Goal: Communication & Community: Answer question/provide support

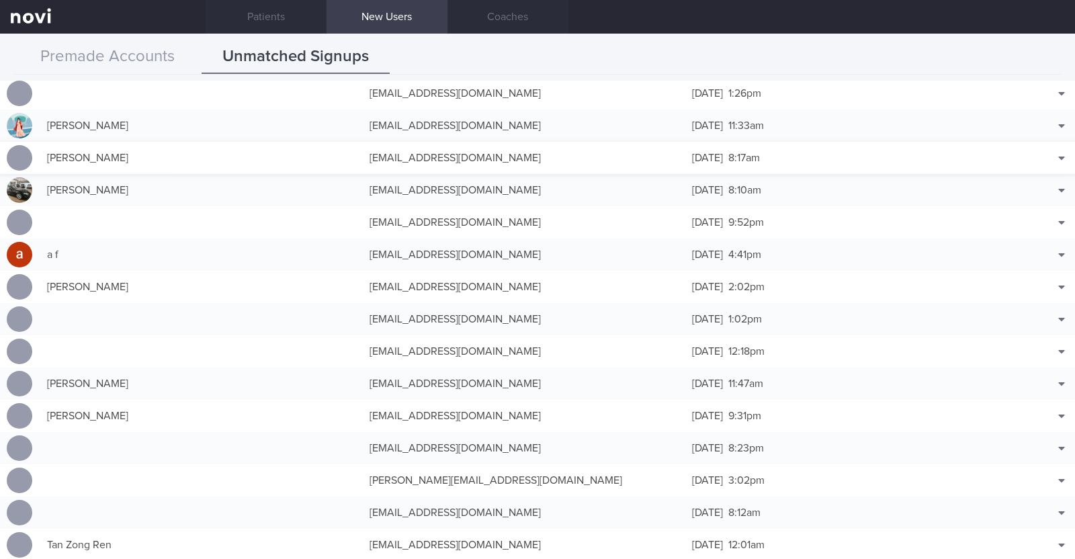
scroll to position [756, 0]
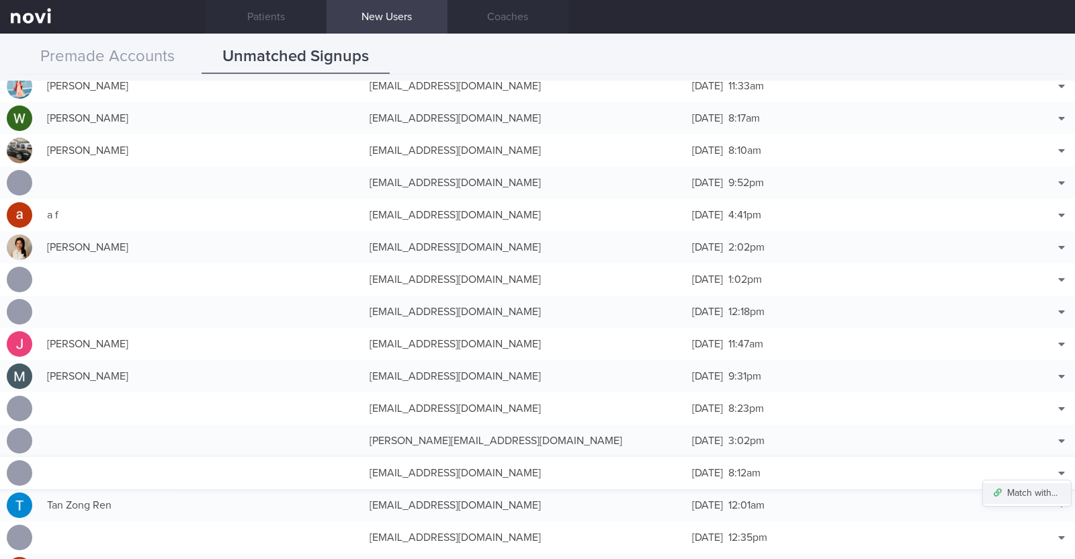
click at [1031, 485] on button "Match with..." at bounding box center [1027, 493] width 88 height 20
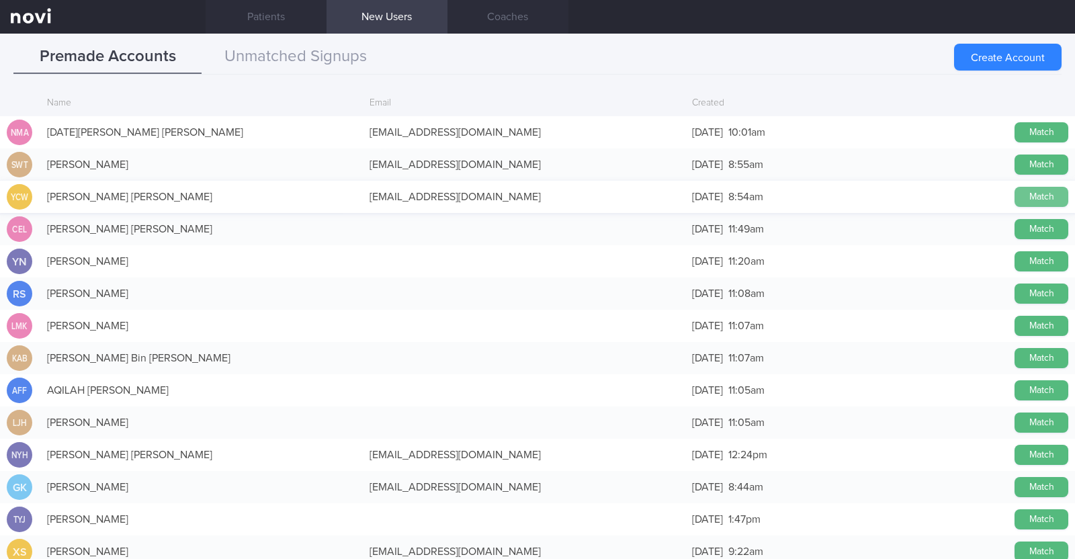
click at [1035, 194] on button "Match" at bounding box center [1041, 197] width 54 height 20
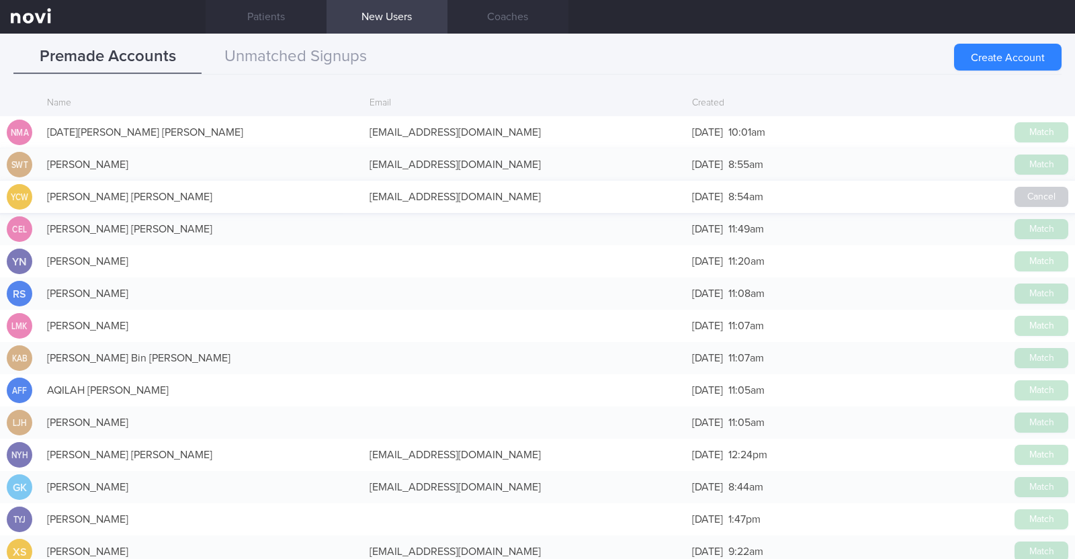
scroll to position [753, 0]
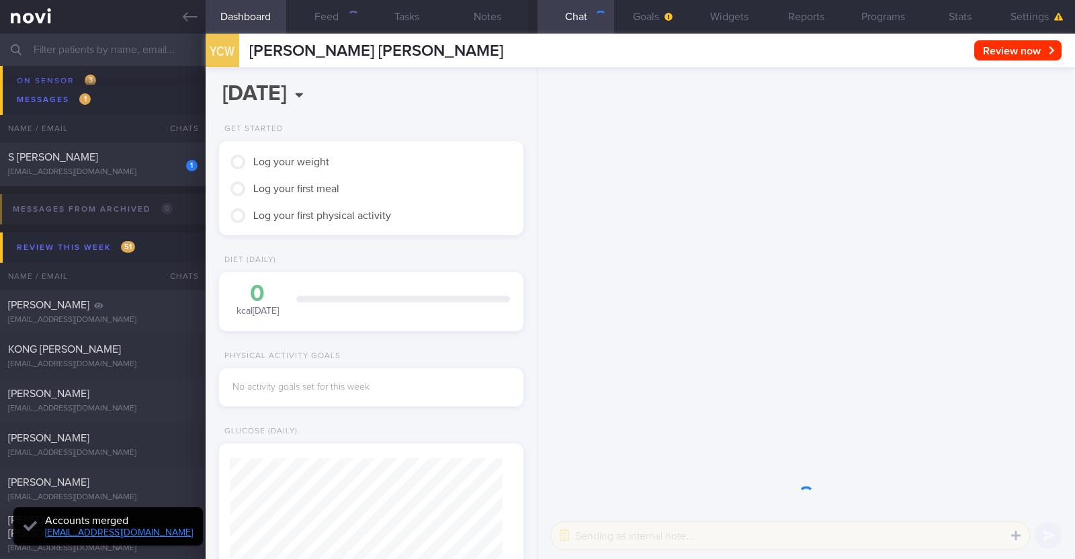
scroll to position [136, 272]
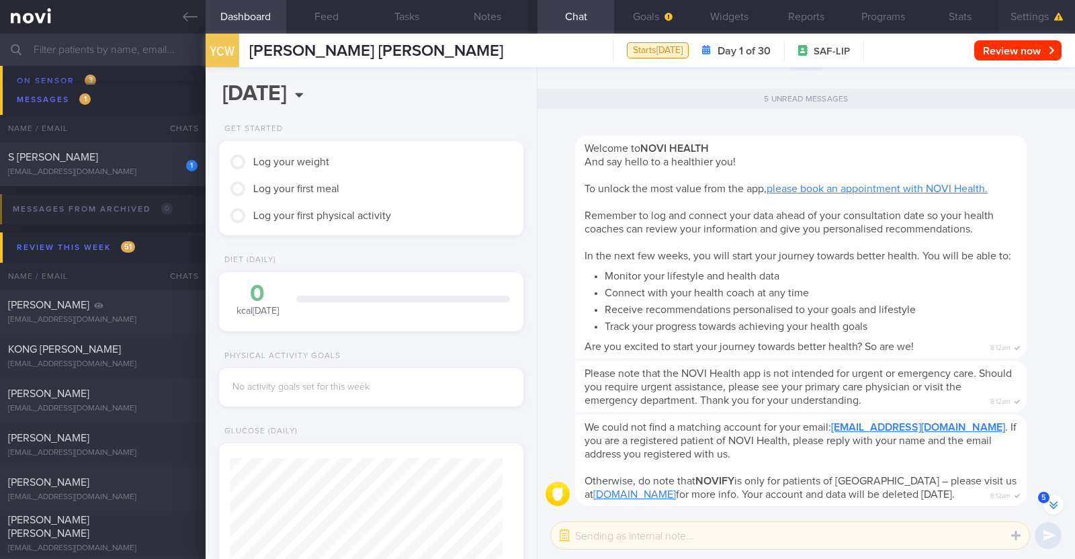
click at [1037, 15] on button "Settings" at bounding box center [1036, 17] width 77 height 34
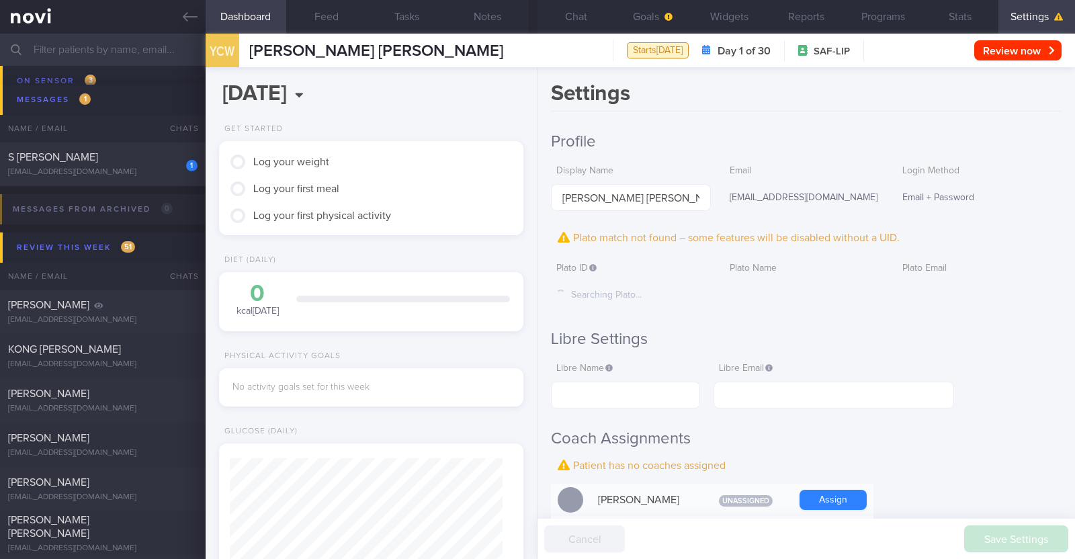
scroll to position [335, 0]
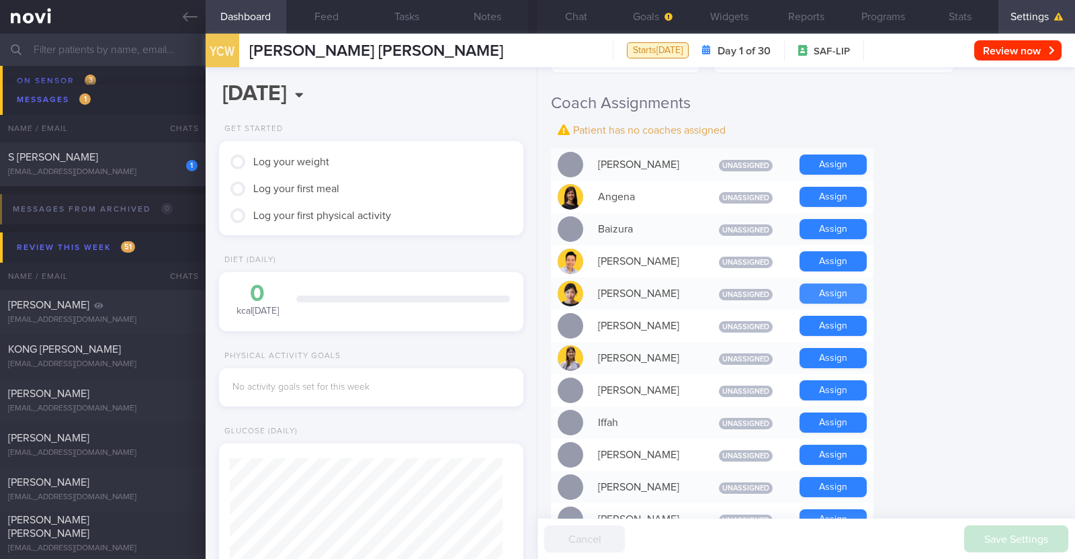
click at [834, 286] on button "Assign" at bounding box center [832, 294] width 67 height 20
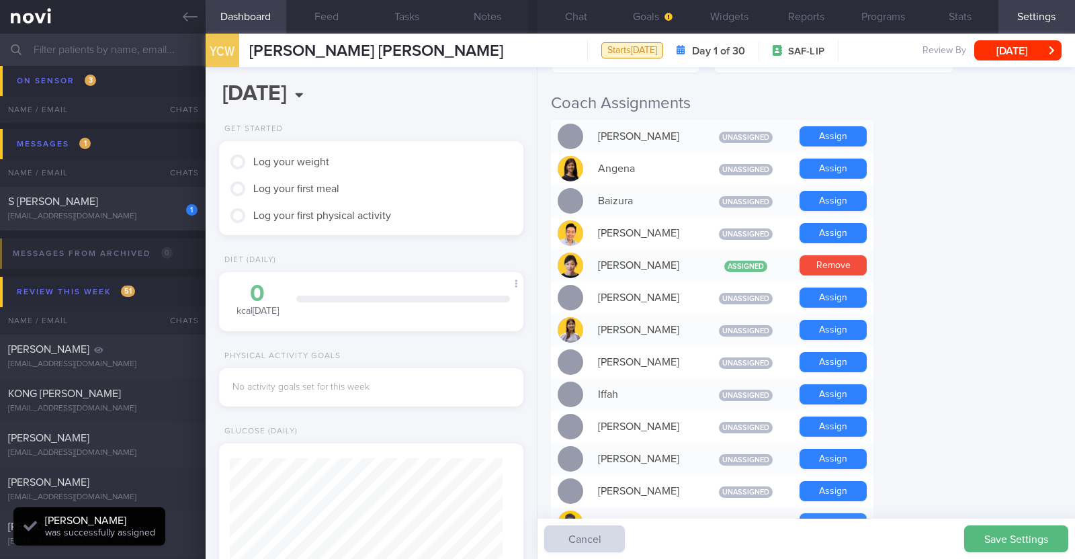
scroll to position [136, 272]
click at [568, 11] on button "Chat" at bounding box center [575, 17] width 77 height 34
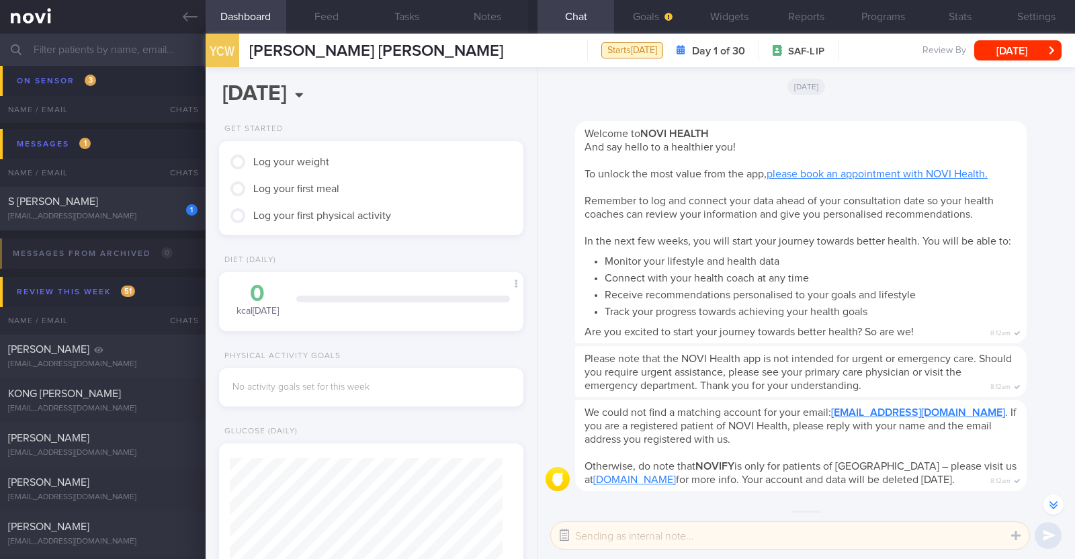
click at [566, 535] on button "button" at bounding box center [564, 535] width 24 height 24
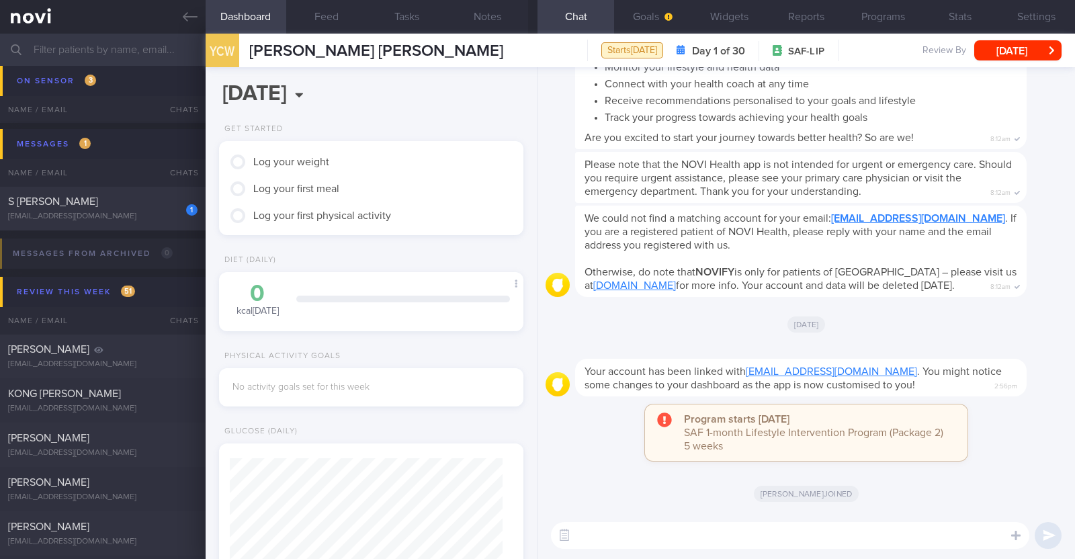
click at [900, 546] on textarea at bounding box center [790, 535] width 478 height 27
click at [900, 537] on textarea at bounding box center [790, 535] width 478 height 27
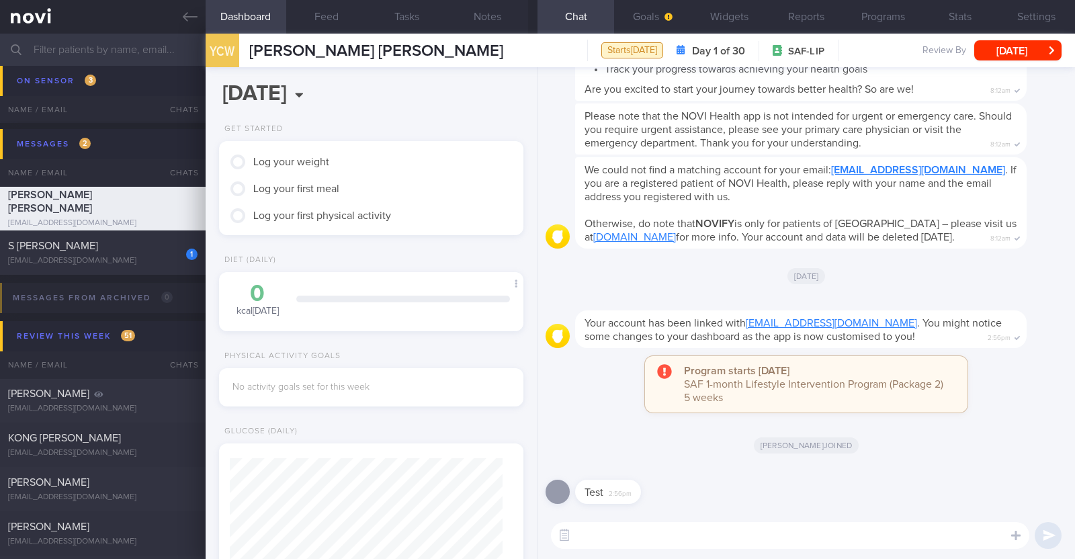
click at [832, 534] on textarea at bounding box center [790, 535] width 478 height 27
type textarea "Hi:)"
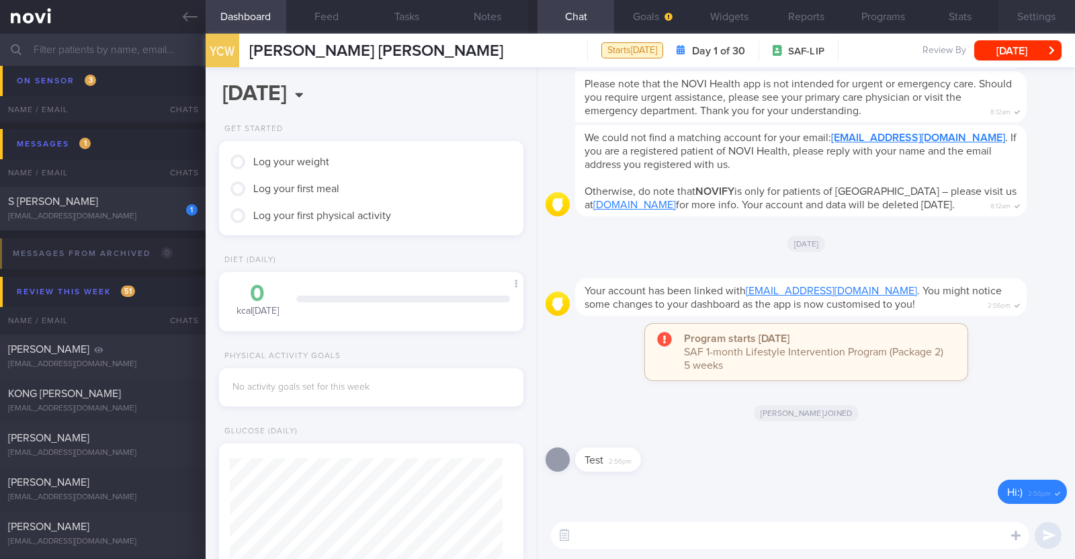
click at [1039, 13] on button "Settings" at bounding box center [1036, 17] width 77 height 34
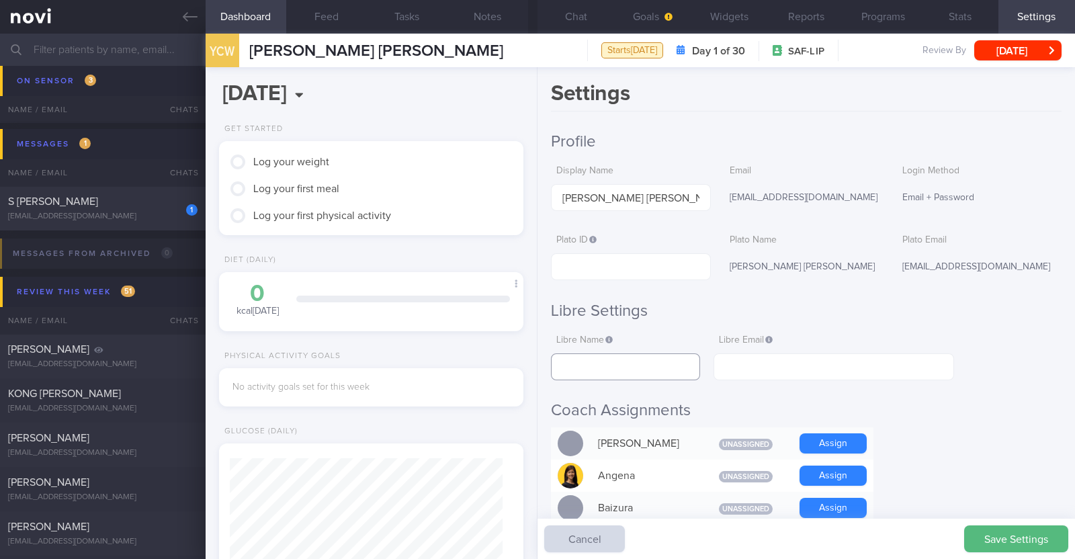
click at [618, 364] on input "text" at bounding box center [625, 366] width 149 height 27
type input "[PERSON_NAME]"
click at [773, 367] on input "text" at bounding box center [833, 366] width 241 height 27
drag, startPoint x: 838, startPoint y: 194, endPoint x: 715, endPoint y: 193, distance: 122.9
click at [715, 193] on div "Display Name Yian Chiew Winny Lim Email winnylim10@yahoo.com.sg Login Method Em…" at bounding box center [806, 185] width 511 height 53
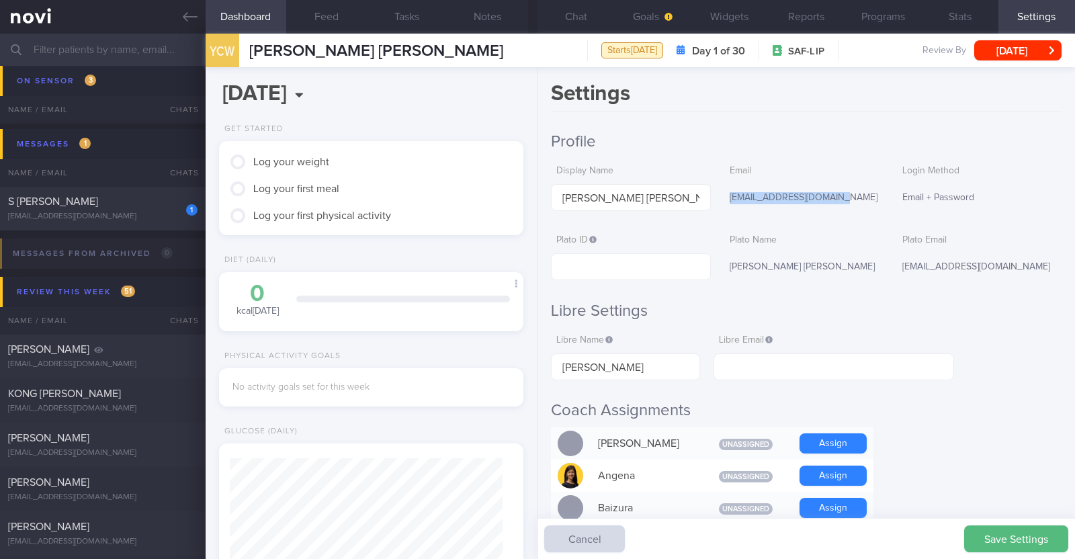
copy div "[EMAIL_ADDRESS][DOMAIN_NAME]"
click at [810, 365] on input "text" at bounding box center [833, 366] width 241 height 27
paste input "[EMAIL_ADDRESS][DOMAIN_NAME]"
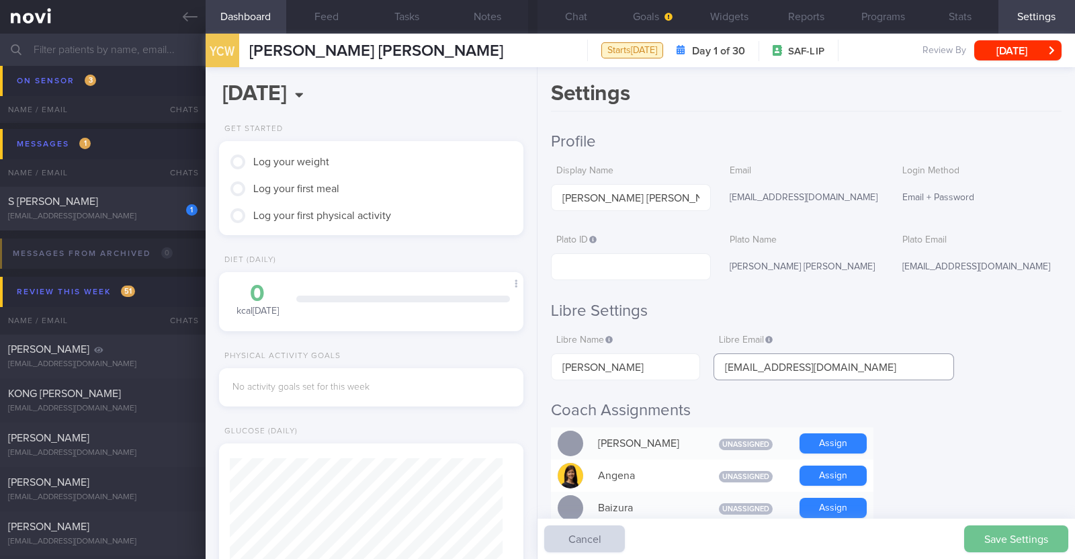
type input "[EMAIL_ADDRESS][DOMAIN_NAME]"
click at [1012, 541] on button "Save Settings" at bounding box center [1016, 538] width 104 height 27
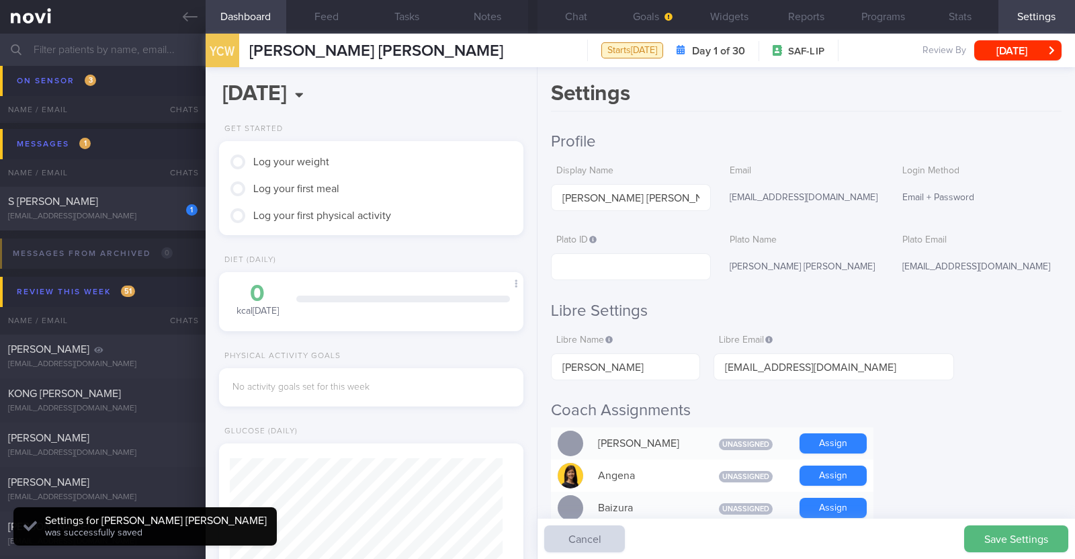
scroll to position [136, 272]
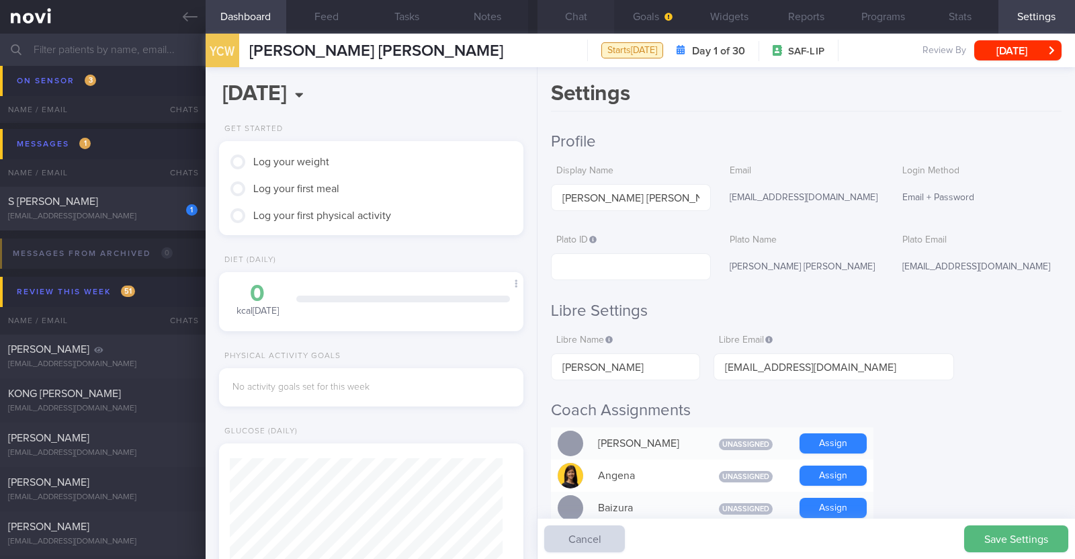
click at [567, 14] on button "Chat" at bounding box center [575, 17] width 77 height 34
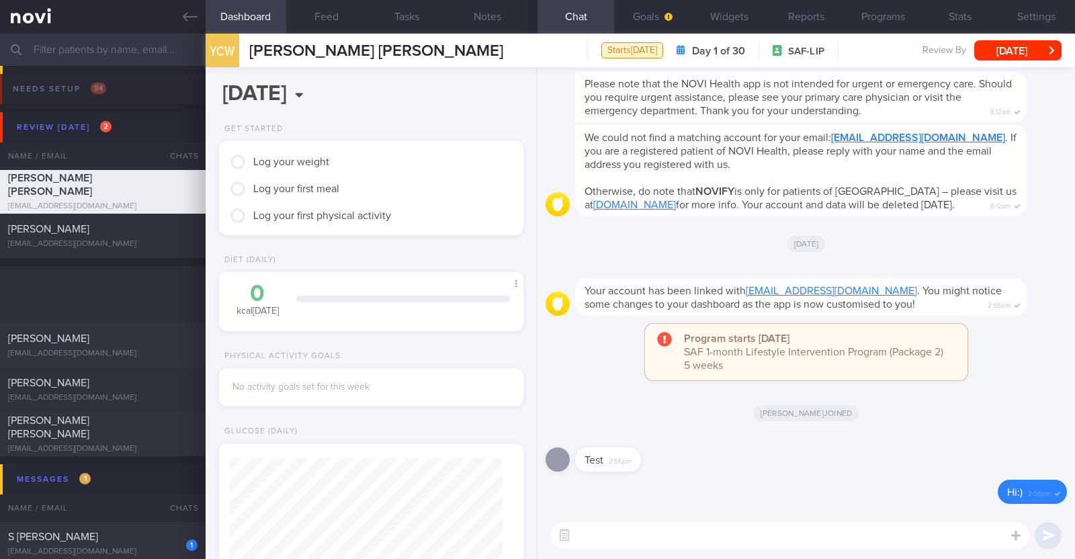
scroll to position [134, 267]
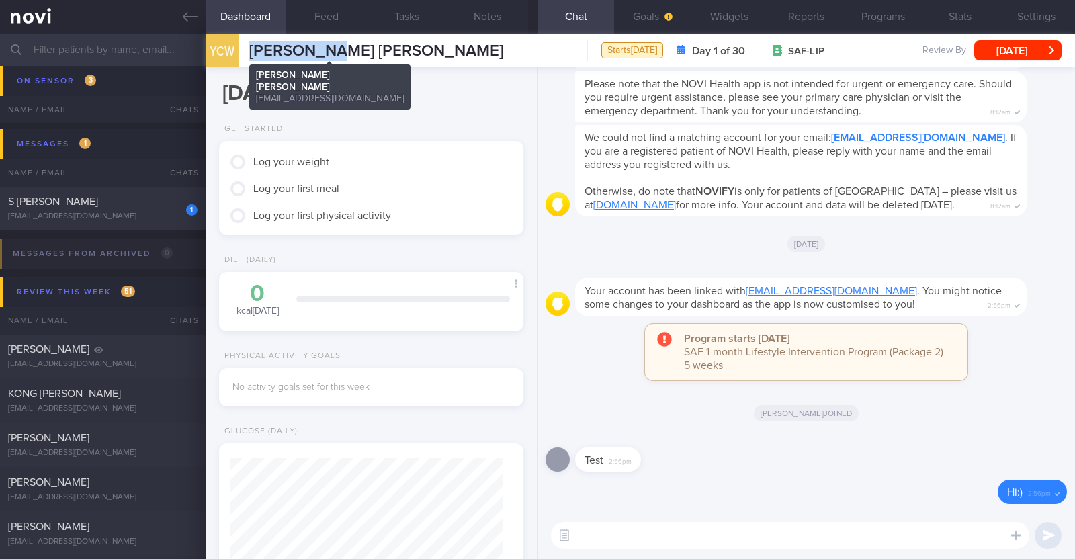
drag, startPoint x: 253, startPoint y: 52, endPoint x: 326, endPoint y: 46, distance: 72.8
click at [326, 46] on span "[PERSON_NAME] [PERSON_NAME]" at bounding box center [376, 51] width 254 height 16
copy span "Yian Chiew"
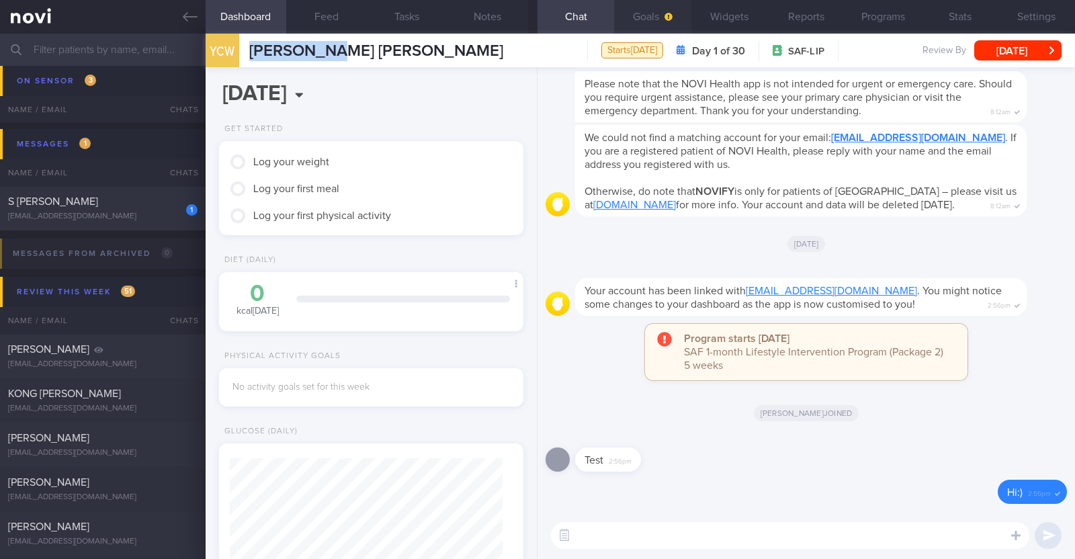
drag, startPoint x: 628, startPoint y: 11, endPoint x: 636, endPoint y: 24, distance: 15.1
click at [628, 11] on button "Goals" at bounding box center [652, 17] width 77 height 34
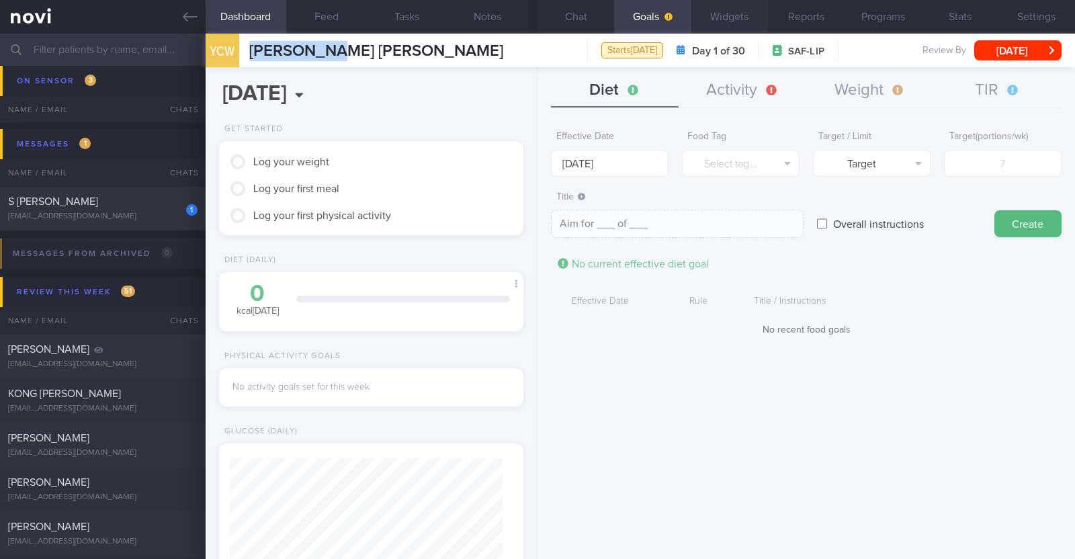
click at [747, 19] on button "Widgets" at bounding box center [729, 17] width 77 height 34
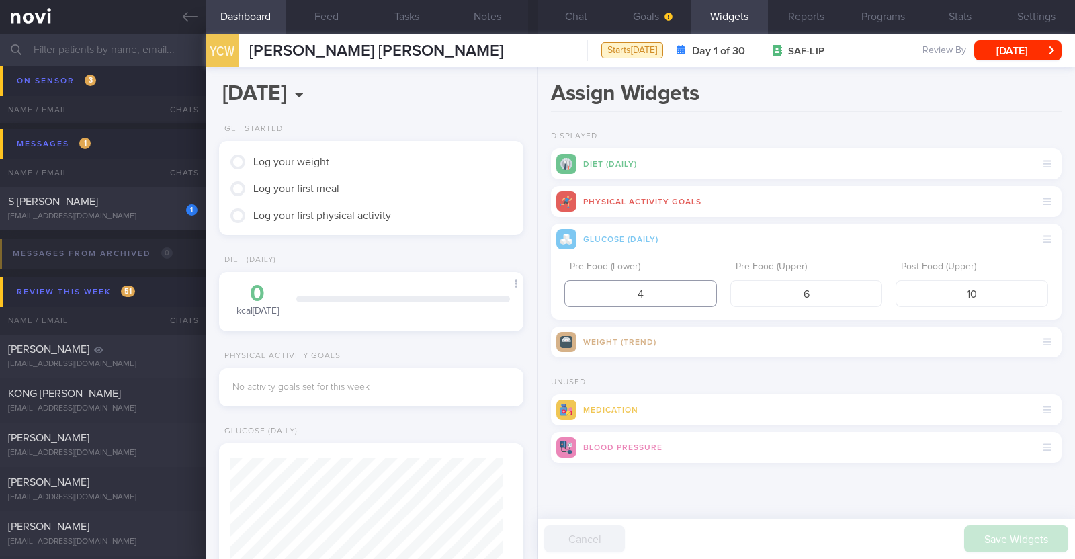
drag, startPoint x: 662, startPoint y: 295, endPoint x: 574, endPoint y: 281, distance: 89.1
click at [574, 281] on input "4" at bounding box center [640, 293] width 153 height 27
type input "3.9"
drag, startPoint x: 981, startPoint y: 291, endPoint x: 912, endPoint y: 305, distance: 70.6
click at [912, 305] on input "10" at bounding box center [972, 293] width 153 height 27
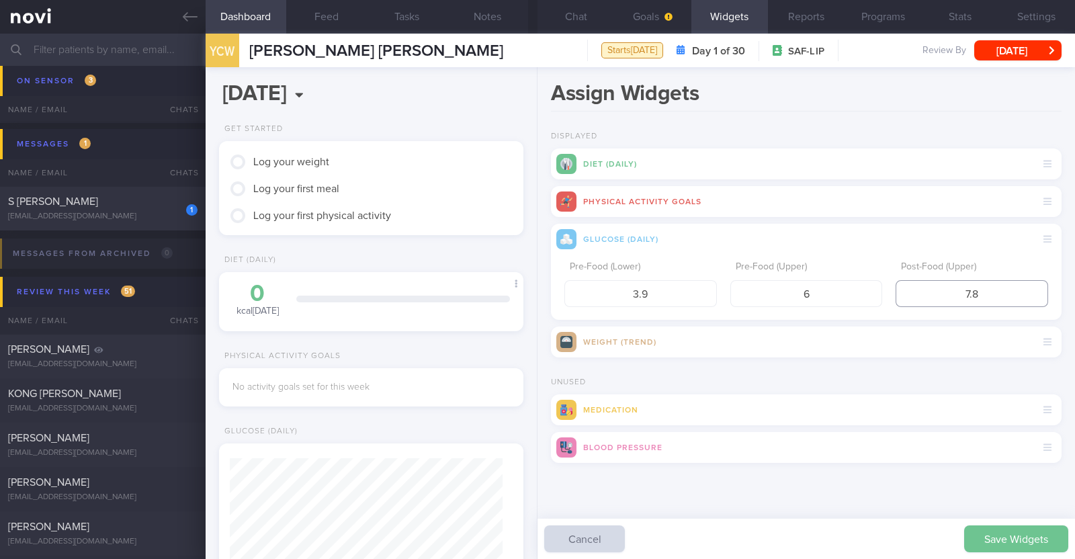
type input "7.8"
click at [1014, 529] on button "Save Widgets" at bounding box center [1016, 538] width 104 height 27
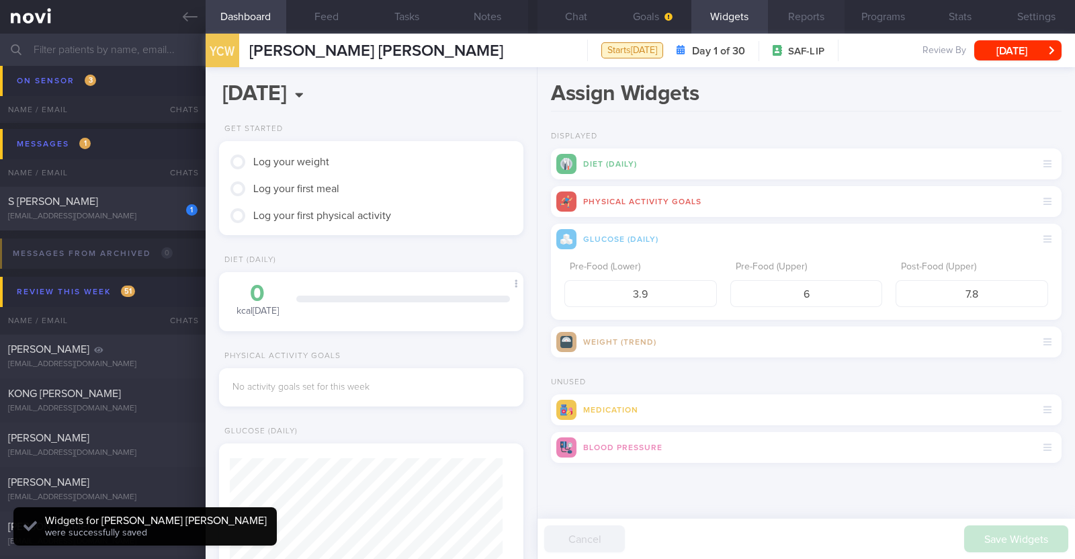
scroll to position [136, 272]
click at [654, 16] on button "Goals" at bounding box center [652, 17] width 77 height 34
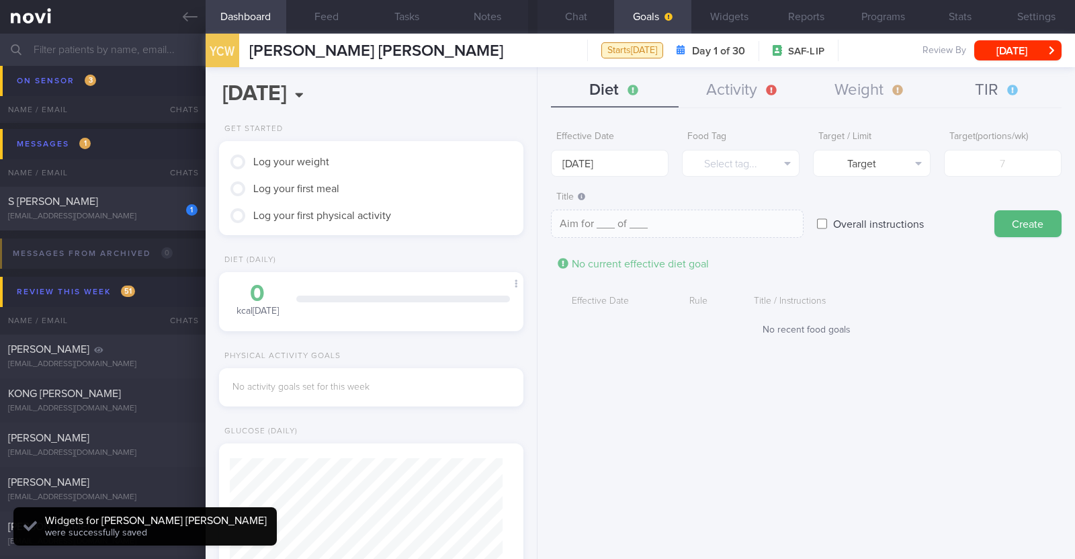
click at [1004, 82] on button "TIR" at bounding box center [998, 91] width 128 height 34
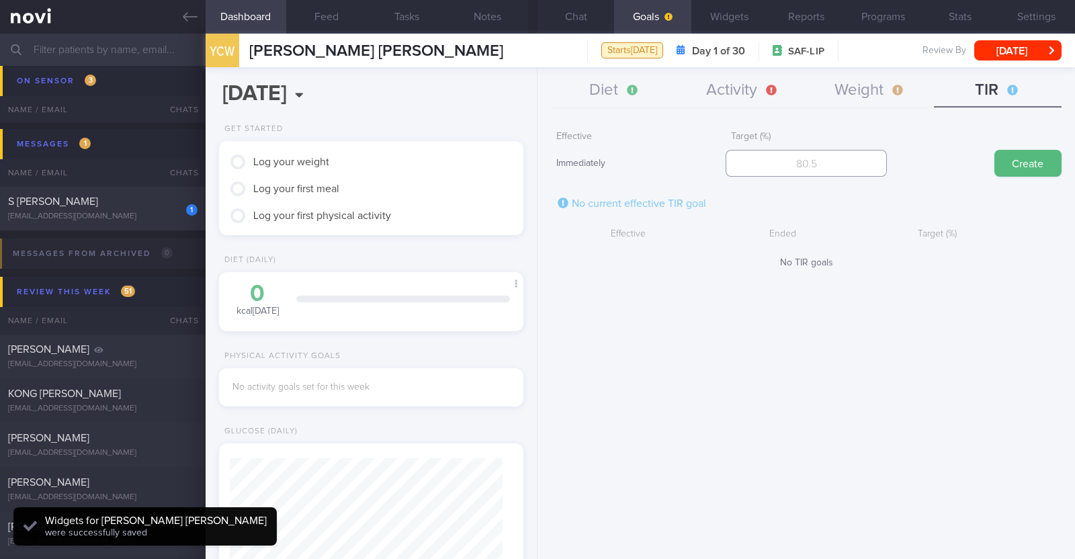
click at [786, 155] on input "number" at bounding box center [806, 163] width 161 height 27
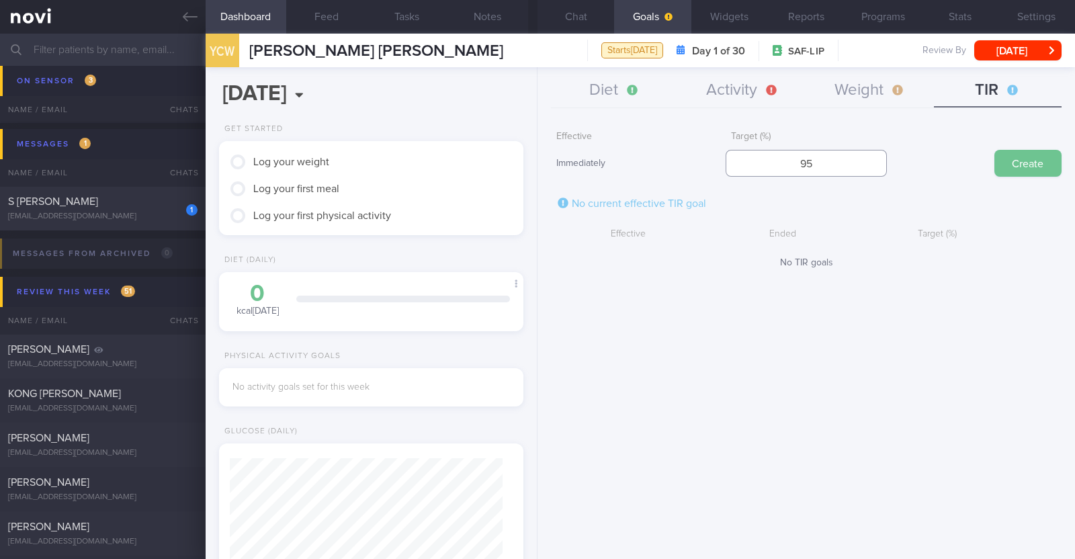
type input "95"
click at [1028, 159] on button "Create" at bounding box center [1027, 163] width 67 height 27
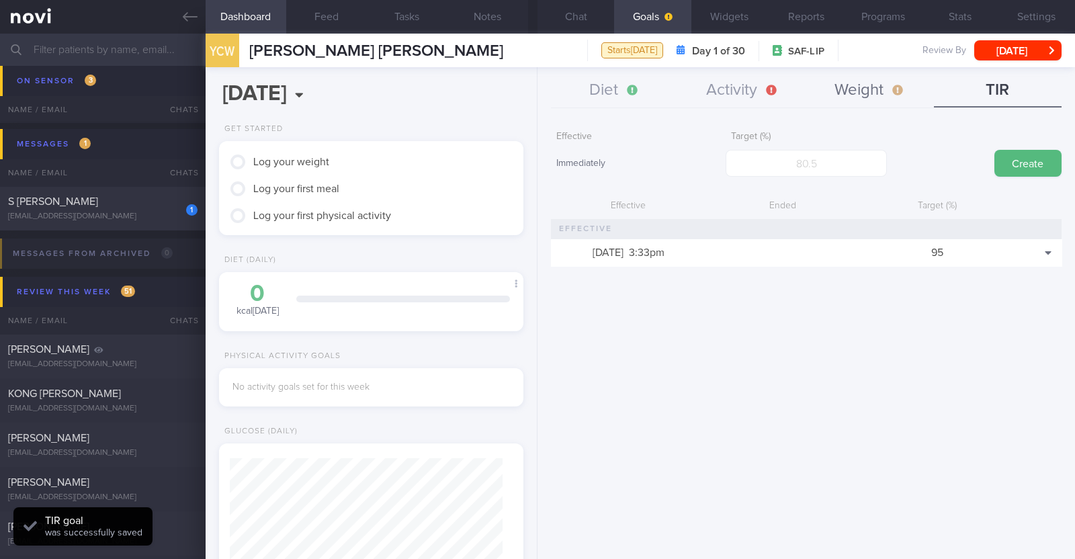
click at [869, 93] on button "Weight" at bounding box center [870, 91] width 128 height 34
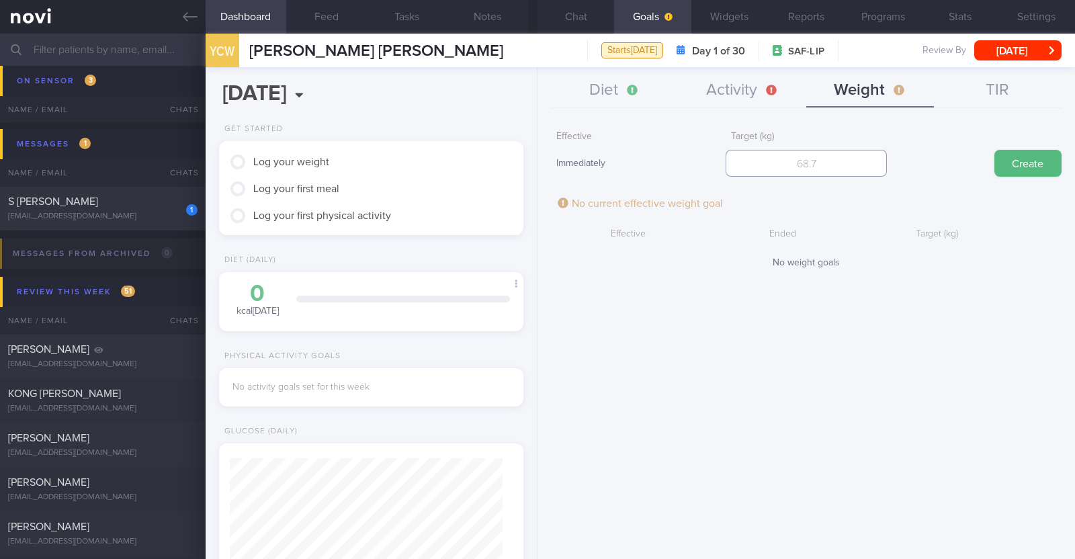
click at [785, 165] on input "number" at bounding box center [806, 163] width 161 height 27
type input "71.6"
click at [1006, 164] on button "Create" at bounding box center [1027, 163] width 67 height 27
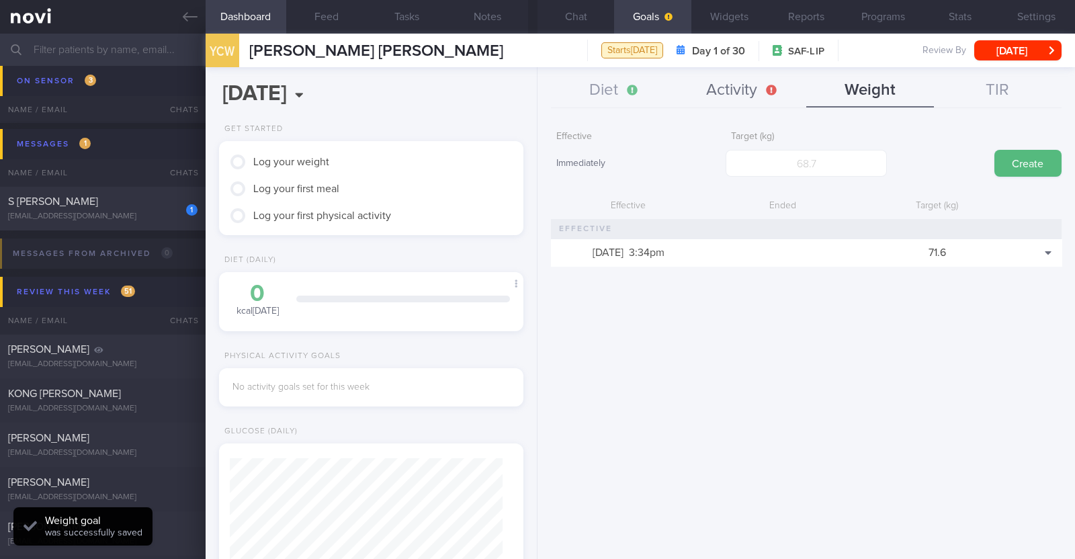
click at [743, 83] on button "Activity" at bounding box center [743, 91] width 128 height 34
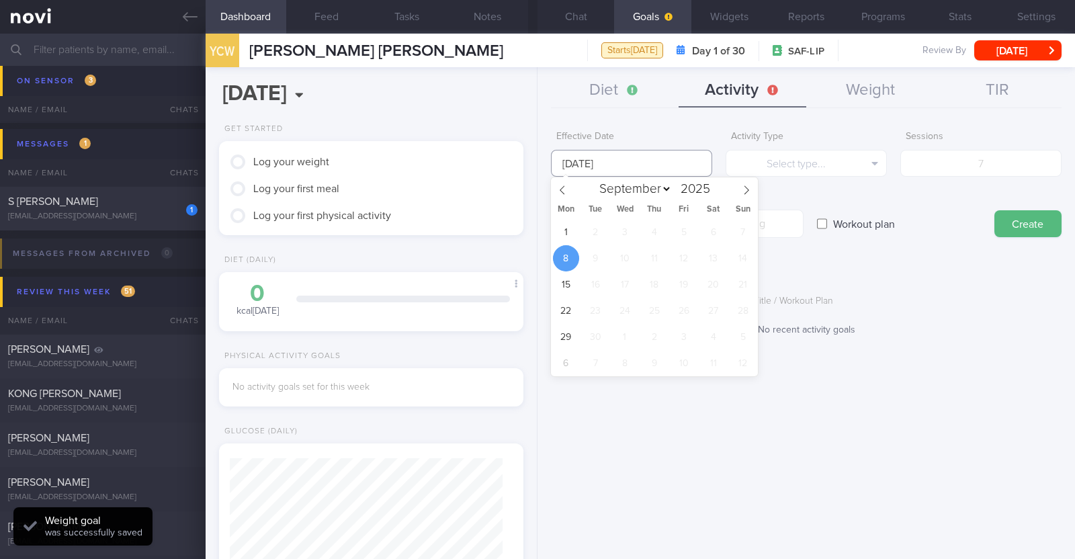
click at [623, 159] on input "[DATE]" at bounding box center [631, 163] width 161 height 27
click at [564, 230] on span "1" at bounding box center [566, 232] width 26 height 26
type input "[DATE]"
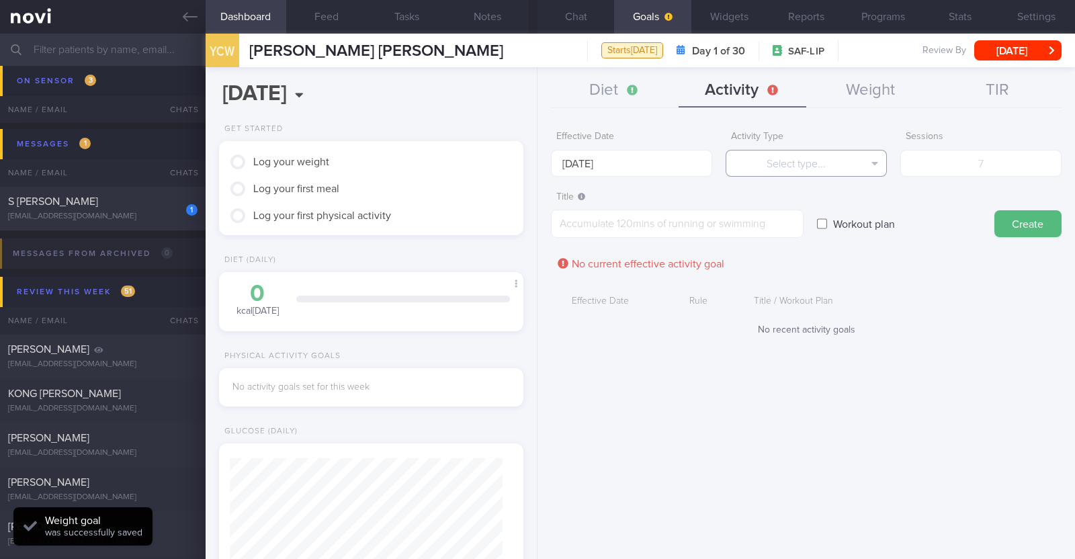
click at [758, 166] on button "Select type..." at bounding box center [806, 163] width 161 height 27
click at [751, 245] on button "Steps" at bounding box center [806, 250] width 160 height 20
click at [943, 150] on input "number" at bounding box center [980, 163] width 161 height 27
type input "49000"
click at [766, 226] on textarea at bounding box center [677, 224] width 253 height 28
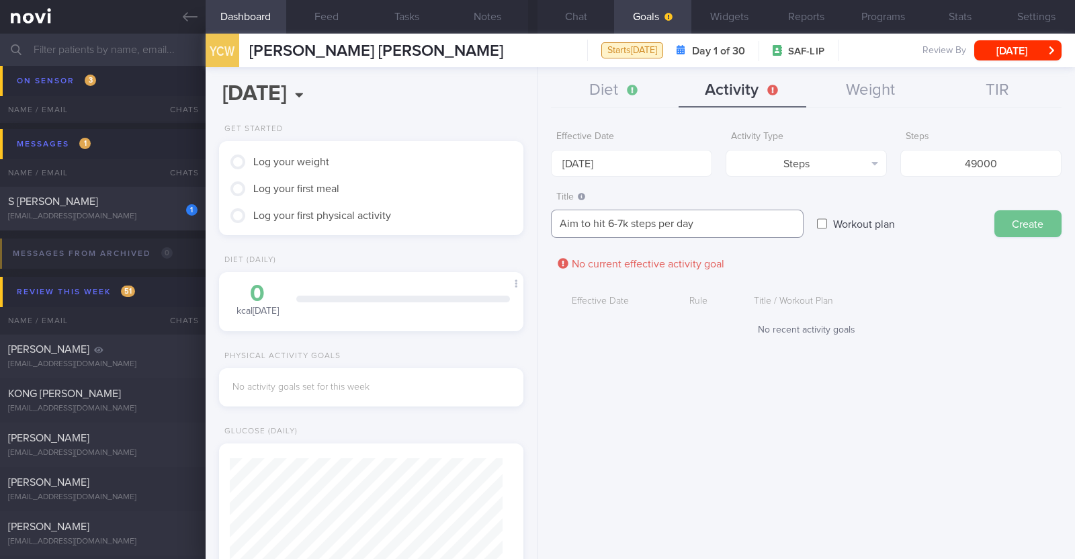
type textarea "Aim to hit 6-7k steps per day"
click at [1005, 229] on button "Create" at bounding box center [1027, 223] width 67 height 27
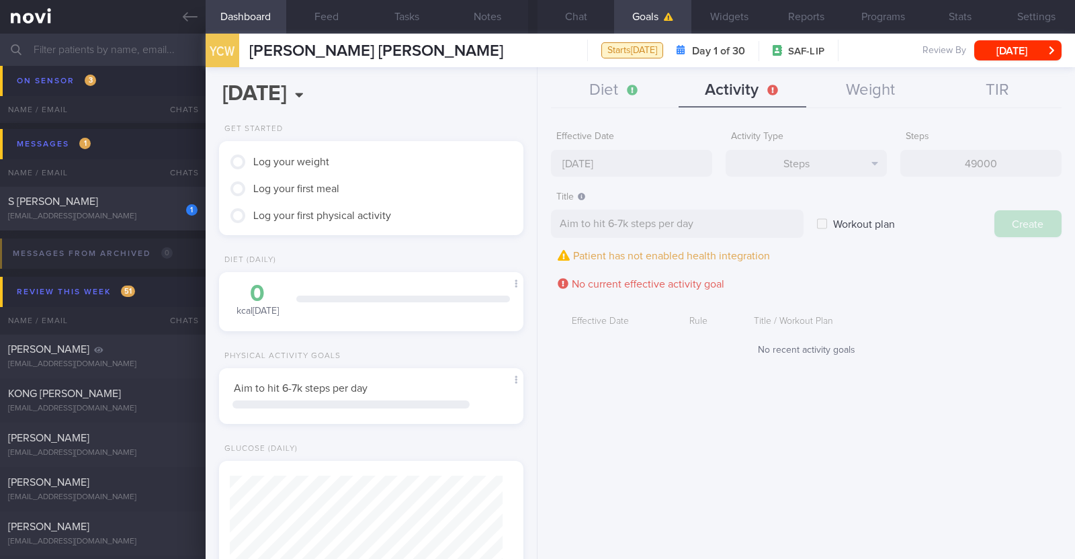
type input "8 Sep 2025"
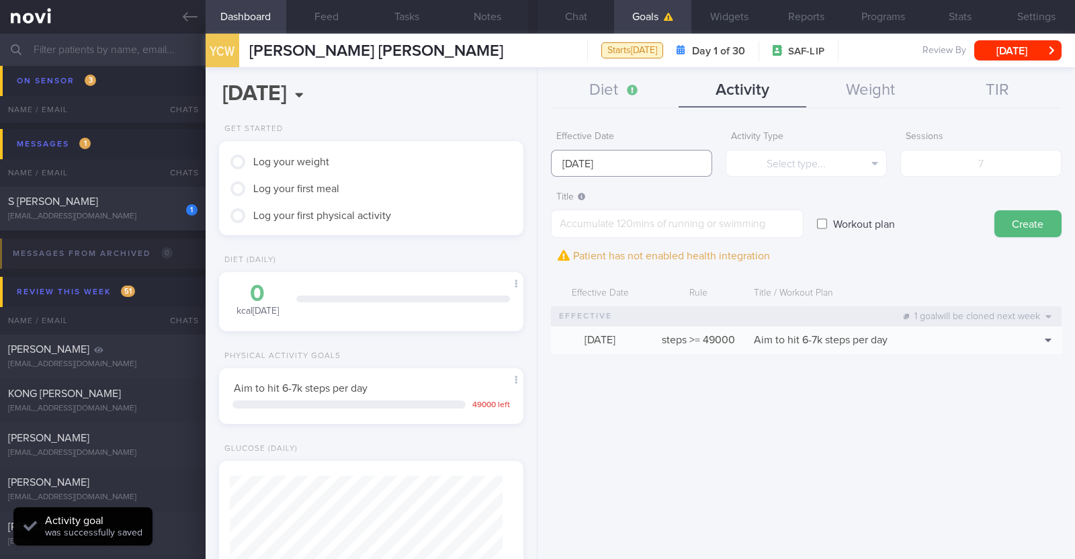
click at [637, 172] on body "You are offline! Some functionality will be unavailable Patients New Users Coac…" at bounding box center [537, 279] width 1075 height 559
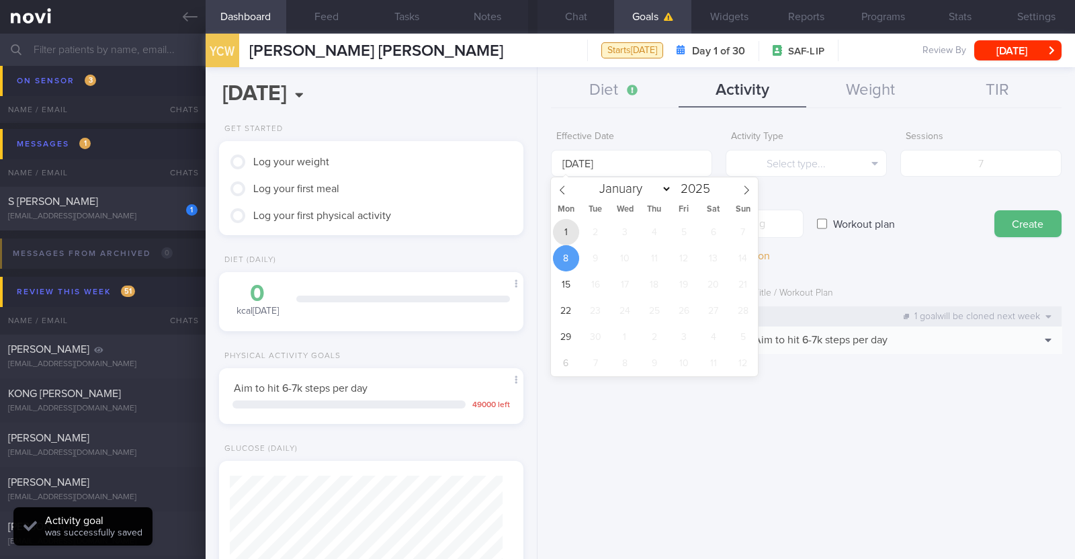
click at [563, 226] on span "1" at bounding box center [566, 232] width 26 height 26
type input "1 Sep 2025"
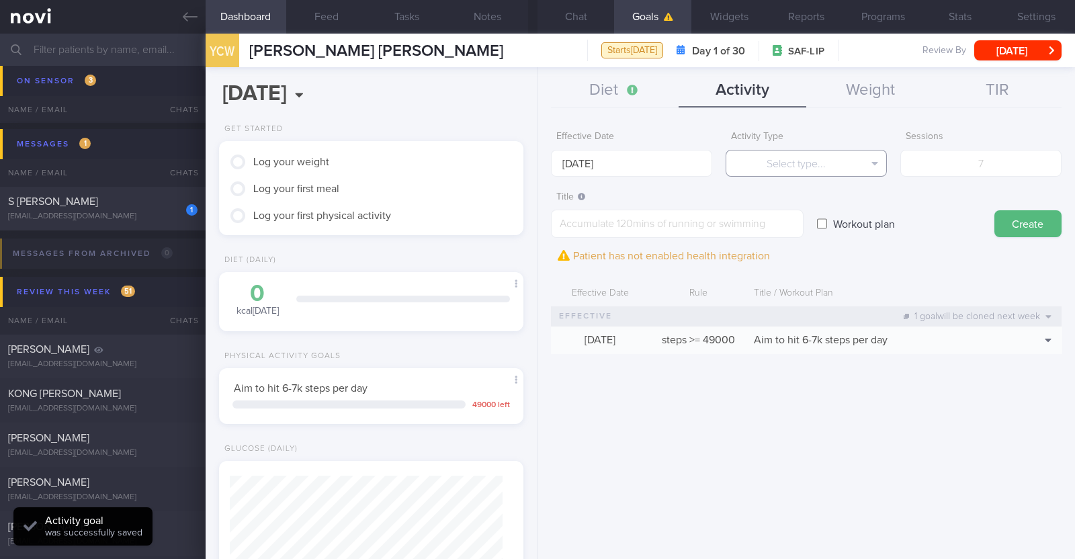
click at [746, 165] on button "Select type..." at bounding box center [806, 163] width 161 height 27
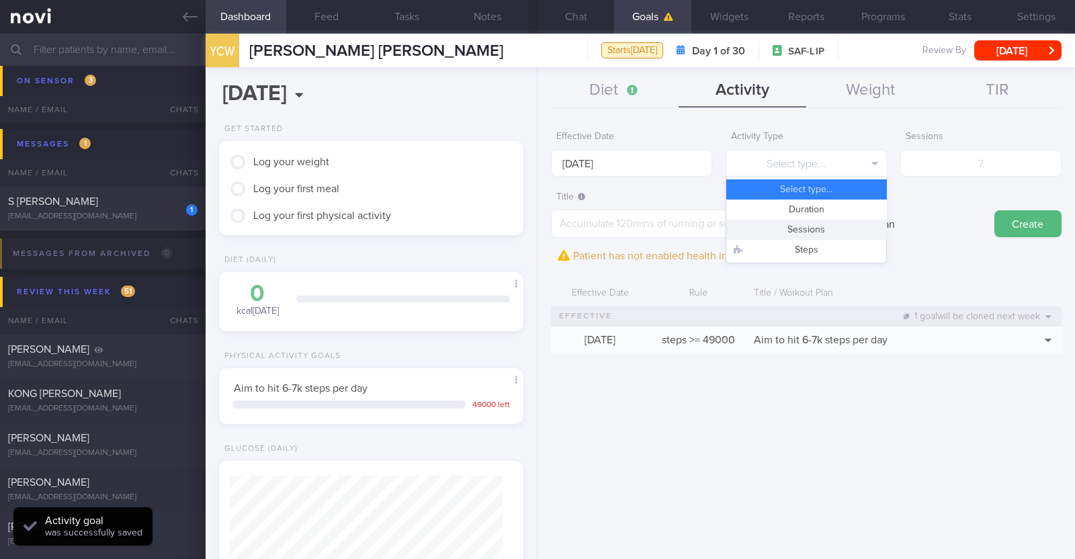
click at [767, 224] on button "Sessions" at bounding box center [806, 230] width 160 height 20
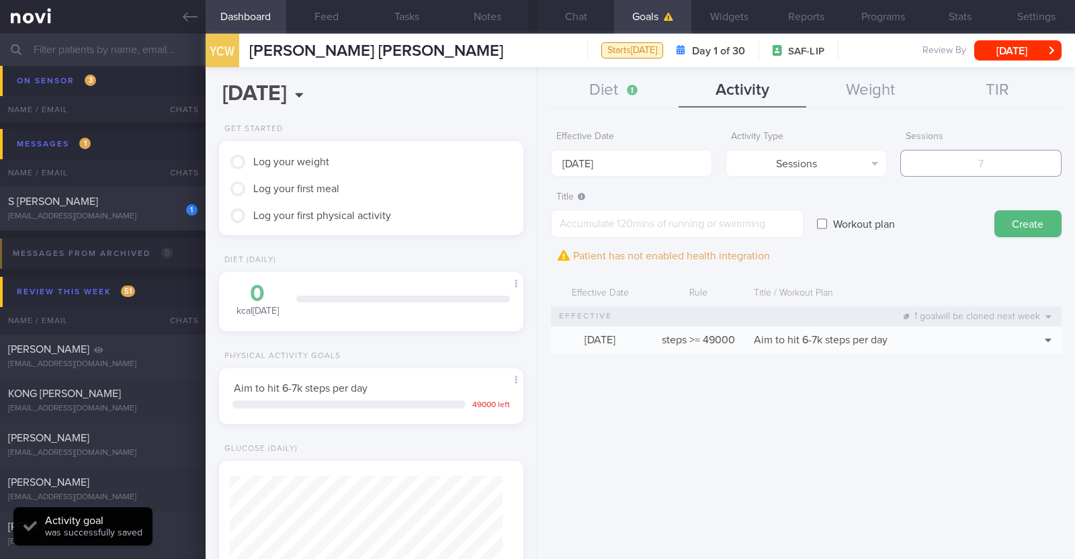
click at [953, 156] on input "number" at bounding box center [980, 163] width 161 height 27
type input "2"
click at [713, 230] on textarea at bounding box center [677, 224] width 253 height 28
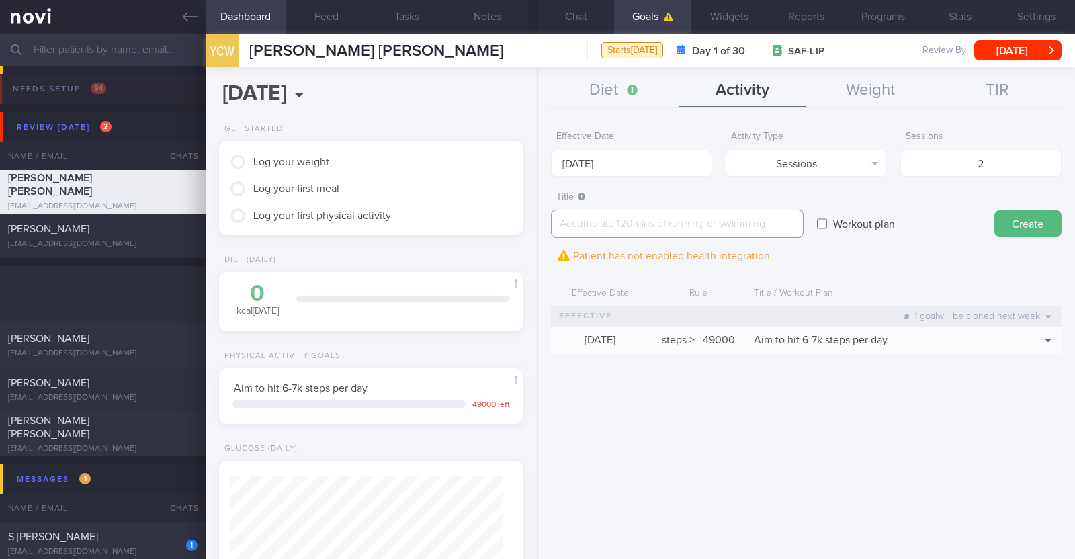
scroll to position [153, 267]
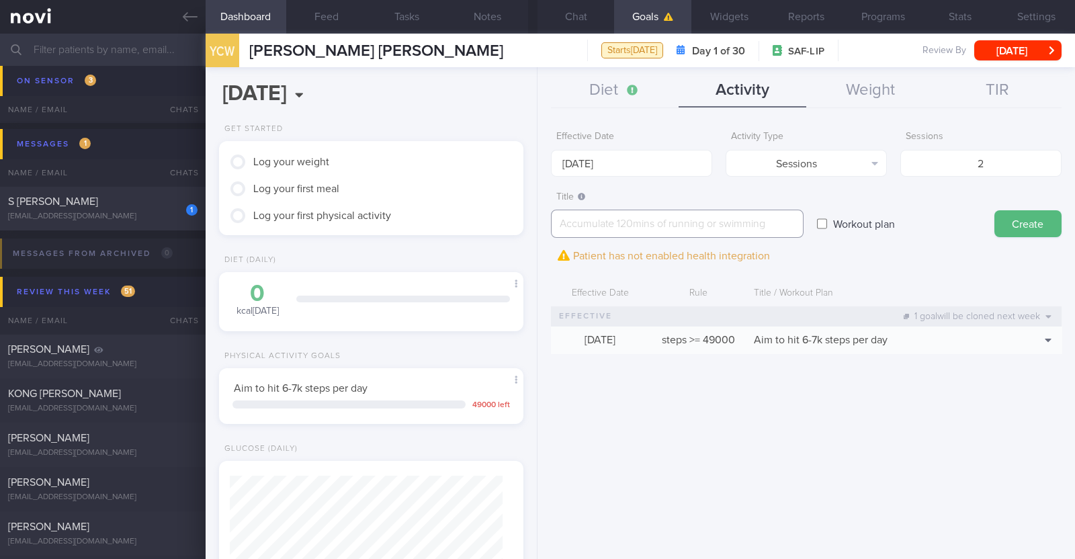
click at [618, 217] on textarea at bounding box center [677, 224] width 253 height 28
paste textarea "Aim to do 2x strength training sessions per week. Body weight training - [Exerc…"
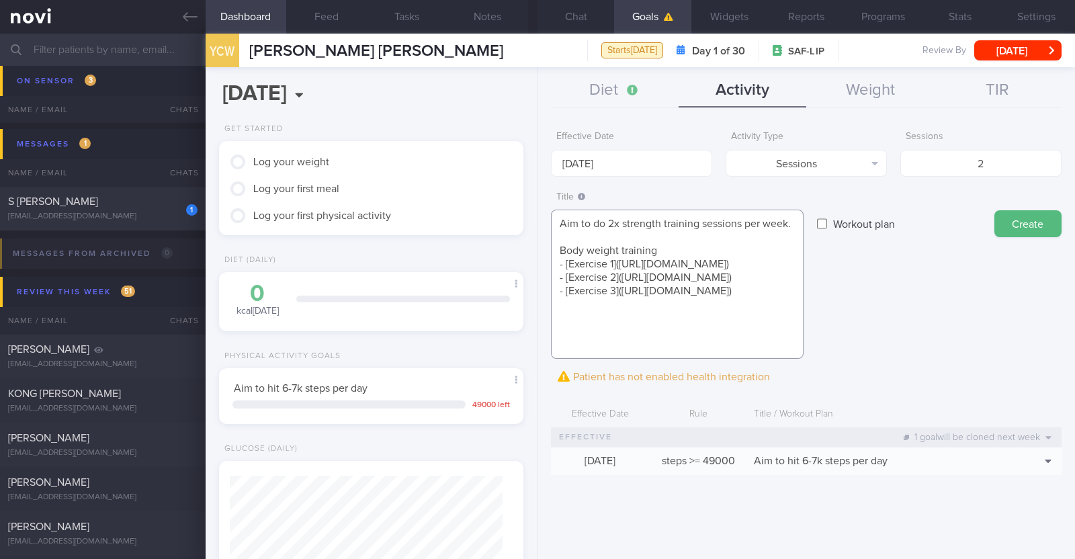
scroll to position [0, 0]
type textarea "Aim to do 2x strength training sessions per week. Body weight training - [Exerc…"
click at [1035, 211] on button "Create" at bounding box center [1027, 223] width 67 height 27
type input "[DATE]"
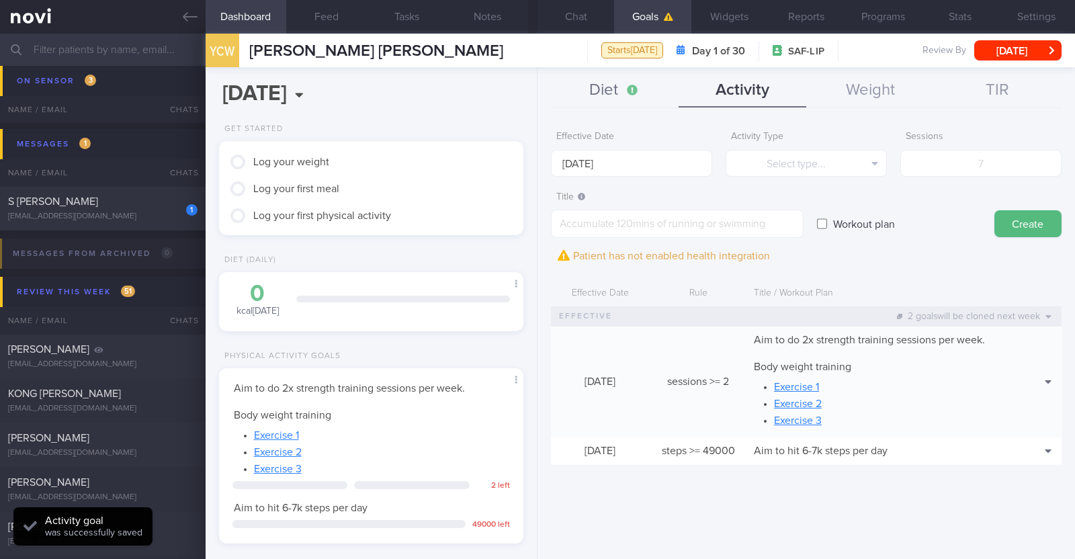
click at [594, 90] on button "Diet" at bounding box center [615, 91] width 128 height 34
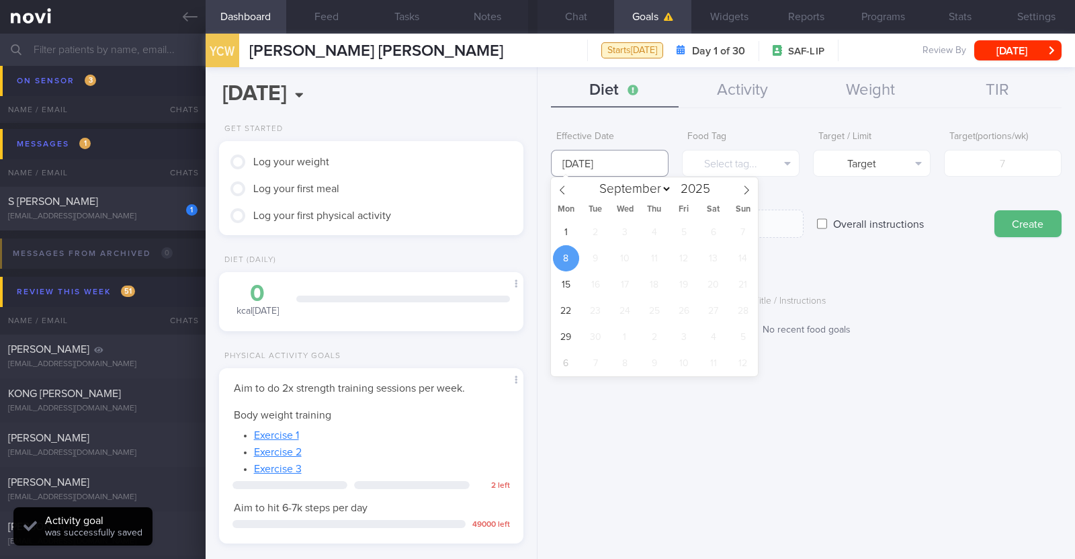
click at [600, 164] on input "[DATE]" at bounding box center [610, 163] width 118 height 27
click at [568, 228] on span "1" at bounding box center [566, 232] width 26 height 26
type input "[DATE]"
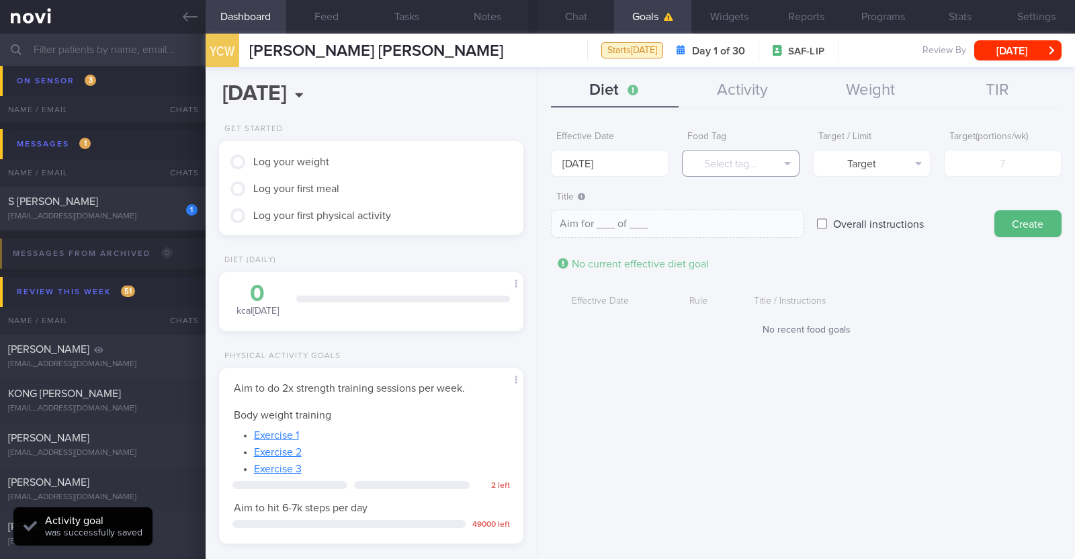
click at [726, 166] on button "Select tag..." at bounding box center [741, 163] width 118 height 27
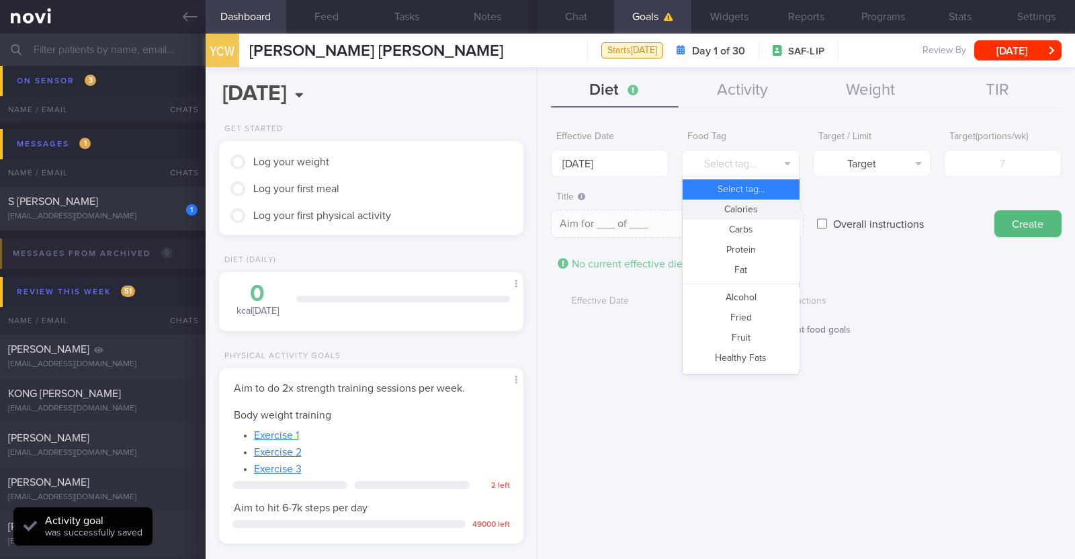
click at [739, 213] on button "Calories" at bounding box center [741, 210] width 116 height 20
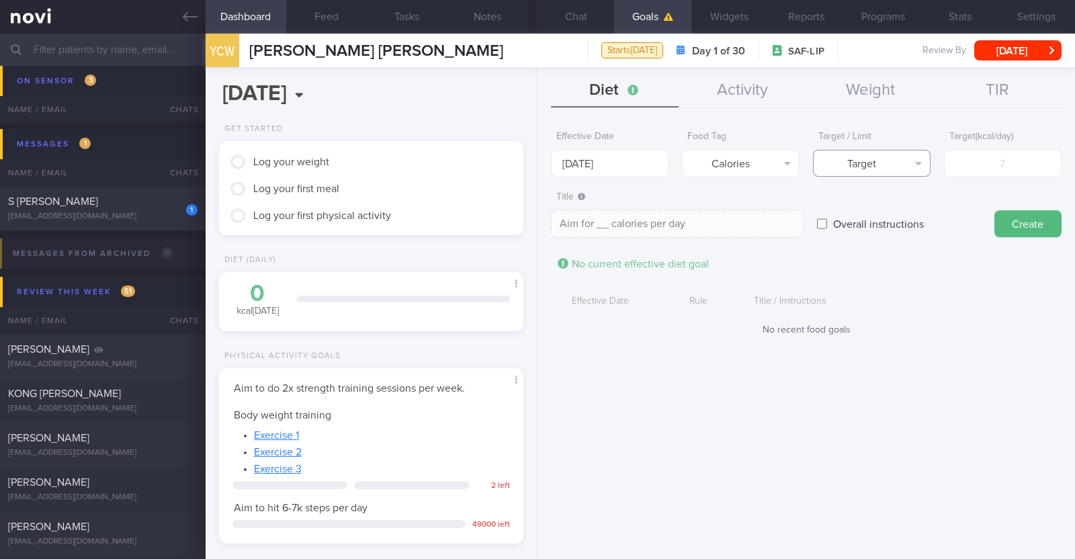
click at [883, 166] on button "Target" at bounding box center [872, 163] width 118 height 27
click at [877, 218] on button "Limit" at bounding box center [872, 210] width 116 height 20
type textarea "Keep to __ calories per day"
click at [977, 153] on input "number" at bounding box center [1003, 163] width 118 height 27
type input "1"
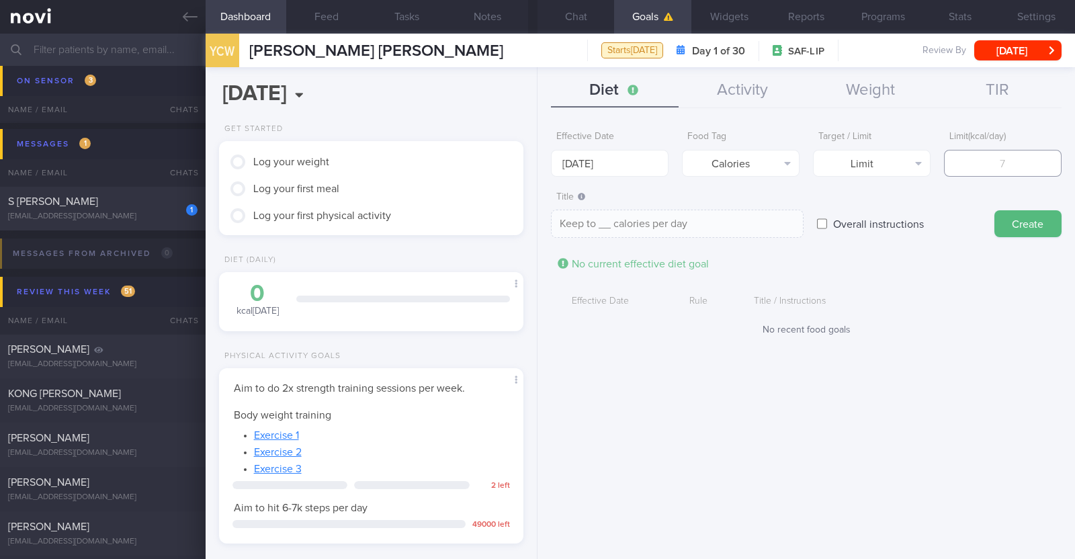
type textarea "Keep to 1 calories per day"
type input "12"
type textarea "Keep to 12 calories per day"
type input "120"
type textarea "Keep to 120 calories per day"
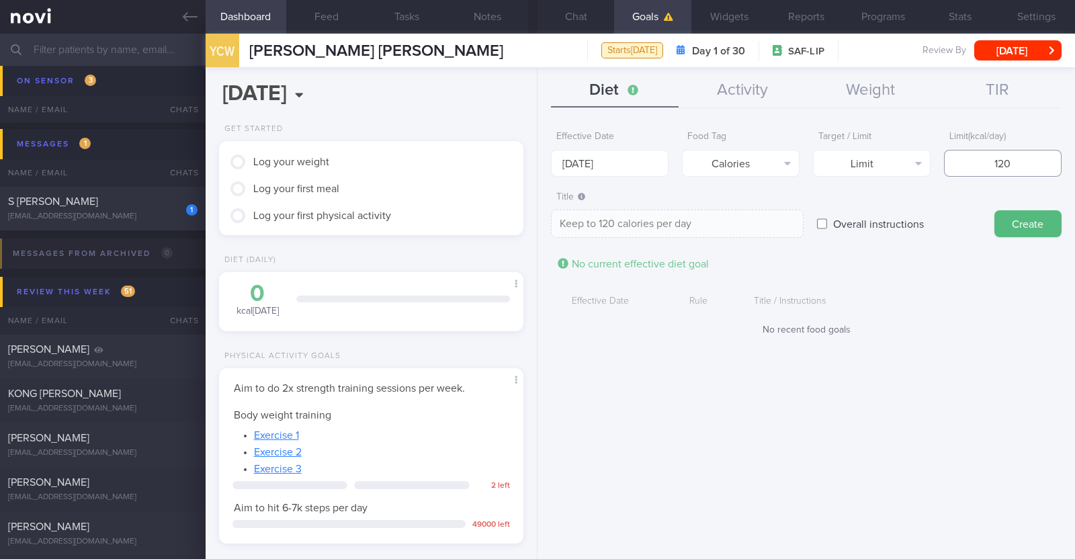
type input "1200"
type textarea "Keep to 1200 calories per day"
type input "1200"
click at [1022, 230] on button "Create" at bounding box center [1027, 223] width 67 height 27
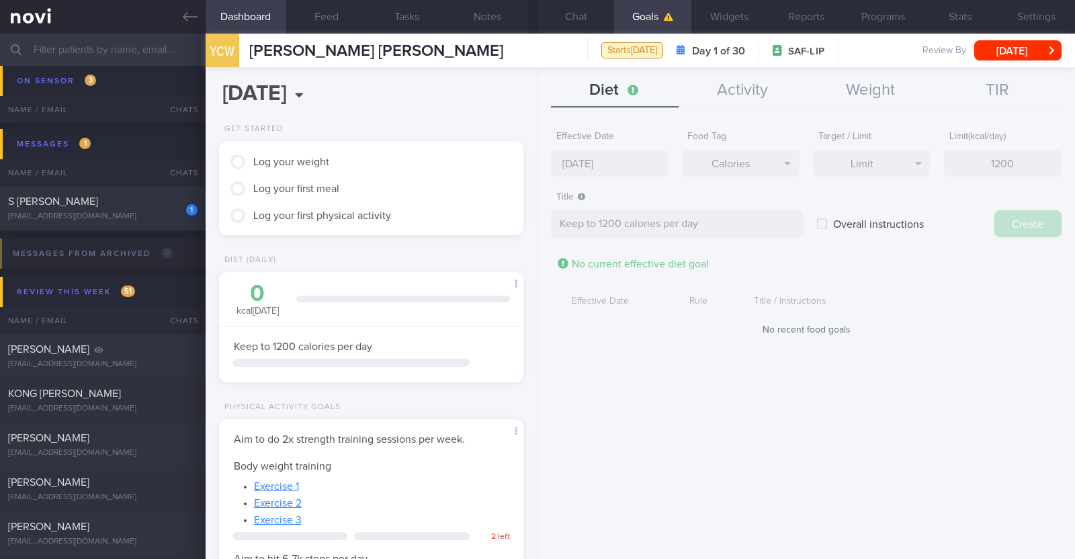
type input "[DATE]"
type textarea "Aim for ___ of ___"
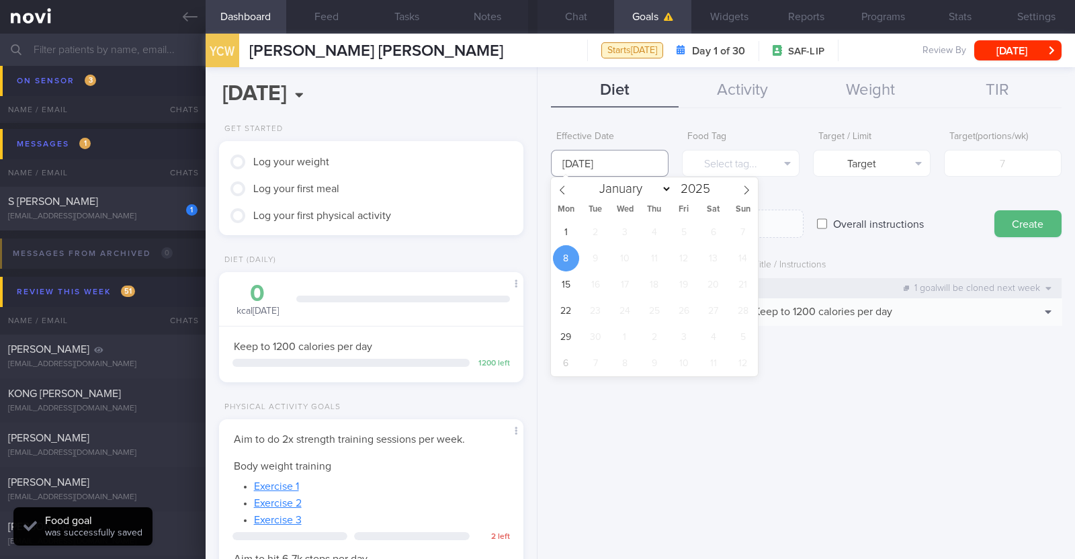
click at [581, 162] on input "[DATE]" at bounding box center [610, 163] width 118 height 27
click at [574, 233] on span "1" at bounding box center [566, 232] width 26 height 26
type input "[DATE]"
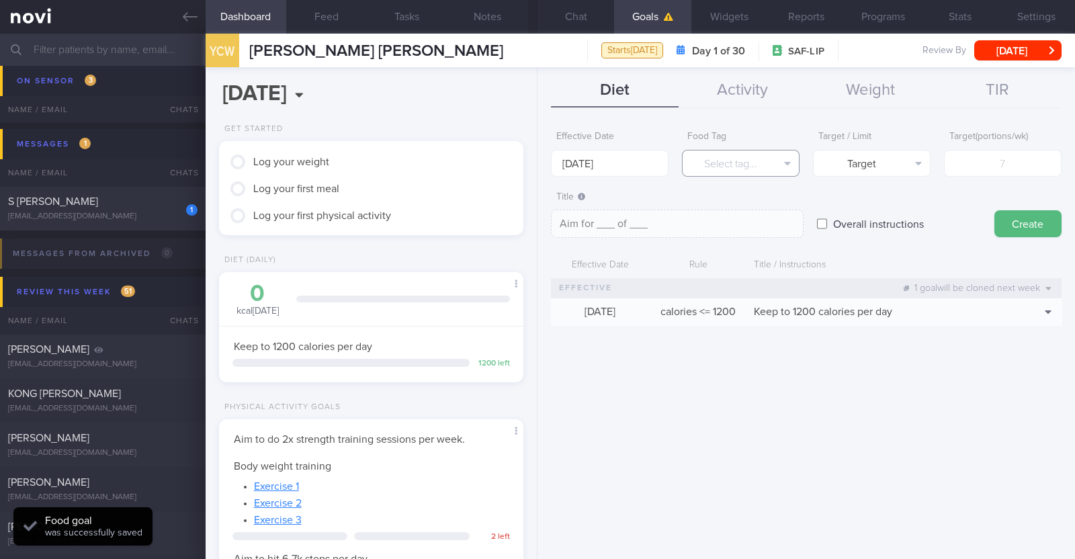
click at [720, 161] on button "Select tag..." at bounding box center [741, 163] width 118 height 27
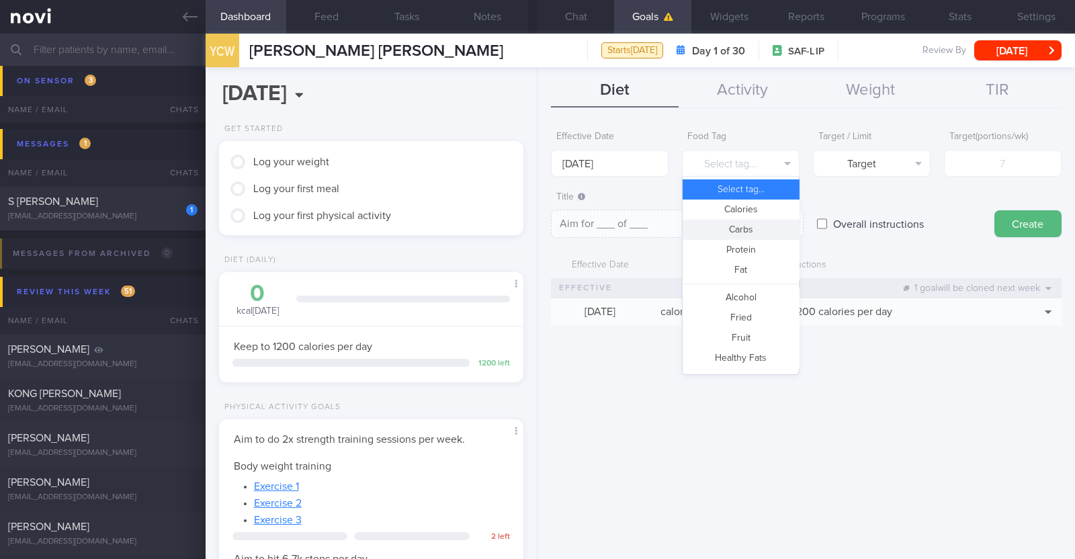
click at [746, 232] on button "Carbs" at bounding box center [741, 230] width 116 height 20
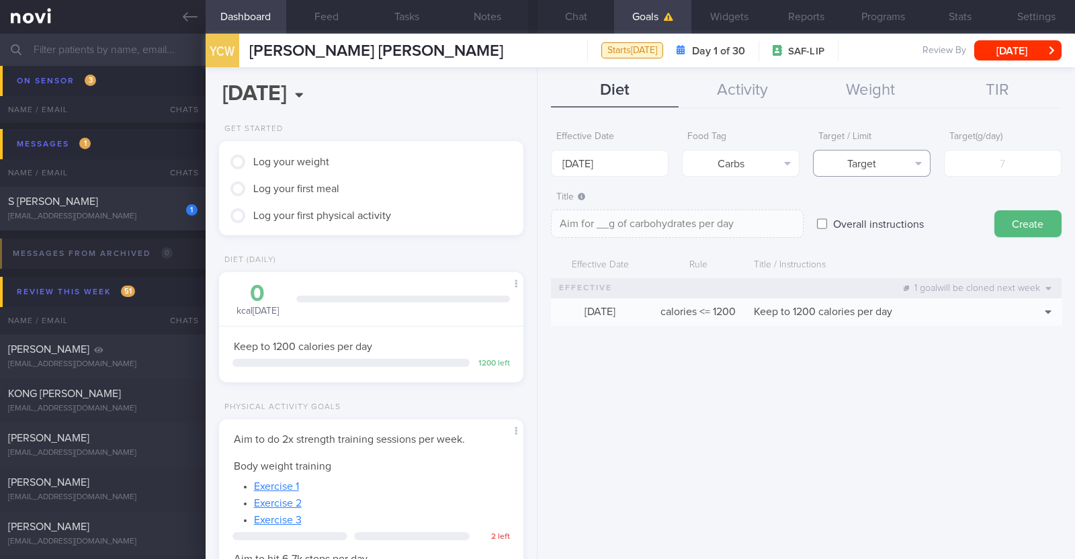
click at [866, 169] on button "Target" at bounding box center [872, 163] width 118 height 27
click at [867, 206] on button "Limit" at bounding box center [872, 210] width 116 height 20
type textarea "Keep to __g of carbohydrates per day"
click at [1018, 161] on input "number" at bounding box center [1003, 163] width 118 height 27
type input "1"
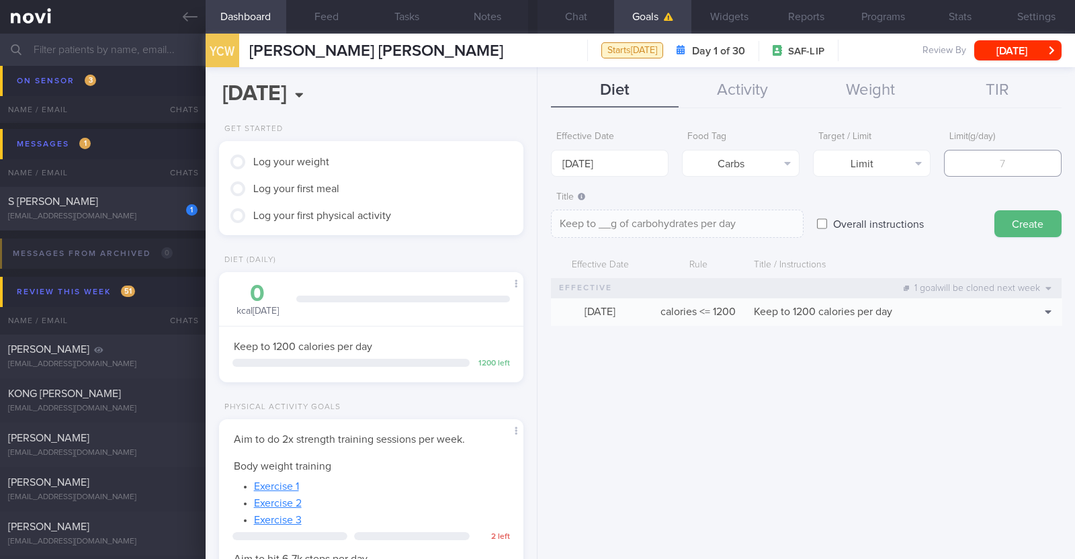
type textarea "Keep to 1g of carbohydrates per day"
type input "12"
type textarea "Keep to 12g of carbohydrates per day"
type input "120"
type textarea "Keep to 120g of carbohydrates per day"
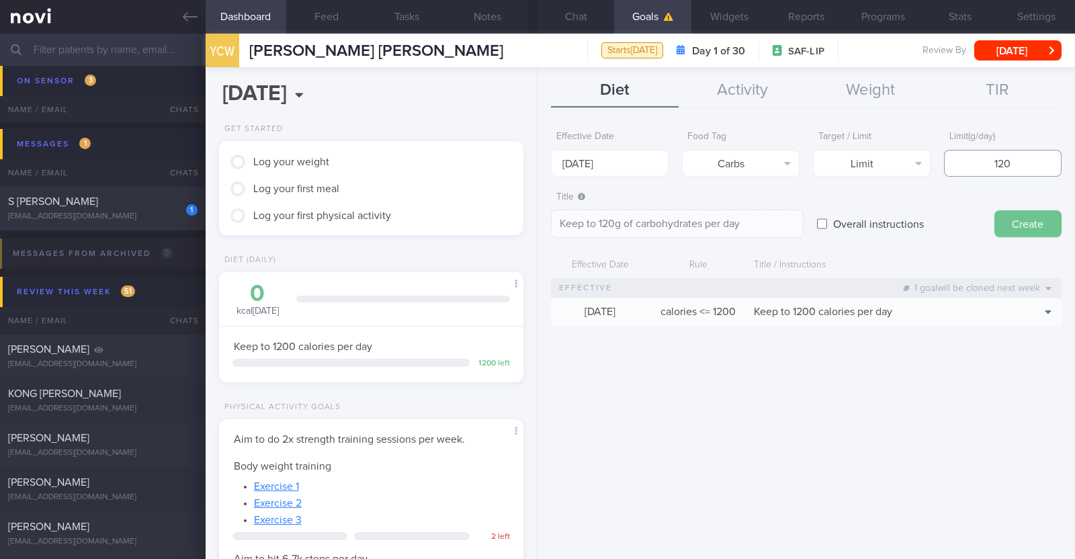
type input "120"
click at [1034, 226] on button "Create" at bounding box center [1027, 223] width 67 height 27
type input "8 Sep 2025"
type textarea "Aim for ___ of ___"
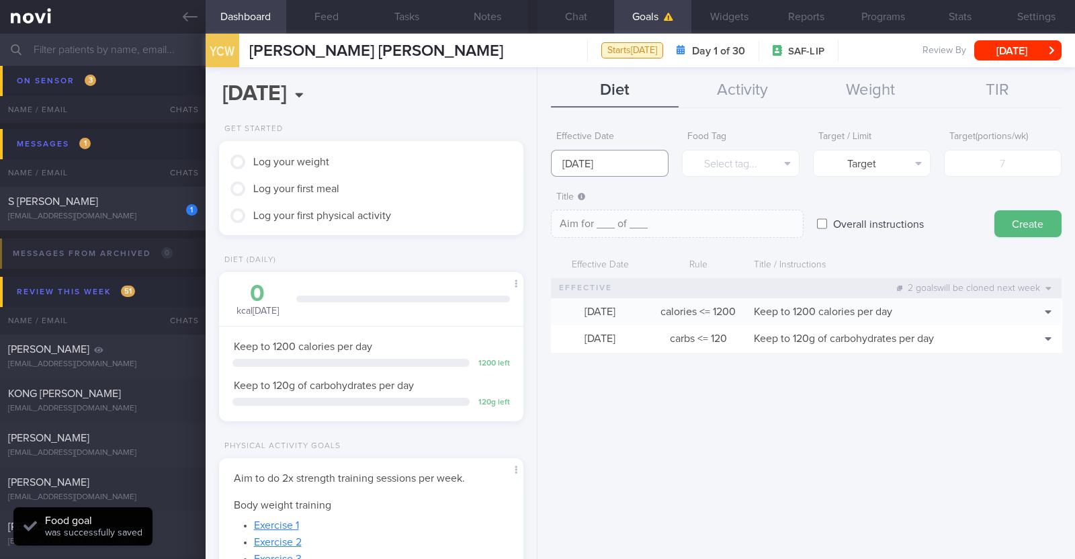
click at [644, 161] on input "8 Sep 2025" at bounding box center [610, 163] width 118 height 27
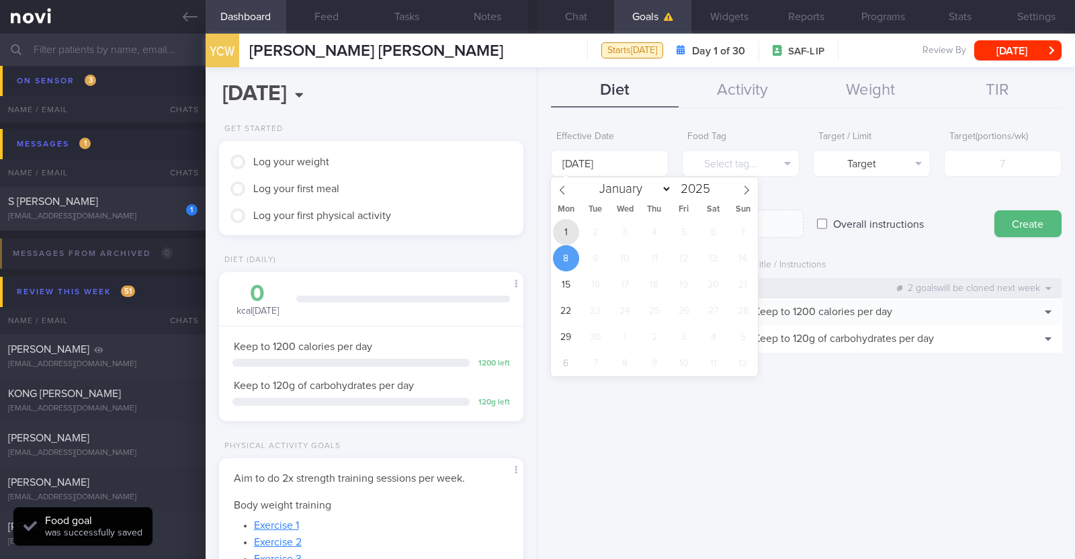
click at [561, 236] on span "1" at bounding box center [566, 232] width 26 height 26
type input "1 Sep 2025"
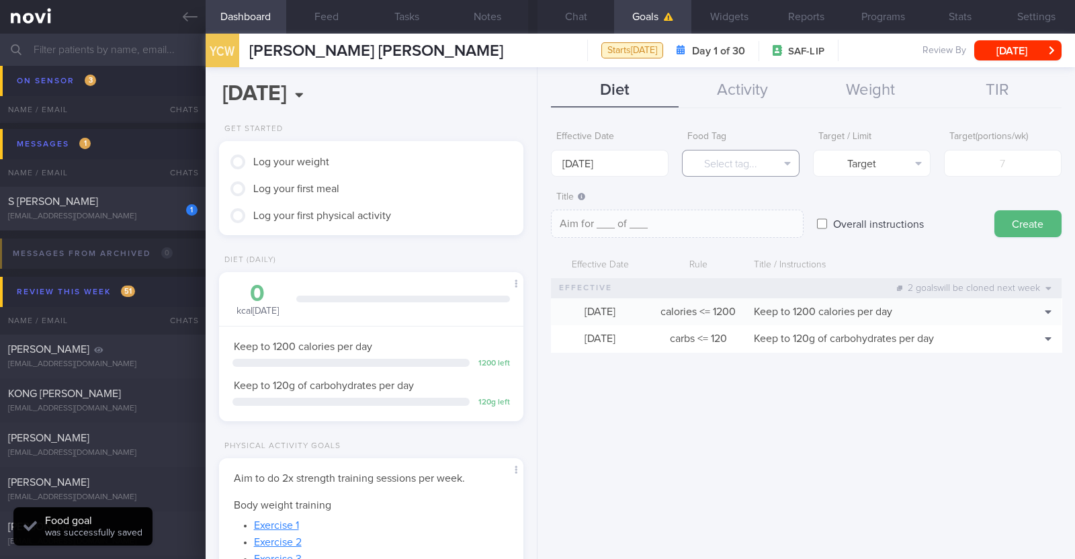
click at [708, 167] on button "Select tag..." at bounding box center [741, 163] width 118 height 27
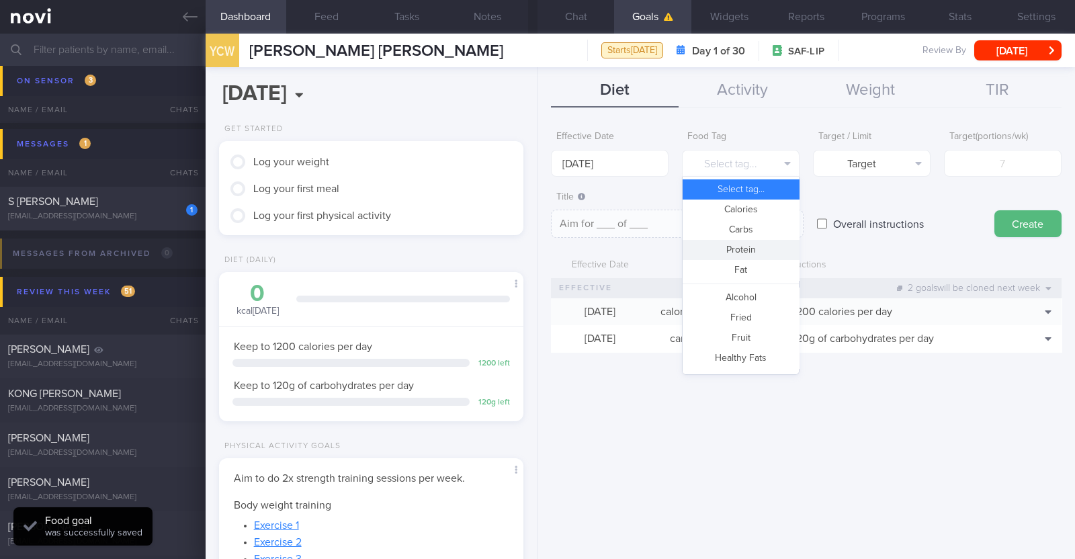
drag, startPoint x: 742, startPoint y: 246, endPoint x: 835, endPoint y: 187, distance: 110.0
click at [743, 247] on button "Protein" at bounding box center [741, 250] width 116 height 20
type textarea "Aim for __g of protein per day"
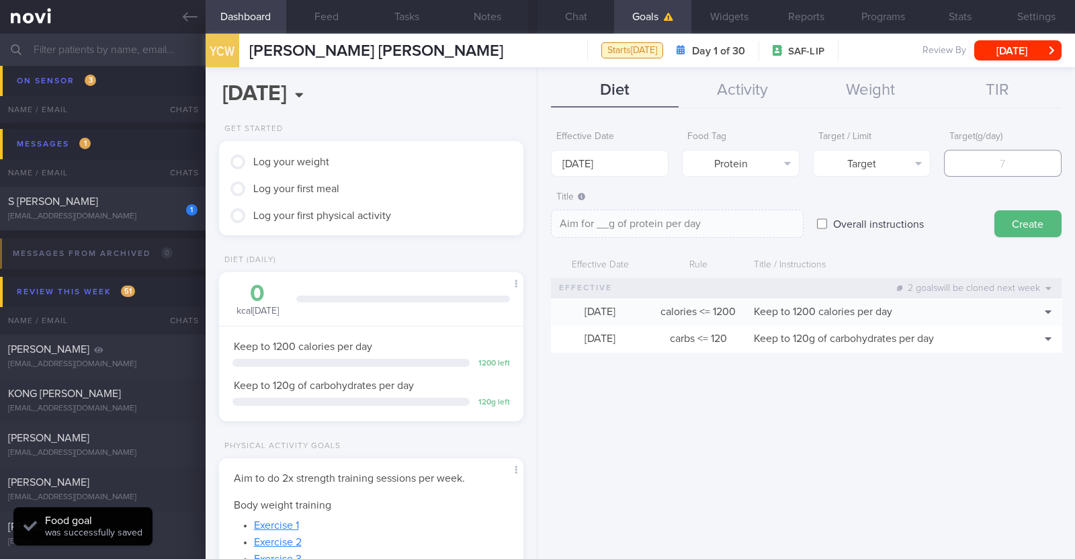
click at [971, 153] on input "number" at bounding box center [1003, 163] width 118 height 27
type input "6"
type textarea "Aim for 6g of protein per day"
type input "65"
type textarea "Aim for 65g of protein per day"
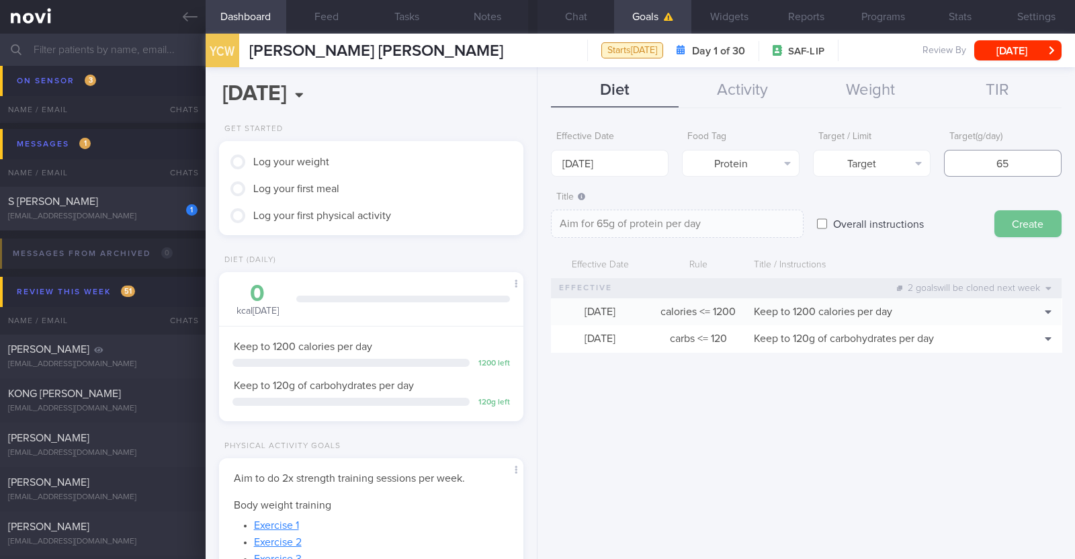
type input "65"
click at [1021, 222] on button "Create" at bounding box center [1027, 223] width 67 height 27
type input "8 Sep 2025"
type textarea "Aim for ___ of ___"
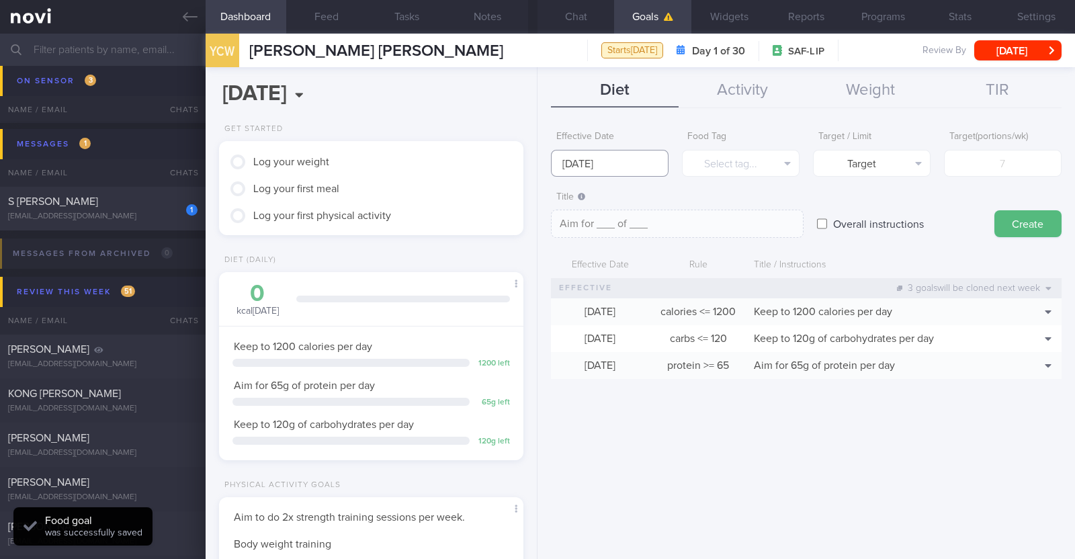
click at [593, 159] on input "8 Sep 2025" at bounding box center [610, 163] width 118 height 27
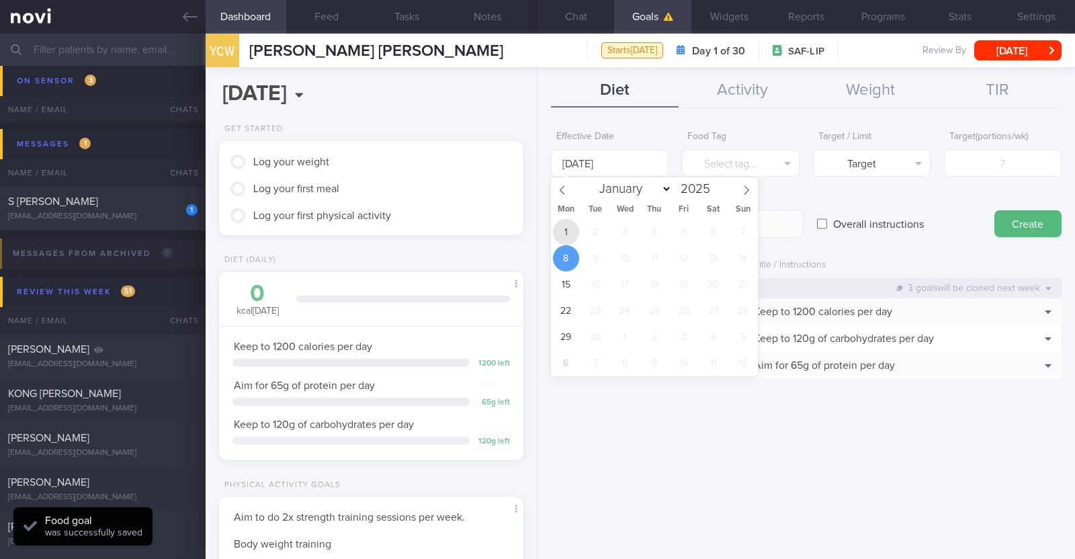
click at [568, 224] on span "1" at bounding box center [566, 232] width 26 height 26
type input "[DATE]"
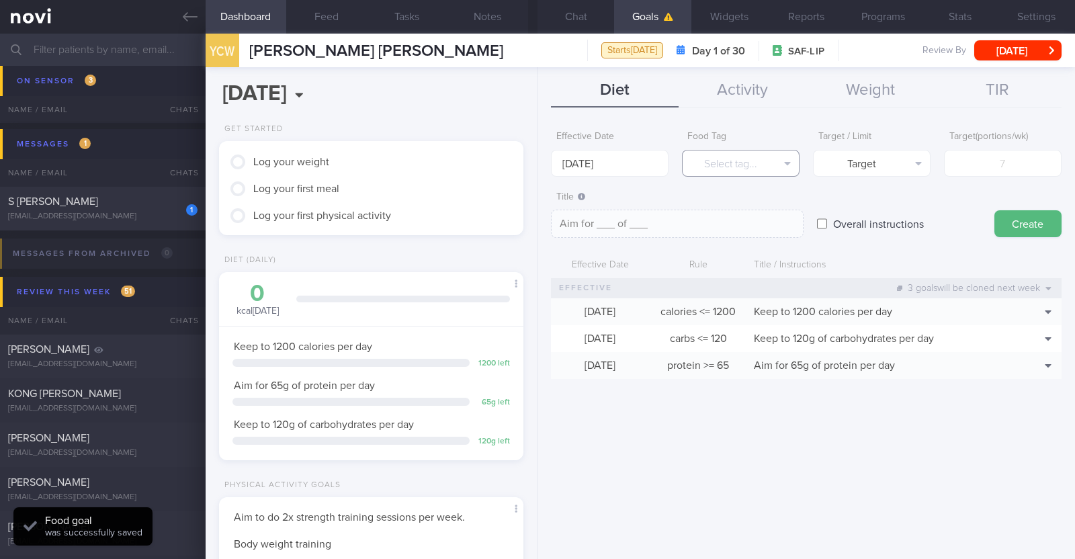
click at [753, 162] on button "Select tag..." at bounding box center [741, 163] width 118 height 27
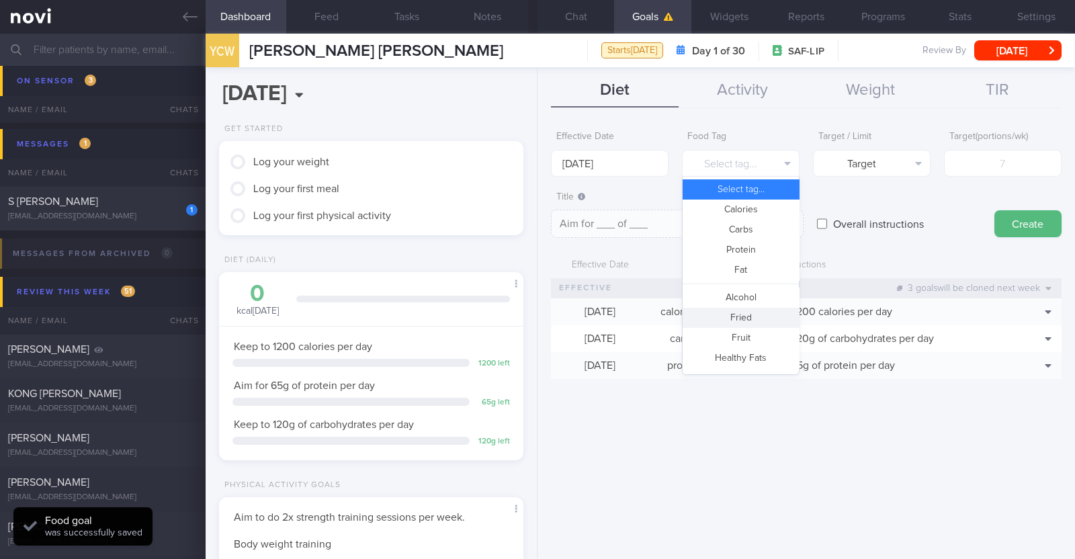
click at [749, 312] on button "Fried" at bounding box center [741, 318] width 116 height 20
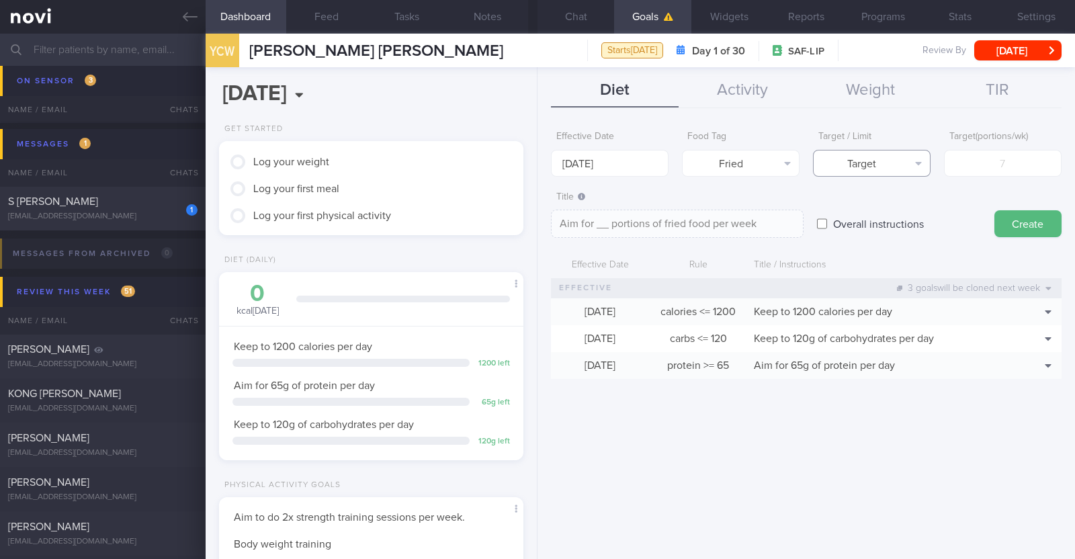
click at [891, 165] on button "Target" at bounding box center [872, 163] width 118 height 27
click at [880, 204] on button "Limit" at bounding box center [872, 210] width 116 height 20
type textarea "Keep to __ portions of fried food per week"
click at [1021, 155] on input "number" at bounding box center [1003, 163] width 118 height 27
type input "2"
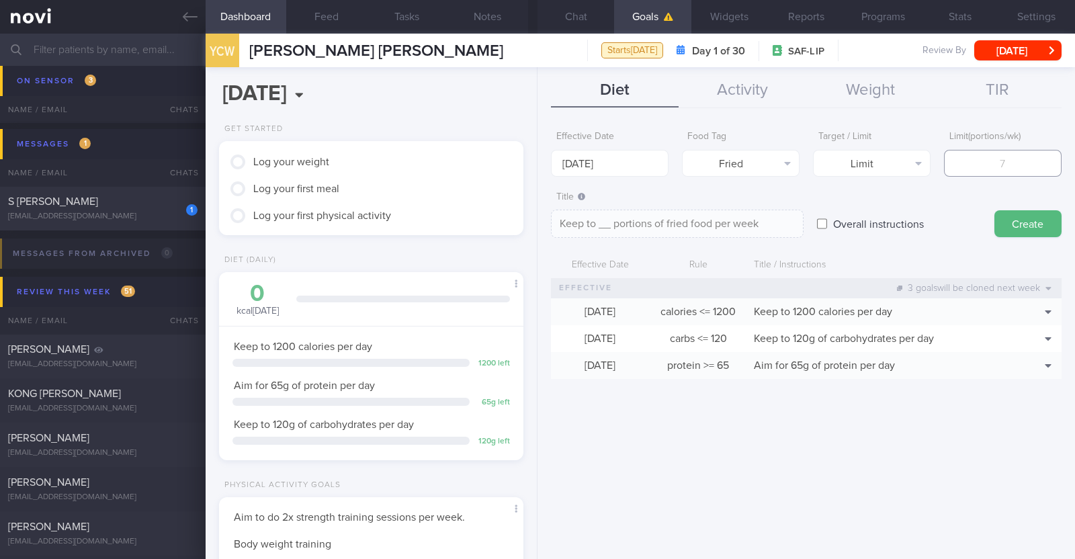
type textarea "Keep to 2 portions of fried food per week"
type input "2"
click at [1016, 222] on button "Create" at bounding box center [1027, 223] width 67 height 27
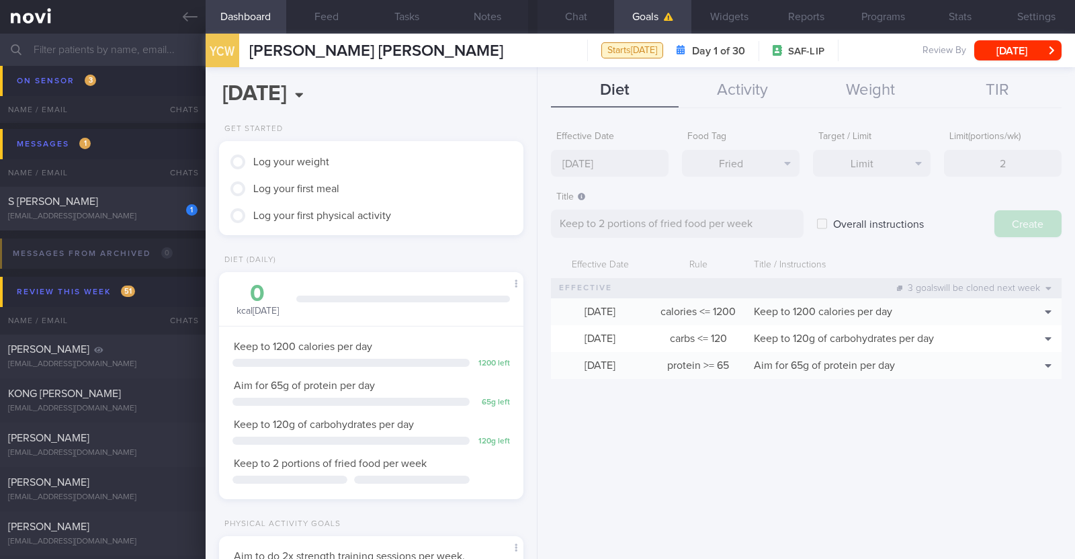
type input "8 Sep 2025"
type textarea "Aim for ___ of ___"
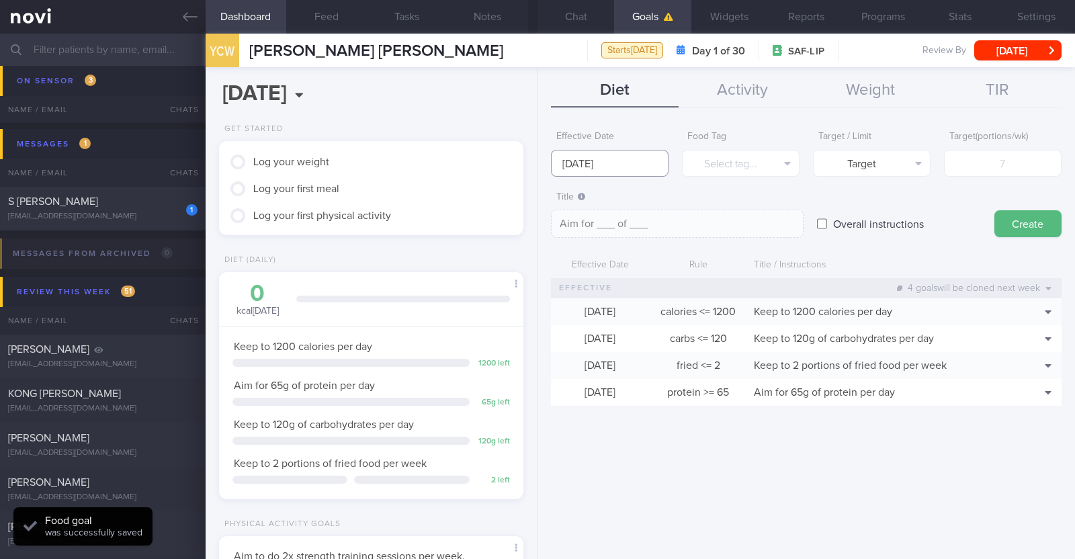
click at [638, 169] on input "8 Sep 2025" at bounding box center [610, 163] width 118 height 27
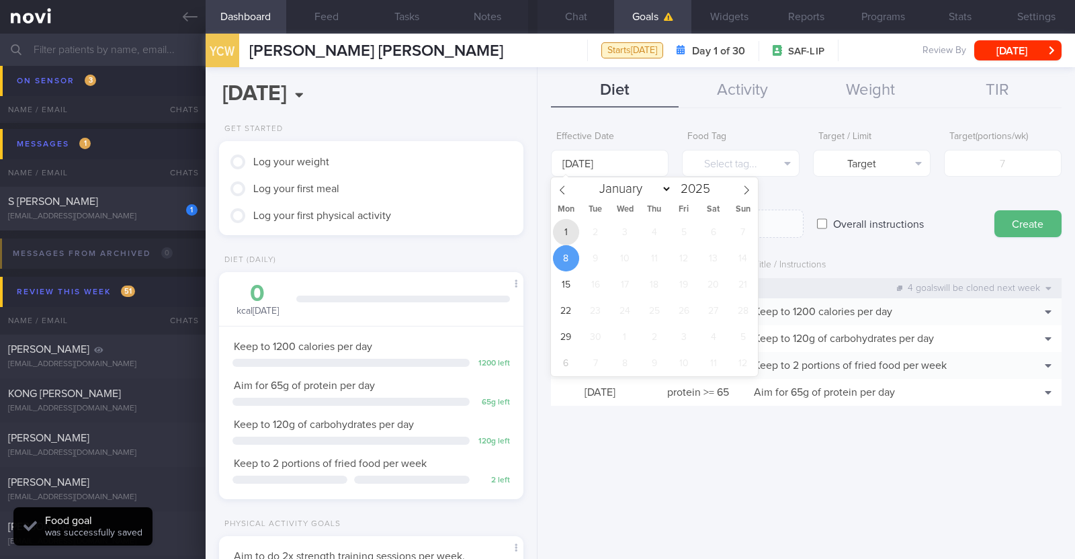
click at [574, 233] on span "1" at bounding box center [566, 232] width 26 height 26
type input "[DATE]"
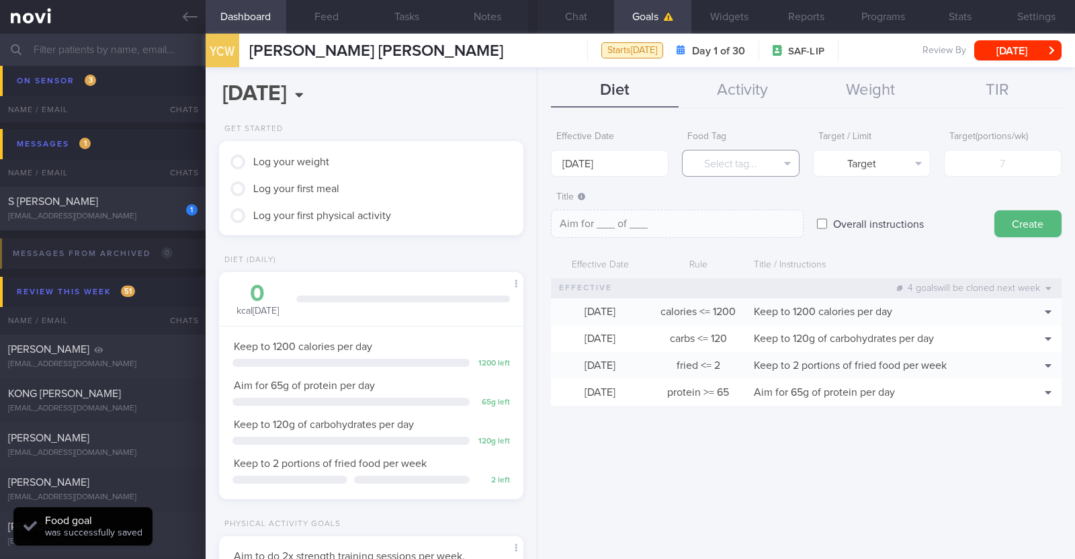
click at [728, 167] on button "Select tag..." at bounding box center [741, 163] width 118 height 27
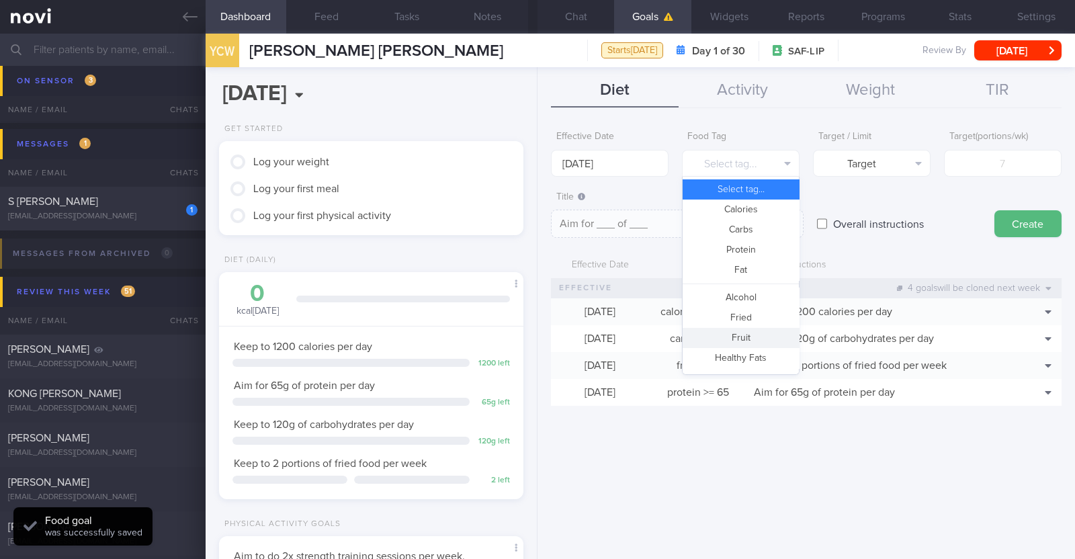
click at [744, 333] on button "Fruit" at bounding box center [741, 338] width 116 height 20
type textarea "Aim for __ portions of fruits per week"
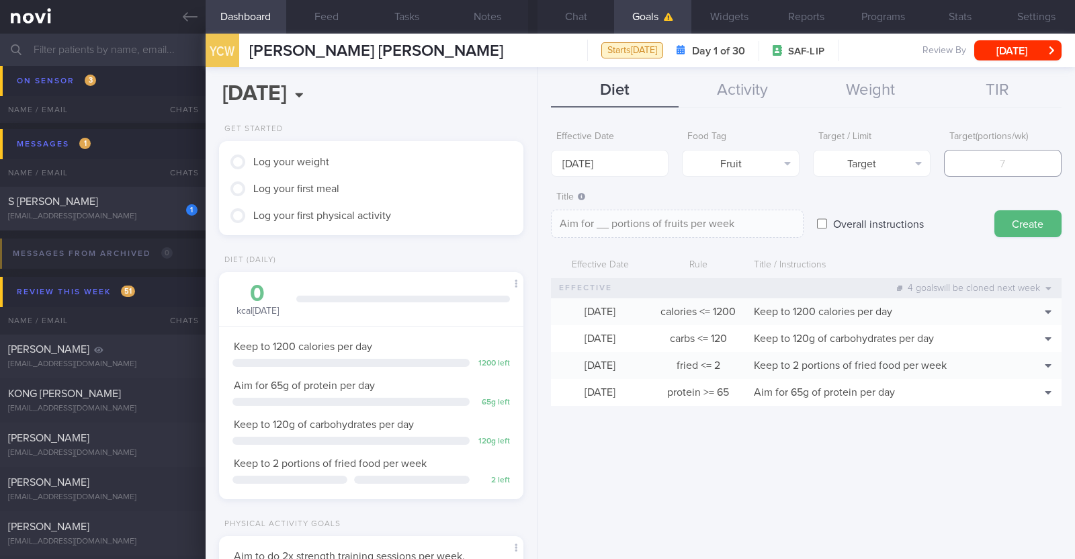
click at [986, 166] on input "number" at bounding box center [1003, 163] width 118 height 27
type input "1"
type textarea "Aim for 1 portions of fruits per week"
type input "14"
type textarea "Aim for 14 portions of fruits per week"
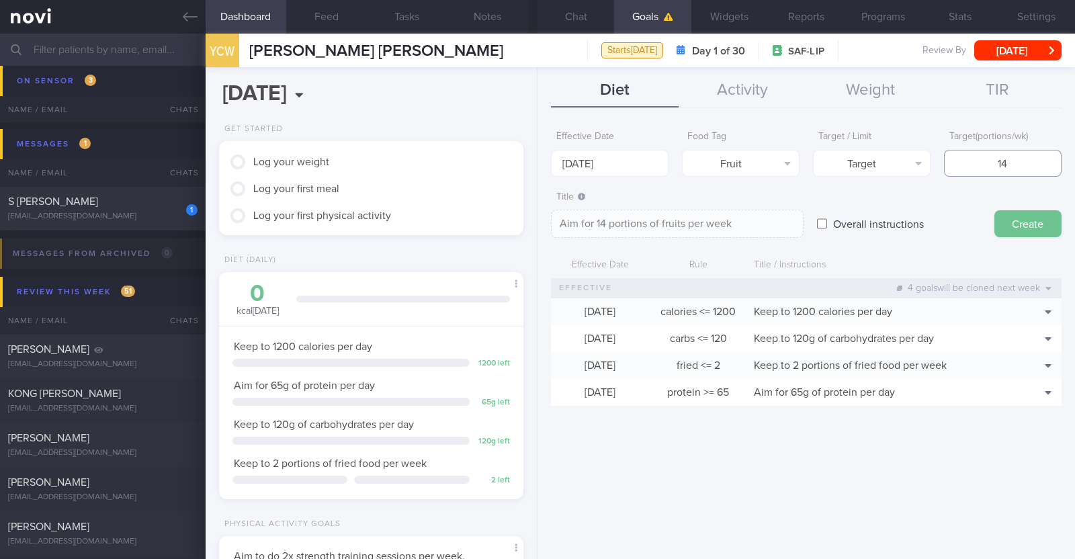
type input "14"
click at [1050, 221] on button "Create" at bounding box center [1027, 223] width 67 height 27
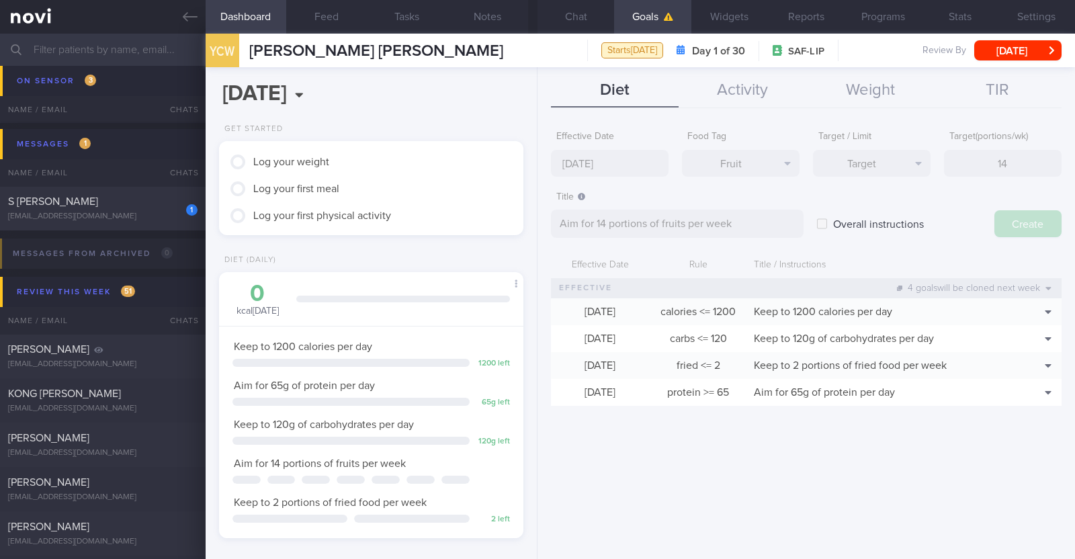
type input "8 Sep 2025"
type textarea "Aim for ___ of ___"
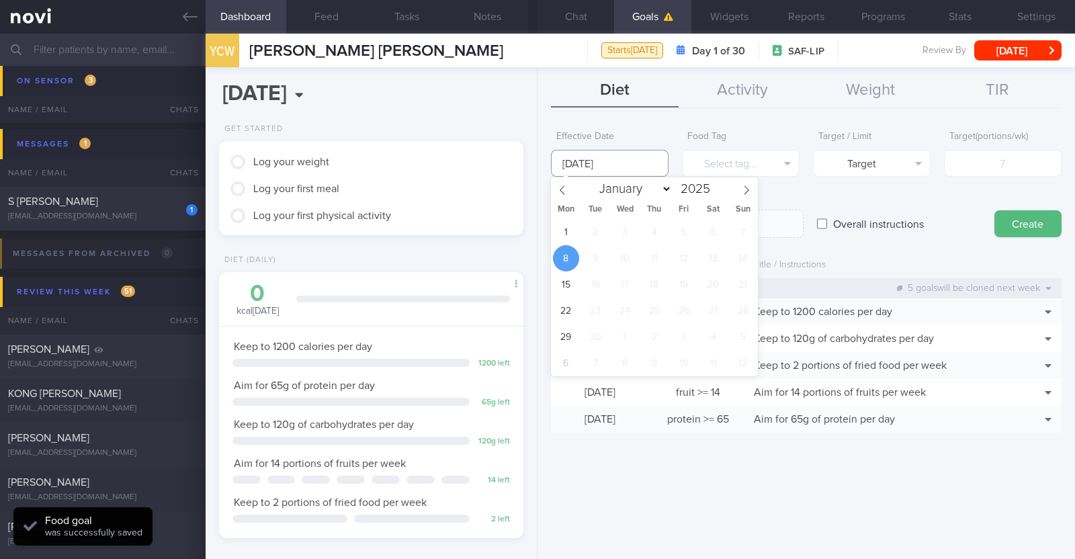
click at [609, 167] on input "8 Sep 2025" at bounding box center [610, 163] width 118 height 27
click at [569, 233] on span "1" at bounding box center [566, 232] width 26 height 26
type input "[DATE]"
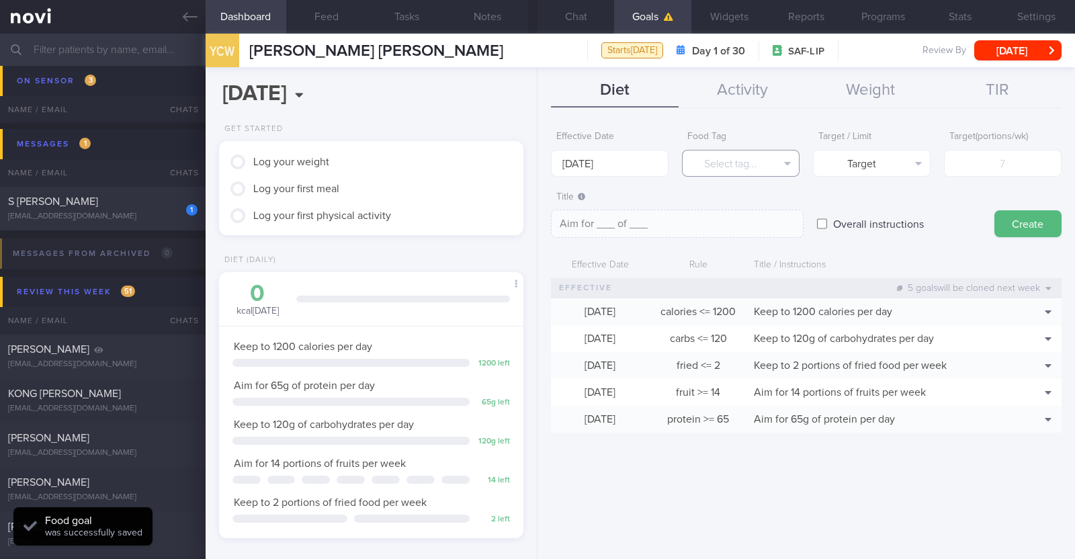
click at [717, 163] on button "Select tag..." at bounding box center [741, 163] width 118 height 27
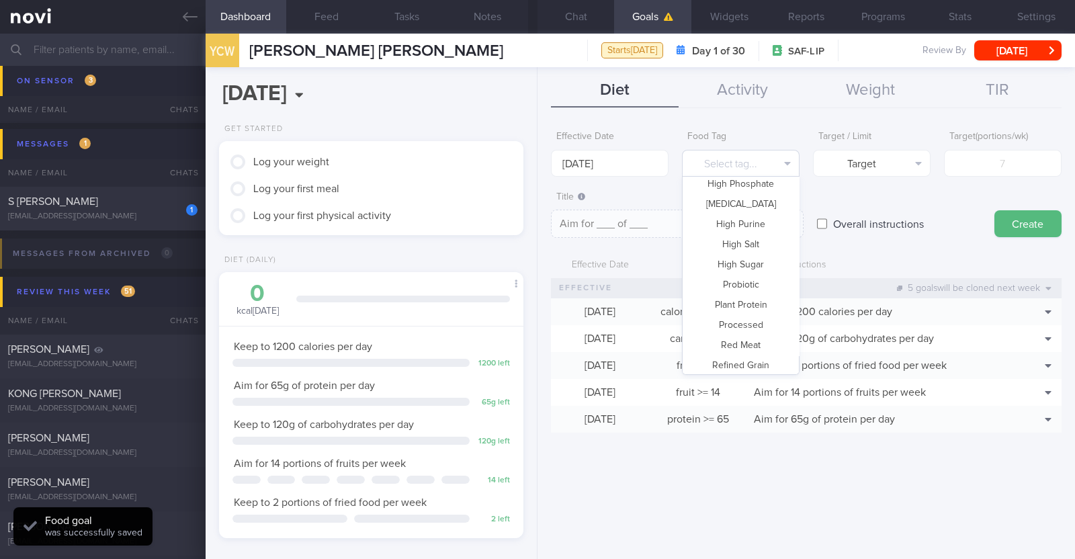
scroll to position [400, 0]
click at [742, 314] on button "Vegetable" at bounding box center [741, 321] width 116 height 20
type textarea "Aim for __ portions of vegetables per week"
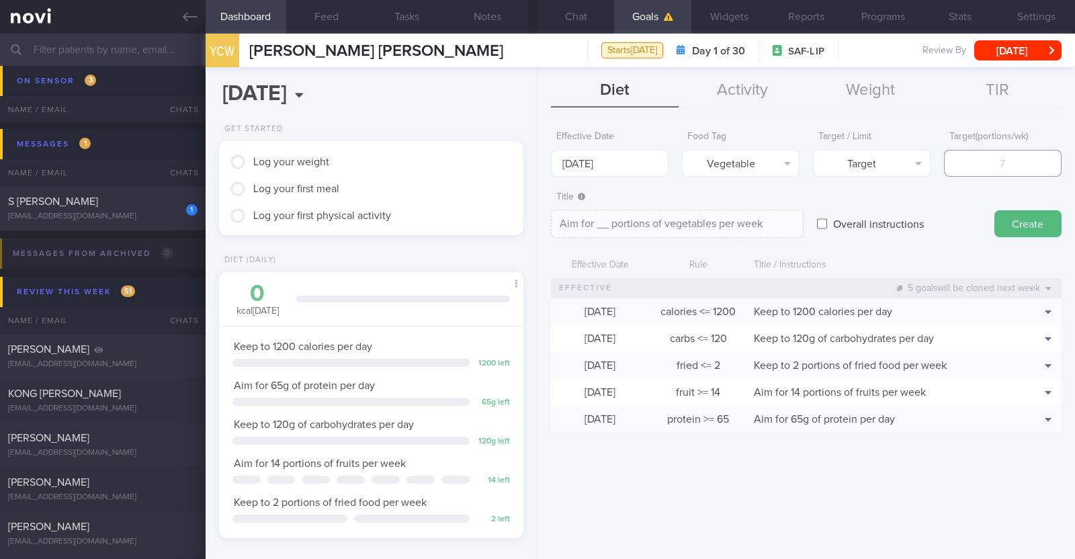
click at [988, 164] on input "number" at bounding box center [1003, 163] width 118 height 27
type input "1"
type textarea "Aim for 1 portions of vegetables per week"
type input "14"
type textarea "Aim for 14 portions of vegetables per week"
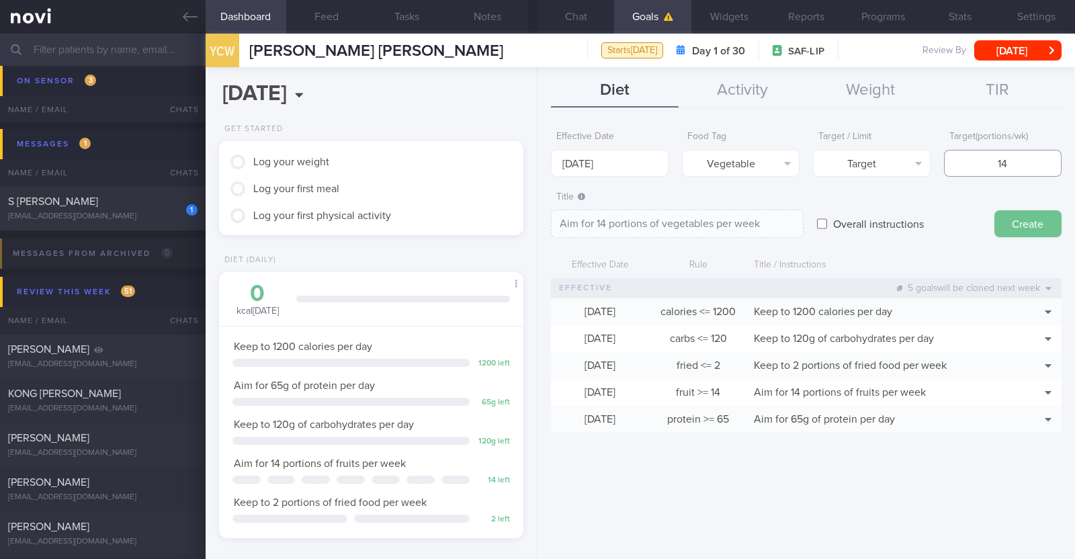
type input "14"
click at [1013, 222] on button "Create" at bounding box center [1027, 223] width 67 height 27
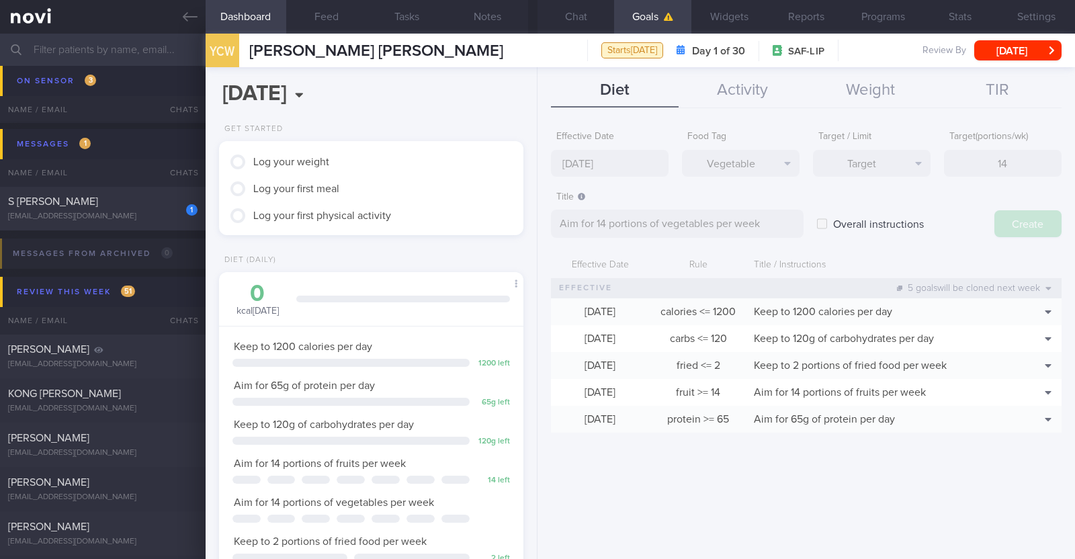
type input "8 Sep 2025"
type textarea "Aim for ___ of ___"
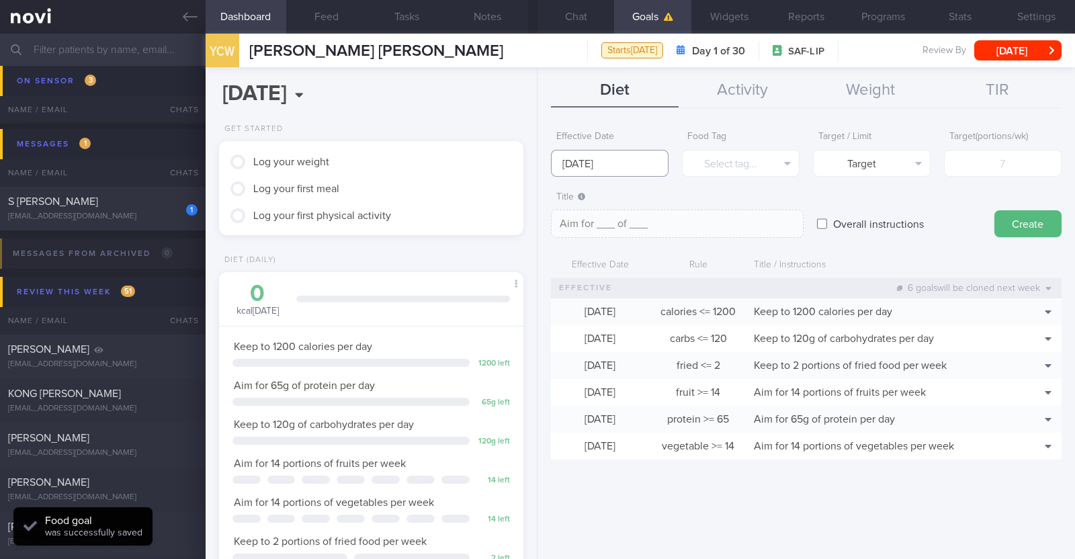
click at [628, 165] on input "8 Sep 2025" at bounding box center [610, 163] width 118 height 27
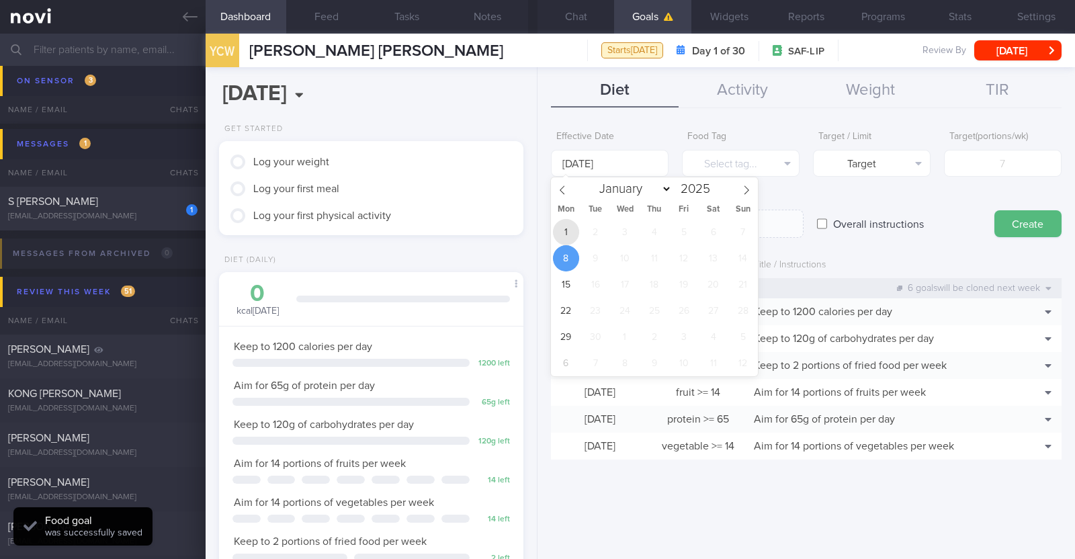
click at [569, 229] on span "1" at bounding box center [566, 232] width 26 height 26
type input "[DATE]"
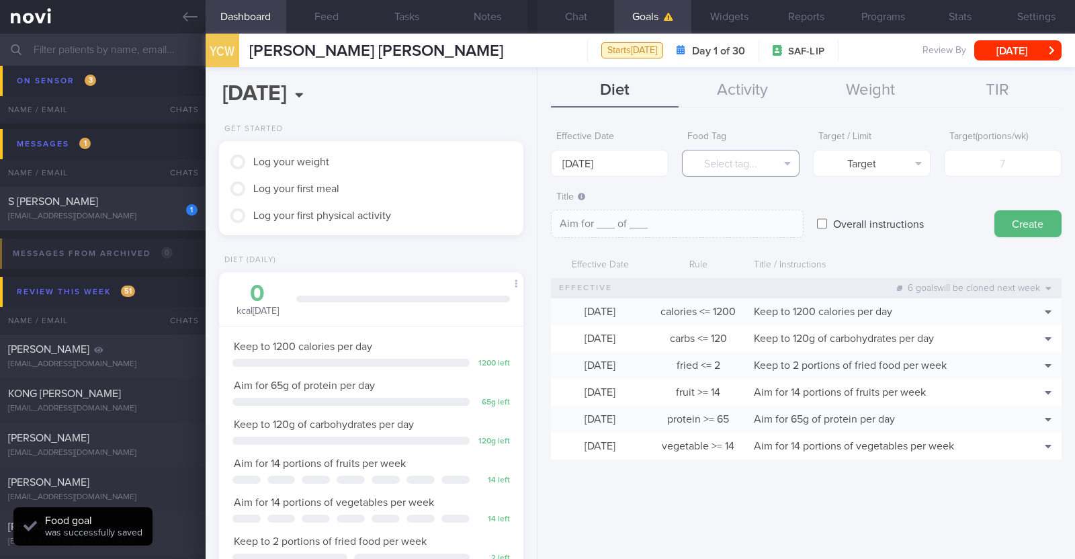
click at [735, 165] on button "Select tag..." at bounding box center [741, 163] width 118 height 27
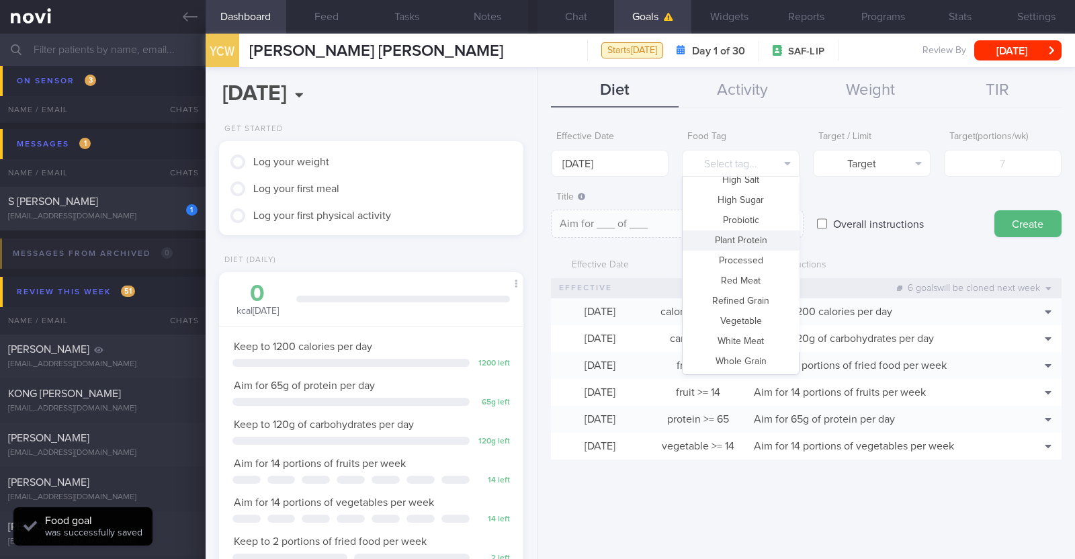
click at [842, 177] on form "Effective Date 1 Sep 2025 Food Tag Select tag... Select tag... Calories Carbs P…" at bounding box center [806, 298] width 511 height 349
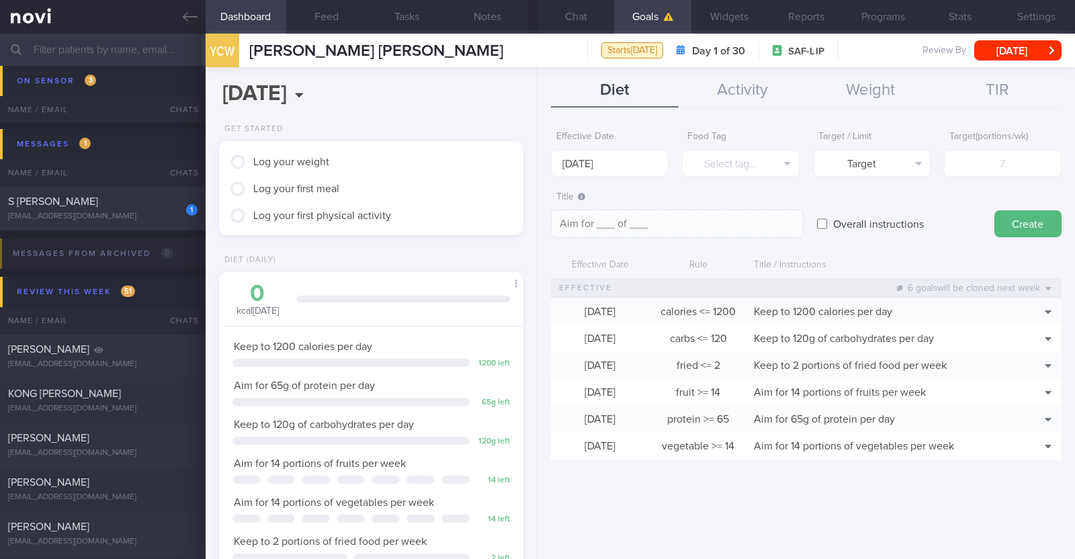
click at [820, 226] on input "Overall instructions" at bounding box center [822, 223] width 10 height 27
checkbox input "true"
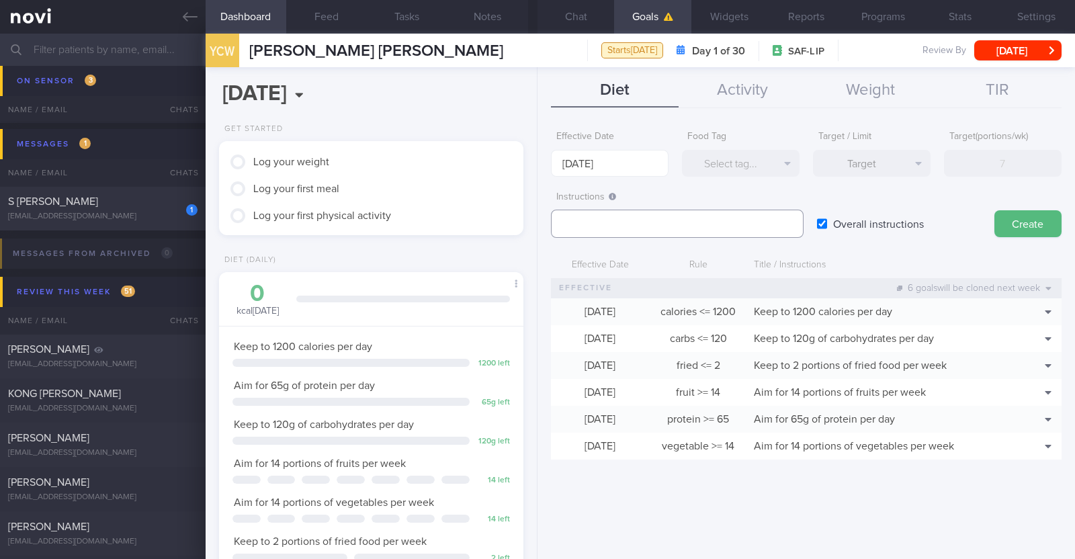
click at [583, 228] on textarea at bounding box center [677, 224] width 253 height 28
paste textarea "Aim to consume xxL of fluids per day (Choose water first)"
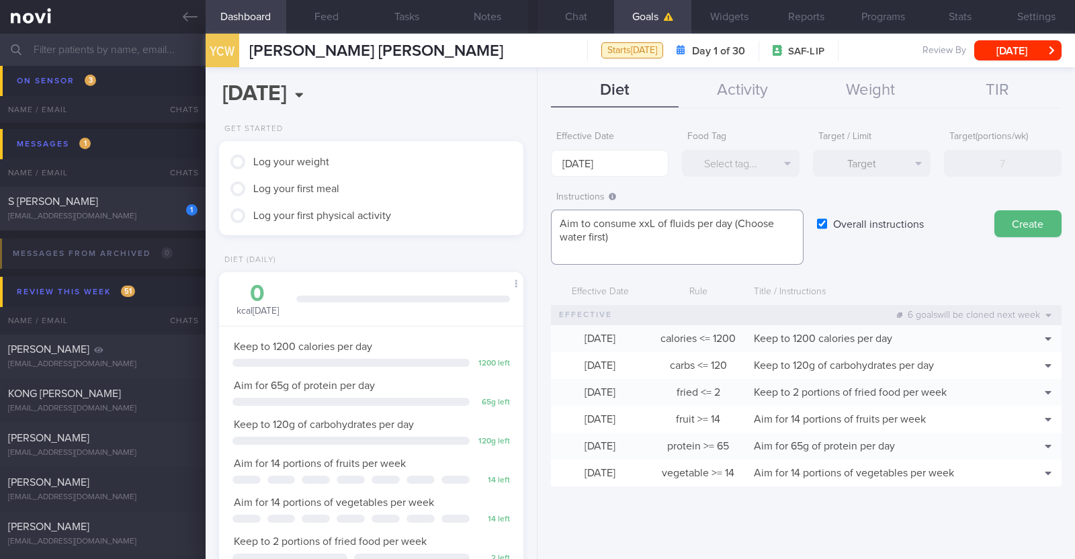
click at [652, 223] on textarea "Aim to consume xxL of fluids per day (Choose water first)" at bounding box center [677, 237] width 253 height 55
paste textarea "1.9-2.2"
type textarea "Aim to consume 1.9-2.2L of fluids per day (Choose water first)"
click at [1039, 216] on button "Create" at bounding box center [1027, 223] width 67 height 27
type input "8 Sep 2025"
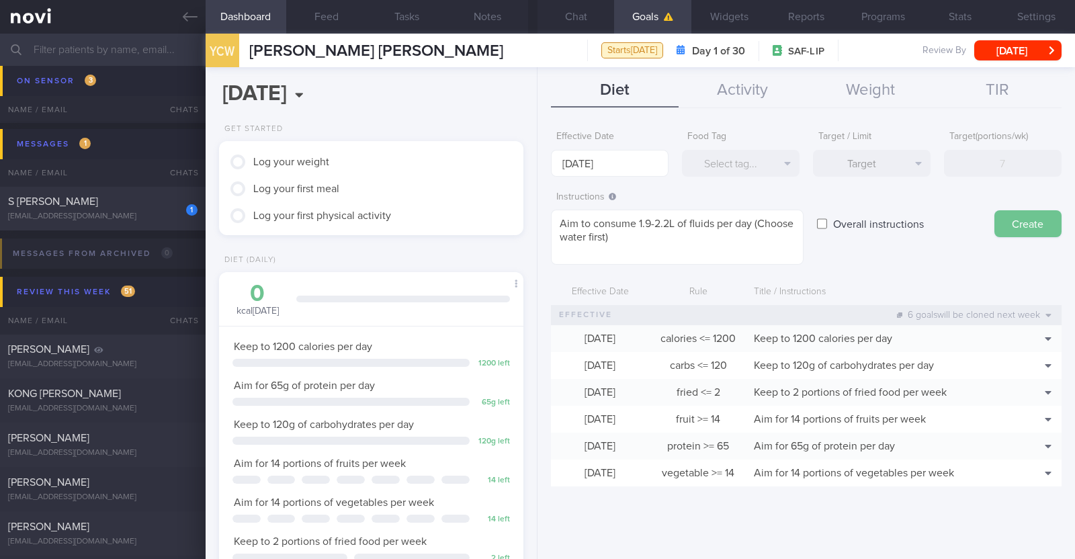
type textarea "Aim for ___ of ___"
checkbox input "false"
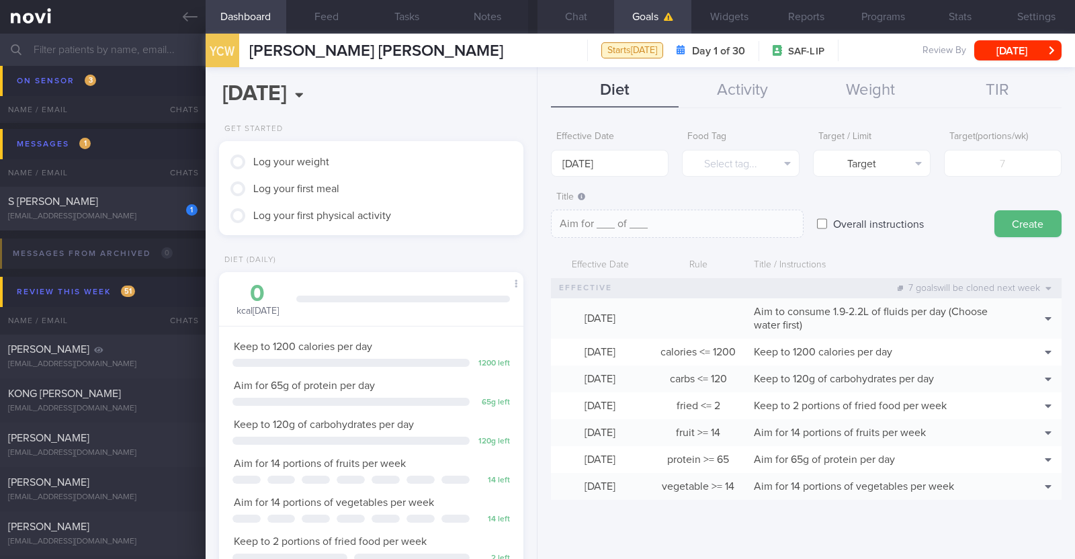
click at [578, 4] on button "Chat" at bounding box center [575, 17] width 77 height 34
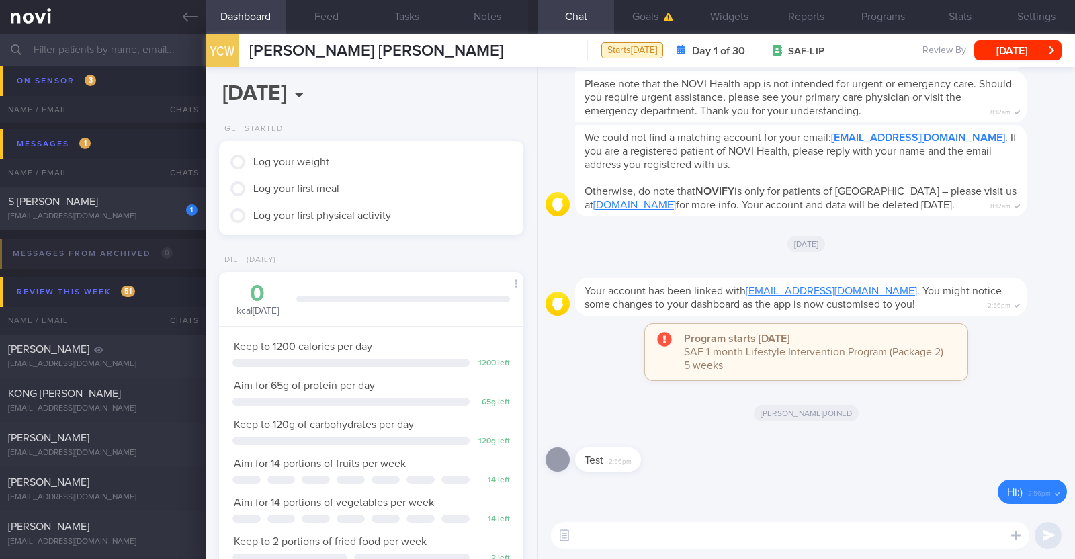
click at [597, 550] on div "​ ​" at bounding box center [805, 535] width 537 height 47
click at [598, 545] on textarea at bounding box center [790, 535] width 478 height 27
paste textarea "Hi [Name], It was a pleasure speaking with you today. The Lifestyle Improvement…"
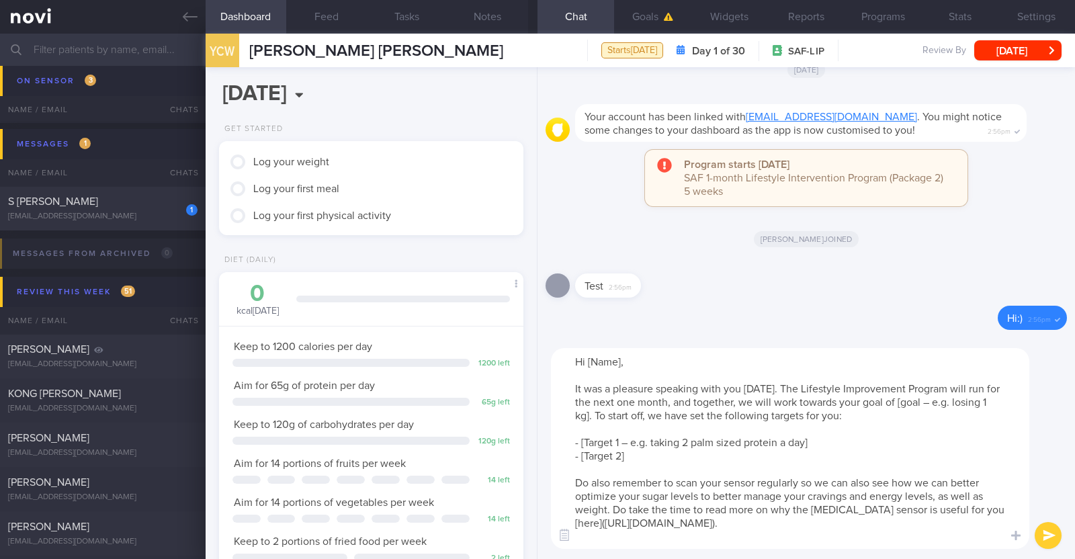
click at [616, 365] on textarea "Hi [Name], It was a pleasure speaking with you today. The Lifestyle Improvement…" at bounding box center [790, 448] width 478 height 201
drag, startPoint x: 895, startPoint y: 404, endPoint x: 947, endPoint y: 401, distance: 51.8
click at [947, 401] on textarea "Hi Winny, It was a pleasure speaking with you today. The Lifestyle Improvement …" at bounding box center [790, 448] width 478 height 201
click at [930, 400] on textarea "Hi Winny, It was a pleasure speaking with you today. The Lifestyle Improvement …" at bounding box center [790, 448] width 478 height 201
click at [962, 401] on textarea "Hi Winny, It was a pleasure speaking with you today. The Lifestyle Improvement …" at bounding box center [790, 448] width 478 height 201
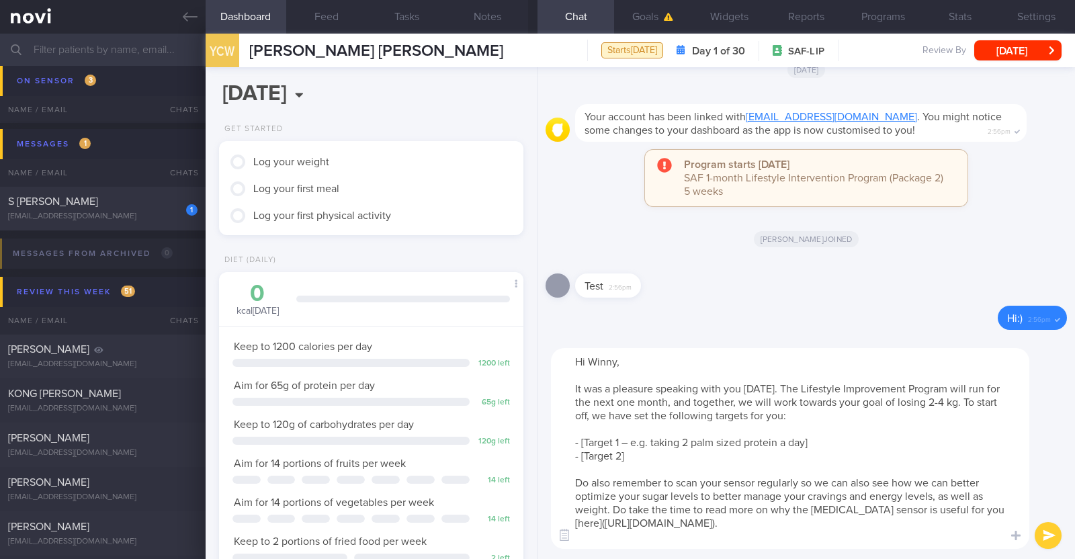
drag, startPoint x: 818, startPoint y: 443, endPoint x: 586, endPoint y: 439, distance: 231.1
click at [586, 439] on textarea "Hi Winny, It was a pleasure speaking with you today. The Lifestyle Improvement …" at bounding box center [790, 448] width 478 height 201
drag, startPoint x: 640, startPoint y: 454, endPoint x: 578, endPoint y: 458, distance: 61.3
click at [578, 458] on textarea "Hi Winny, It was a pleasure speaking with you today. The Lifestyle Improvement …" at bounding box center [790, 448] width 478 height 201
type textarea "Hi Winny, It was a pleasure speaking with you today. The Lifestyle Improvement …"
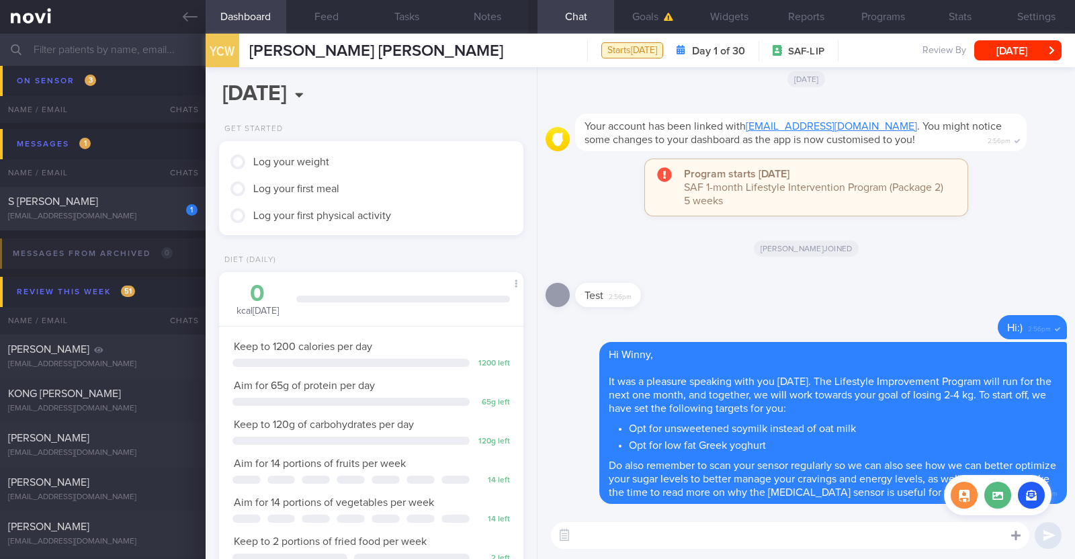
click at [1018, 537] on icon at bounding box center [1015, 535] width 9 height 12
click at [974, 498] on button "button" at bounding box center [964, 495] width 27 height 27
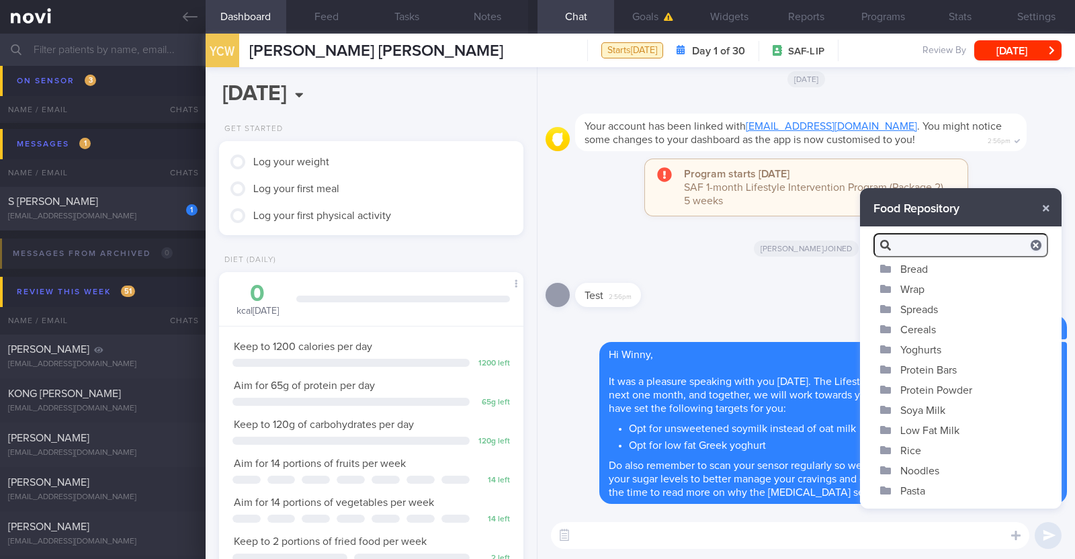
click at [946, 347] on button "Yoghurts" at bounding box center [961, 349] width 202 height 20
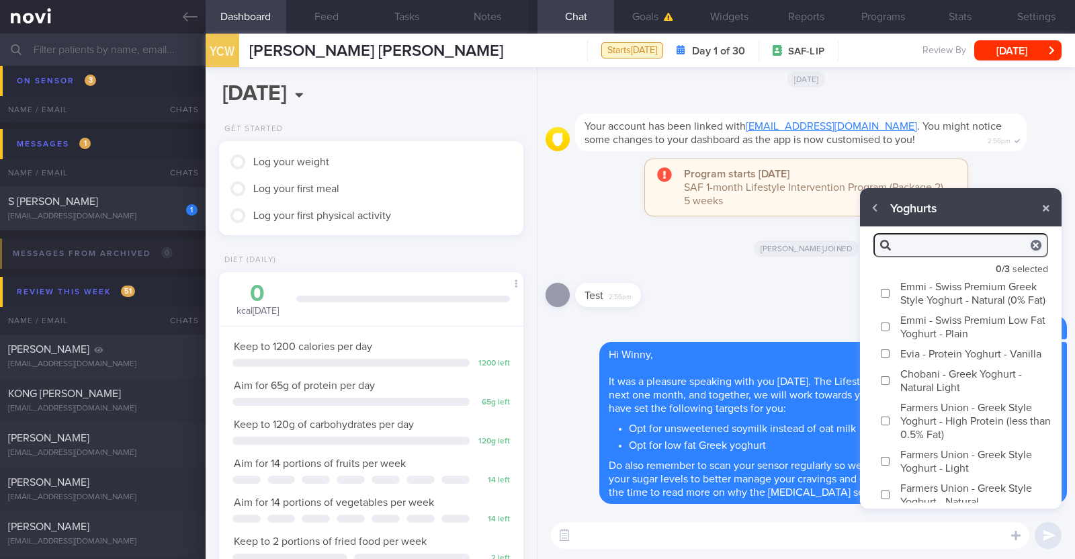
click at [943, 288] on label "Emmi - Swiss Premium Greek Style Yoghurt - Natural (0% Fat)" at bounding box center [961, 293] width 202 height 34
click at [890, 289] on input "Emmi - Swiss Premium Greek Style Yoghurt - Natural (0% Fat)" at bounding box center [885, 293] width 10 height 9
checkbox input "true"
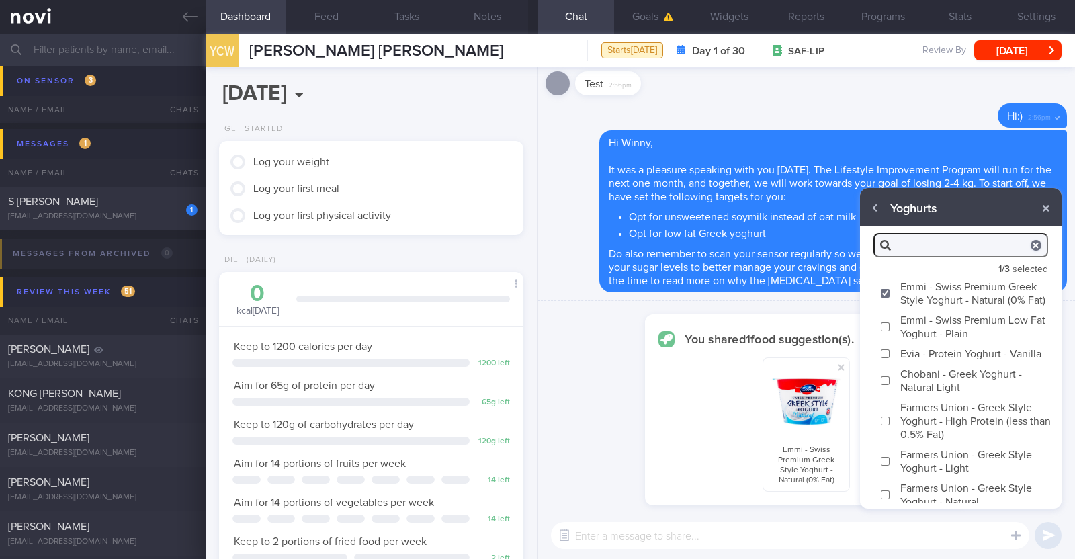
click at [928, 397] on label "Chobani - Greek Yoghurt - Natural Light" at bounding box center [961, 380] width 202 height 34
click at [890, 385] on input "Chobani - Greek Yoghurt - Natural Light" at bounding box center [885, 380] width 10 height 9
checkbox input "true"
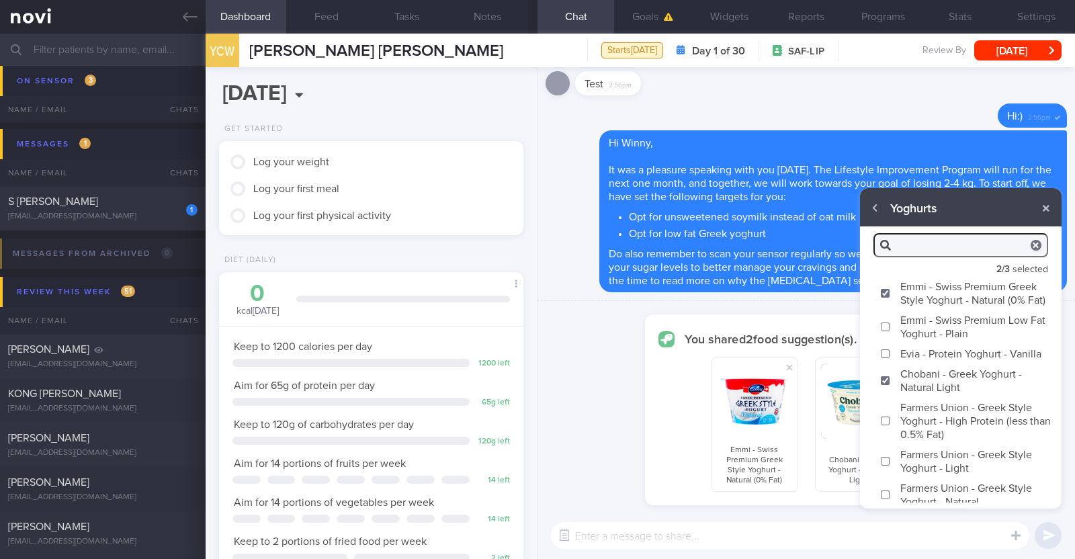
click at [930, 435] on label "Farmers Union - Greek Style Yoghurt - High Protein (less than 0.5% Fat)" at bounding box center [961, 420] width 202 height 47
click at [890, 425] on input "Farmers Union - Greek Style Yoghurt - High Protein (less than 0.5% Fat)" at bounding box center [885, 421] width 10 height 9
checkbox input "true"
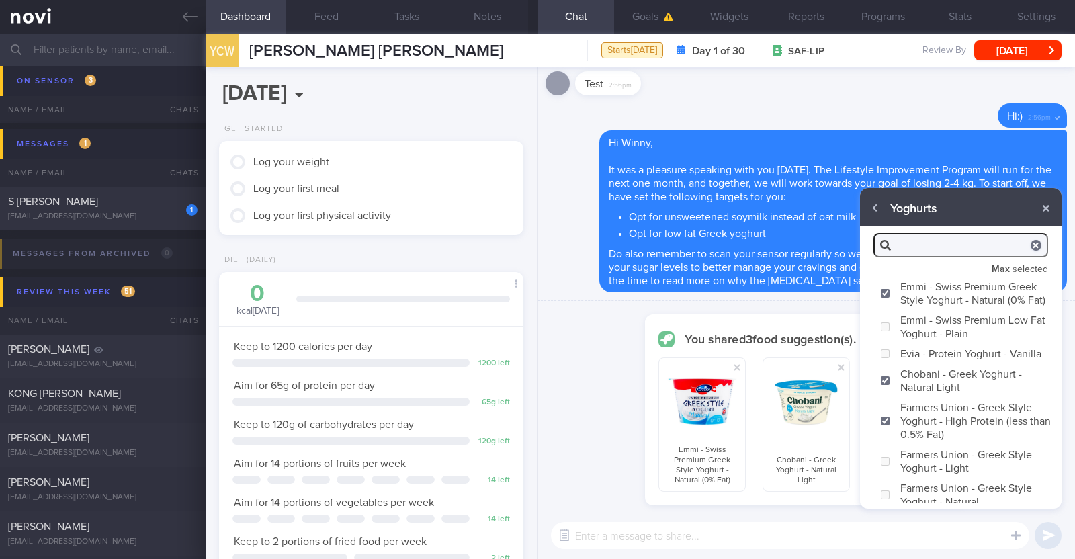
click at [867, 537] on textarea at bounding box center [790, 535] width 478 height 27
type textarea "Here are some good high protein low fat options to choose from"
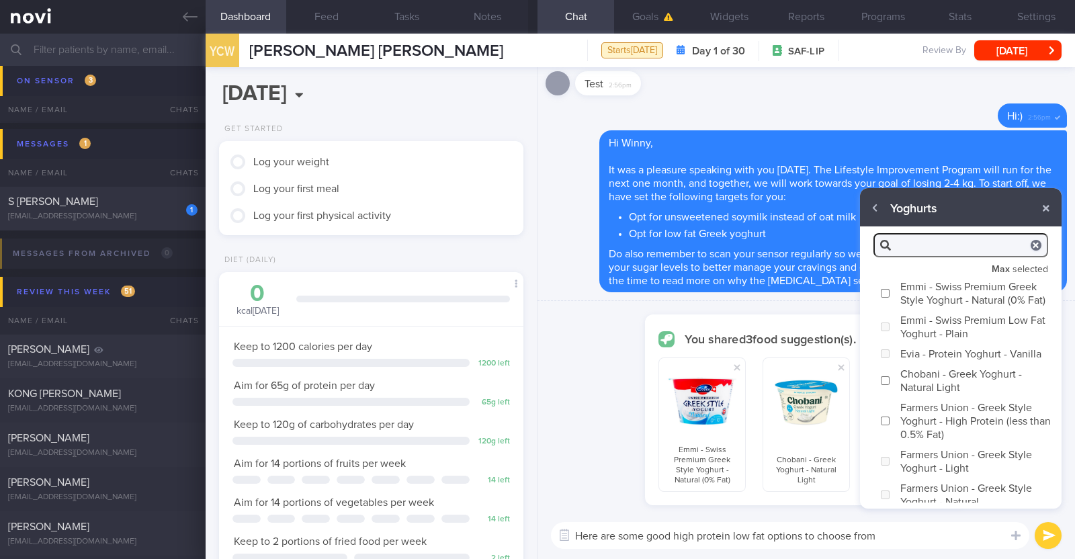
checkbox input "false"
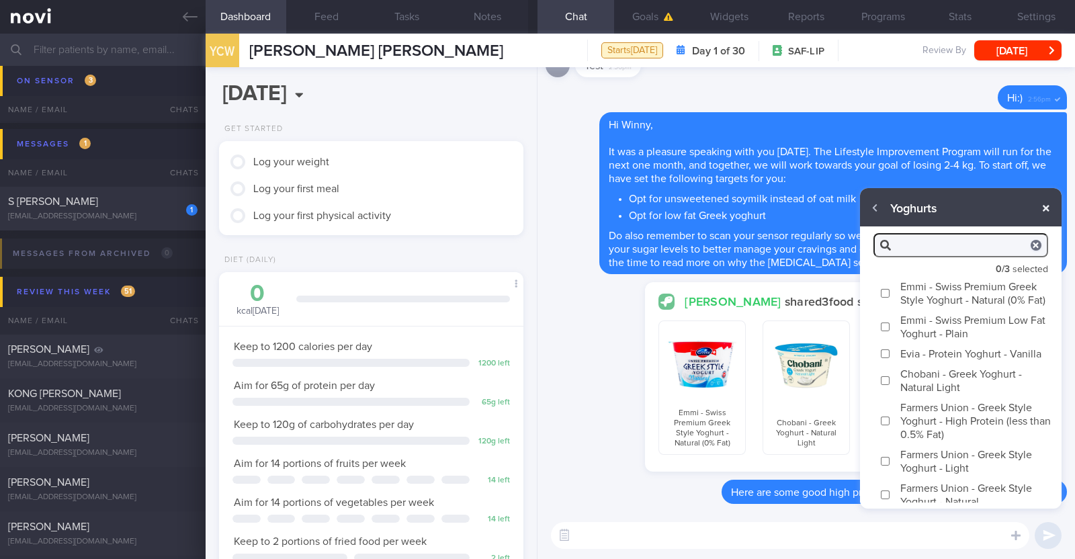
click at [1039, 201] on button "button" at bounding box center [1046, 208] width 24 height 24
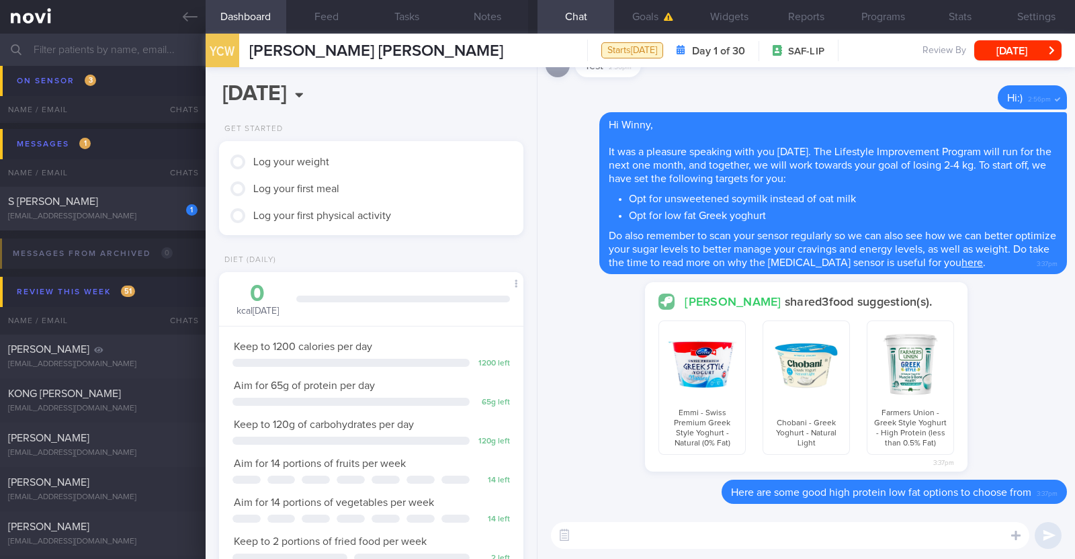
click at [603, 535] on textarea at bounding box center [790, 535] width 478 height 27
paste textarea "If you prefer flavoured yoghurts to the plain ones, you can try to Chobani Fit …"
type textarea "If you prefer flavoured yoghurts to the plain ones, you can try to Chobani Fit …"
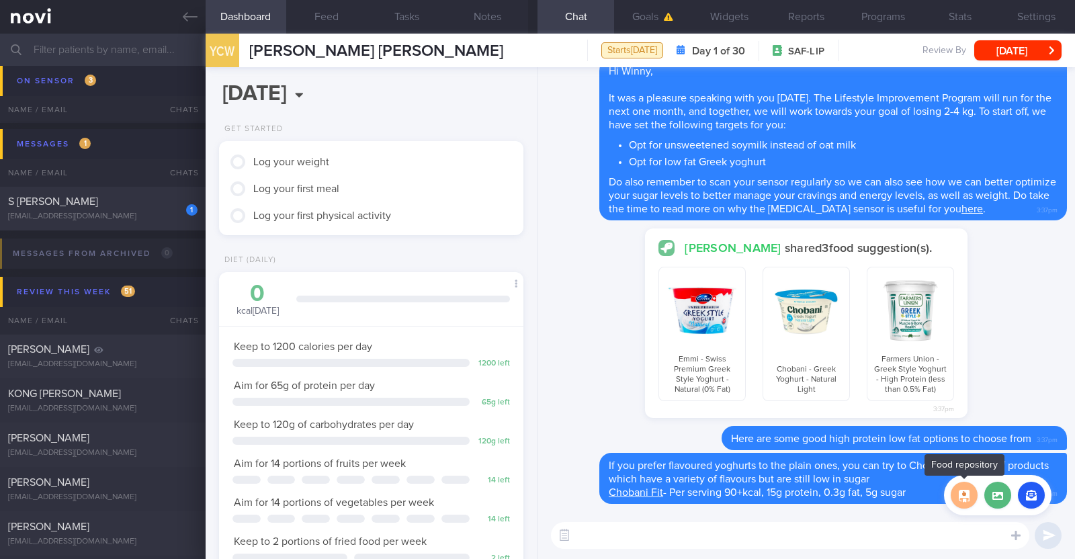
click at [962, 496] on button "button" at bounding box center [964, 495] width 27 height 27
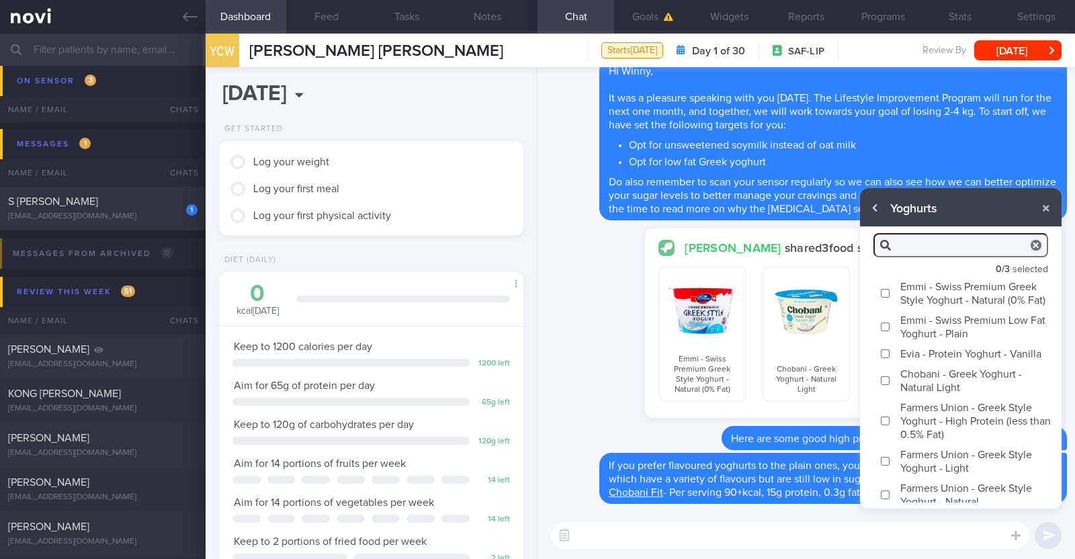
click at [870, 210] on button "button" at bounding box center [875, 208] width 24 height 24
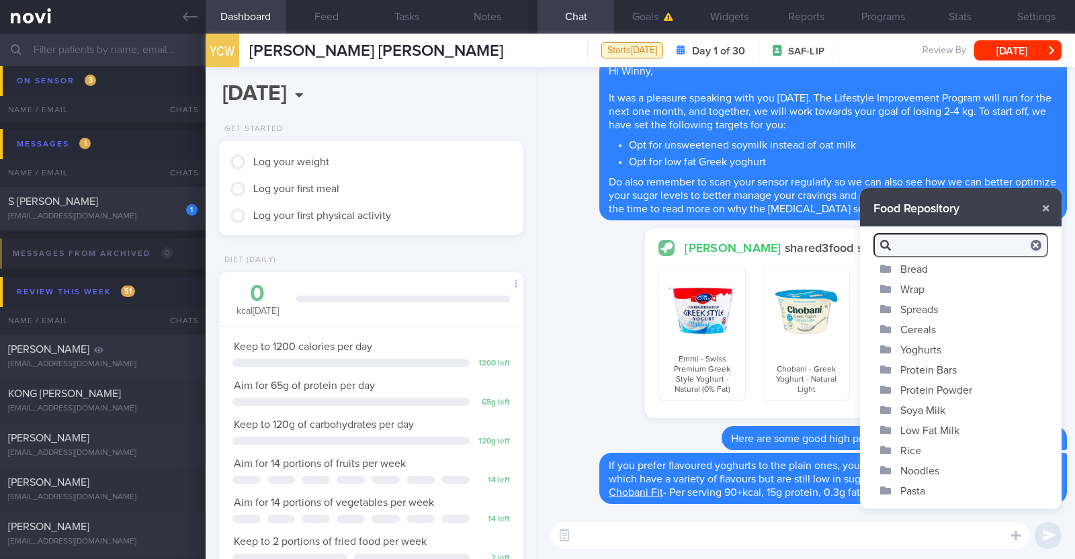
click at [934, 405] on button "Soya Milk" at bounding box center [961, 410] width 202 height 20
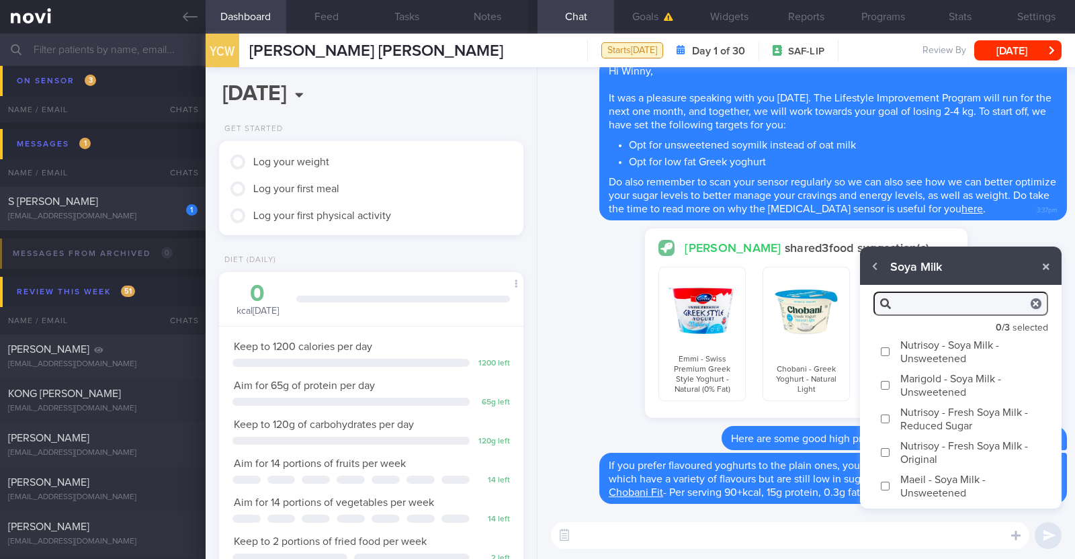
click at [922, 347] on label "Nutrisoy - Soya Milk - Unsweetened" at bounding box center [961, 352] width 202 height 34
click at [890, 347] on input "Nutrisoy - Soya Milk - Unsweetened" at bounding box center [885, 351] width 10 height 9
checkbox input "true"
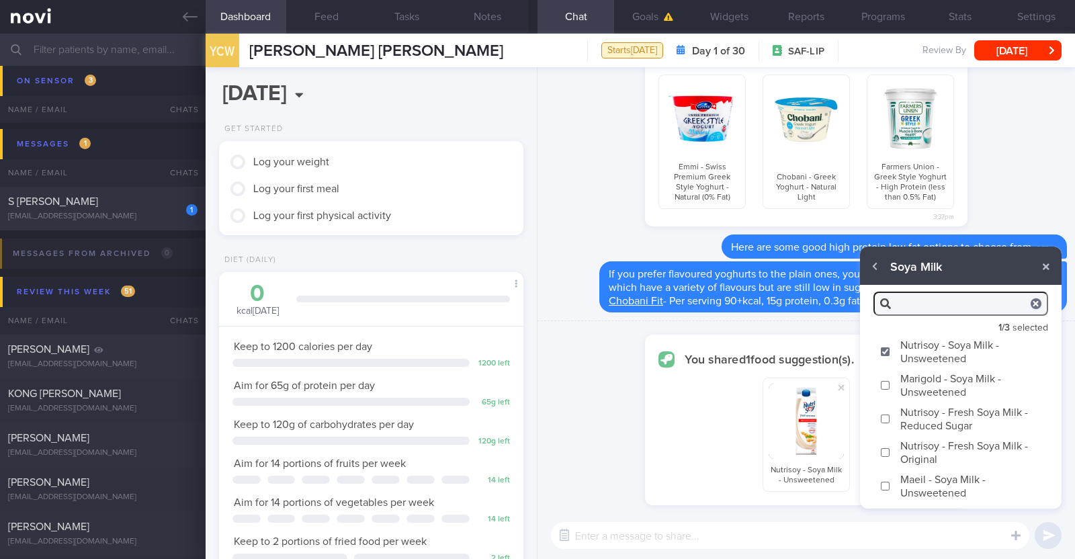
click at [918, 384] on label "Marigold - Soya Milk - Unsweetened" at bounding box center [961, 385] width 202 height 34
click at [890, 384] on input "Marigold - Soya Milk - Unsweetened" at bounding box center [885, 385] width 10 height 9
checkbox input "true"
click at [932, 492] on label "Maeil - Soya Milk - Unsweetened" at bounding box center [961, 486] width 202 height 34
click at [890, 490] on input "Maeil - Soya Milk - Unsweetened" at bounding box center [885, 486] width 10 height 9
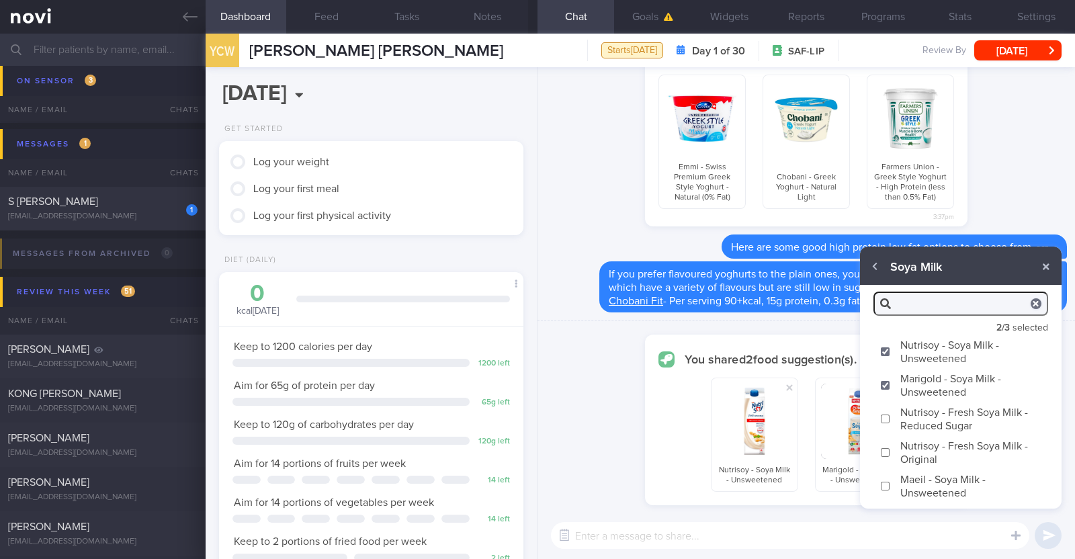
checkbox input "true"
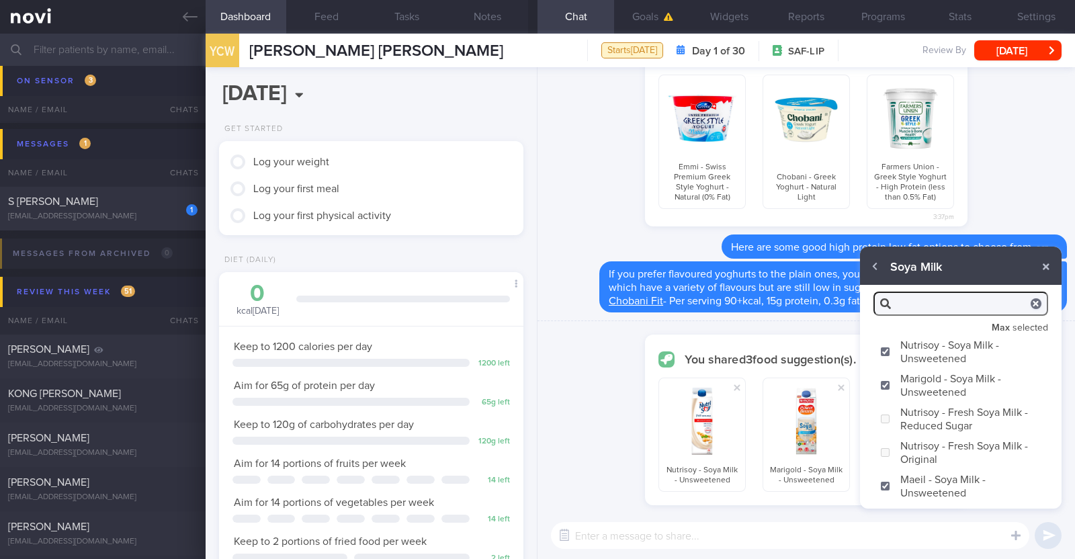
click at [906, 539] on textarea at bounding box center [790, 535] width 478 height 27
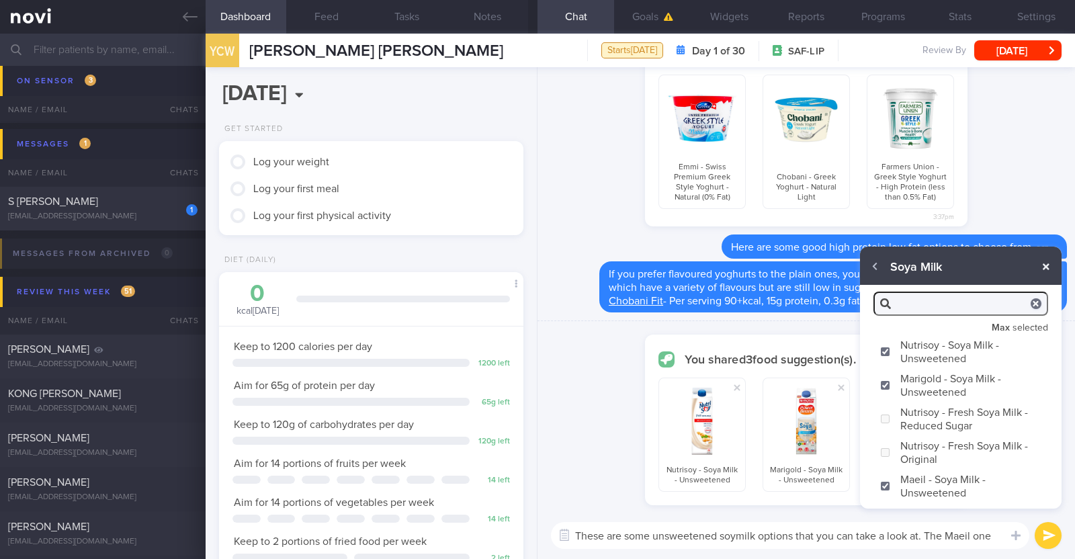
click at [1040, 267] on button "button" at bounding box center [1046, 267] width 24 height 24
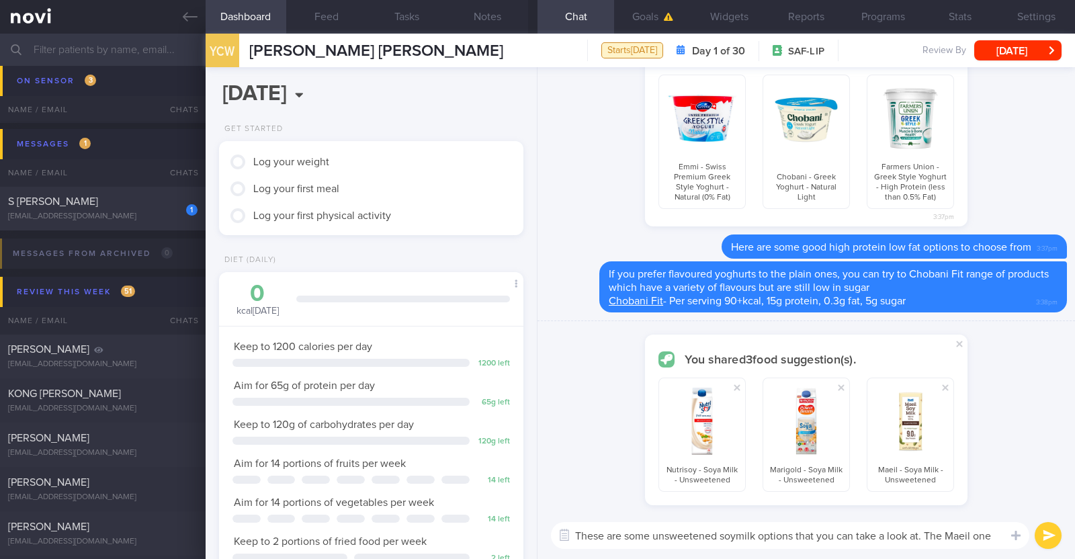
click at [998, 531] on textarea "These are some unsweetened soymilk options that you can take a look at. The Mae…" at bounding box center [790, 535] width 478 height 27
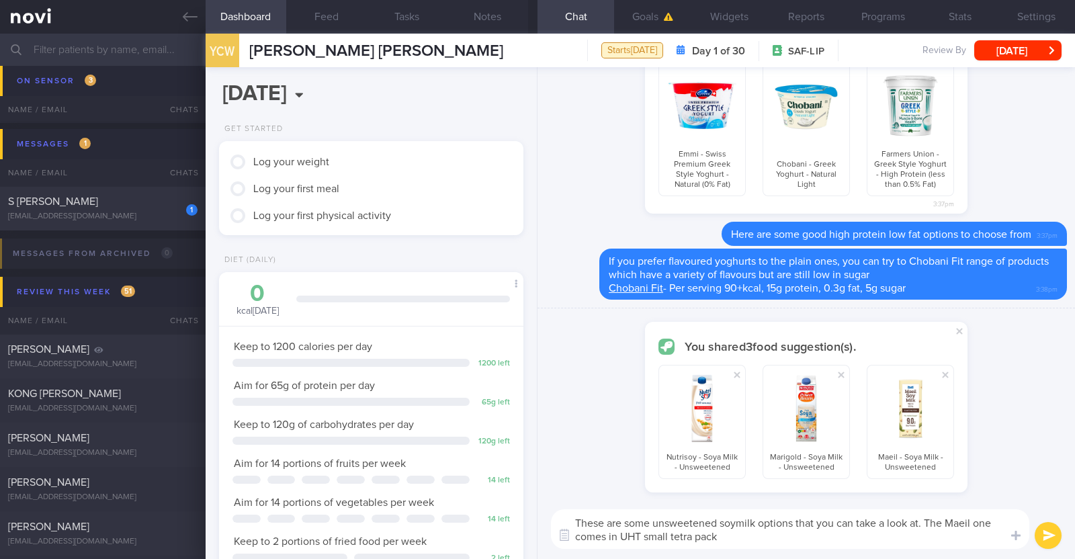
type textarea "These are some unsweetened soymilk options that you can take a look at. The Mae…"
checkbox input "false"
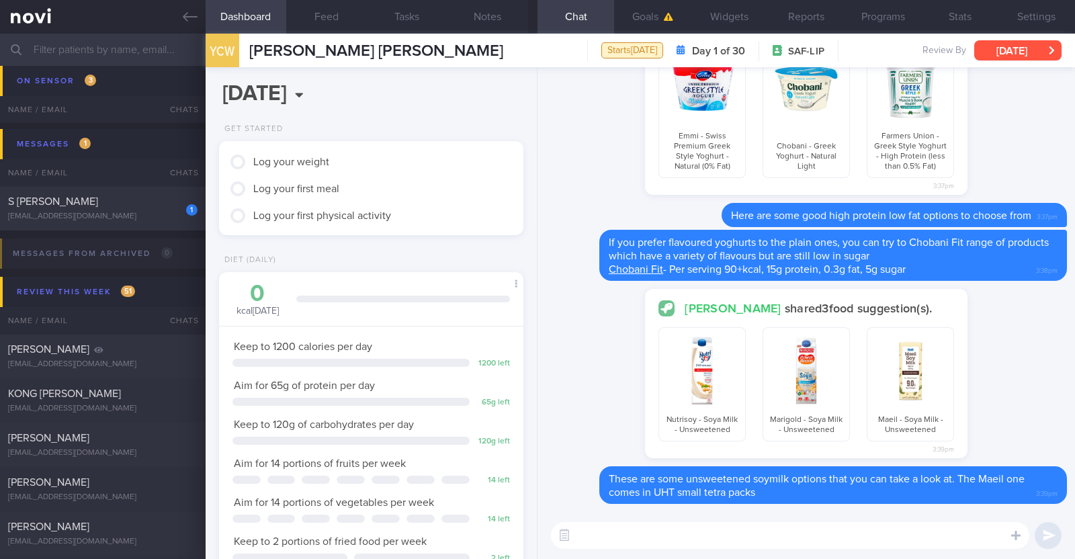
click at [996, 44] on button "[DATE]" at bounding box center [1017, 50] width 87 height 20
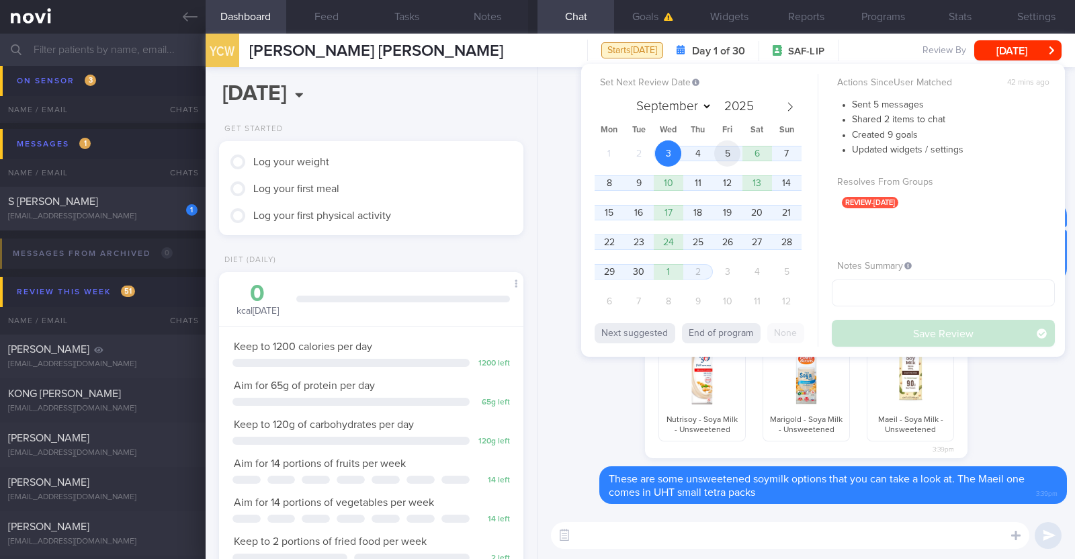
click at [734, 155] on span "5" at bounding box center [727, 153] width 26 height 26
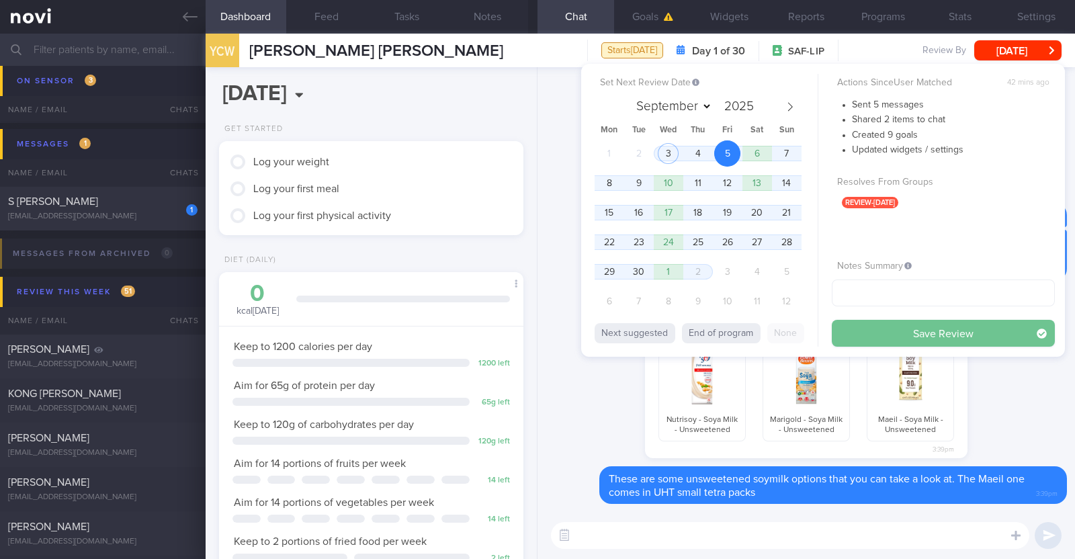
click at [911, 320] on button "Save Review" at bounding box center [943, 333] width 223 height 27
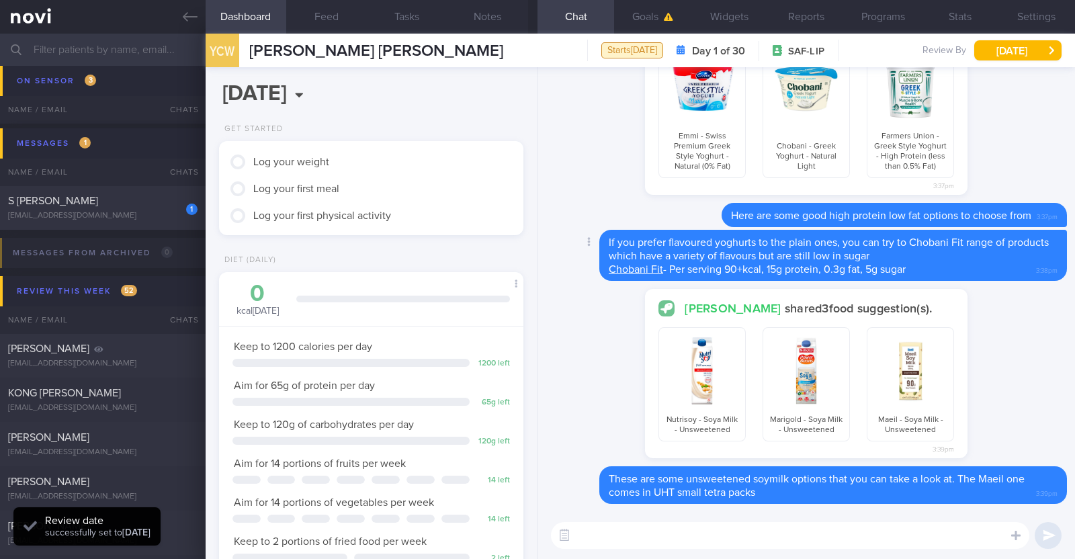
scroll to position [136, 272]
click at [503, 20] on button "Notes" at bounding box center [487, 17] width 81 height 34
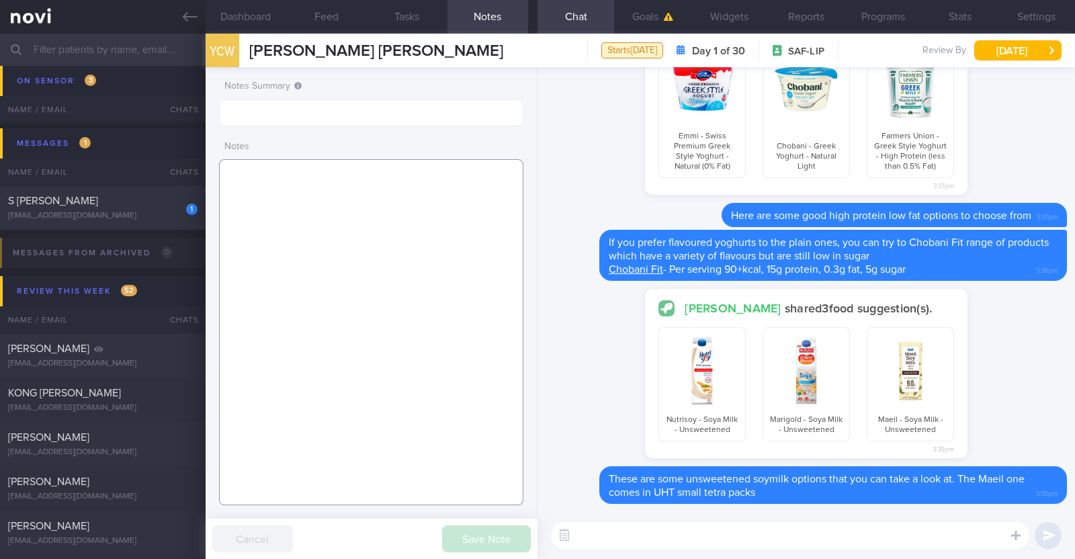
click at [370, 200] on textarea at bounding box center [371, 332] width 304 height 346
paste textarea "Walking 2 to 3 times per week"
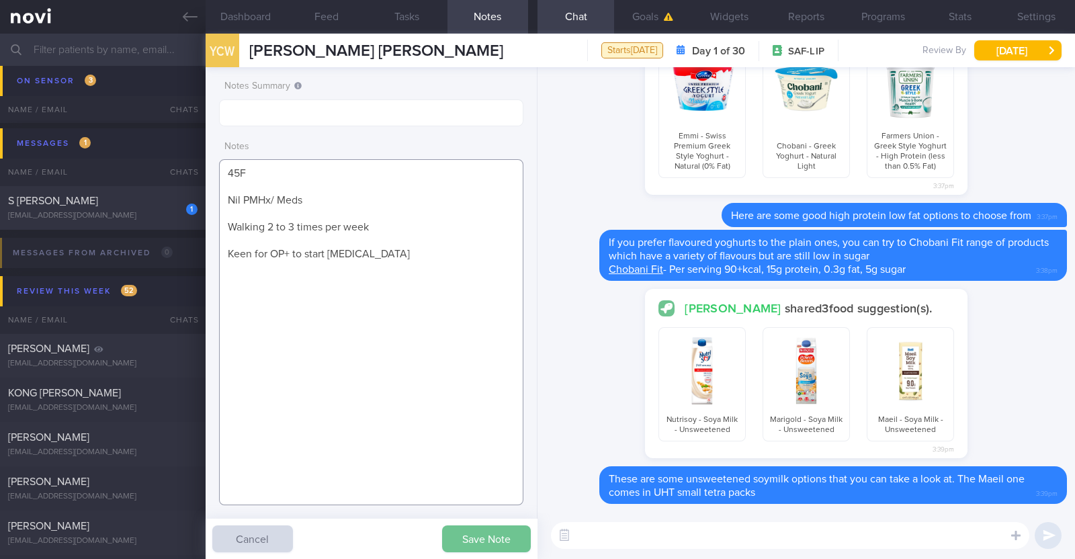
type textarea "45F Nil PMHx/ Meds Walking 2 to 3 times per week Keen for OP+ to start Wegovy"
click at [487, 545] on button "Save Note" at bounding box center [486, 538] width 89 height 27
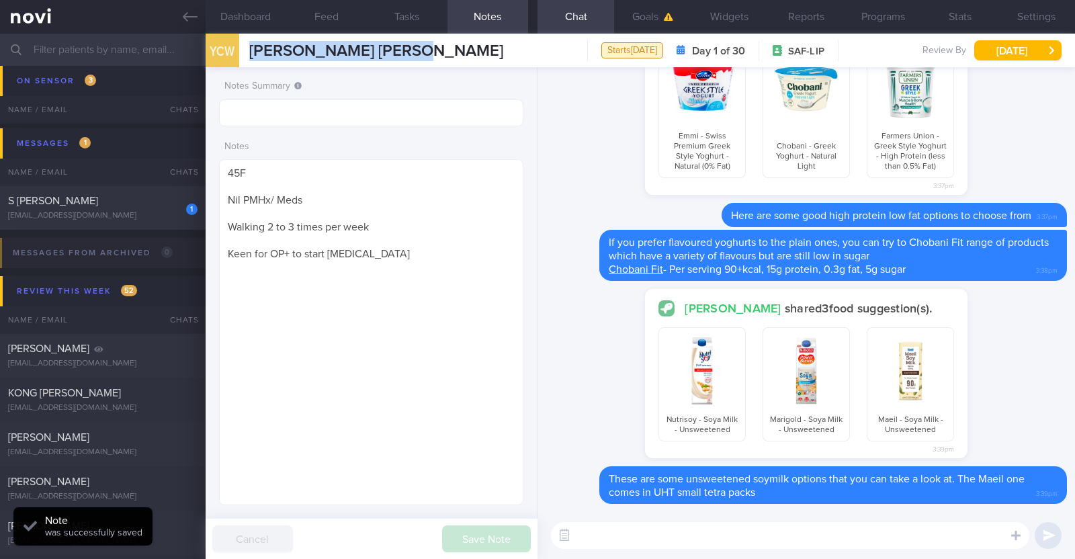
drag, startPoint x: 421, startPoint y: 50, endPoint x: 252, endPoint y: 40, distance: 169.6
click at [252, 40] on div "YCW Yian Chiew Winny Lim Yian Chiew Winny Lim winnylim10@yahoo.com.sg Starts to…" at bounding box center [640, 51] width 869 height 34
copy span "Yian Chiew Winny Lim"
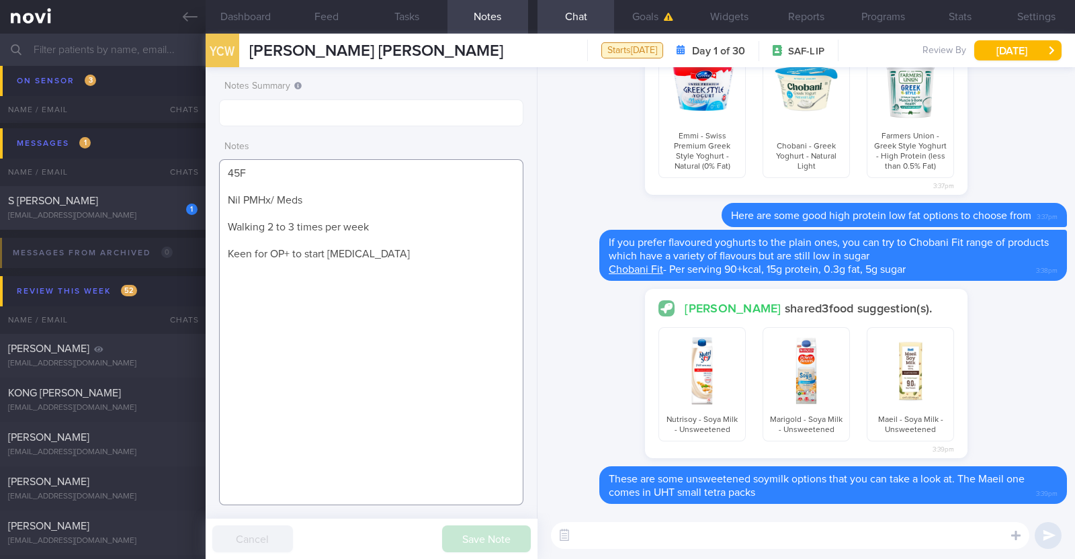
drag, startPoint x: 377, startPoint y: 249, endPoint x: 212, endPoint y: 150, distance: 192.5
click at [212, 150] on div "Notes Summary Notes 45F Nil PMHx/ Meds Walking 2 to 3 times per week Keen for O…" at bounding box center [372, 313] width 332 height 492
click at [443, 210] on textarea "45F Nil PMHx/ Meds Walking 2 to 3 times per week Keen for OP+ to start Wegovy" at bounding box center [371, 332] width 304 height 346
click at [1022, 19] on button "Settings" at bounding box center [1036, 17] width 77 height 34
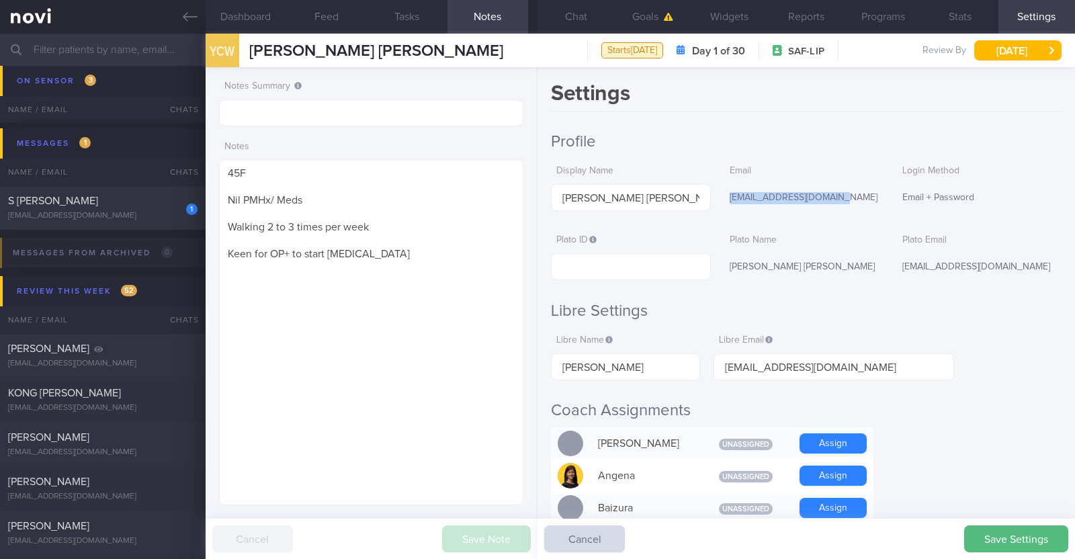
drag, startPoint x: 830, startPoint y: 193, endPoint x: 721, endPoint y: 189, distance: 109.6
click at [724, 189] on div "winnylim10@yahoo.com.sg" at bounding box center [803, 198] width 159 height 28
copy div "winnylim10@yahoo.com.sg"
click at [193, 11] on icon at bounding box center [190, 16] width 15 height 15
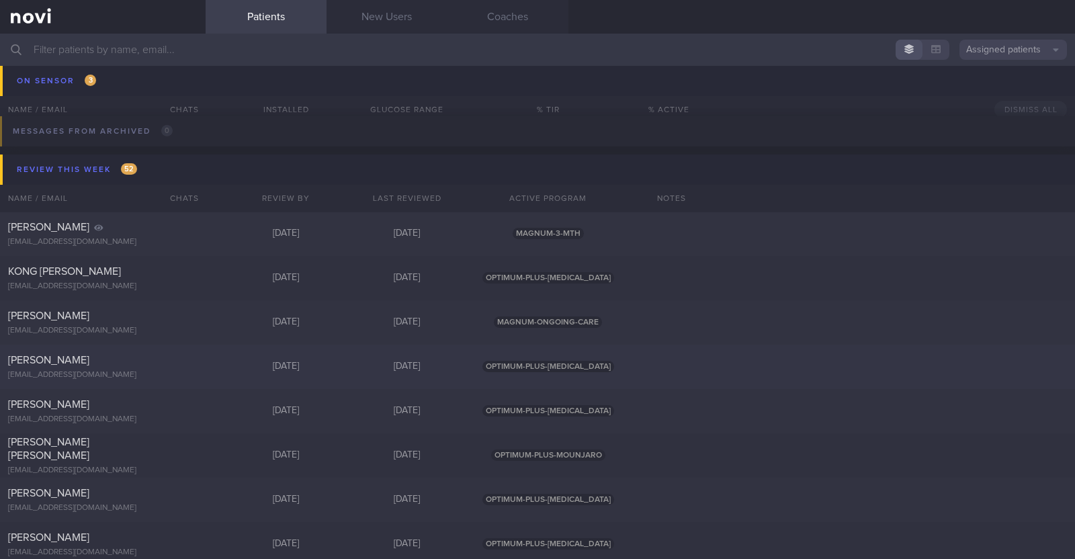
scroll to position [460, 0]
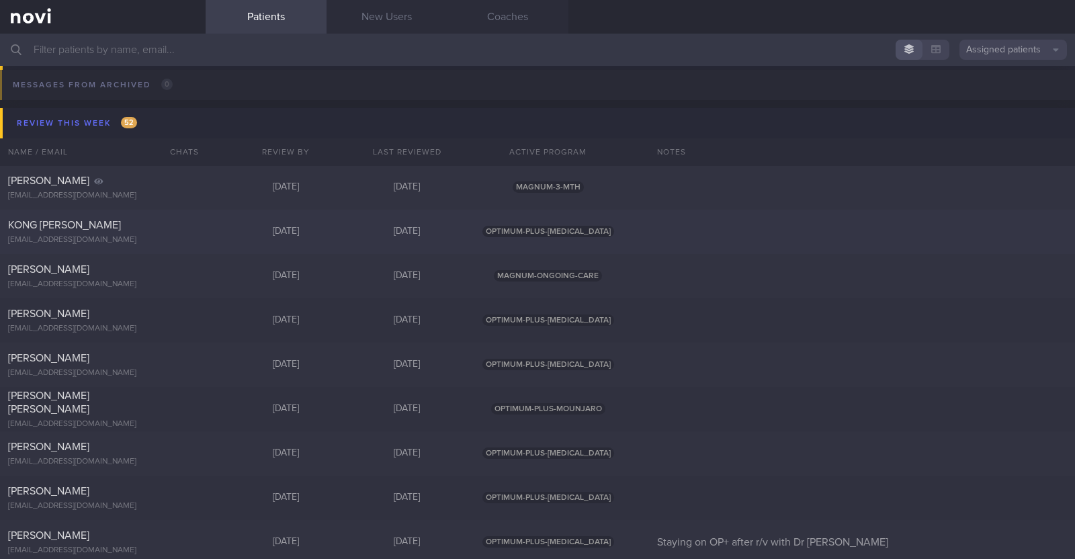
click at [162, 227] on div "KONG SIEW CHEONG" at bounding box center [101, 224] width 186 height 13
select select "8"
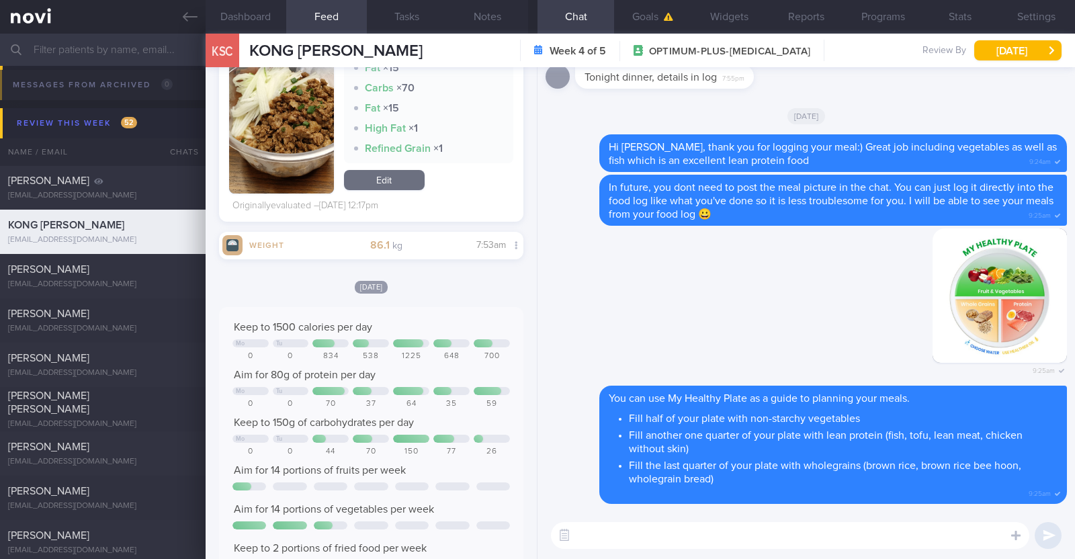
scroll to position [2519, 0]
click at [625, 532] on textarea at bounding box center [790, 535] width 478 height 27
click at [582, 539] on textarea "HI Siew Cheong," at bounding box center [790, 535] width 478 height 27
click at [677, 539] on textarea "Hi Siew Cheong," at bounding box center [790, 535] width 478 height 27
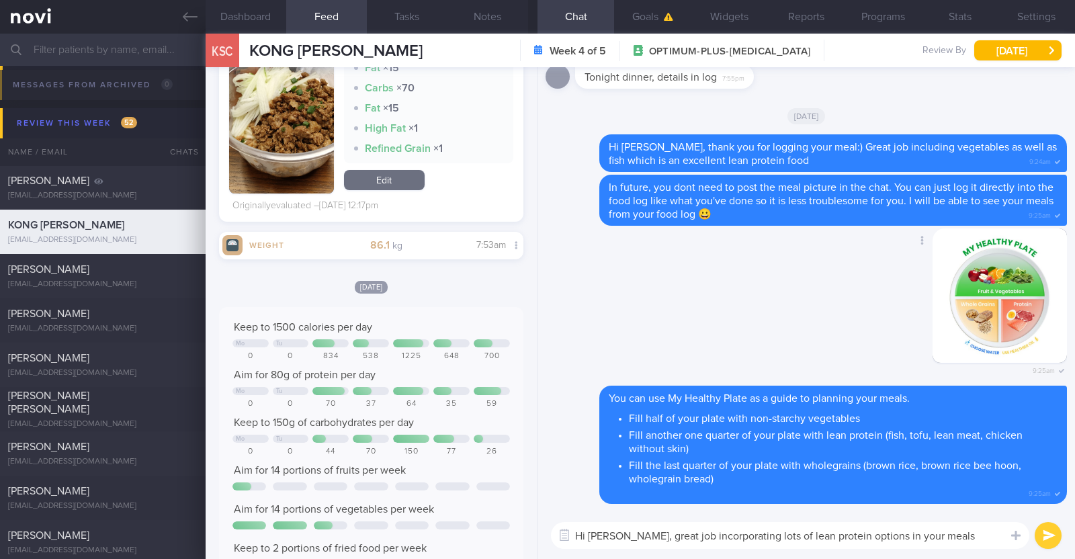
paste textarea "👍"
type textarea "Hi Siew Cheong, great job incorporating lots of lean protein options in your me…"
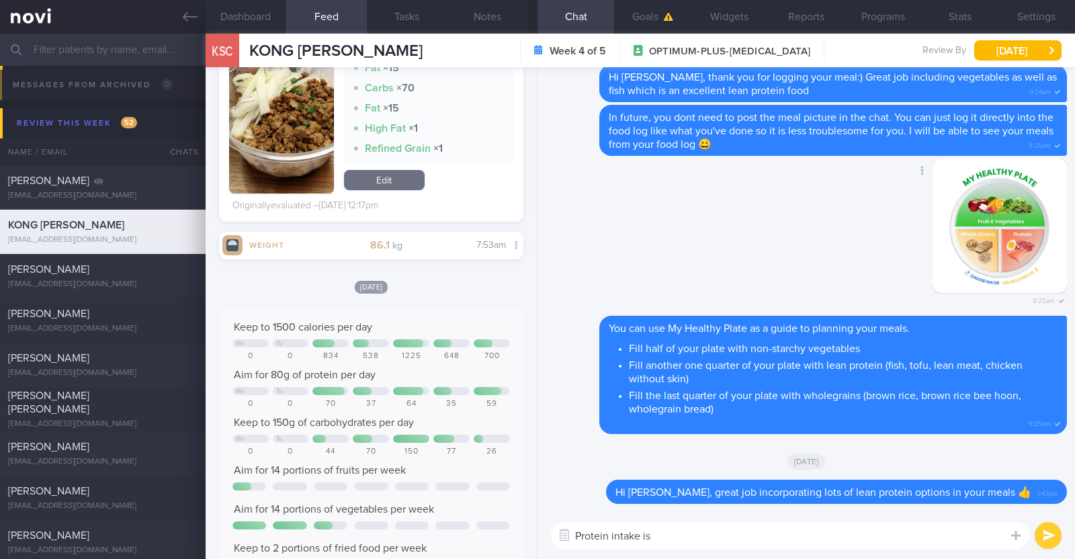
type textarea "Protein intake is"
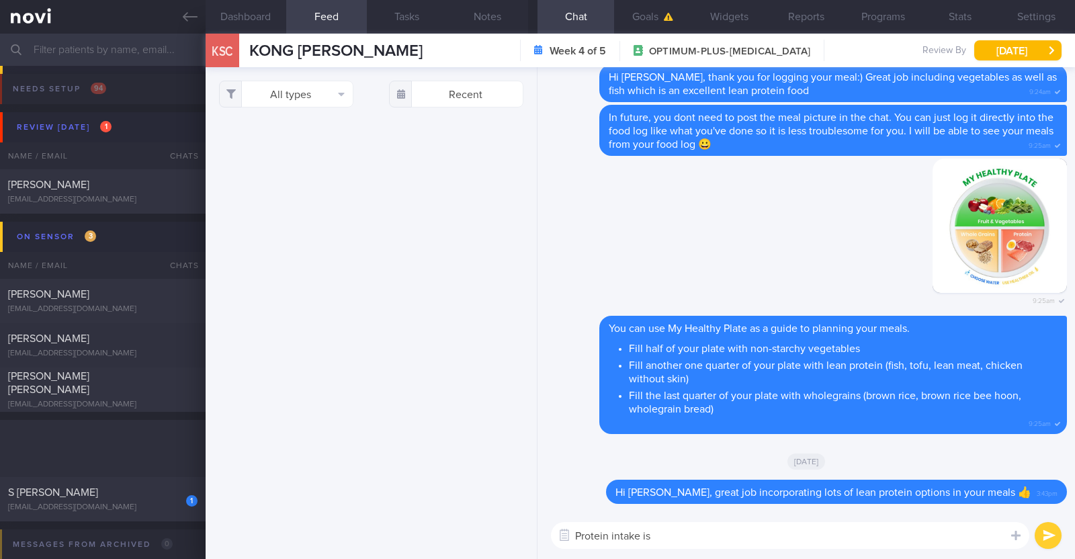
select select "8"
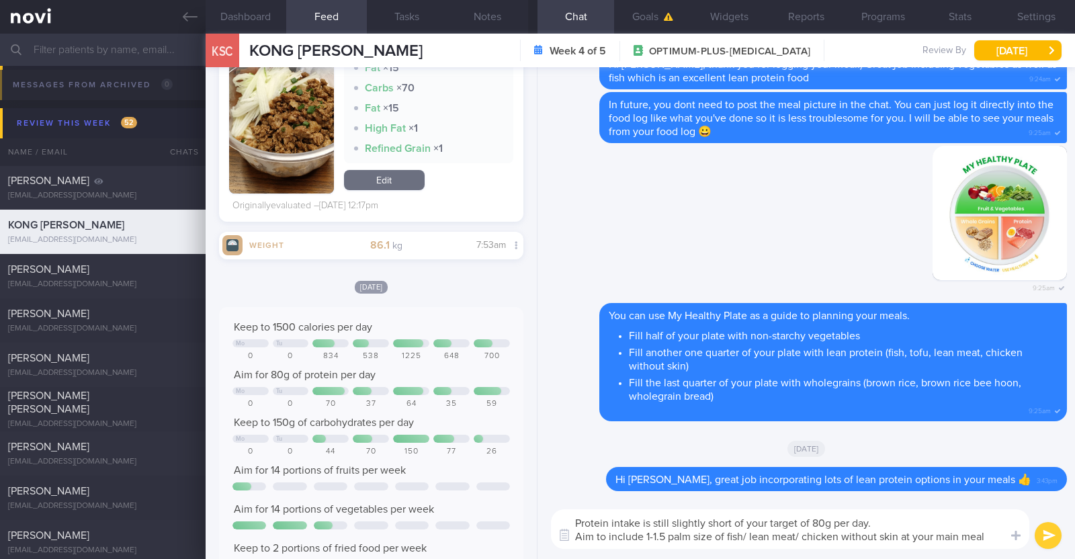
type textarea "Protein intake is still slightly short of your target of 80g per day. Aim to in…"
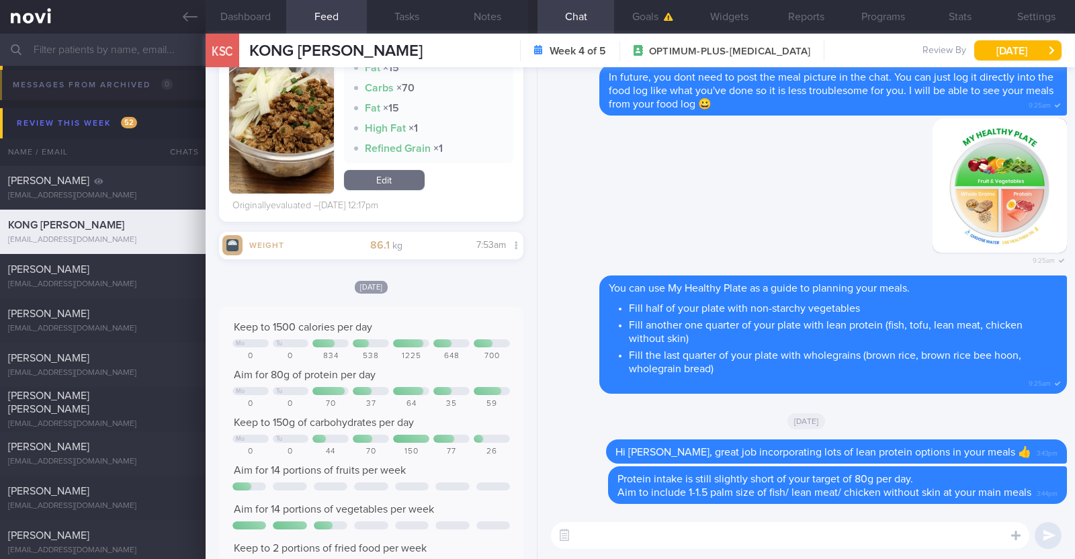
click at [595, 540] on textarea at bounding box center [790, 535] width 478 height 27
paste textarea "Here are some examples of how much protein is contained in various foods: - 150…"
type textarea "Here are some examples of how much protein is contained in various foods: - 150…"
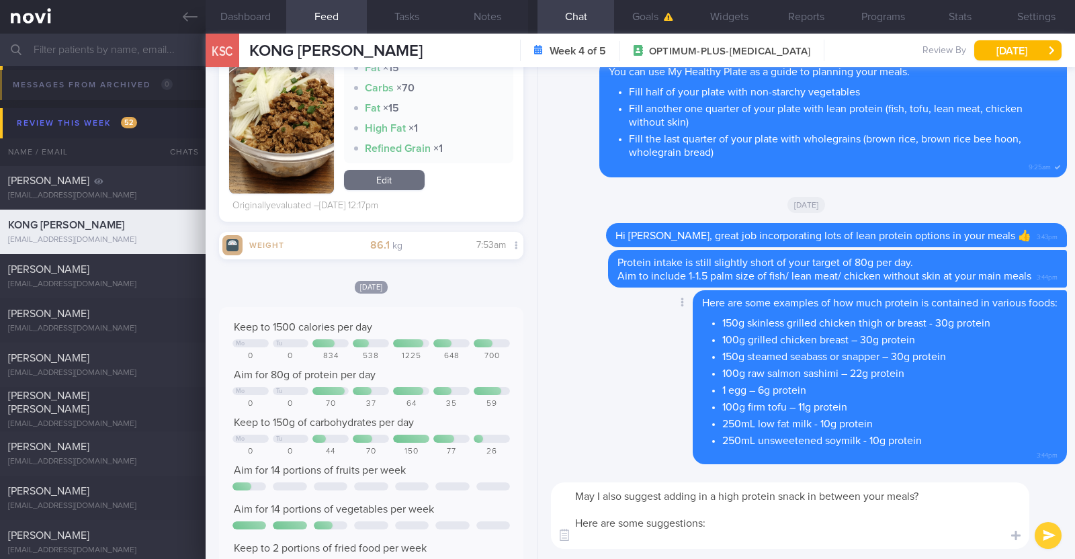
paste textarea "- Hard boiled egg - Unsalted edamame - Unsweetened soy milk - Low fat milk - [L…"
type textarea "May I also suggest adding in a high protein snack in between your meals? Here a…"
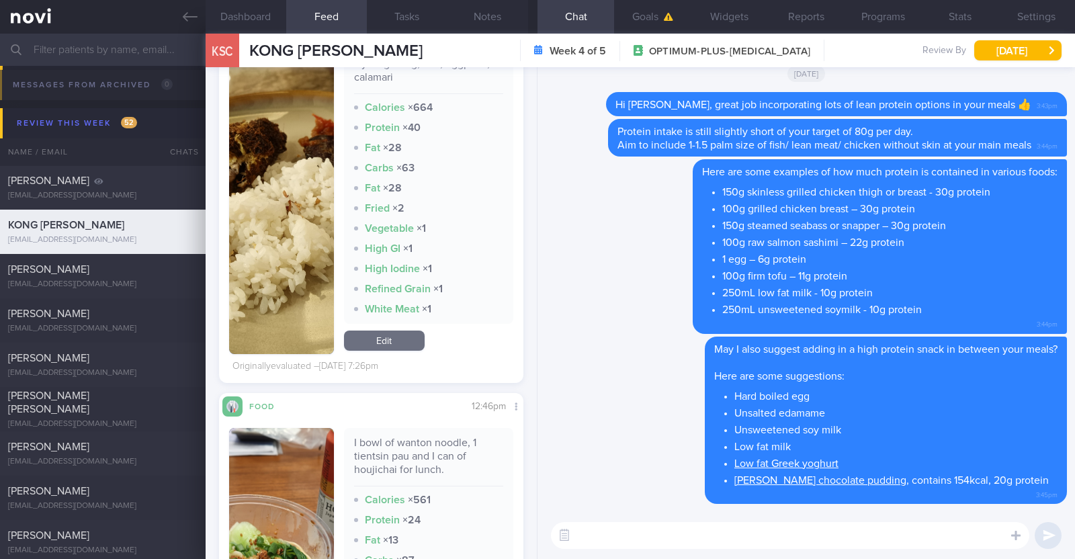
scroll to position [4954, 0]
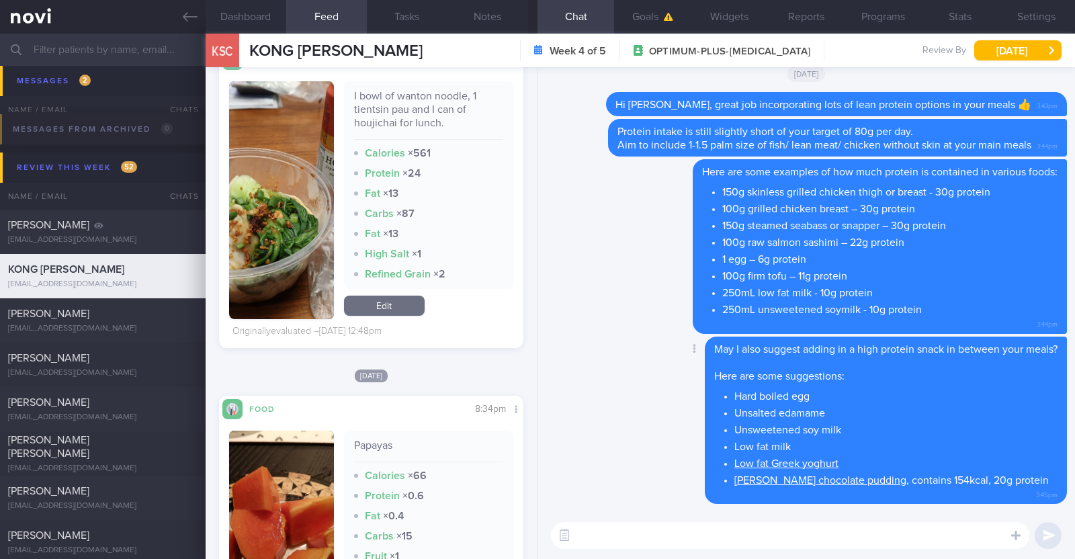
click at [591, 357] on div "Delete May I also suggest adding in a high protein snack in between your meals?…" at bounding box center [806, 425] width 521 height 176
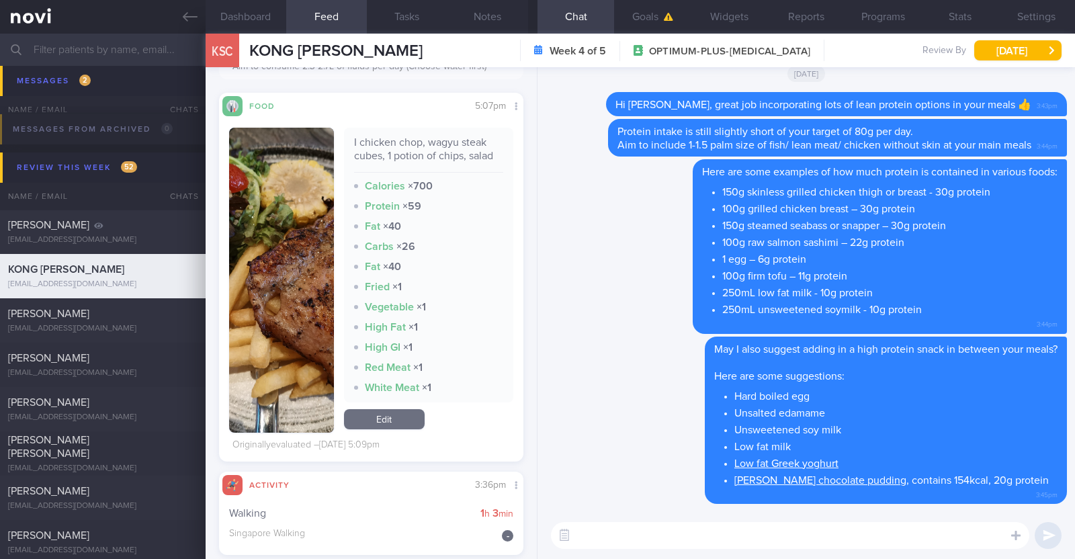
scroll to position [3107, 0]
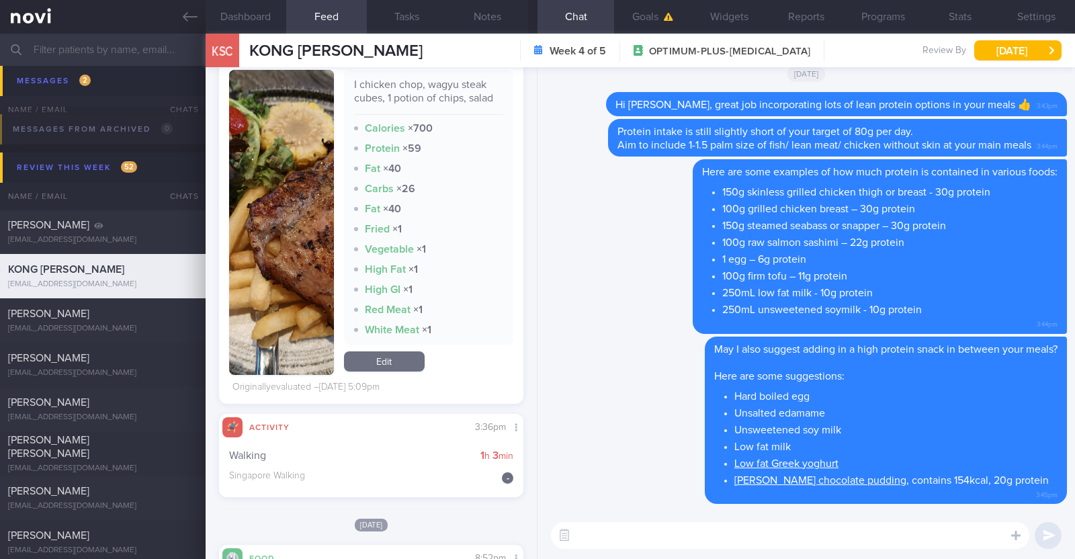
click at [695, 534] on textarea at bounding box center [790, 535] width 478 height 27
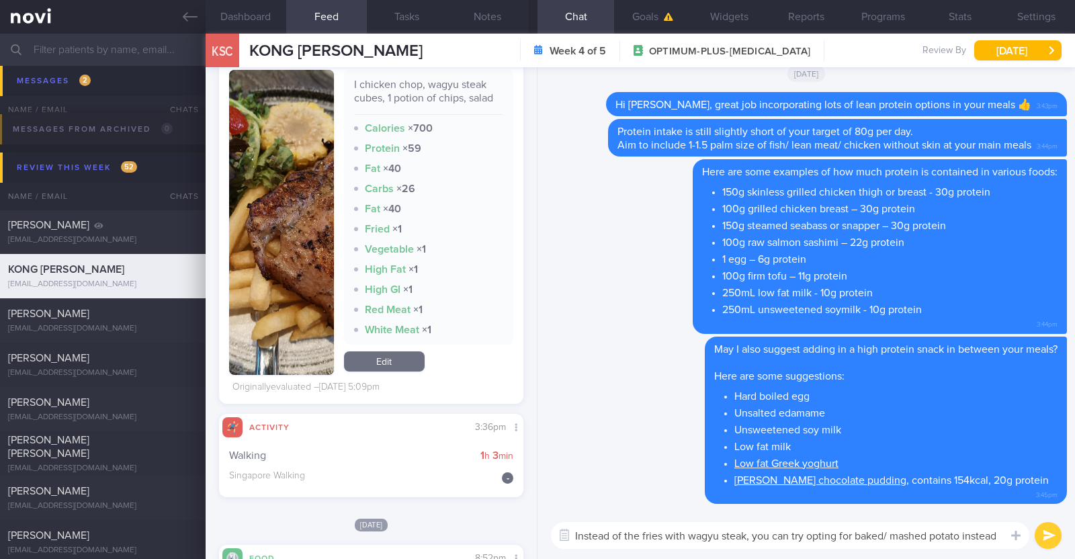
scroll to position [0, 0]
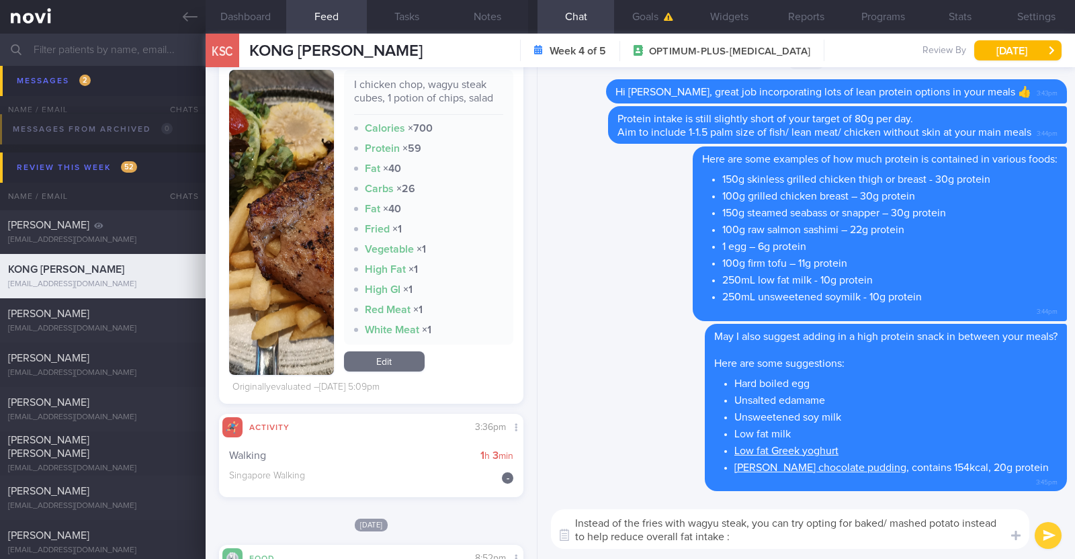
type textarea "Instead of the fries with wagyu steak, you can try opting for baked/ mashed pot…"
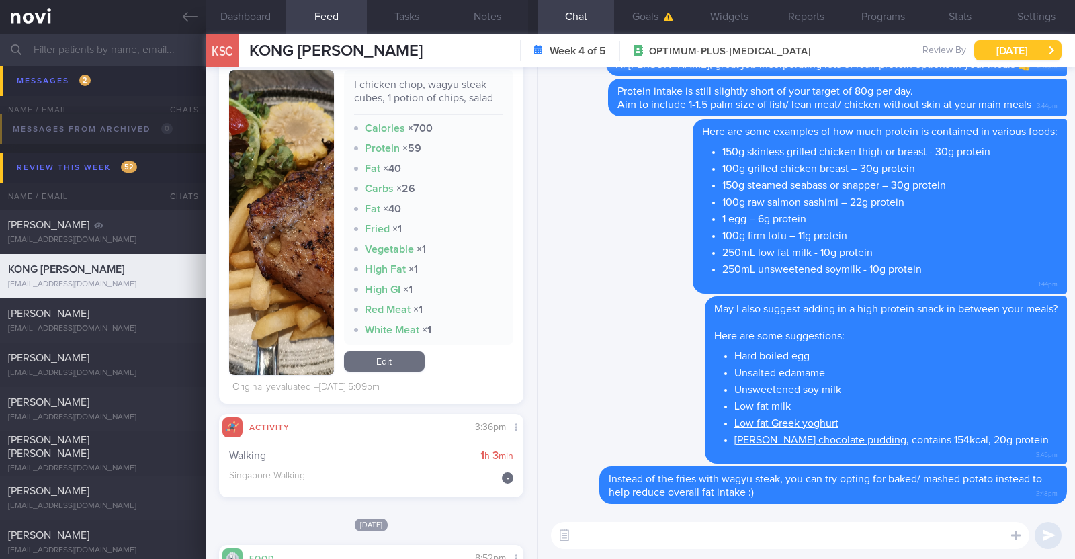
click at [1004, 45] on button "[DATE]" at bounding box center [1017, 50] width 87 height 20
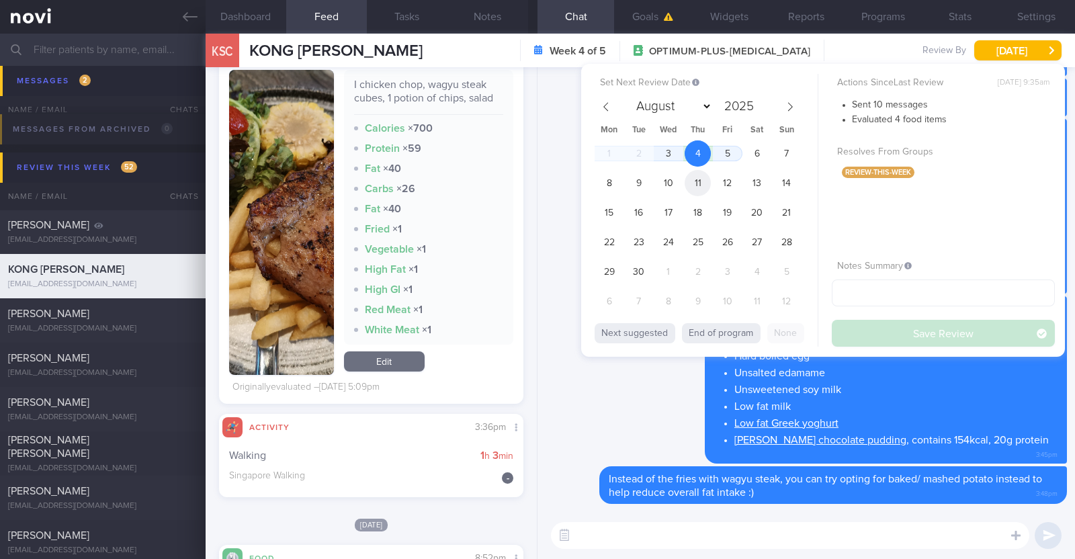
click at [703, 178] on span "11" at bounding box center [698, 183] width 26 height 26
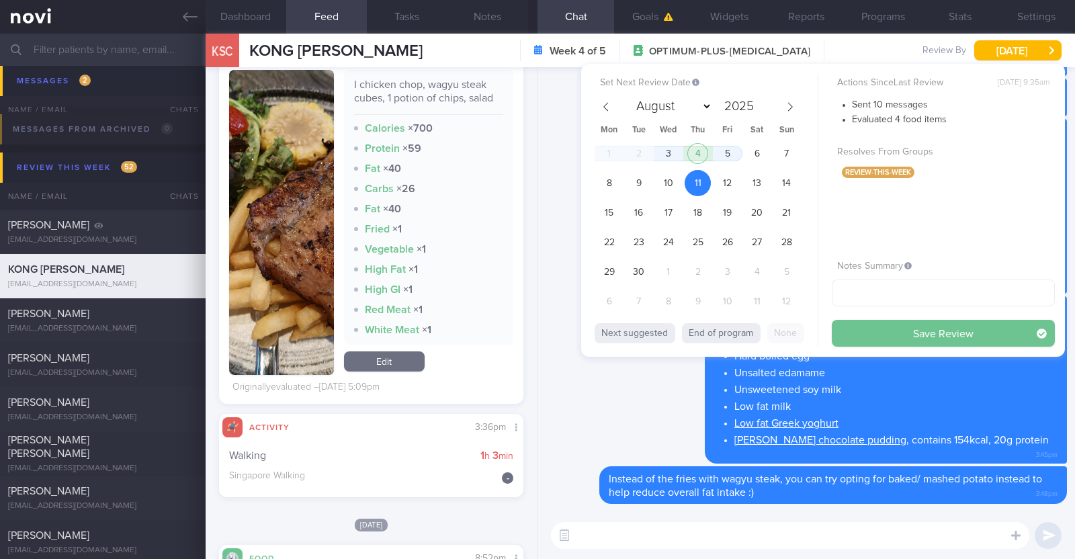
click at [906, 336] on button "Save Review" at bounding box center [943, 333] width 223 height 27
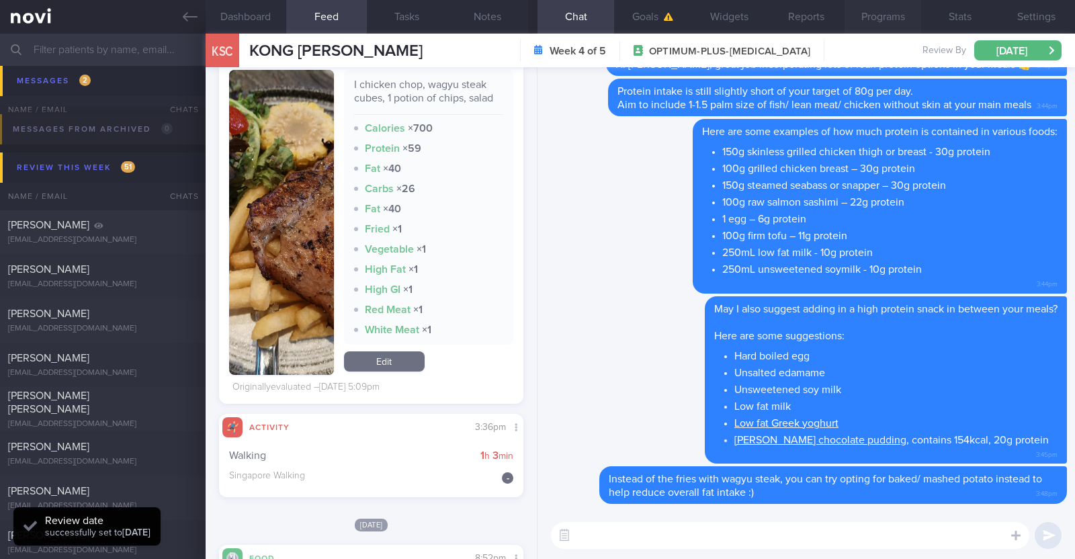
click at [880, 17] on button "Programs" at bounding box center [882, 17] width 77 height 34
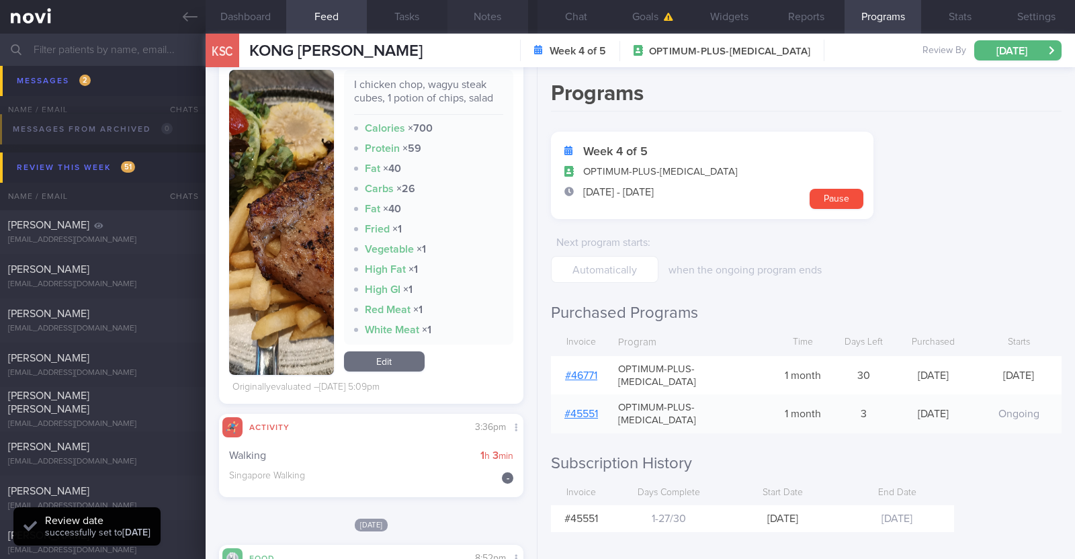
click at [504, 13] on button "Notes" at bounding box center [487, 17] width 81 height 34
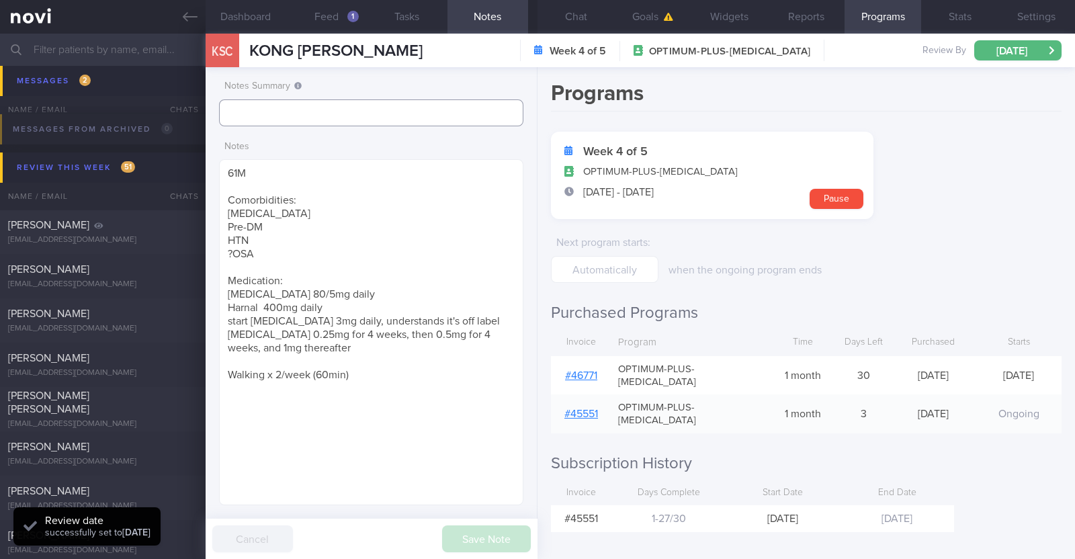
click at [401, 111] on input "text" at bounding box center [371, 112] width 304 height 27
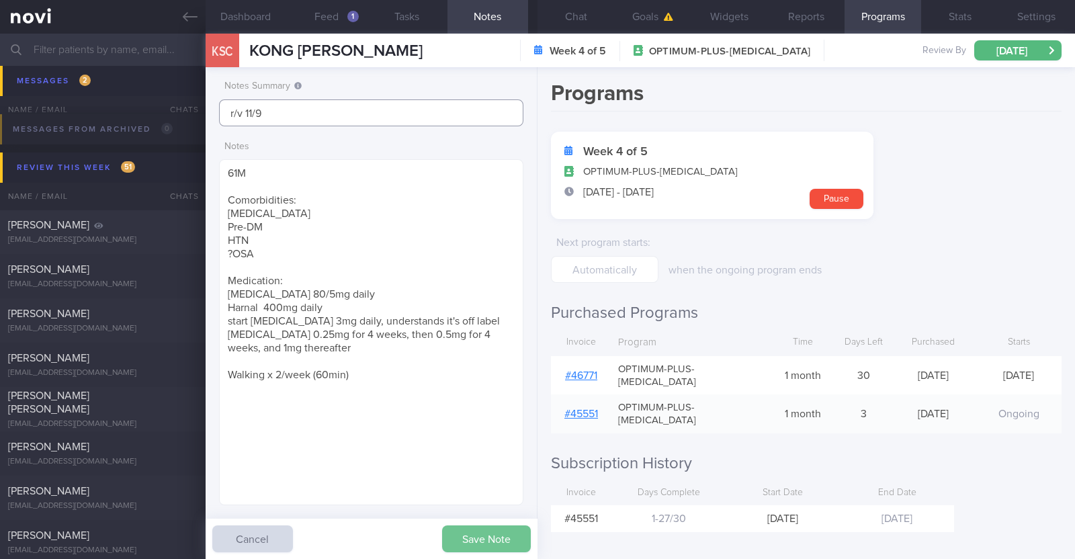
type input "r/v 11/9"
click at [464, 537] on button "Save Note" at bounding box center [486, 538] width 89 height 27
type input "r/v 11/9"
click at [27, 362] on span "[PERSON_NAME]" at bounding box center [48, 358] width 81 height 11
type textarea "28F Co-morbidities: Dyslipidemia Ectopic pregnancy Medication/Supplements: Biso…"
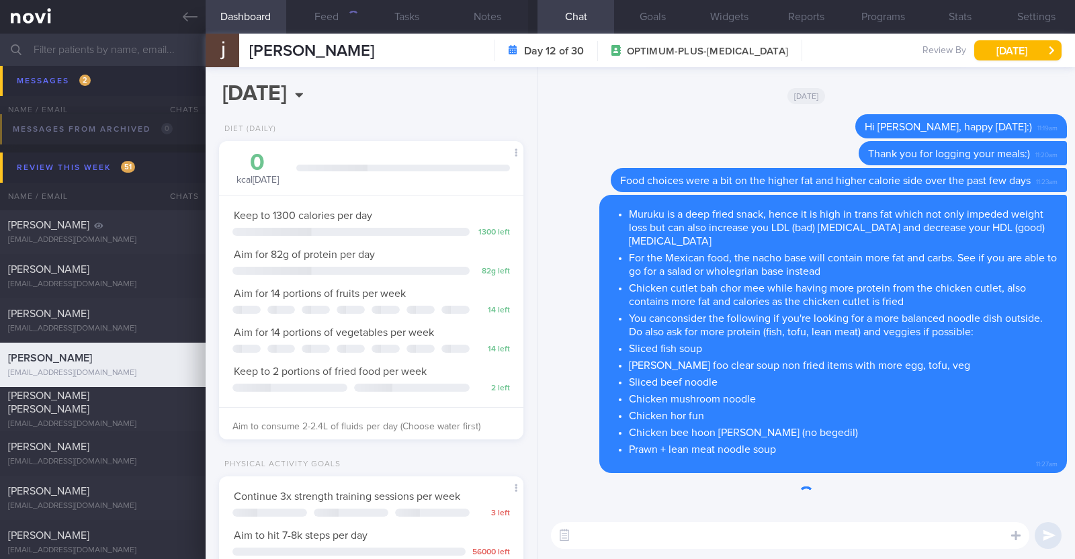
scroll to position [153, 267]
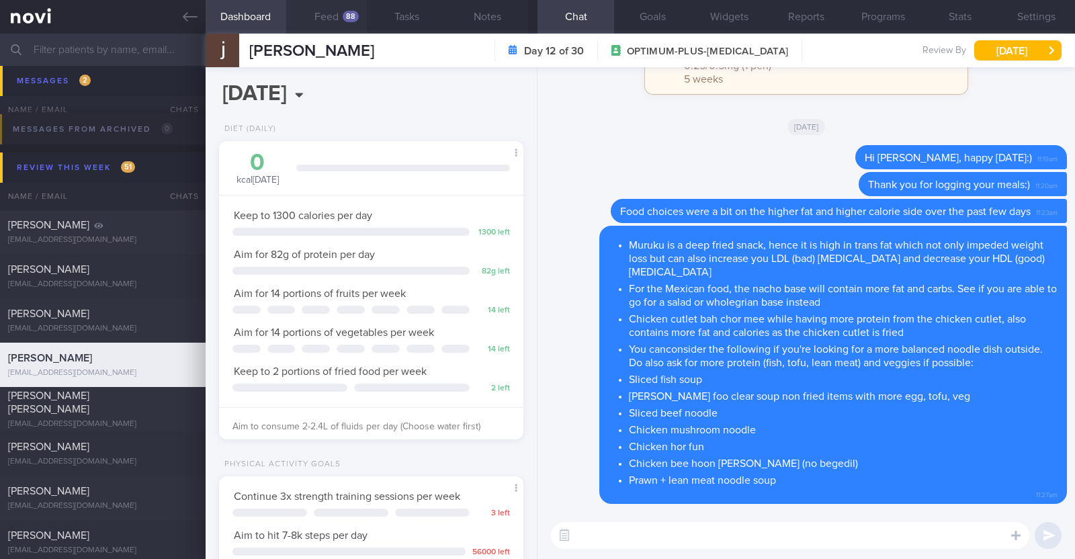
click at [335, 8] on button "Feed 88" at bounding box center [326, 17] width 81 height 34
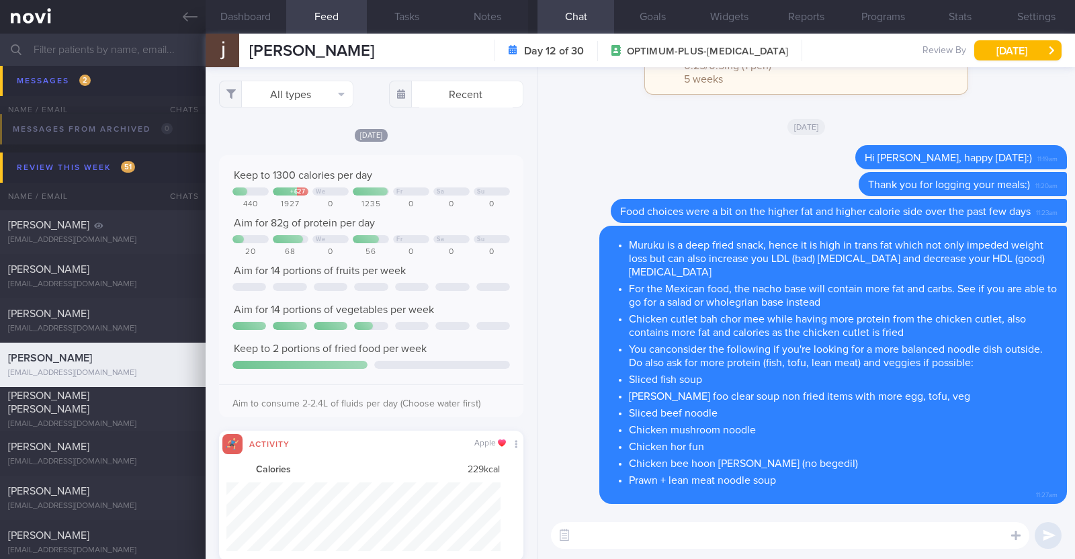
click at [305, 107] on div "All types Food Activity Glucose Weight Medicine Blood Pressure CGM Install Rece…" at bounding box center [371, 313] width 331 height 492
click at [317, 97] on button "All types" at bounding box center [286, 94] width 134 height 27
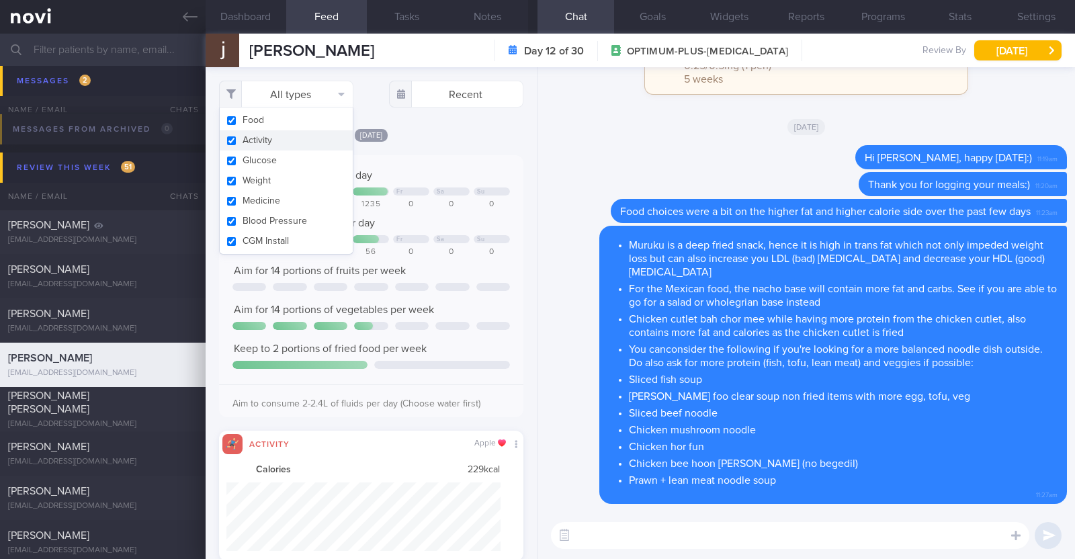
click at [300, 140] on button "Activity" at bounding box center [286, 140] width 133 height 20
checkbox input "false"
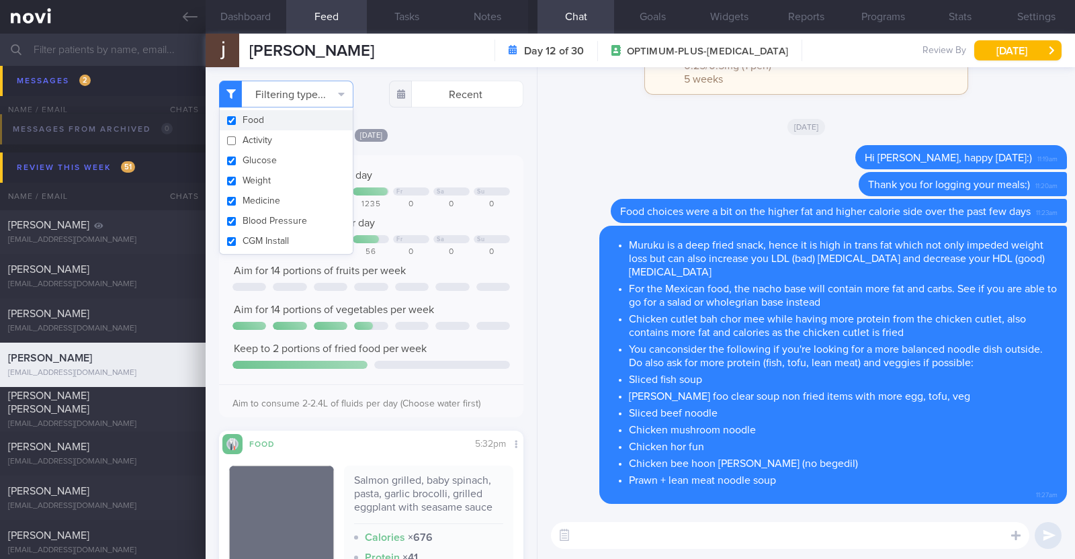
click at [443, 129] on div "[DATE]" at bounding box center [371, 135] width 304 height 14
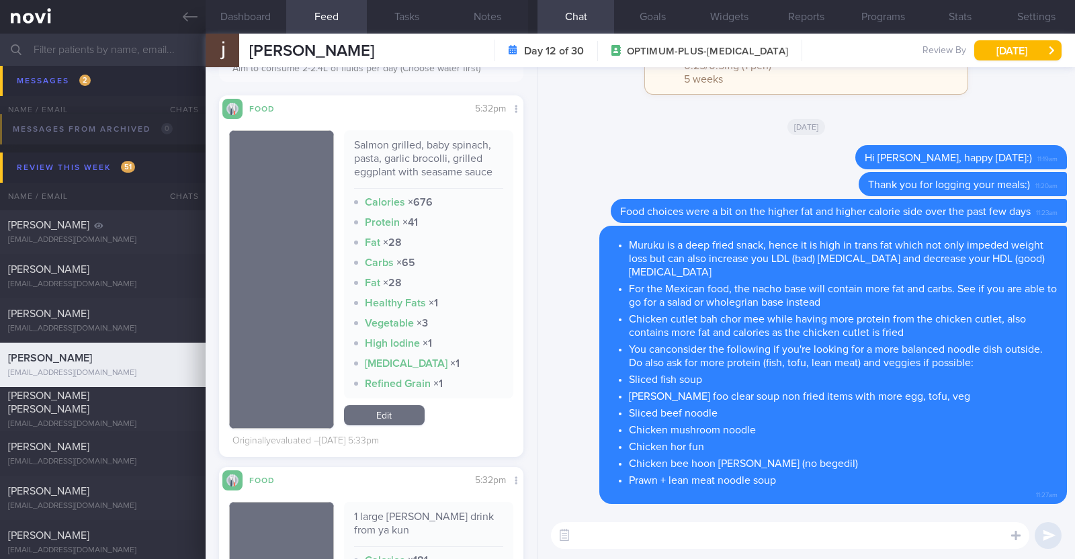
scroll to position [252, 0]
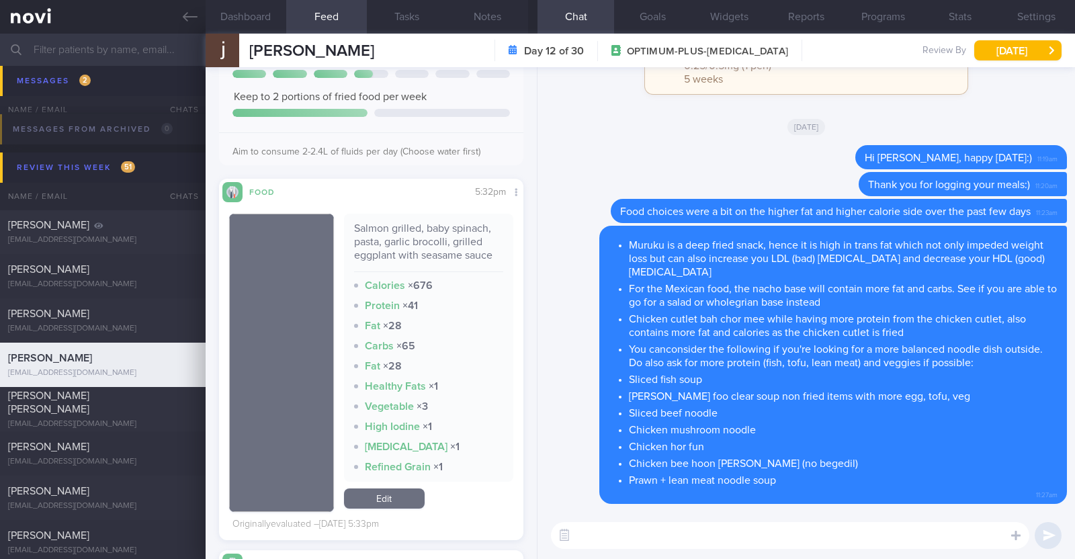
click at [640, 535] on textarea at bounding box center [790, 535] width 478 height 27
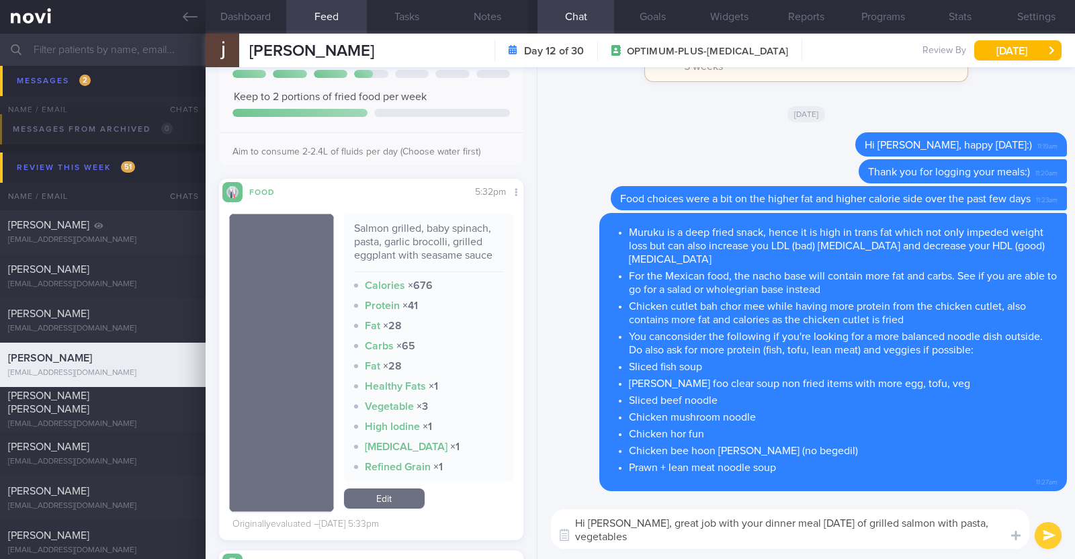
click at [581, 533] on textarea "Hi Jessie, great job with your dinner meal last Thursday of grilled salmon with…" at bounding box center [790, 529] width 478 height 40
click at [638, 535] on textarea "Hi Jessie, great job with your dinner meal last Thursday of grilled salmon with…" at bounding box center [790, 529] width 478 height 40
paste textarea "👍"
type textarea "Hi [PERSON_NAME], great job with your dinner meal [DATE] of grilled salmon with…"
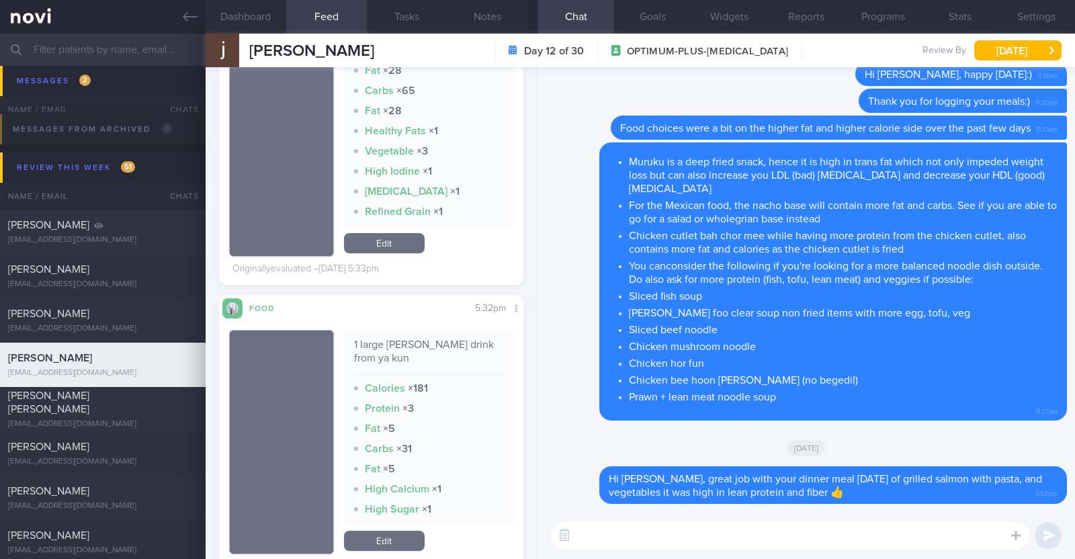
scroll to position [587, 0]
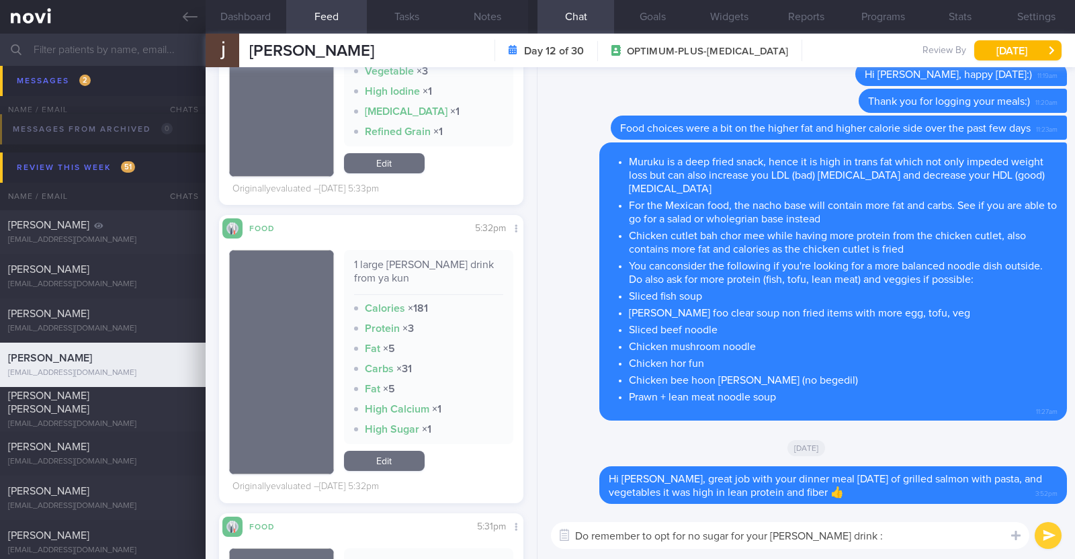
type textarea "Do remember to opt for no sugar for your [PERSON_NAME] drink :)"
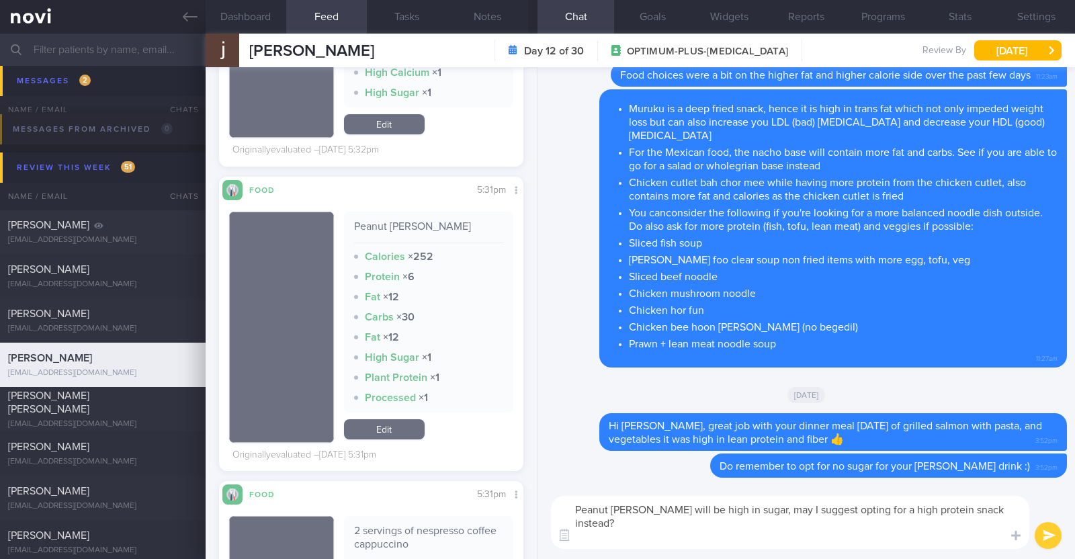
scroll to position [0, 0]
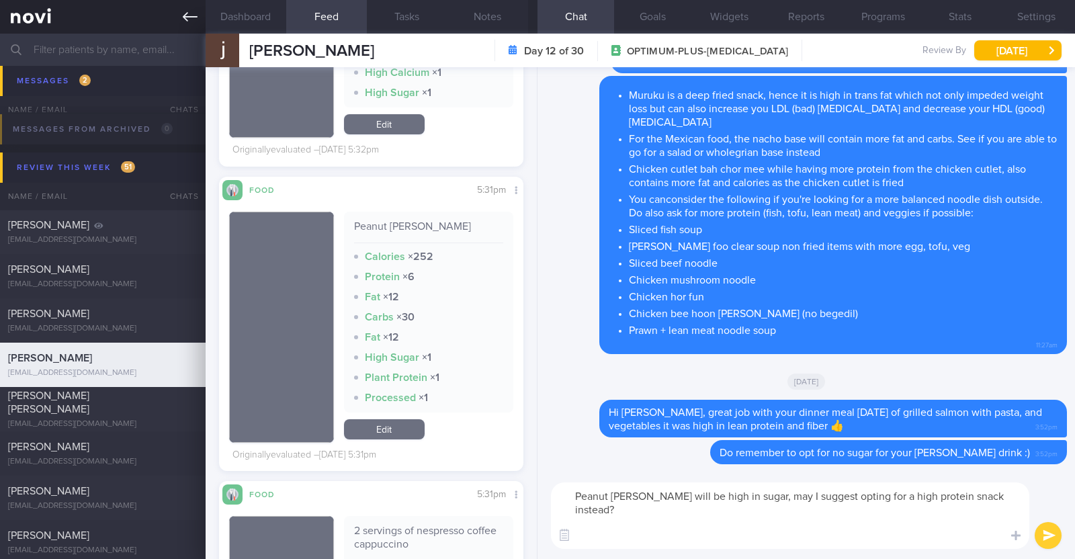
paste textarea "- Hard boiled egg - Unsalted edamame - Unsweetened soy milk - Low fat milk - [L…"
type textarea "Peanut mee jiang kueh will be high in sugar, may I suggest opting for a high pr…"
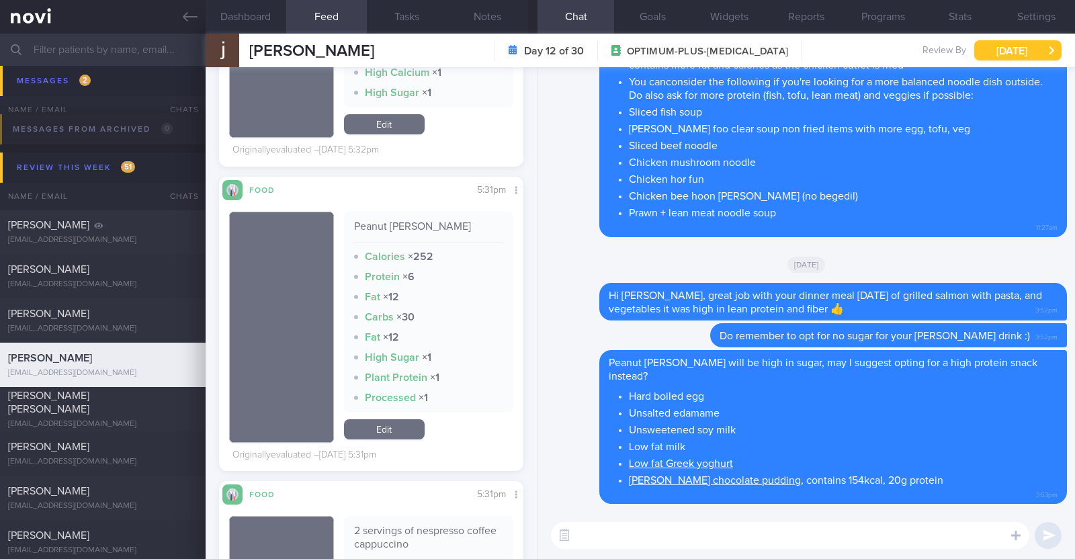
click at [1031, 45] on button "[DATE]" at bounding box center [1017, 50] width 87 height 20
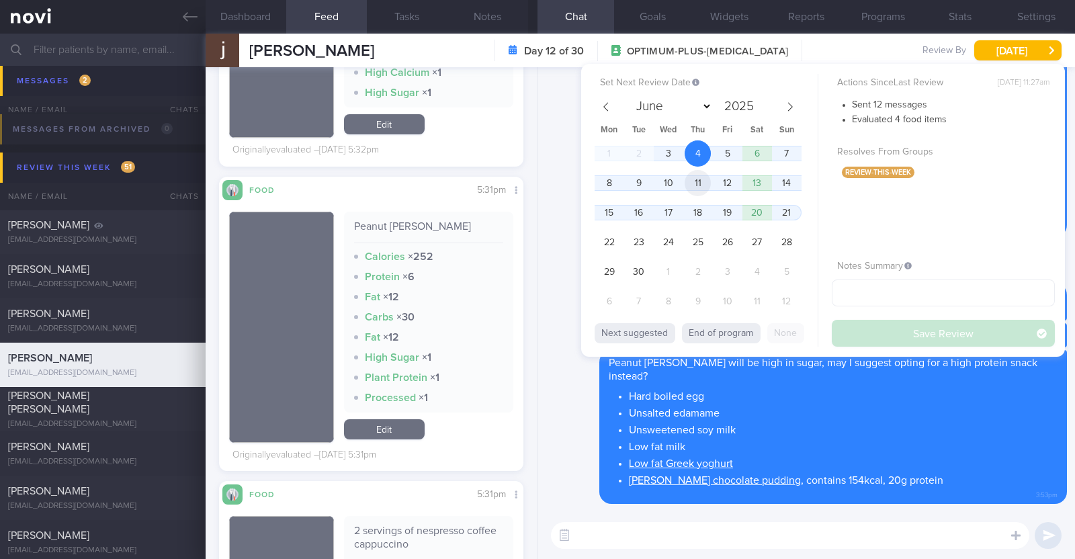
click at [708, 180] on span "11" at bounding box center [698, 183] width 26 height 26
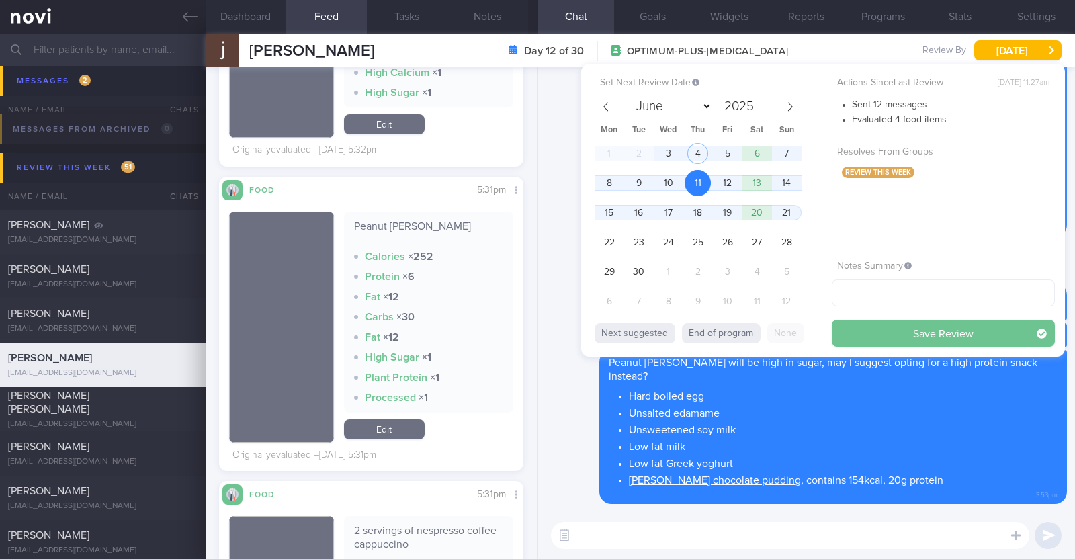
click at [910, 334] on button "Save Review" at bounding box center [943, 333] width 223 height 27
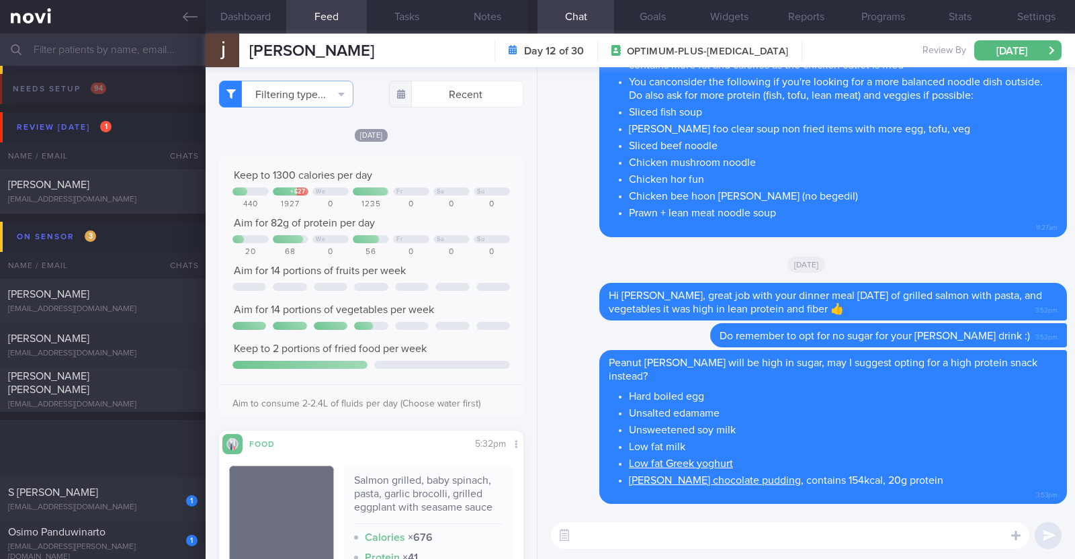
select select "8"
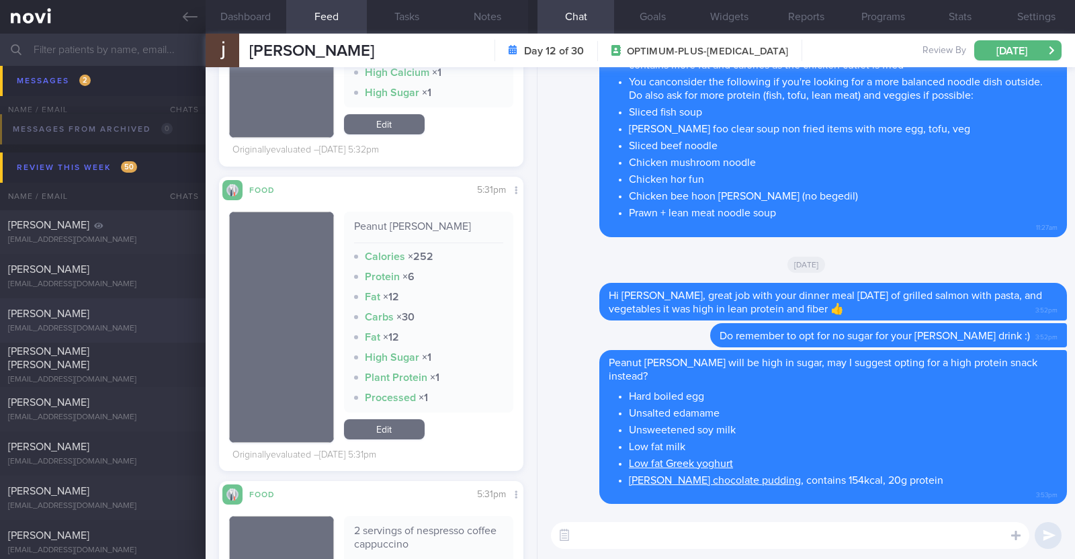
click at [117, 314] on div "[PERSON_NAME]" at bounding box center [101, 313] width 186 height 13
type textarea "28F Comorbidities: [MEDICAL_DATA] ([DATE]) [MEDICAL_DATA] ([DATE]) [MEDICAL_DAT…"
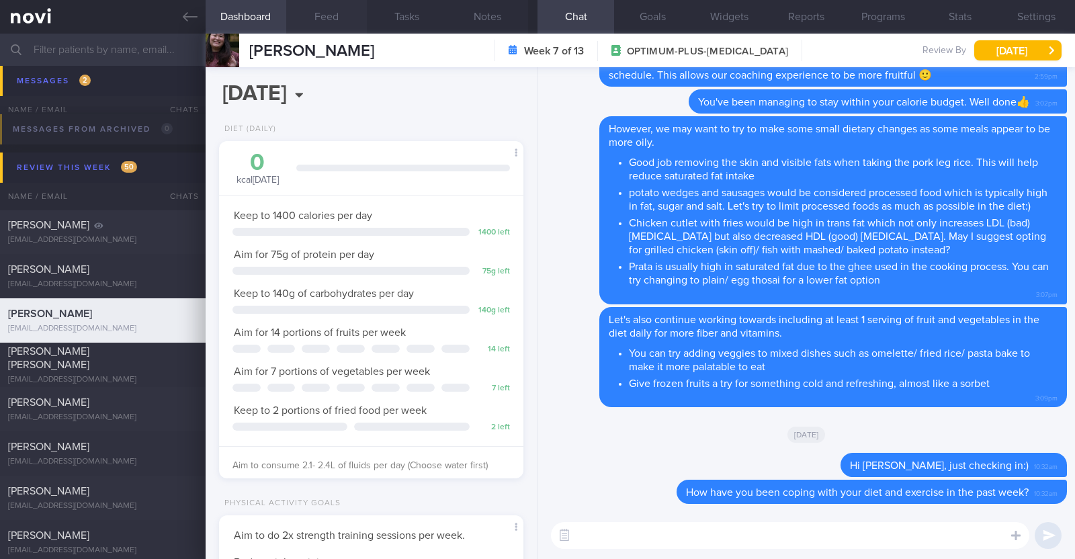
scroll to position [136, 272]
click at [339, 14] on button "Feed" at bounding box center [326, 17] width 81 height 34
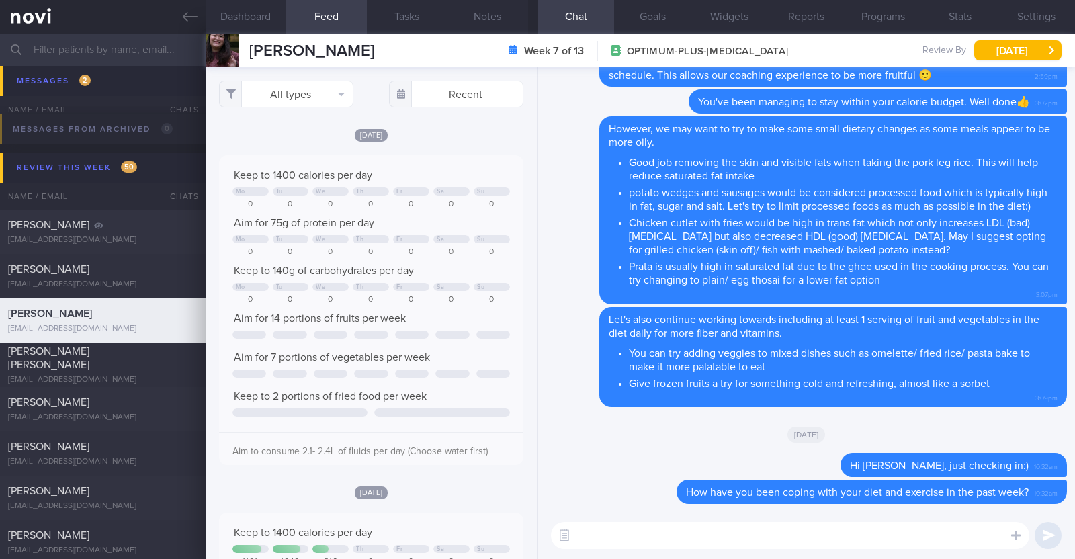
click at [728, 536] on textarea at bounding box center [790, 535] width 478 height 27
type textarea "Hi Hui Min, happy hump day:)"
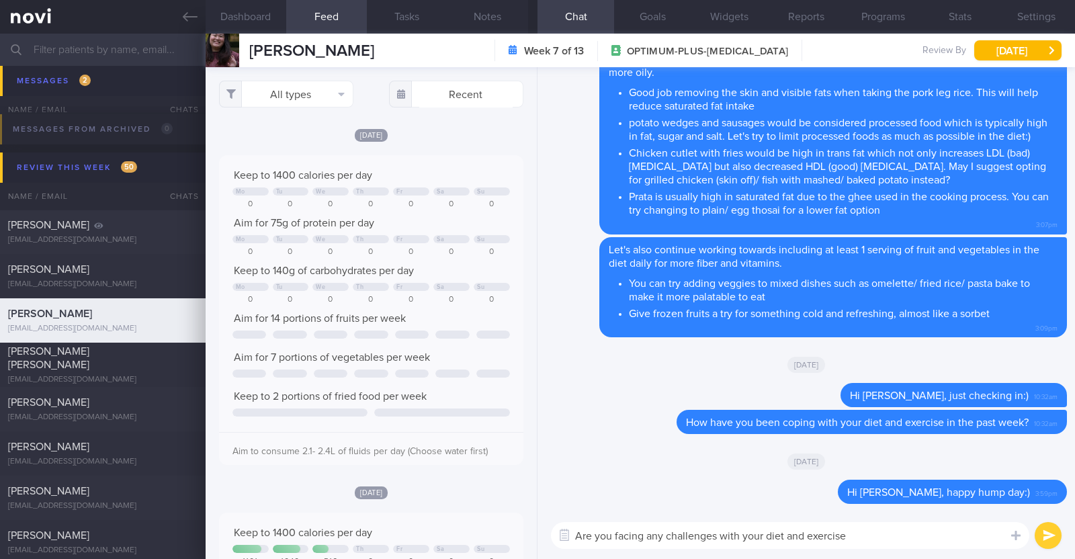
type textarea "Are you facing any challenges with your diet and exercise?"
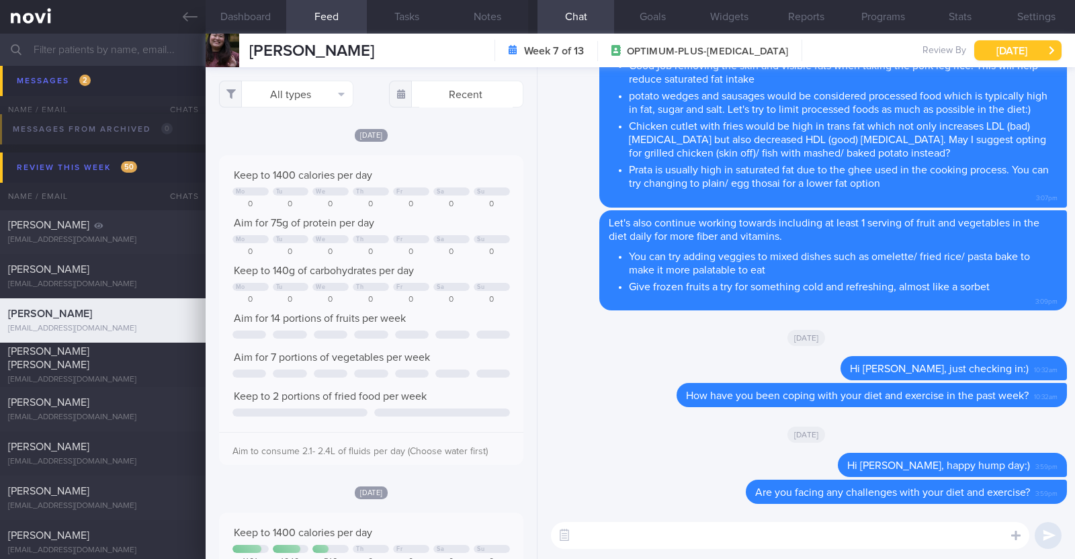
click at [1012, 49] on button "[DATE]" at bounding box center [1017, 50] width 87 height 20
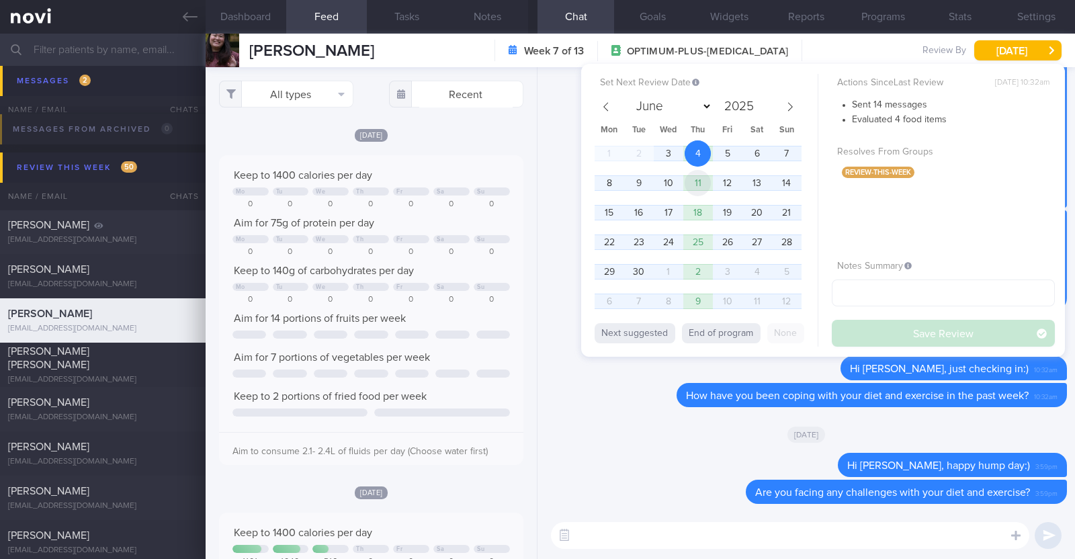
click at [699, 183] on span "11" at bounding box center [698, 183] width 26 height 26
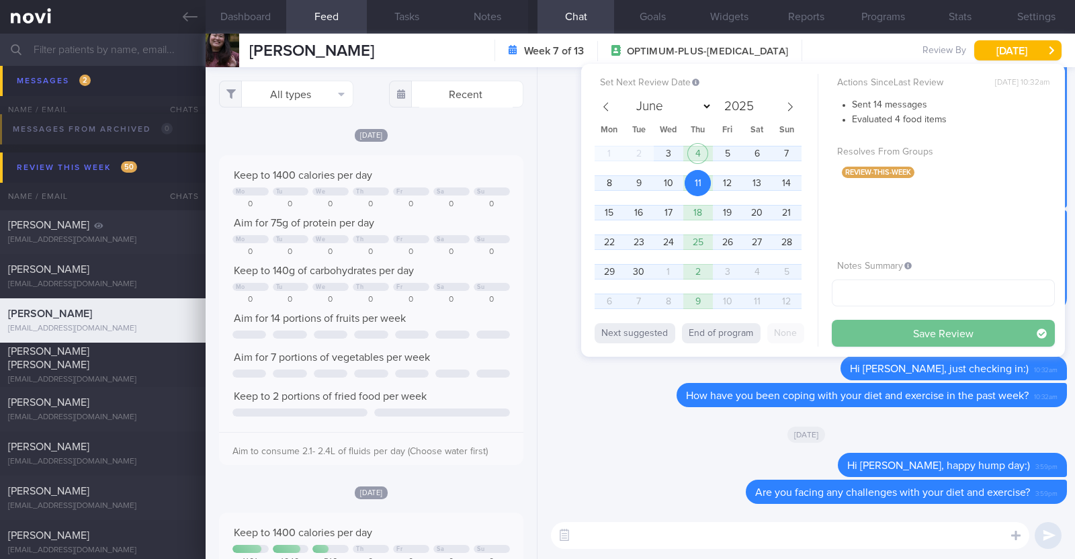
click at [869, 337] on button "Save Review" at bounding box center [943, 333] width 223 height 27
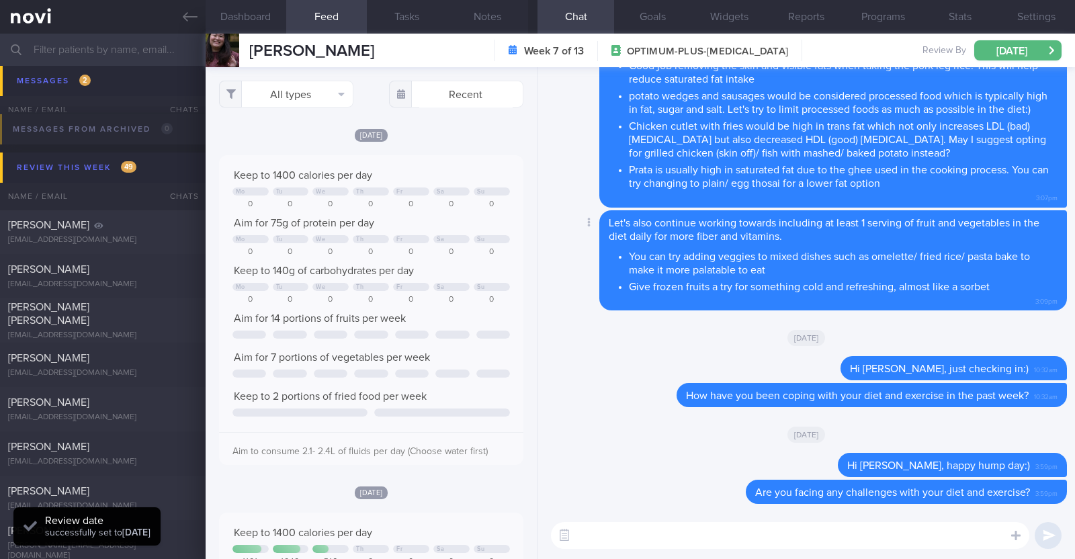
scroll to position [136, 272]
click at [114, 400] on div "Jade Erb" at bounding box center [101, 402] width 186 height 13
type textarea "20F Nil PMHx Medications: Ryblesus 3.5mg for 10 days, then 7mg for 1 month and …"
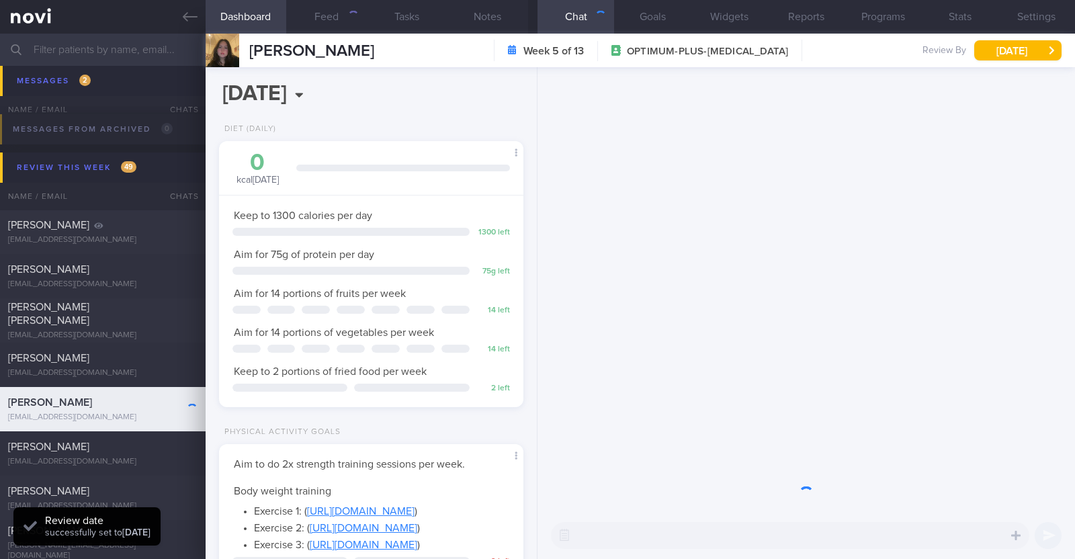
scroll to position [153, 267]
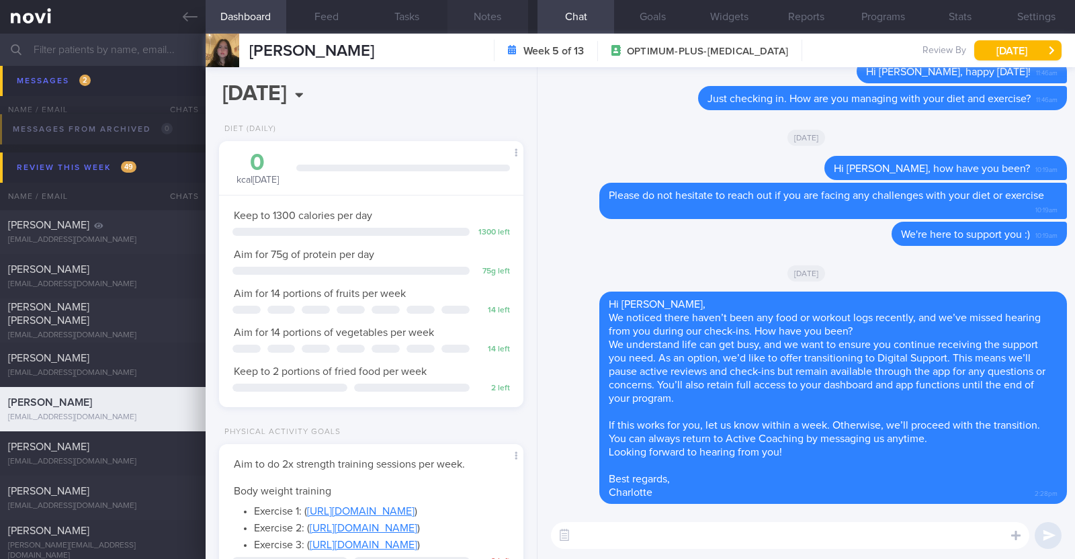
click at [468, 9] on button "Notes" at bounding box center [487, 17] width 81 height 34
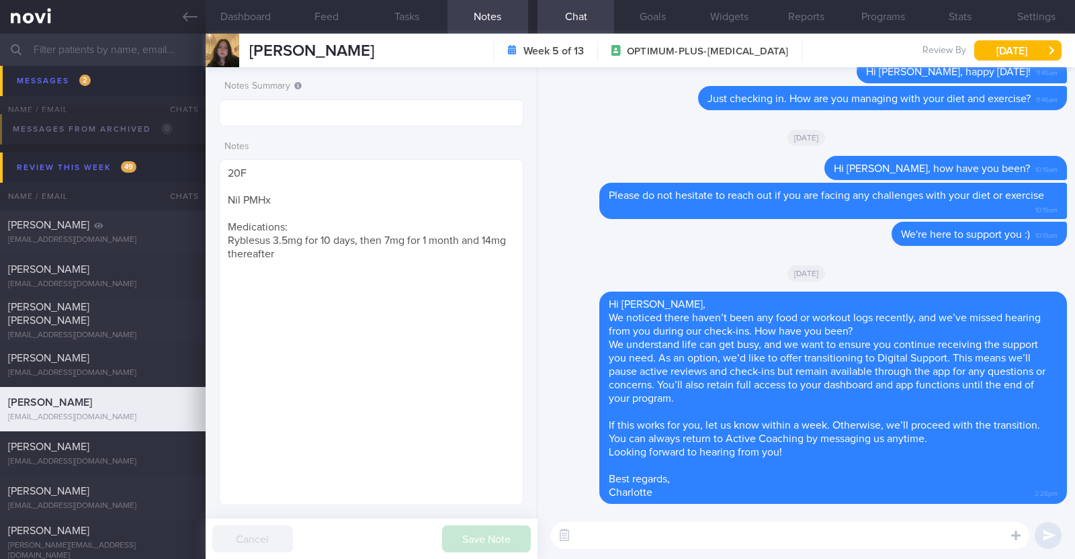
click at [625, 537] on textarea at bounding box center [790, 535] width 478 height 27
paste textarea "Hi [Patient's Name], Your account has been transitioned to Digital Support. Whi…"
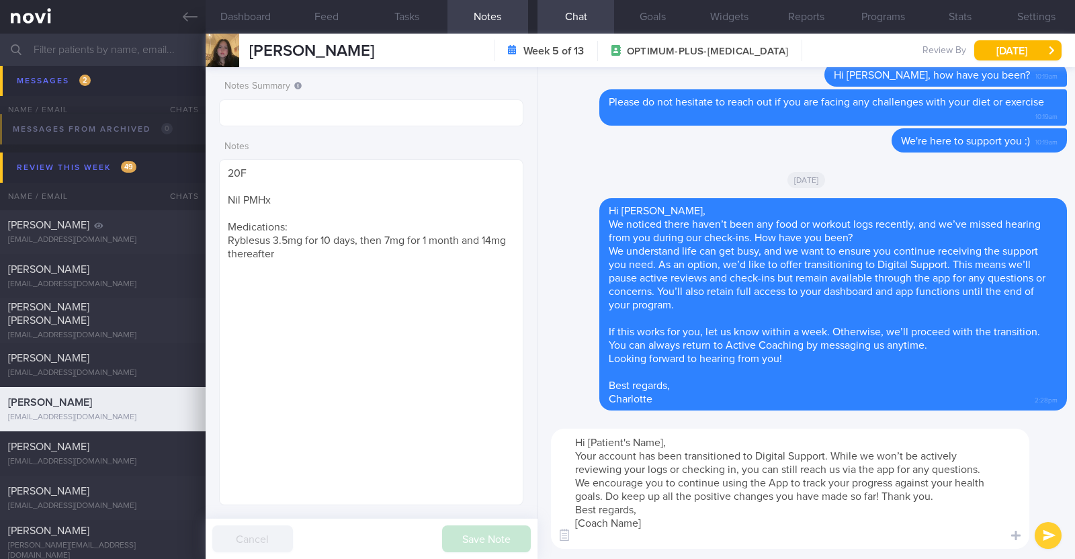
click at [662, 440] on textarea "Hi [Patient's Name], Your account has been transitioned to Digital Support. Whi…" at bounding box center [790, 489] width 478 height 120
type textarea "Hi Jade, Your account has been transitioned to Digital Support. While we won’t …"
click at [343, 26] on button "Feed" at bounding box center [326, 17] width 81 height 34
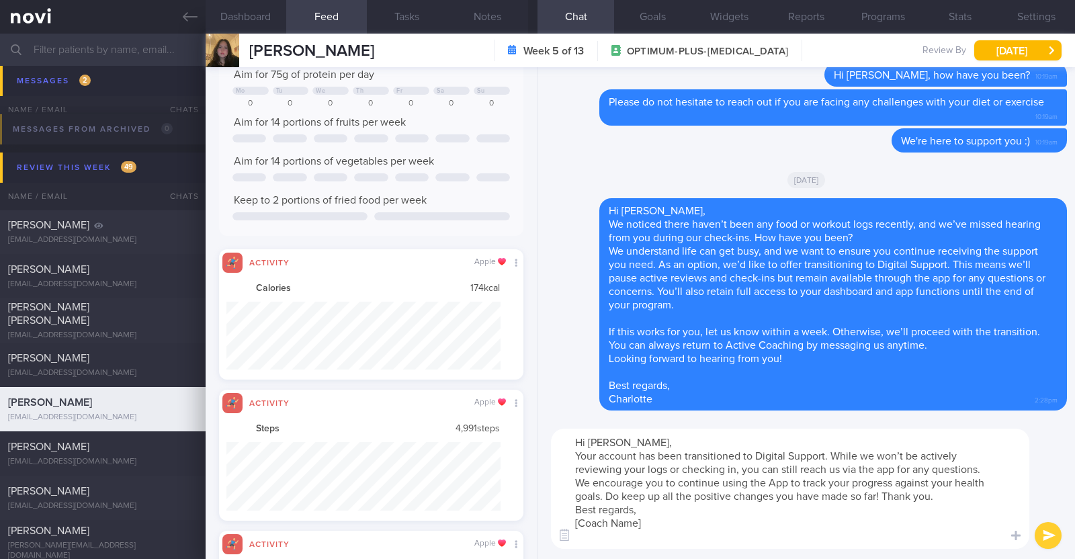
scroll to position [671743, 671537]
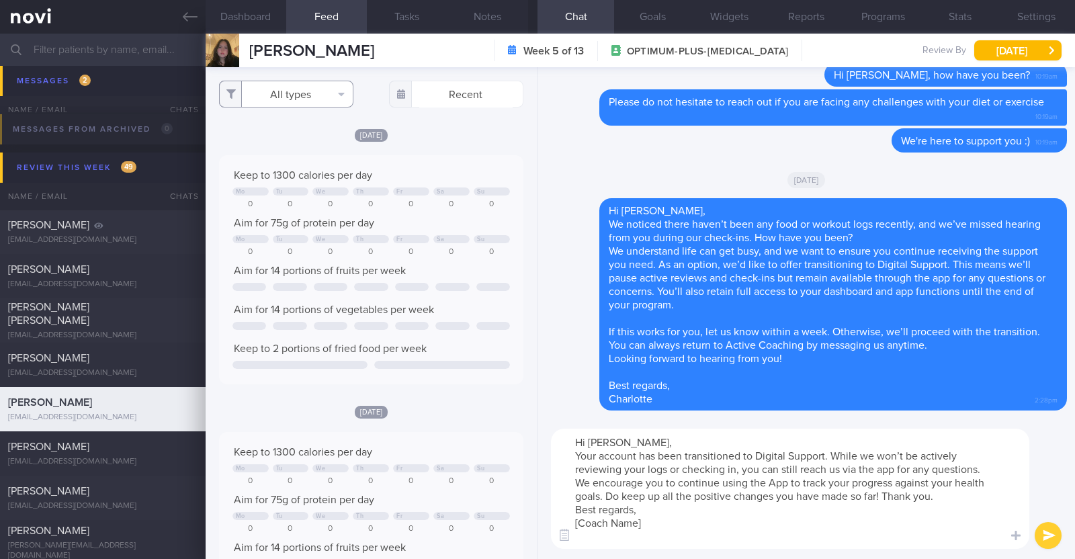
click at [324, 95] on button "All types" at bounding box center [286, 94] width 134 height 27
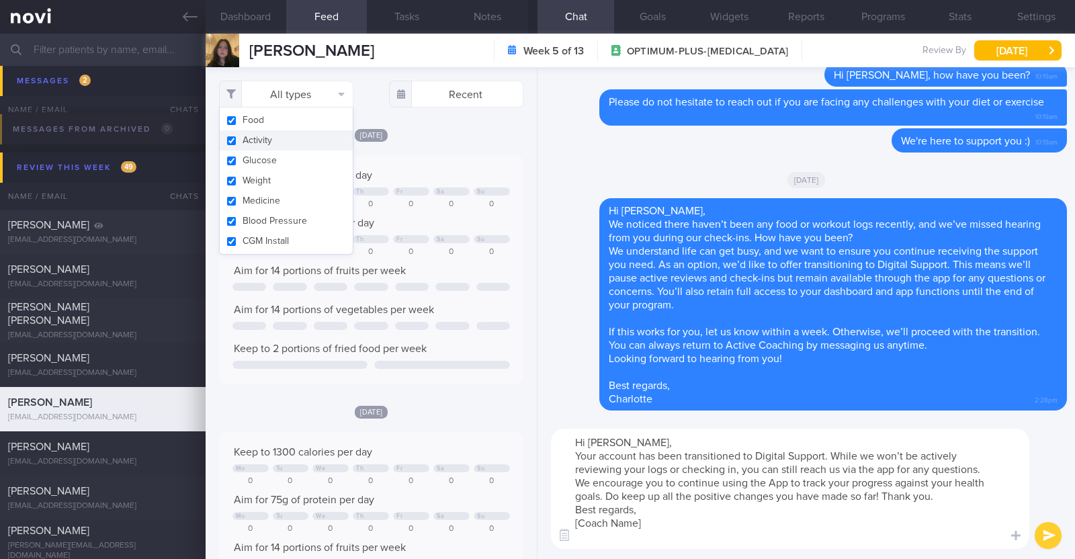
click at [281, 135] on button "Activity" at bounding box center [286, 140] width 133 height 20
checkbox input "false"
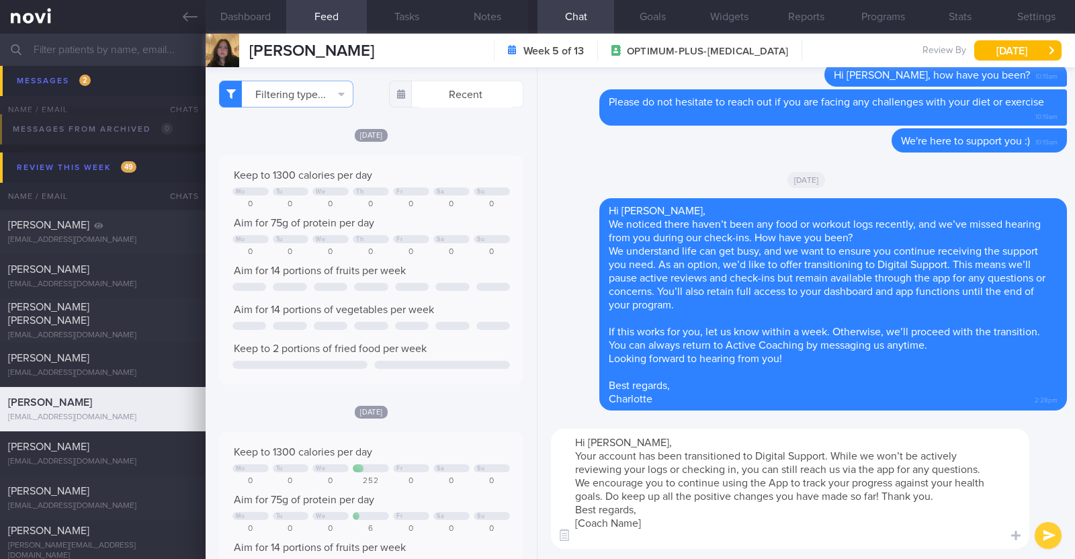
click at [460, 136] on div "[DATE]" at bounding box center [371, 135] width 304 height 14
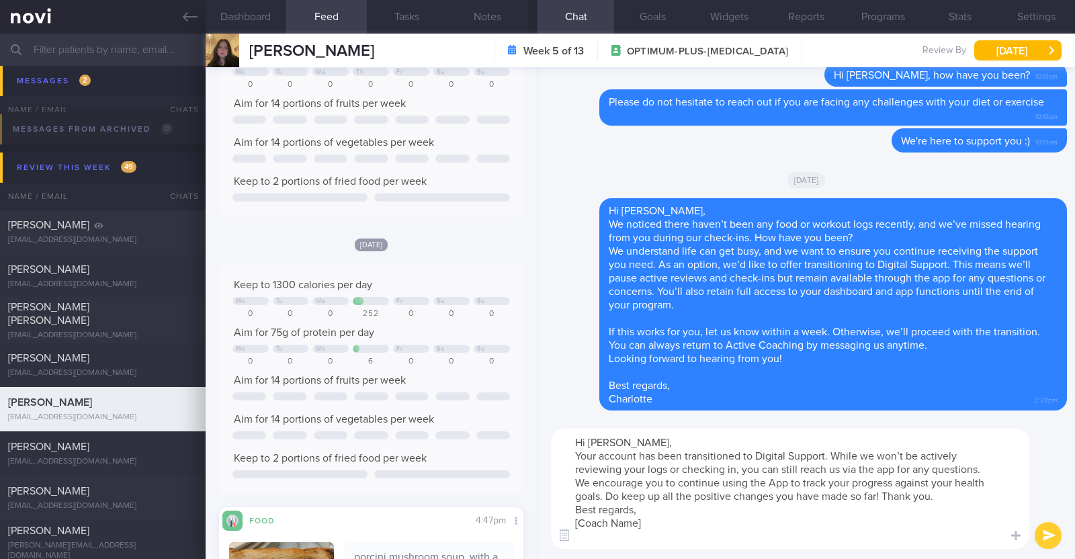
click at [944, 494] on textarea "Hi Jade, Your account has been transitioned to Digital Support. While we won’t …" at bounding box center [790, 489] width 478 height 120
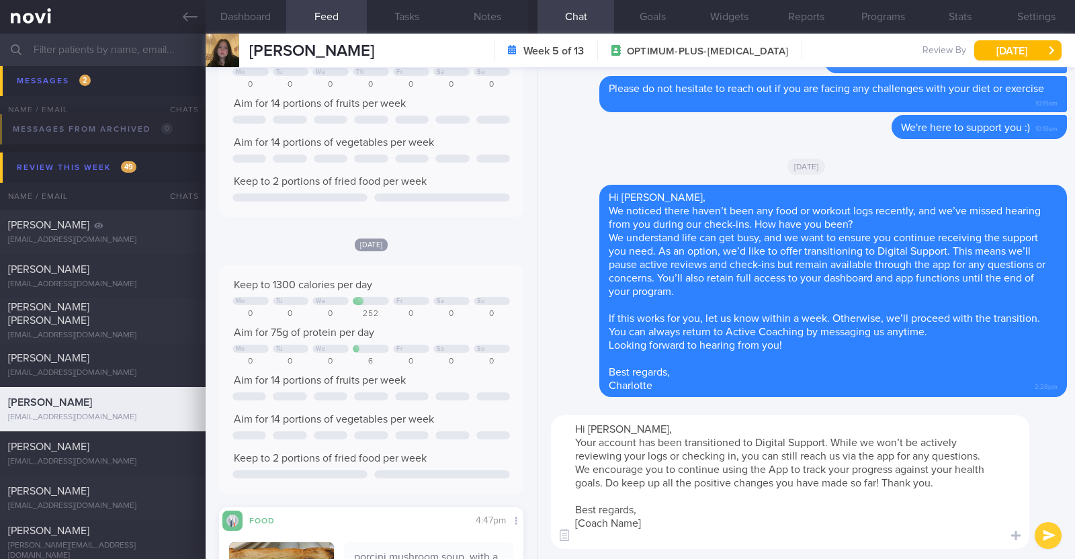
drag, startPoint x: 664, startPoint y: 527, endPoint x: 562, endPoint y: 522, distance: 101.6
click at [562, 522] on textarea "Hi Jade, Your account has been transitioned to Digital Support. While we won’t …" at bounding box center [790, 482] width 478 height 134
type textarea "Hi Jade, Your account has been transitioned to Digital Support. While we won’t …"
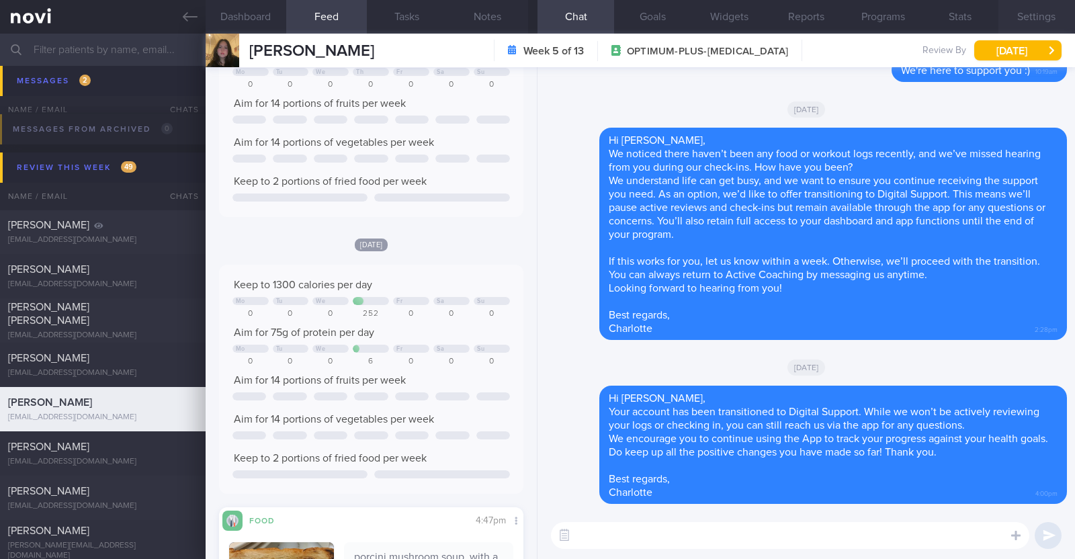
click at [1052, 16] on button "Settings" at bounding box center [1036, 17] width 77 height 34
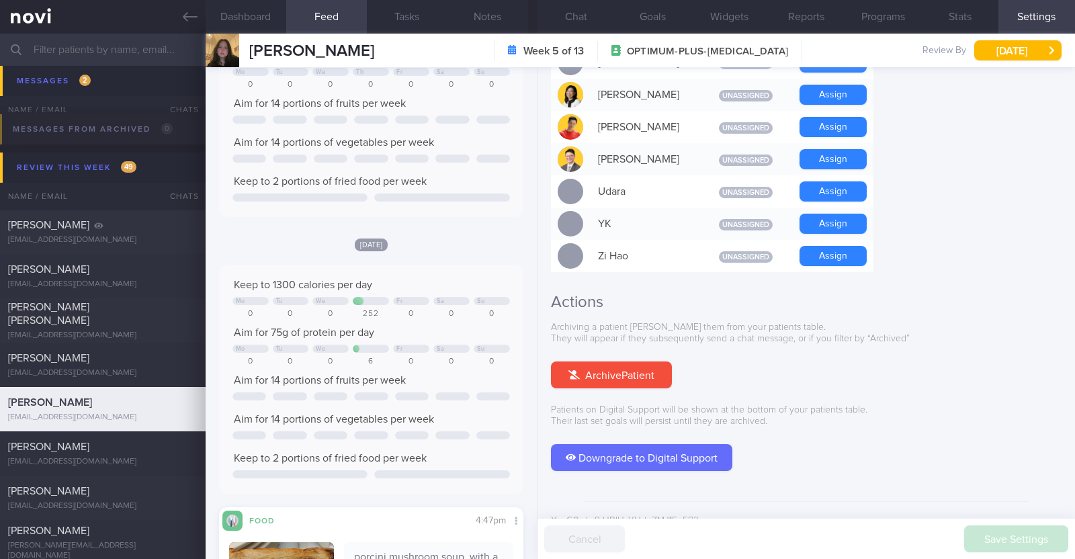
click at [638, 444] on button "Downgrade to Digital Support" at bounding box center [641, 457] width 181 height 27
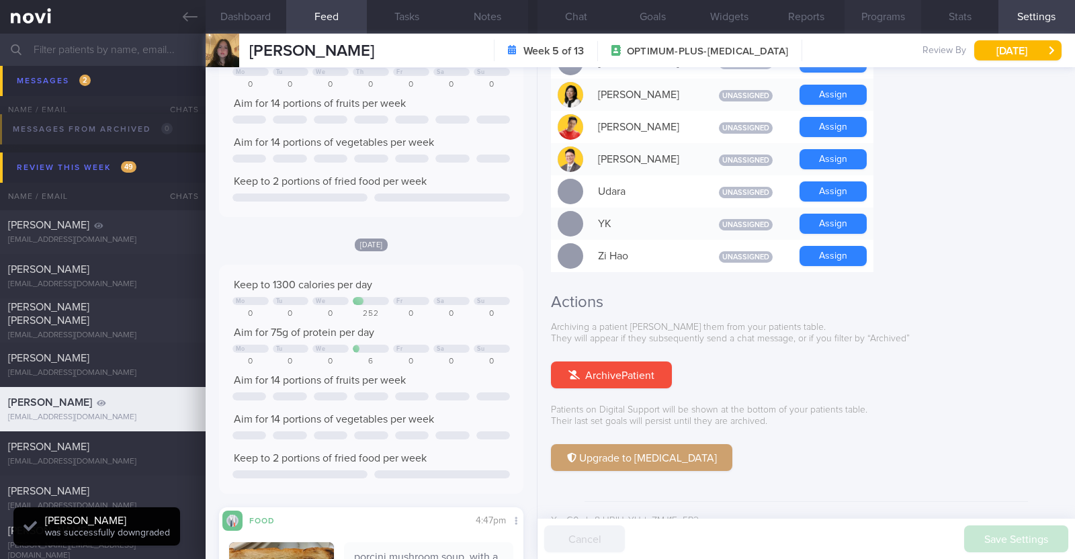
click at [869, 21] on button "Programs" at bounding box center [882, 17] width 77 height 34
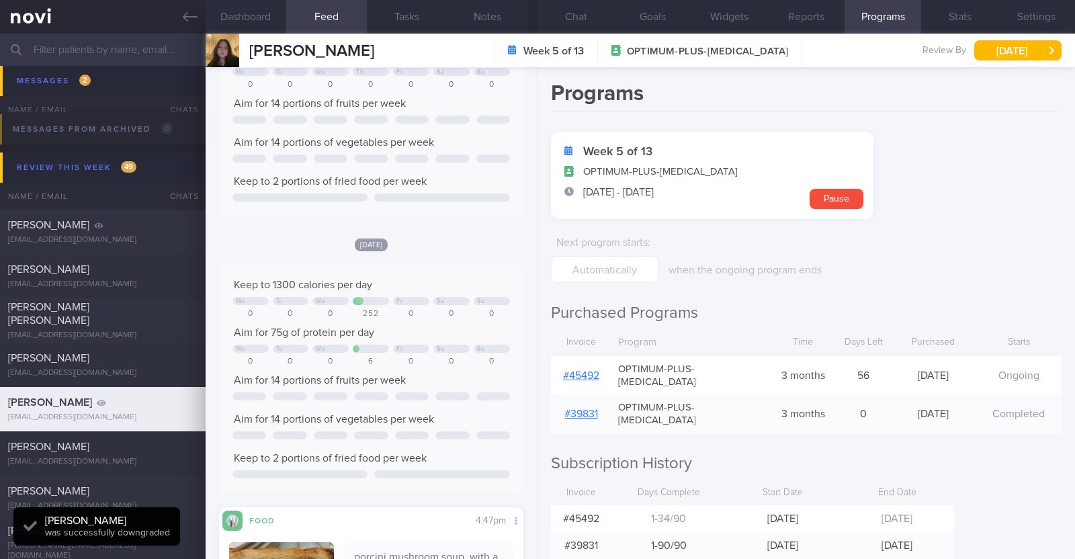
click at [595, 370] on link "# 45492" at bounding box center [581, 375] width 36 height 11
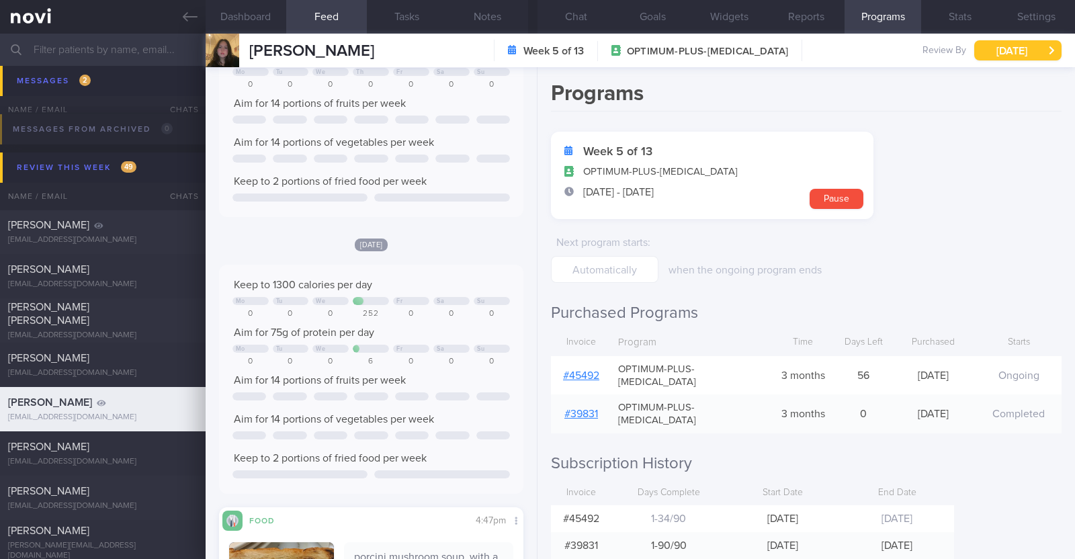
click at [1002, 45] on button "[DATE]" at bounding box center [1017, 50] width 87 height 20
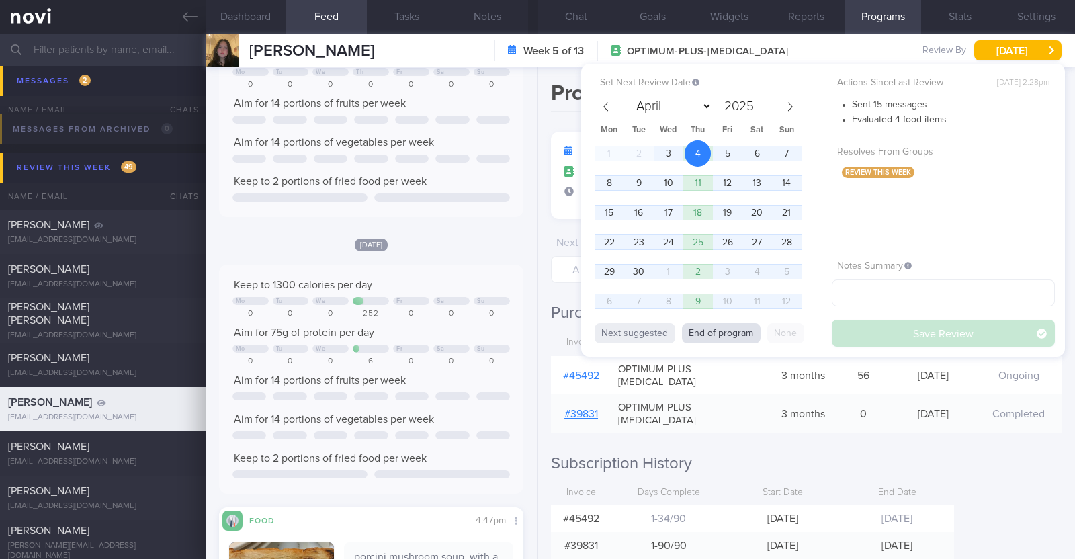
click at [732, 327] on button "End of program" at bounding box center [721, 333] width 79 height 20
select select "9"
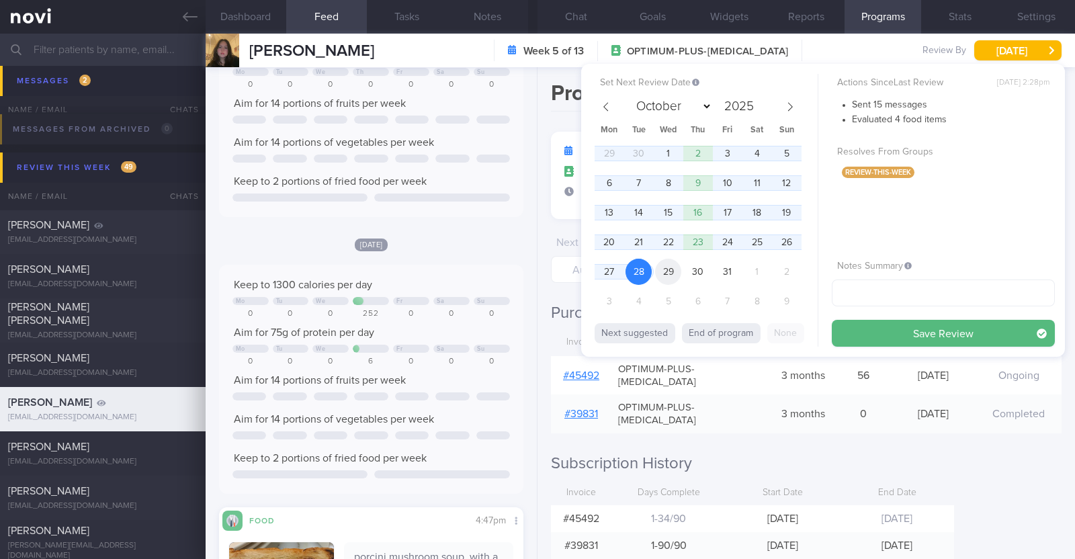
click at [672, 268] on span "29" at bounding box center [668, 272] width 26 height 26
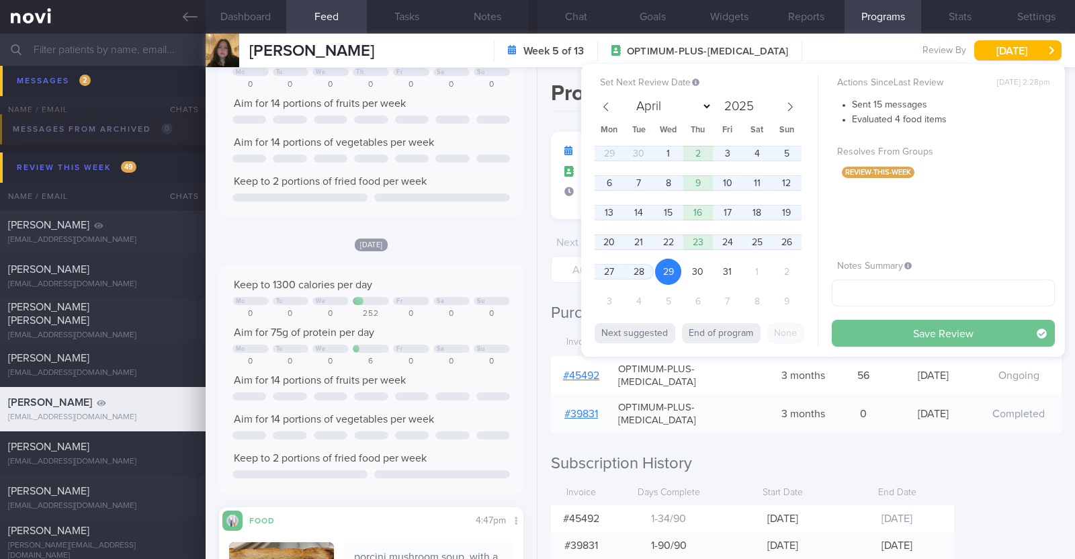
click at [940, 336] on button "Save Review" at bounding box center [943, 333] width 223 height 27
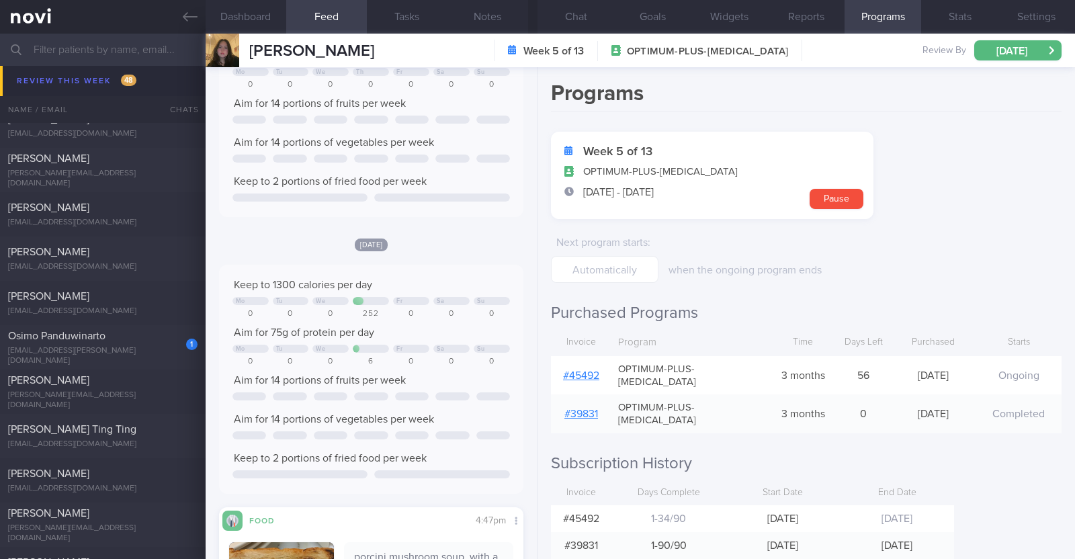
scroll to position [795, 0]
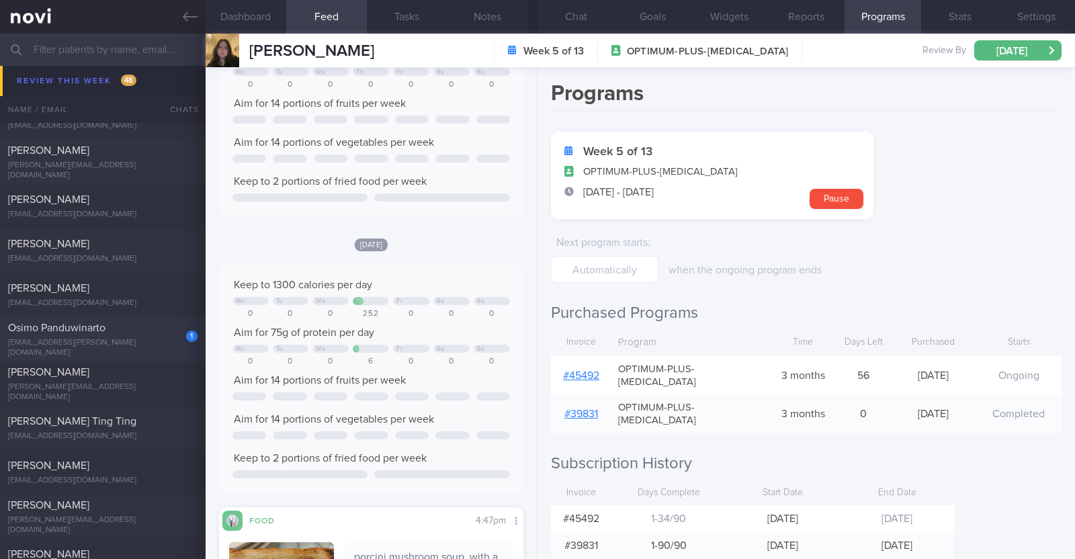
click at [146, 335] on div "Osimo Panduwinarto" at bounding box center [101, 327] width 186 height 13
type textarea "38M Comorbidities: Obesity Hypertension Hyperlipidemia Proteinuria Infertility/…"
select select "8"
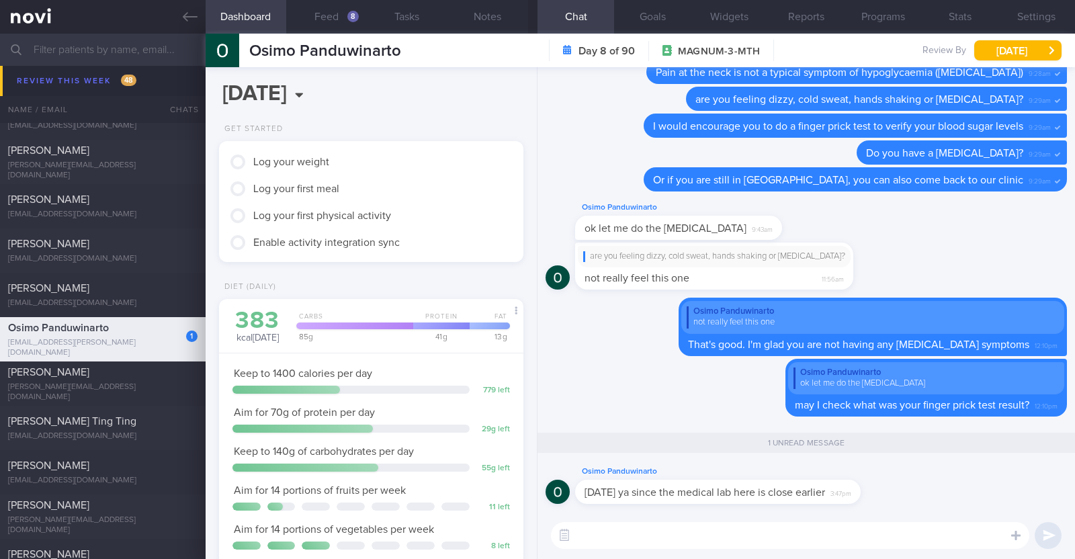
scroll to position [751, 0]
click at [668, 541] on textarea at bounding box center [790, 535] width 478 height 27
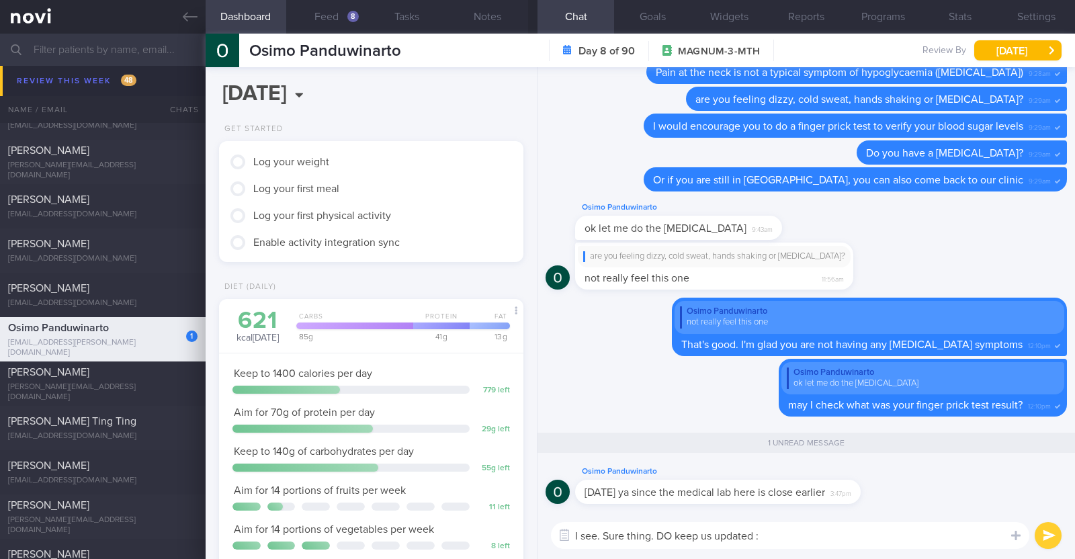
type textarea "I see. Sure thing. DO keep us updated :)"
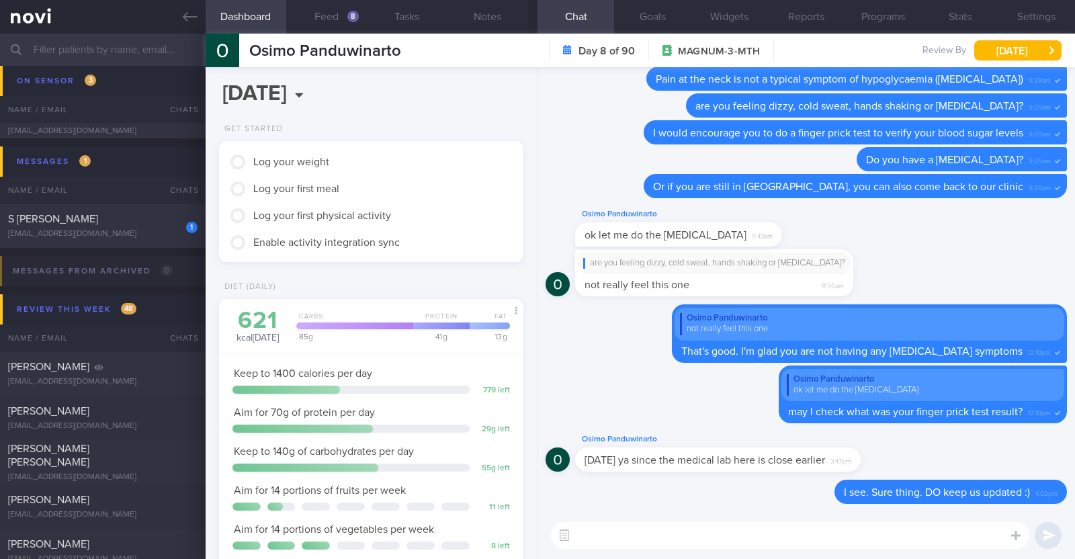
scroll to position [247, 0]
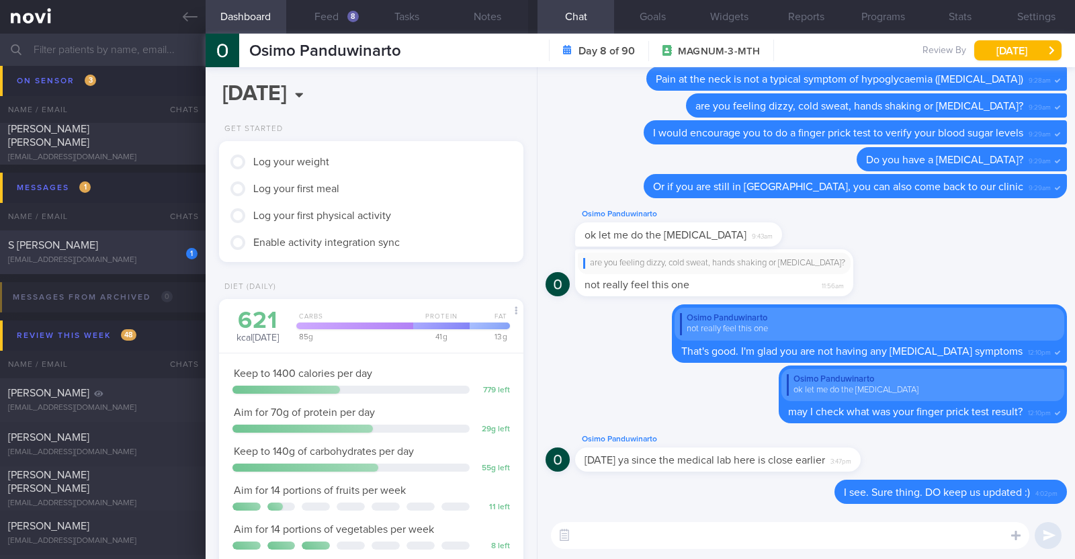
click at [130, 249] on div "S navveen Prakkash" at bounding box center [101, 244] width 186 height 13
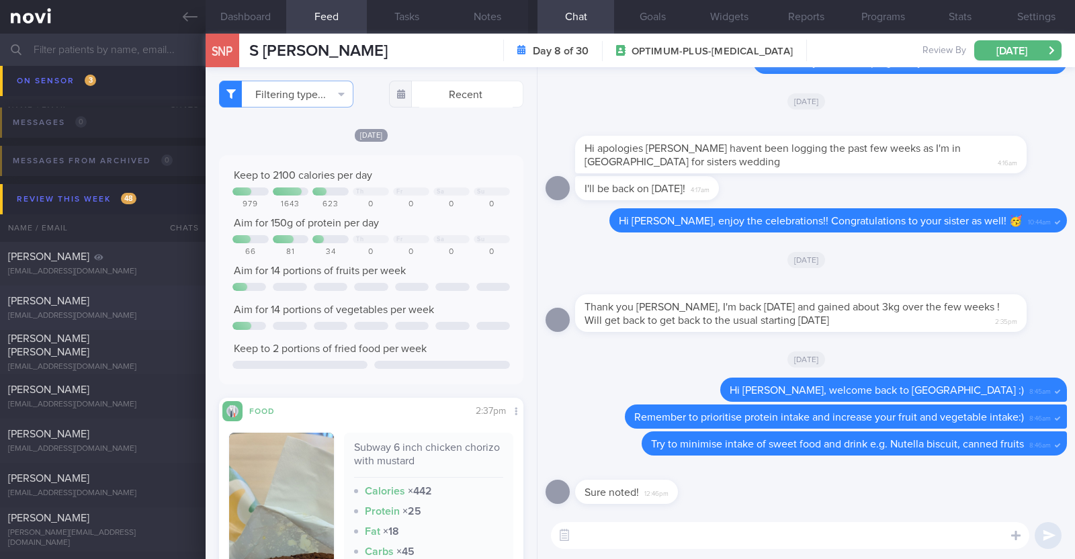
scroll to position [331, 0]
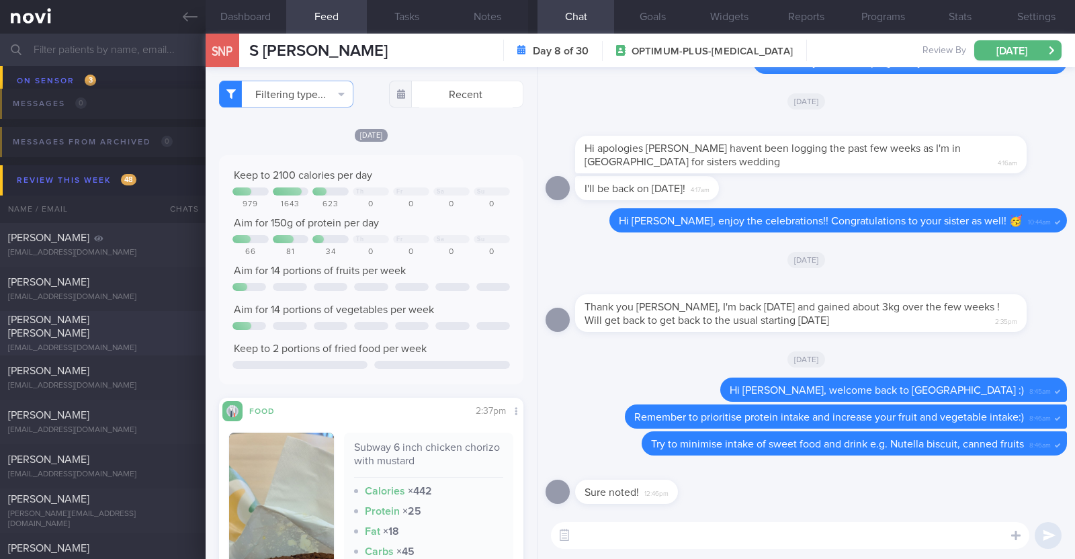
click at [139, 343] on div "[EMAIL_ADDRESS][DOMAIN_NAME]" at bounding box center [102, 348] width 189 height 10
type textarea "44F Comorbidities: [MEDICAL_DATA] [MEDICAL_DATA] - H pylori eGD on [DATE]: stom…"
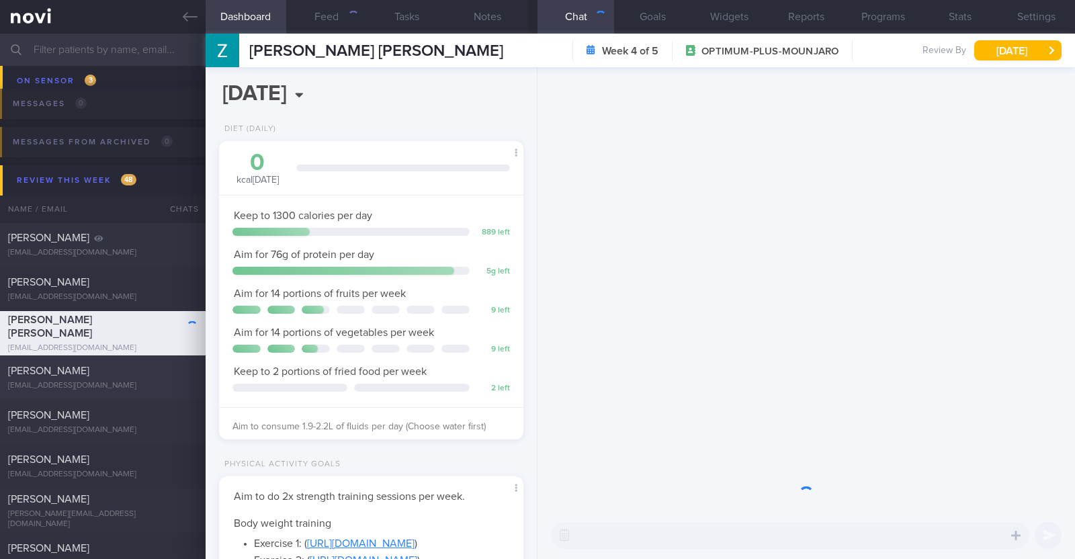
scroll to position [153, 267]
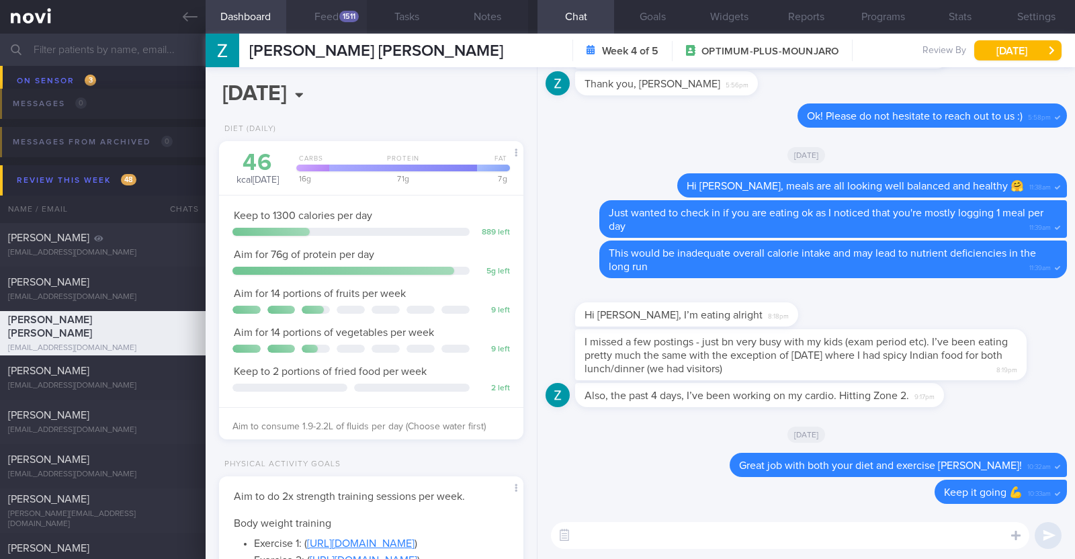
click at [345, 9] on button "Feed 1511" at bounding box center [326, 17] width 81 height 34
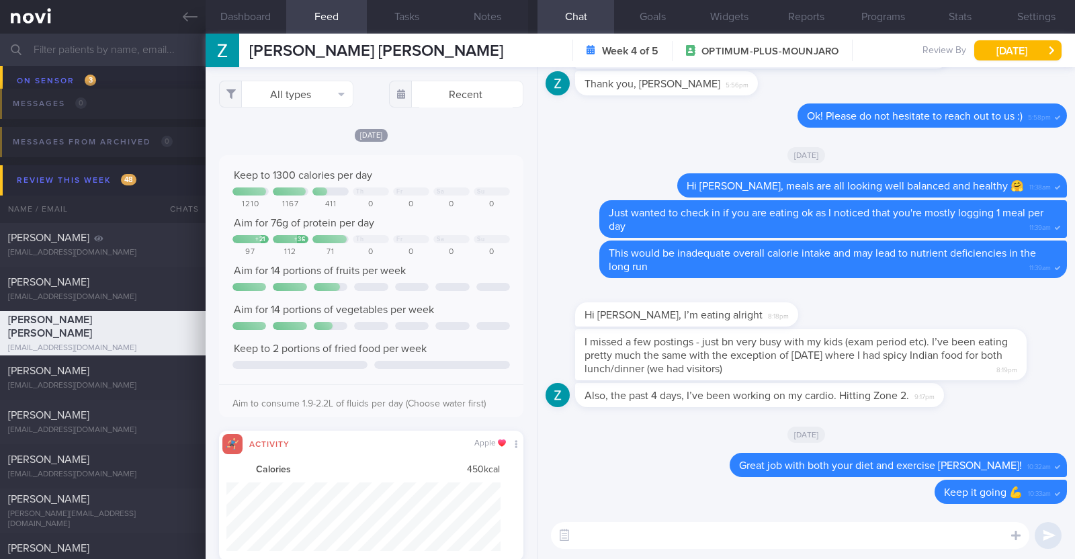
scroll to position [69, 274]
click at [340, 95] on button "All types" at bounding box center [286, 94] width 134 height 27
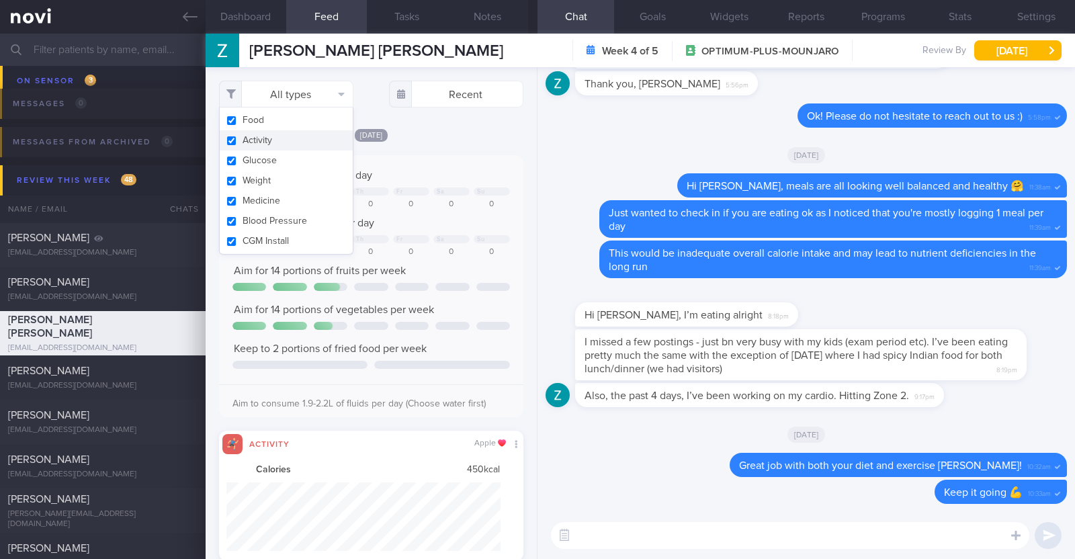
click at [316, 140] on button "Activity" at bounding box center [286, 140] width 133 height 20
checkbox input "false"
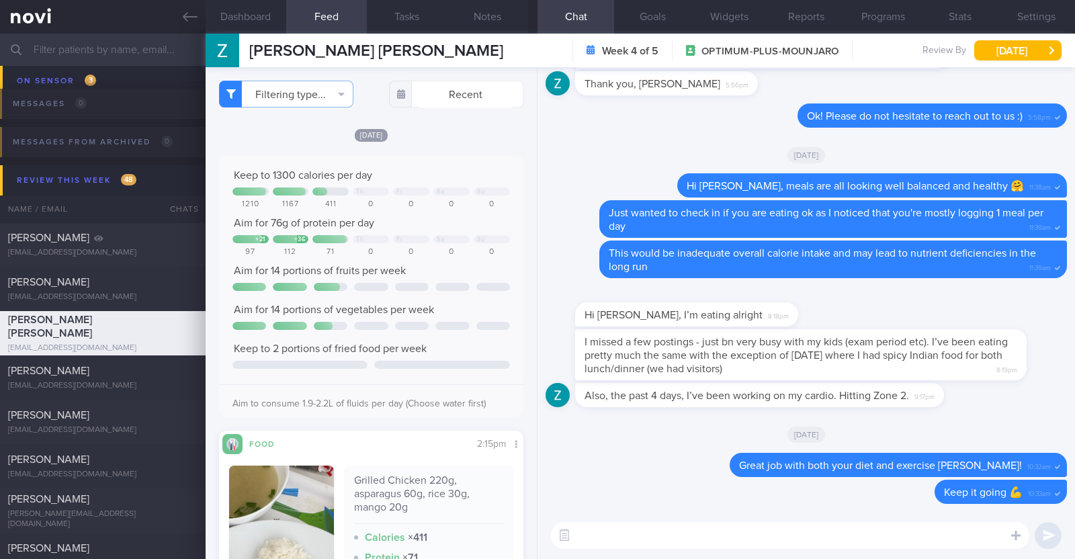
click at [451, 141] on div "Today Keep to 1300 calories per day Th Fr Sa Su 1210 1167 411 0 0 0 0 Aim for 7…" at bounding box center [371, 460] width 304 height 664
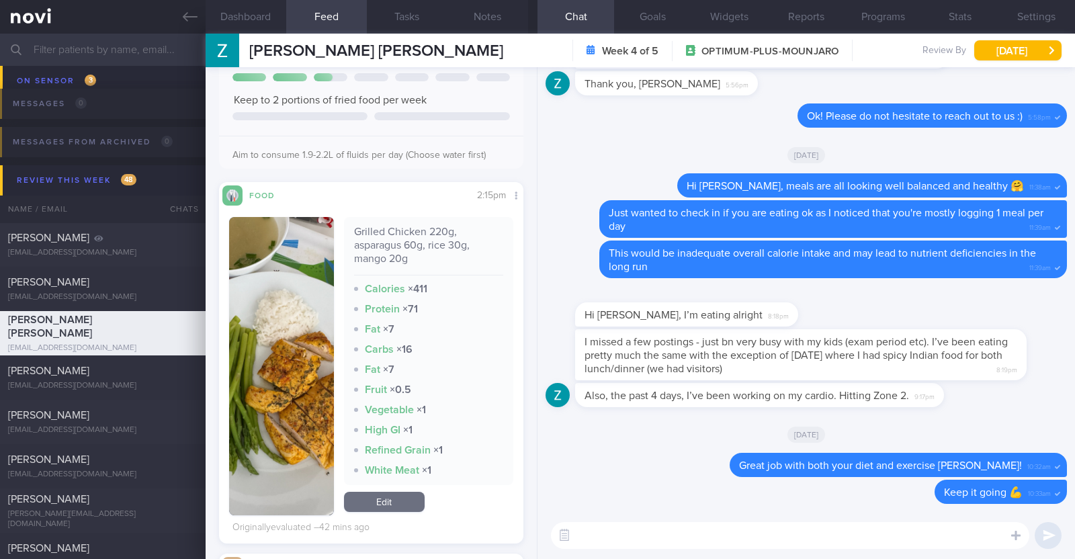
scroll to position [335, 0]
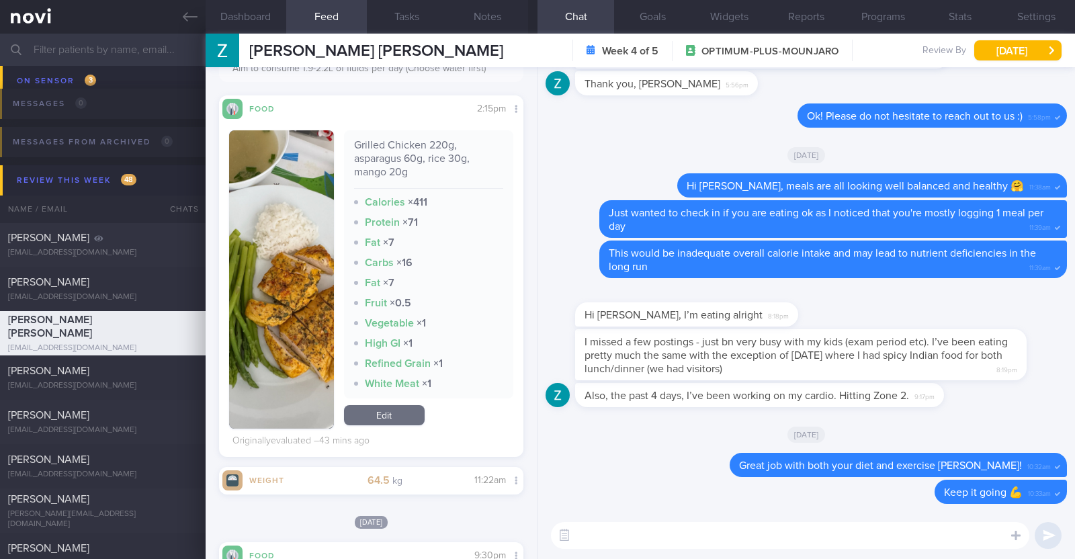
click at [365, 409] on link "Edit" at bounding box center [384, 415] width 81 height 20
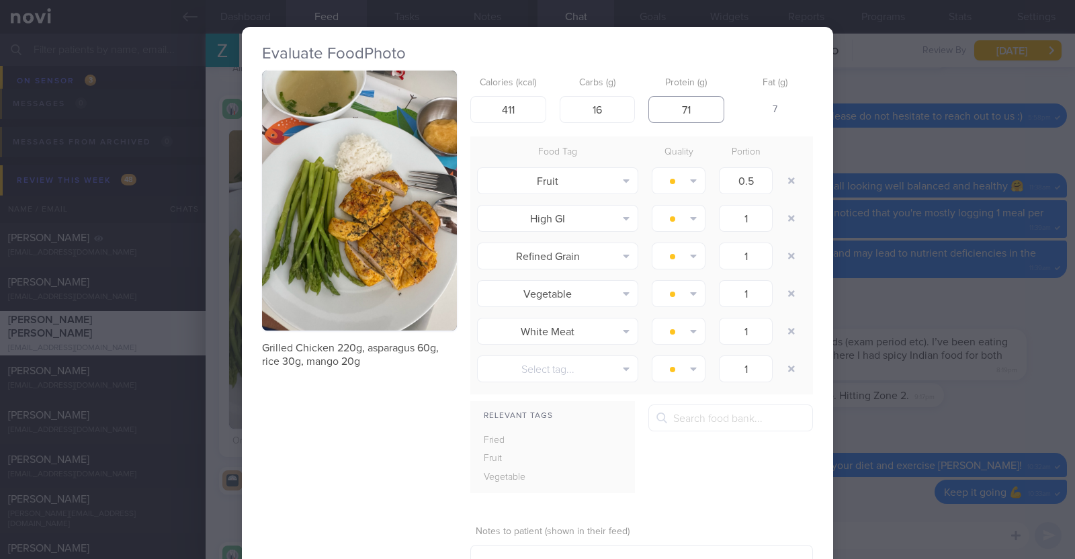
drag, startPoint x: 689, startPoint y: 109, endPoint x: 645, endPoint y: 115, distance: 44.7
click at [648, 115] on input "71" at bounding box center [686, 109] width 76 height 27
type input "51"
drag, startPoint x: 605, startPoint y: 112, endPoint x: 586, endPoint y: 97, distance: 23.5
click at [589, 99] on input "16" at bounding box center [598, 109] width 76 height 27
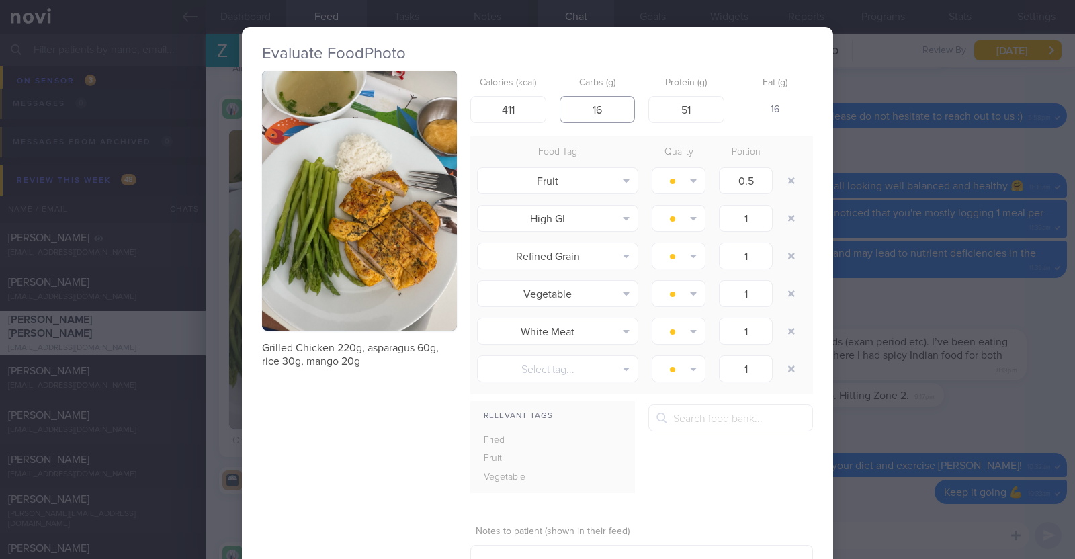
type input "1"
type input "20"
click at [341, 455] on div "Grilled Chicken 220g, asparagus 60g, rice 30g, mango 20g Calories (kcal) 411 Ca…" at bounding box center [537, 344] width 551 height 546
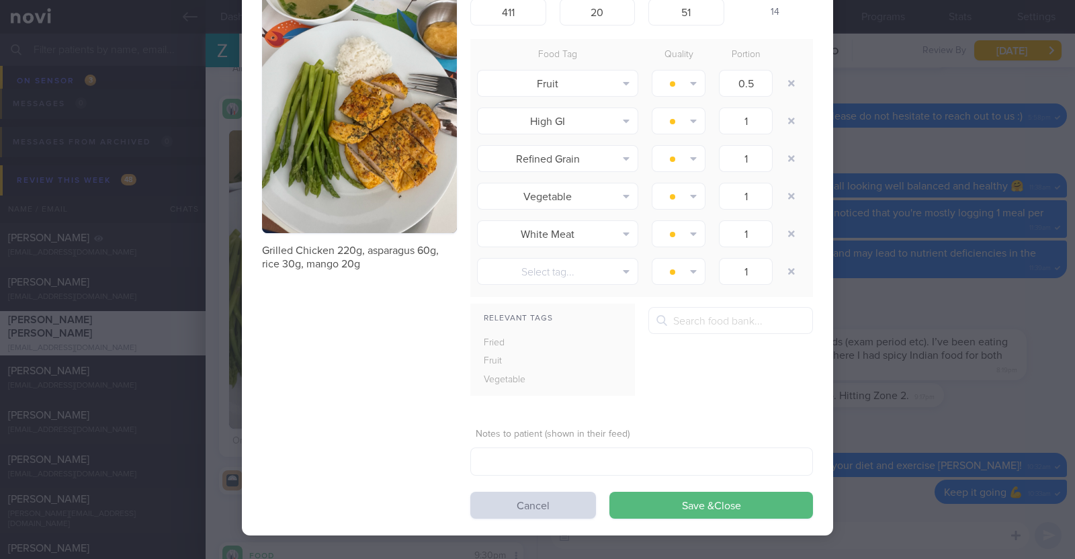
scroll to position [101, 0]
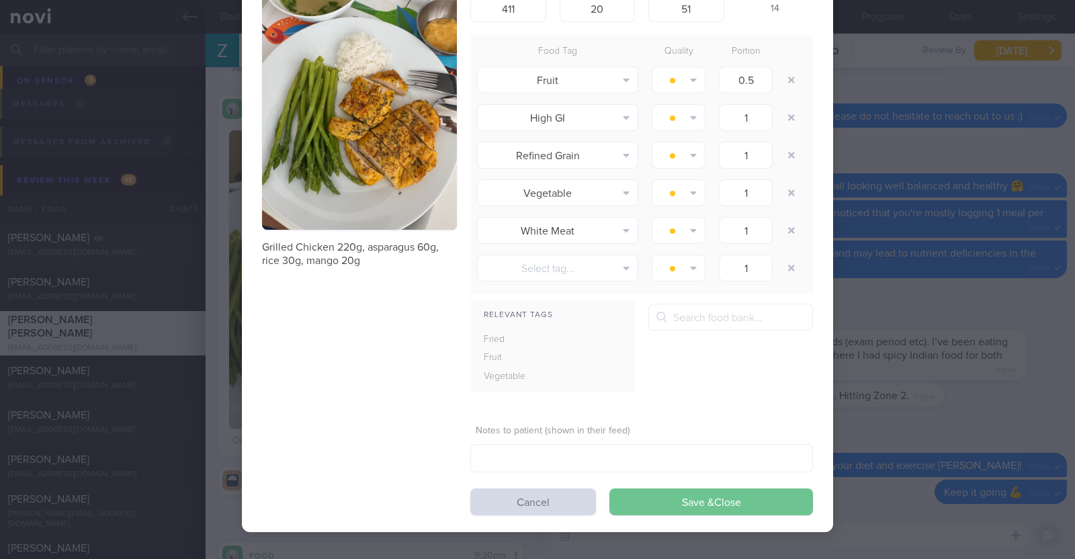
click at [786, 505] on button "Save & Close" at bounding box center [711, 501] width 204 height 27
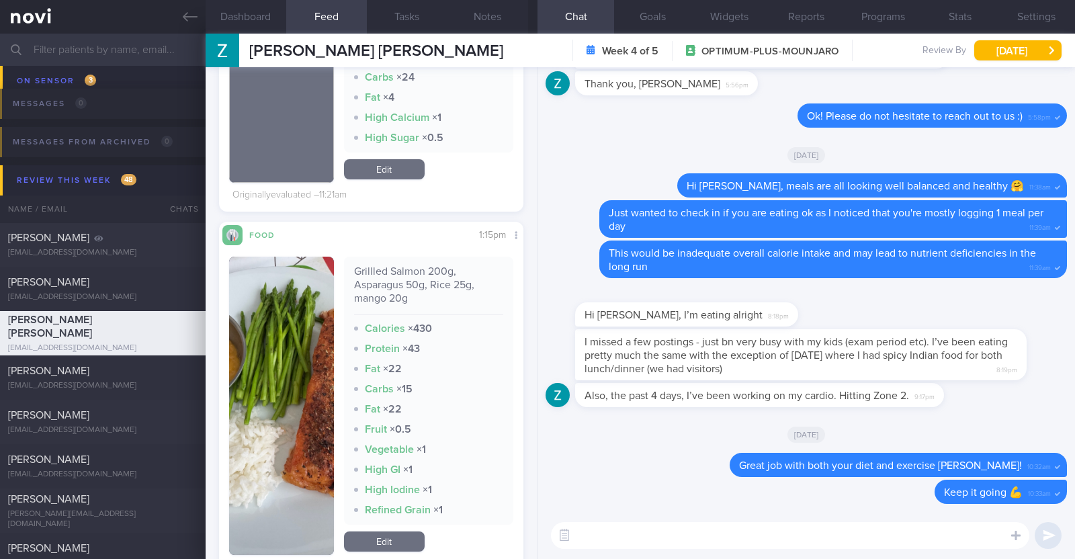
scroll to position [1596, 0]
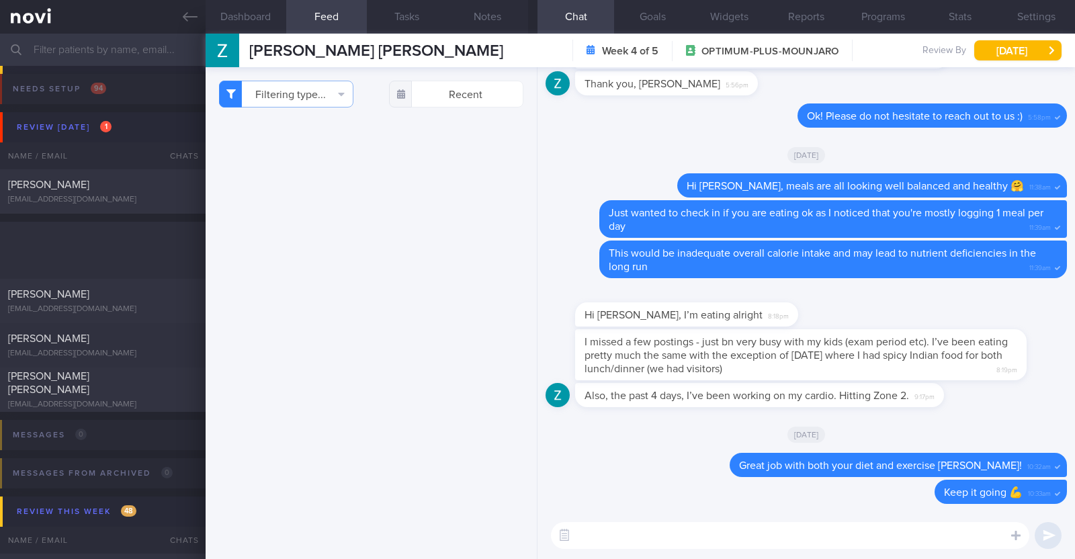
select select "8"
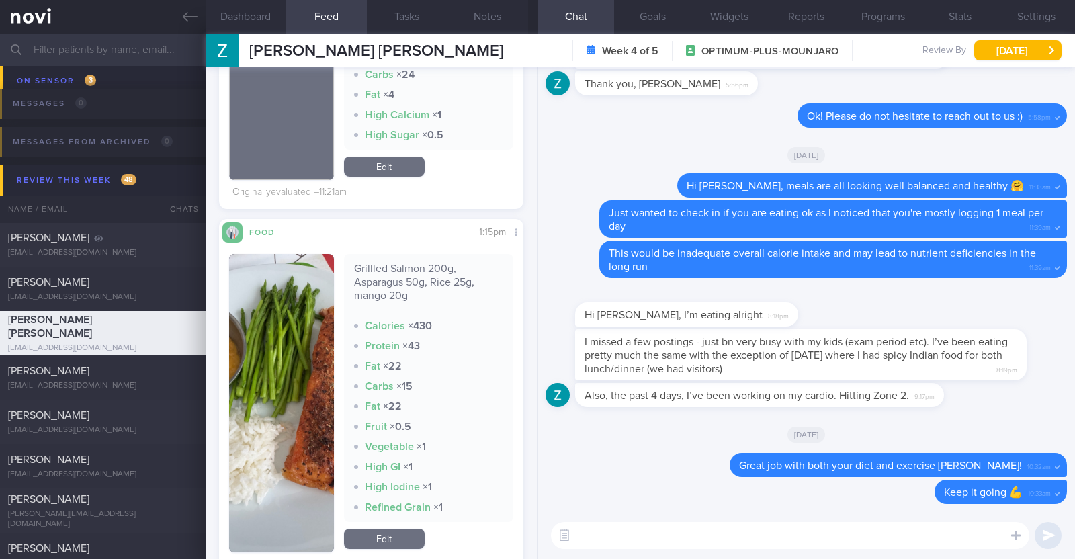
click at [317, 367] on button "button" at bounding box center [281, 403] width 105 height 298
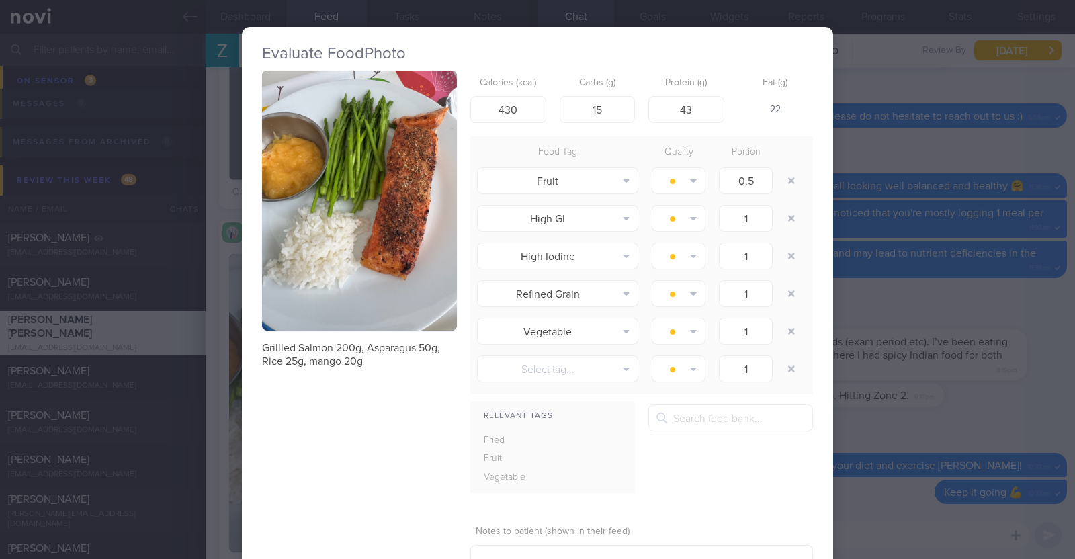
click at [220, 344] on div "Evaluate Food Photo Grillled Salmon 200g, Asparagus 50g, Rice 25g, mango 20g Ca…" at bounding box center [537, 279] width 1075 height 559
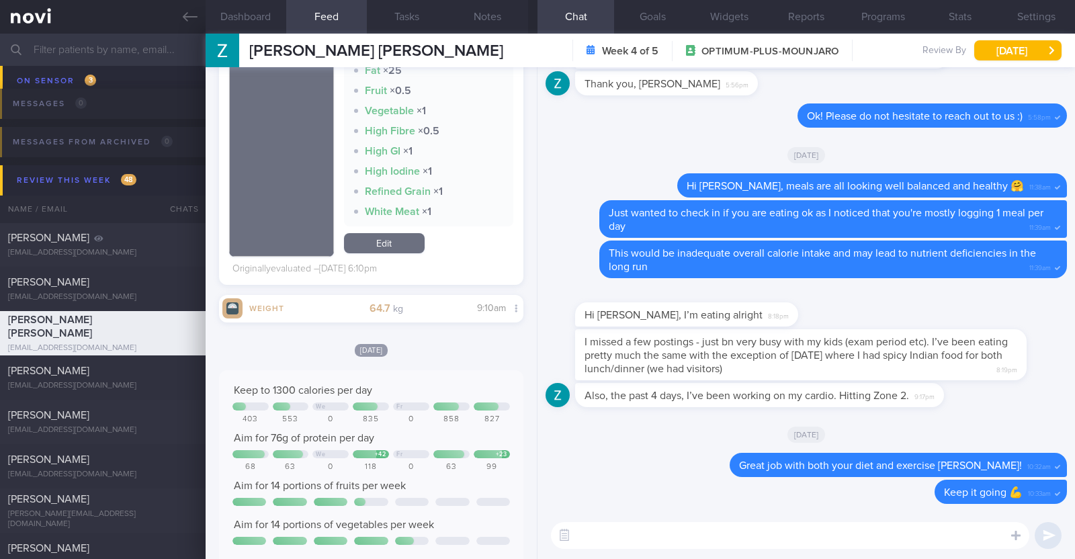
scroll to position [3684, 0]
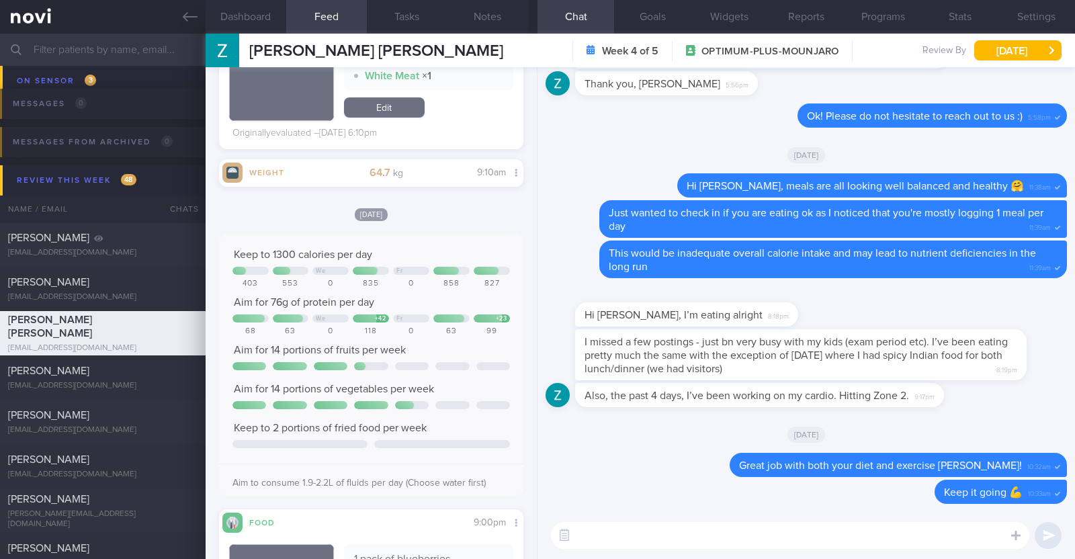
click at [633, 547] on textarea at bounding box center [790, 535] width 478 height 27
type textarea "Hi [PERSON_NAME], happy [DATE]?"
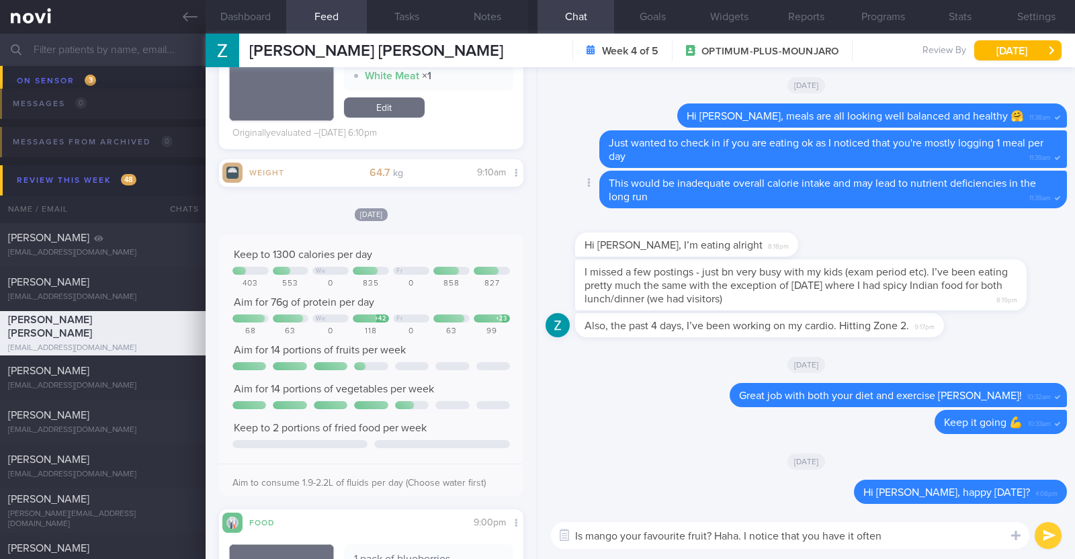
paste textarea "😉"
type textarea "Is mango your favourite fruit? Haha. I notice that you have it often 😉"
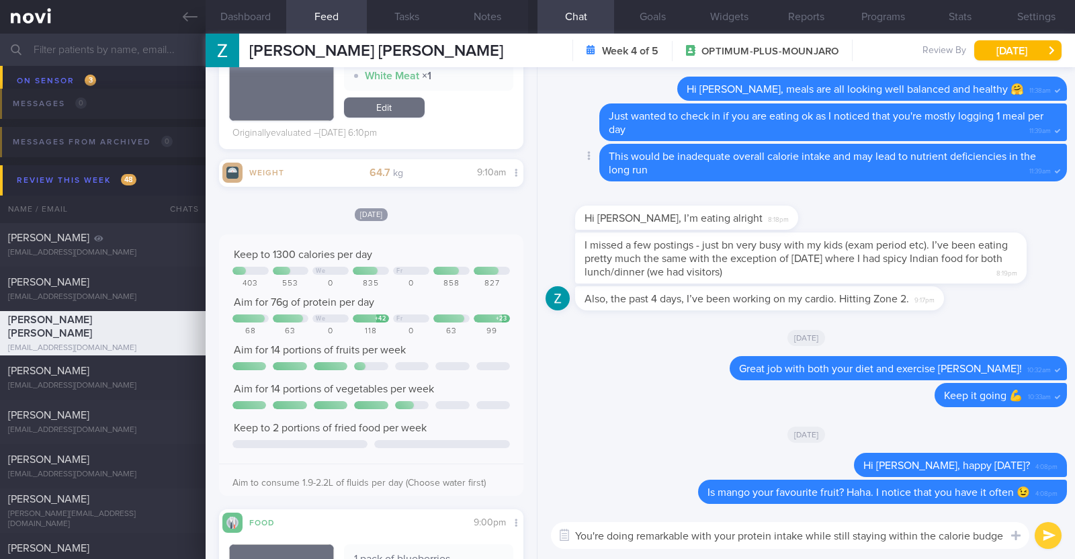
type textarea "You're doing remarkable with your protein intake while still staying within the…"
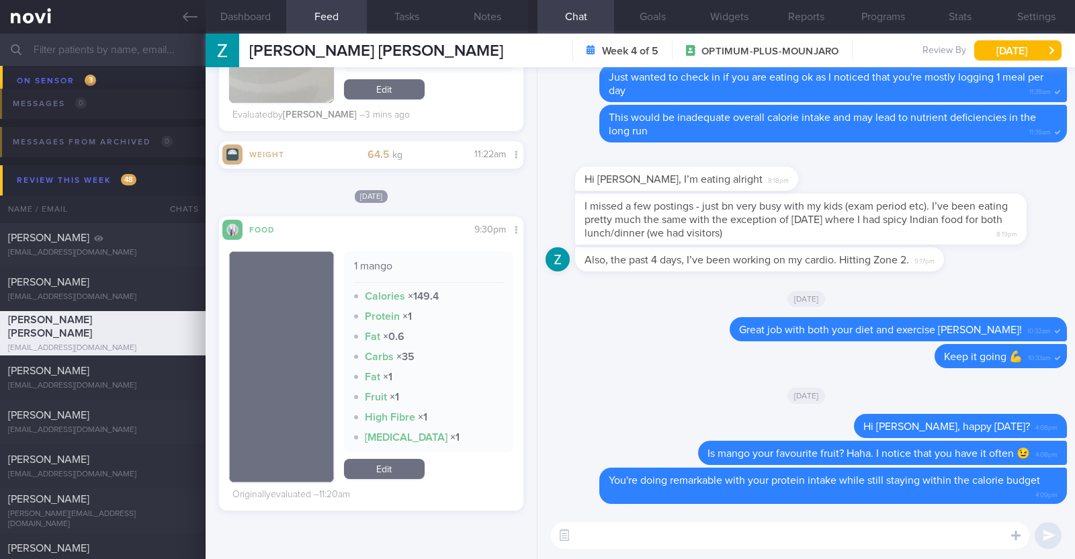
scroll to position [0, 0]
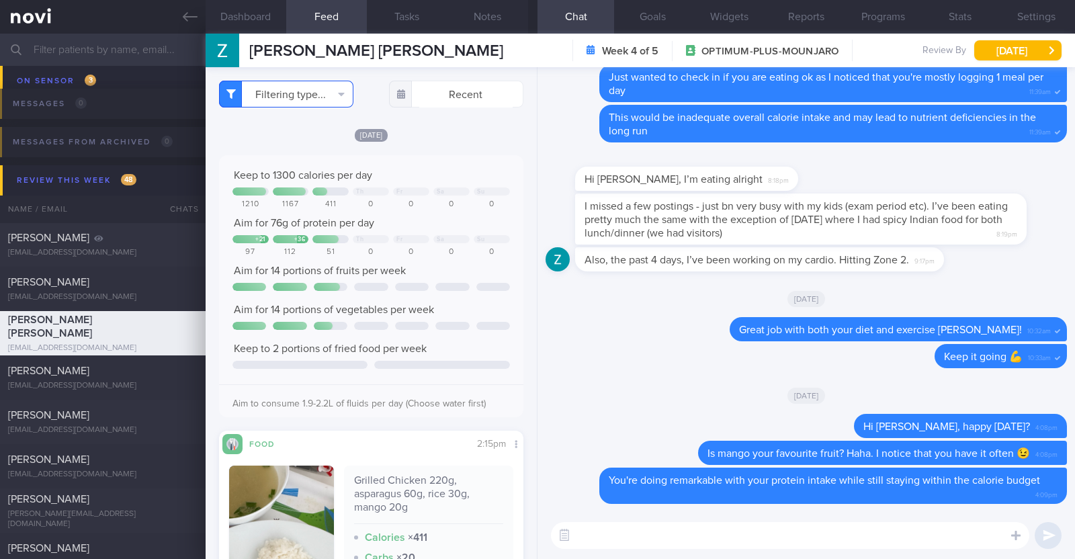
click at [322, 95] on button "Filtering type..." at bounding box center [286, 94] width 134 height 27
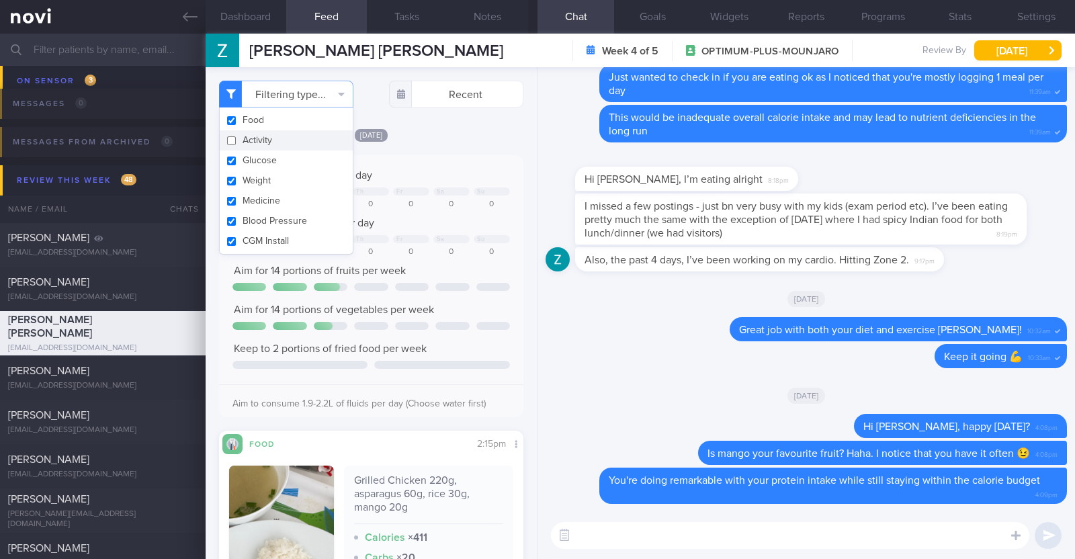
click at [282, 142] on button "Activity" at bounding box center [286, 140] width 133 height 20
checkbox input "true"
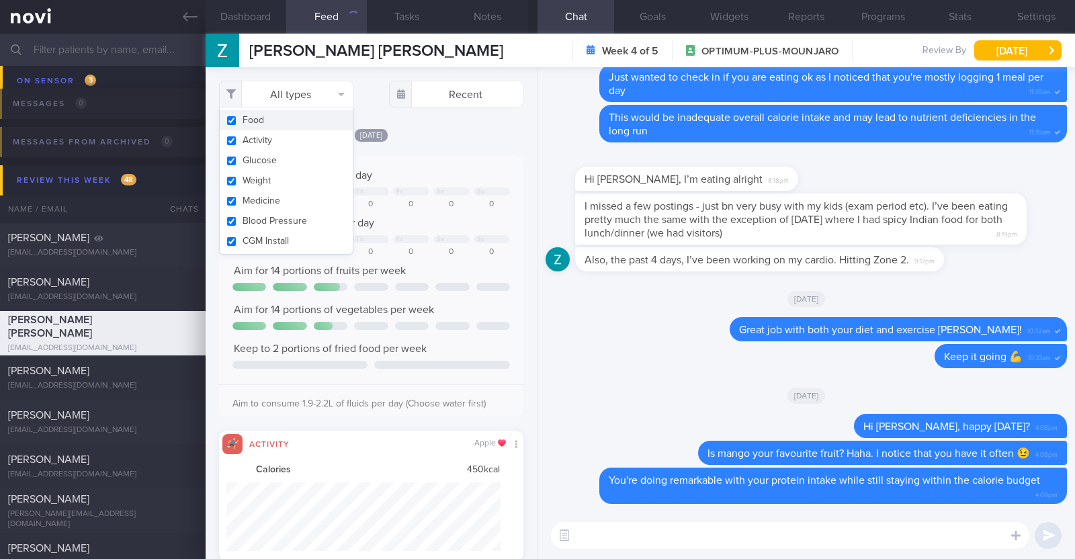
click at [257, 116] on button "Food" at bounding box center [286, 120] width 133 height 20
checkbox input "false"
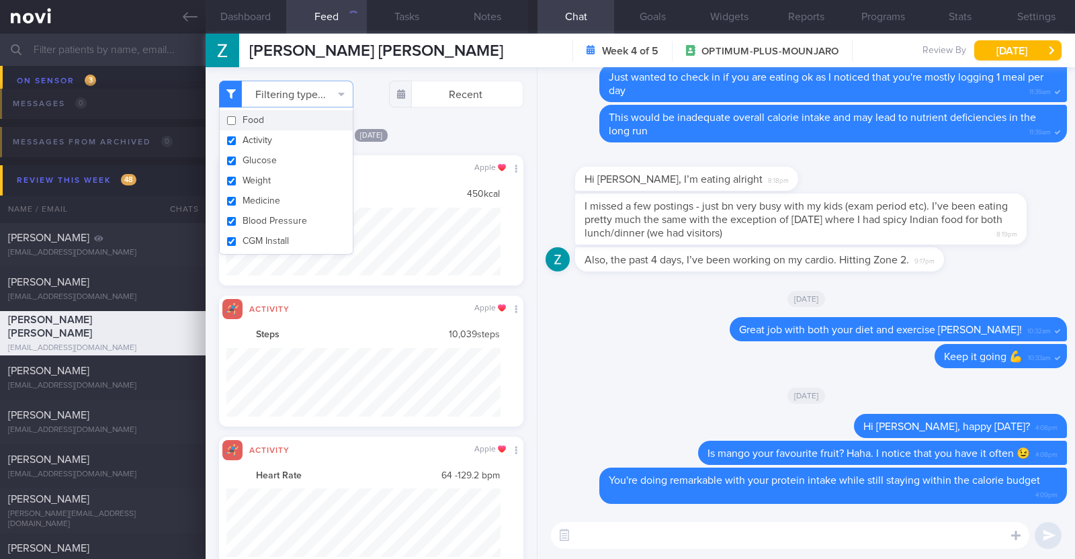
scroll to position [69, 274]
click at [420, 122] on div "Filtering type... Food Activity Glucose Weight Medicine Blood Pressure [MEDICAL…" at bounding box center [371, 313] width 331 height 492
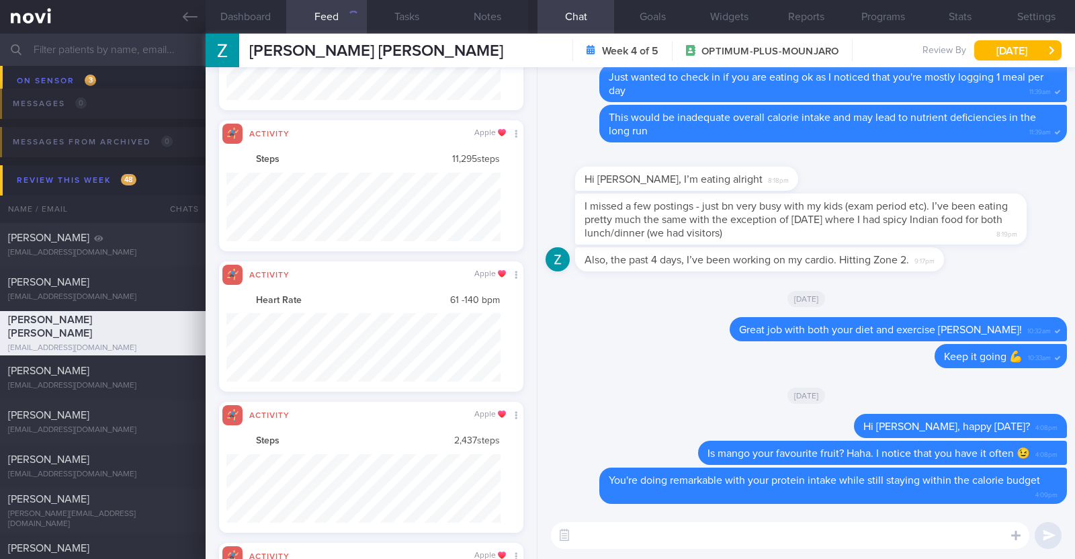
scroll to position [0, 0]
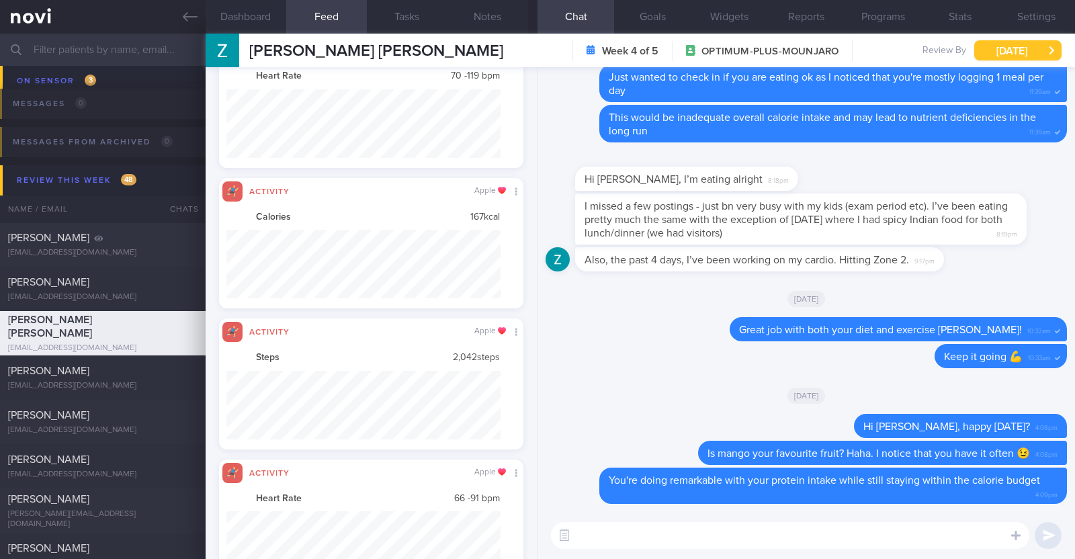
click at [1011, 46] on button "[DATE]" at bounding box center [1017, 50] width 87 height 20
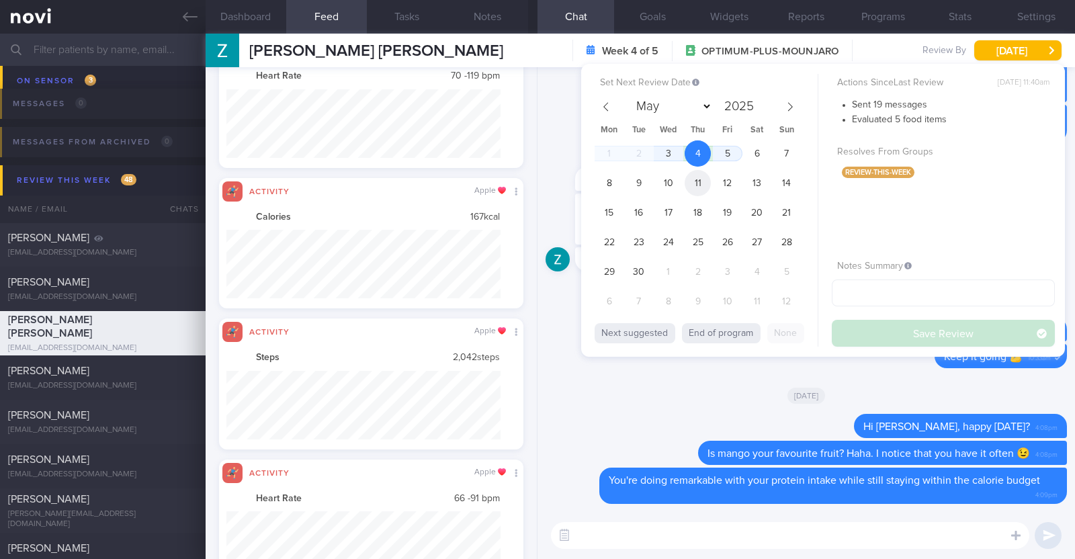
click at [702, 179] on span "11" at bounding box center [698, 183] width 26 height 26
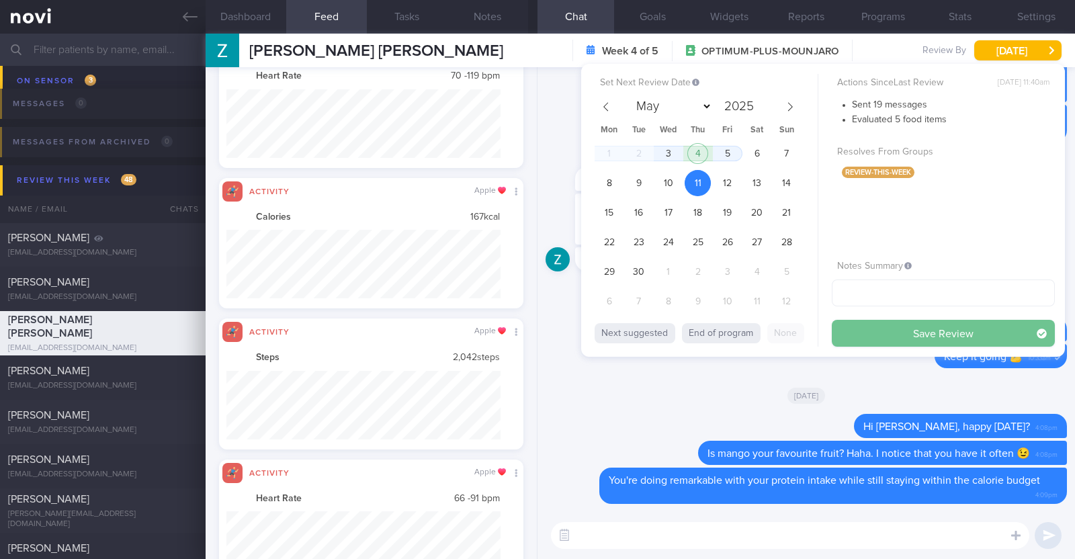
click at [880, 330] on button "Save Review" at bounding box center [943, 333] width 223 height 27
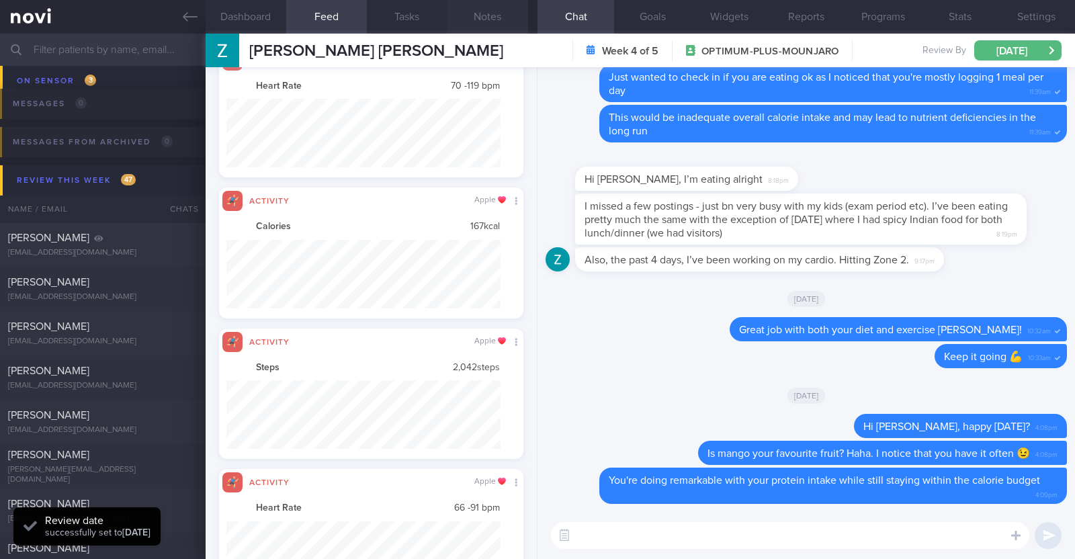
click at [497, 14] on button "Notes" at bounding box center [487, 17] width 81 height 34
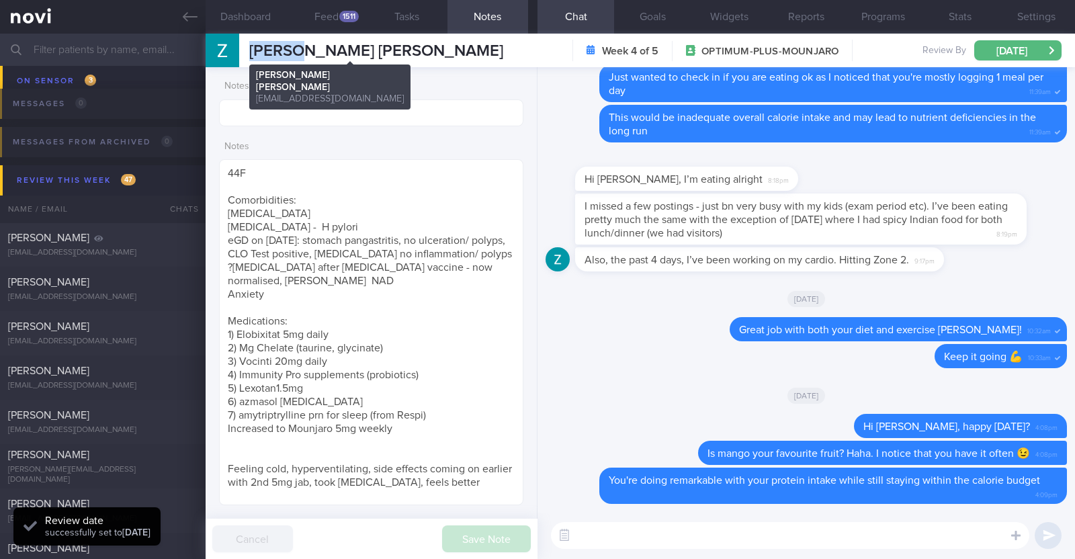
drag, startPoint x: 249, startPoint y: 45, endPoint x: 294, endPoint y: 45, distance: 45.0
click at [294, 45] on span "[PERSON_NAME] [PERSON_NAME]" at bounding box center [376, 51] width 254 height 16
copy span "Zarina"
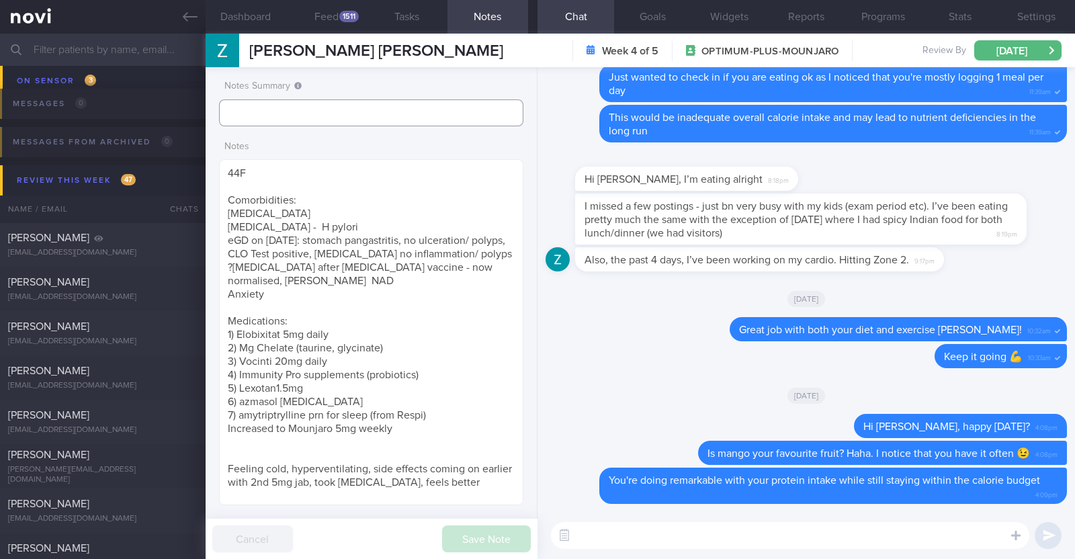
click at [288, 111] on input "text" at bounding box center [371, 112] width 304 height 27
type input "R/v with DR [DATE]"
click at [405, 411] on textarea "44F Comorbidities: [MEDICAL_DATA] [MEDICAL_DATA] - H pylori eGD on [DATE]: stom…" at bounding box center [371, 332] width 304 height 346
drag, startPoint x: 275, startPoint y: 498, endPoint x: 220, endPoint y: 462, distance: 66.0
click at [220, 462] on textarea "44F Comorbidities: [MEDICAL_DATA] [MEDICAL_DATA] - H pylori eGD on [DATE]: stom…" at bounding box center [371, 332] width 304 height 346
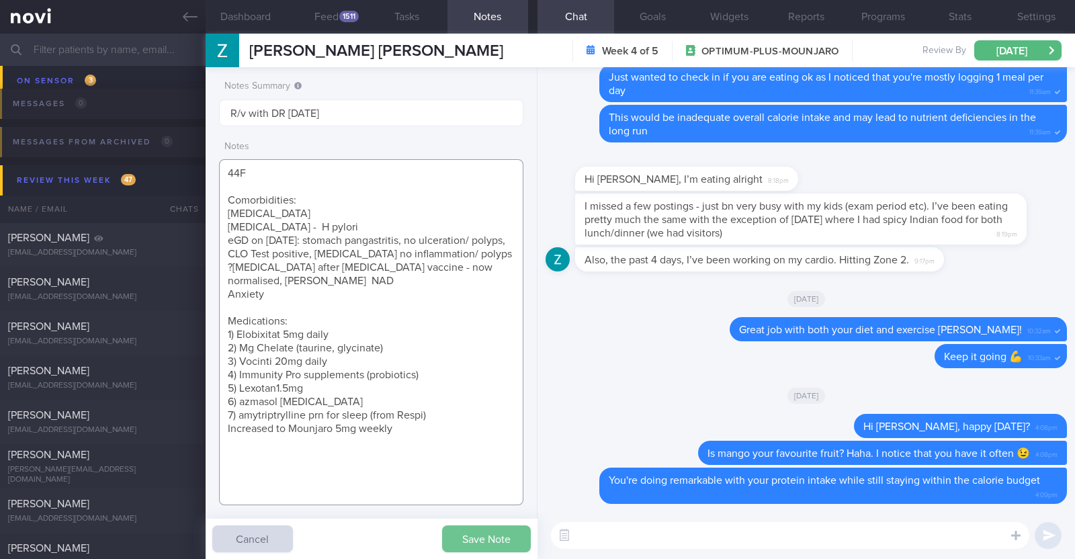
type textarea "44F Comorbidities: [MEDICAL_DATA] [MEDICAL_DATA] - H pylori eGD on [DATE]: stom…"
click at [470, 525] on button "Save Note" at bounding box center [486, 538] width 89 height 27
type input "R/v with DR [DATE]"
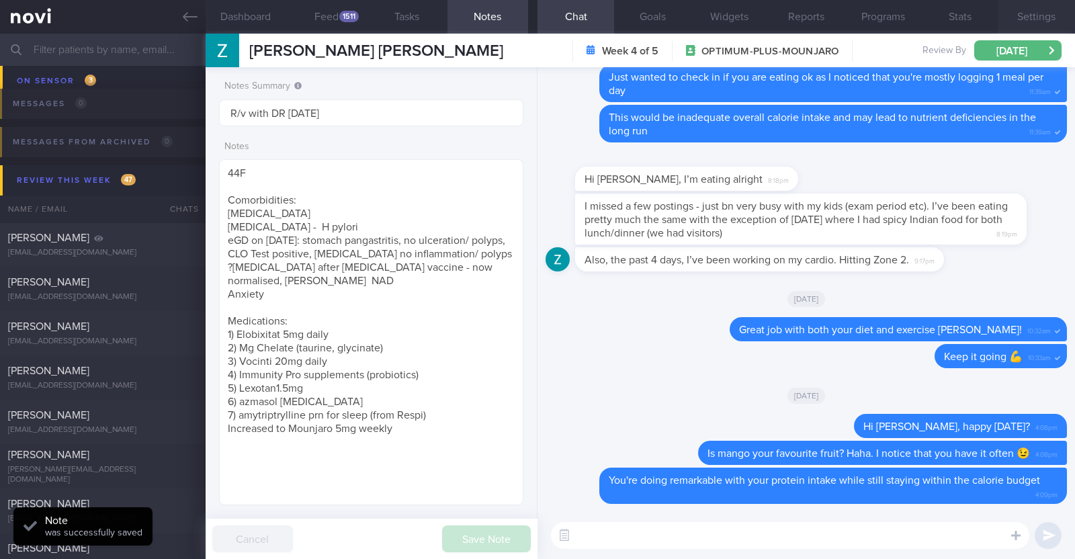
click at [1040, 16] on button "Settings" at bounding box center [1036, 17] width 77 height 34
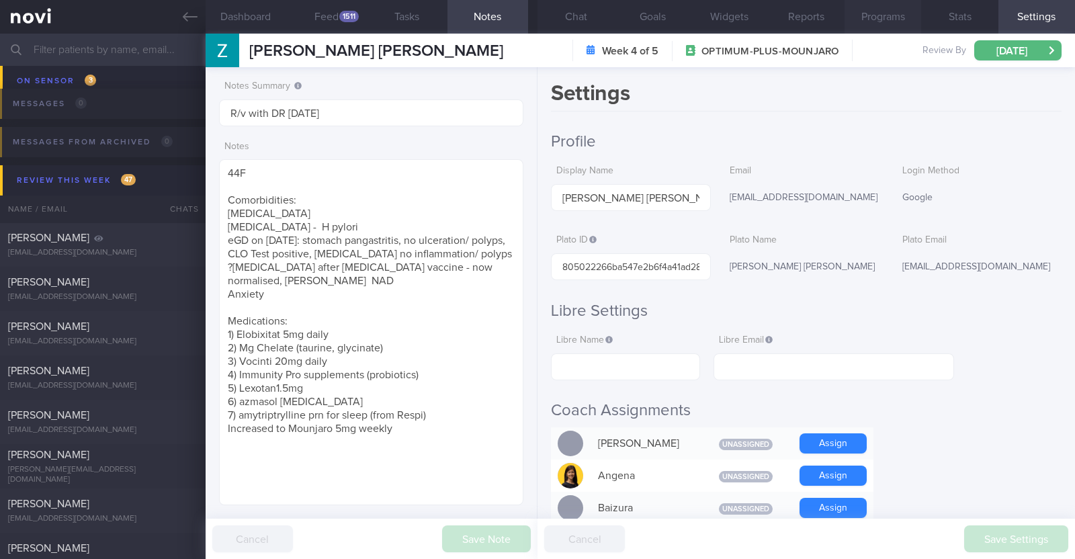
click at [892, 24] on button "Programs" at bounding box center [882, 17] width 77 height 34
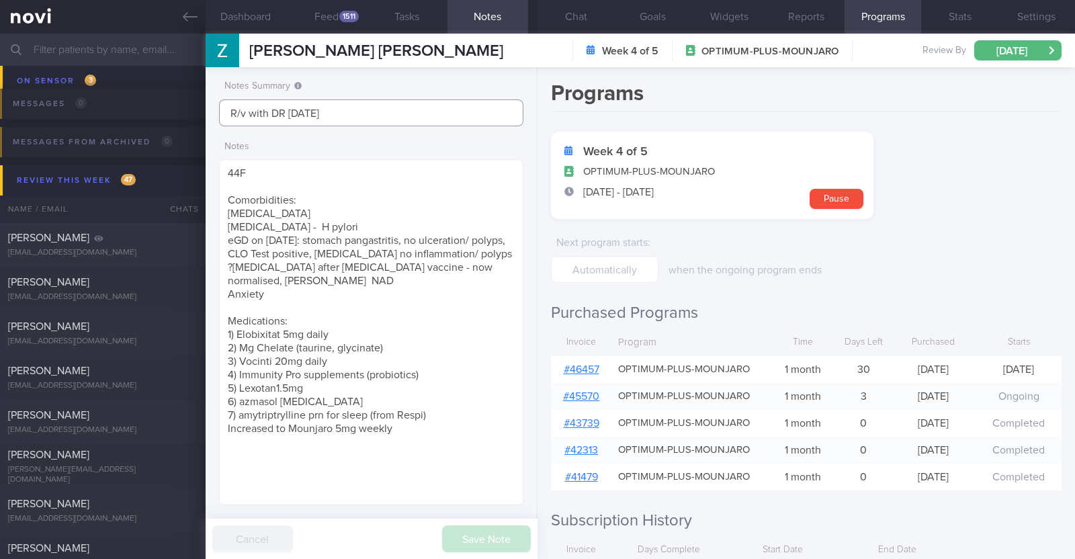
click at [389, 111] on input "R/v with DR [DATE]" at bounding box center [371, 112] width 304 height 27
type input "R/v with DR [DATE]. R/v 11/9"
click at [509, 541] on button "Save Note" at bounding box center [486, 538] width 89 height 27
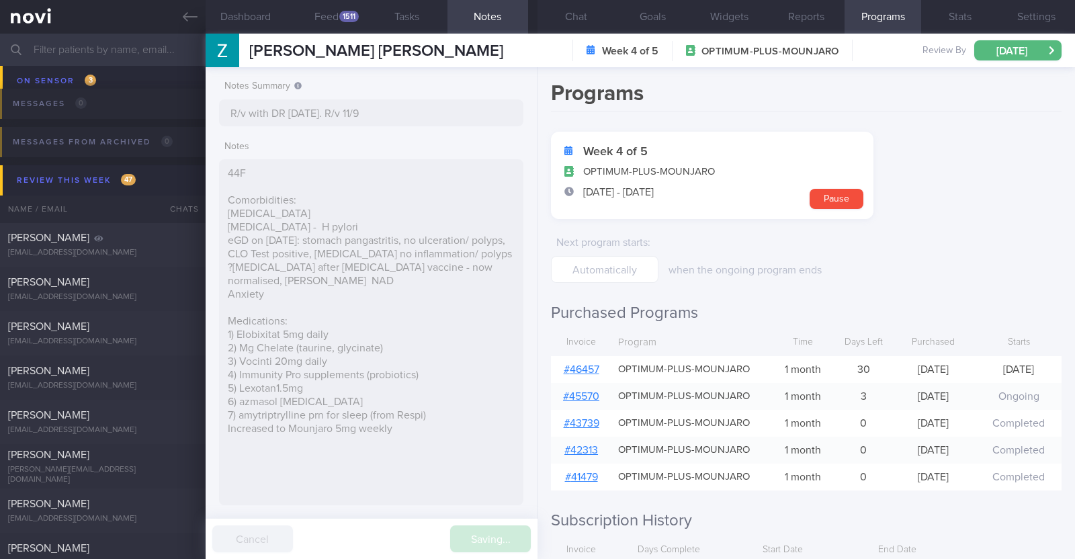
type input "R/v with DR [DATE]. R/v 11/9"
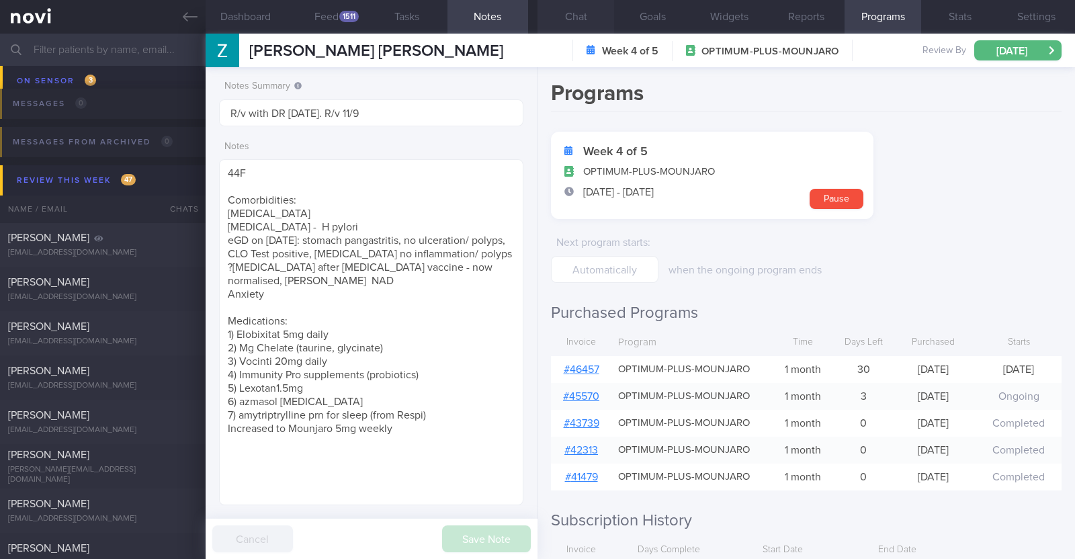
click at [578, 9] on button "Chat" at bounding box center [575, 17] width 77 height 34
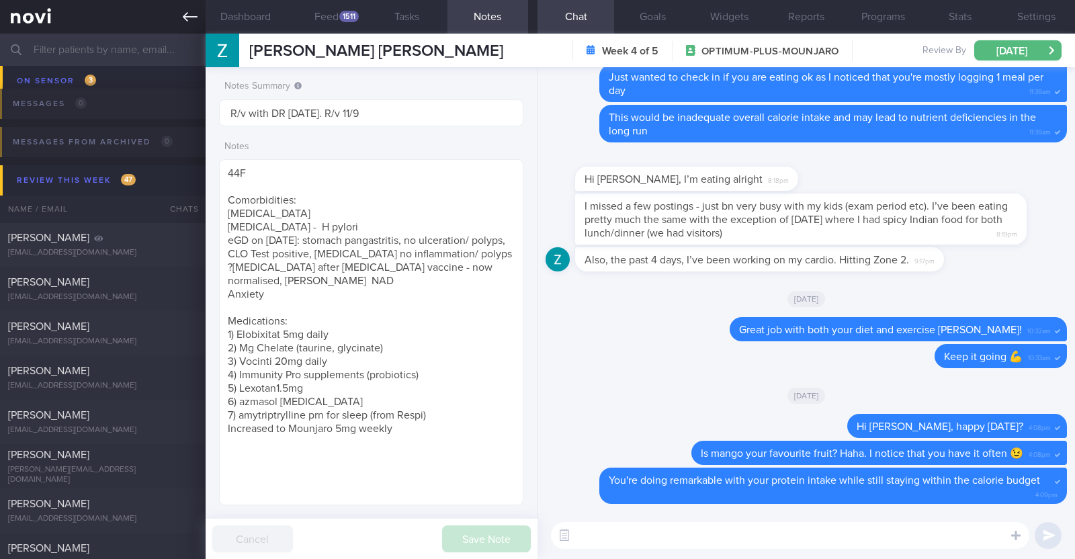
click at [185, 17] on icon at bounding box center [190, 16] width 15 height 9
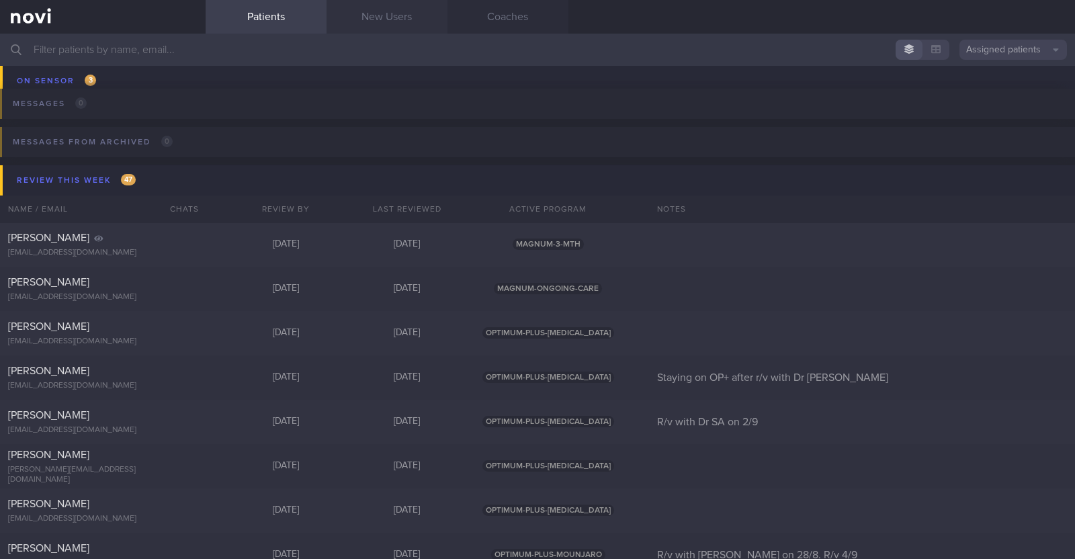
click at [364, 5] on link "New Users" at bounding box center [387, 17] width 121 height 34
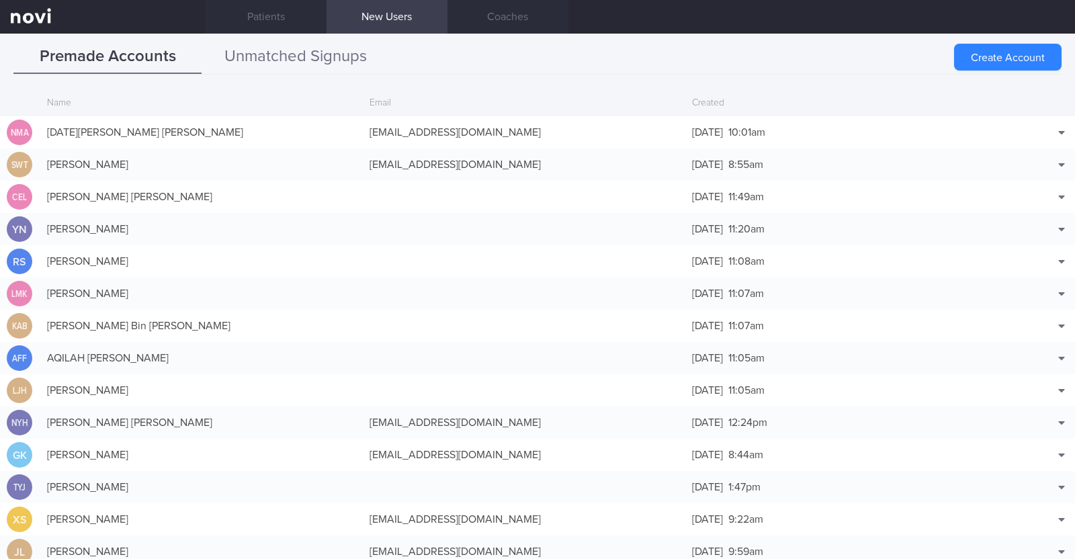
click at [353, 64] on button "Unmatched Signups" at bounding box center [296, 57] width 188 height 34
